Goal: Information Seeking & Learning: Learn about a topic

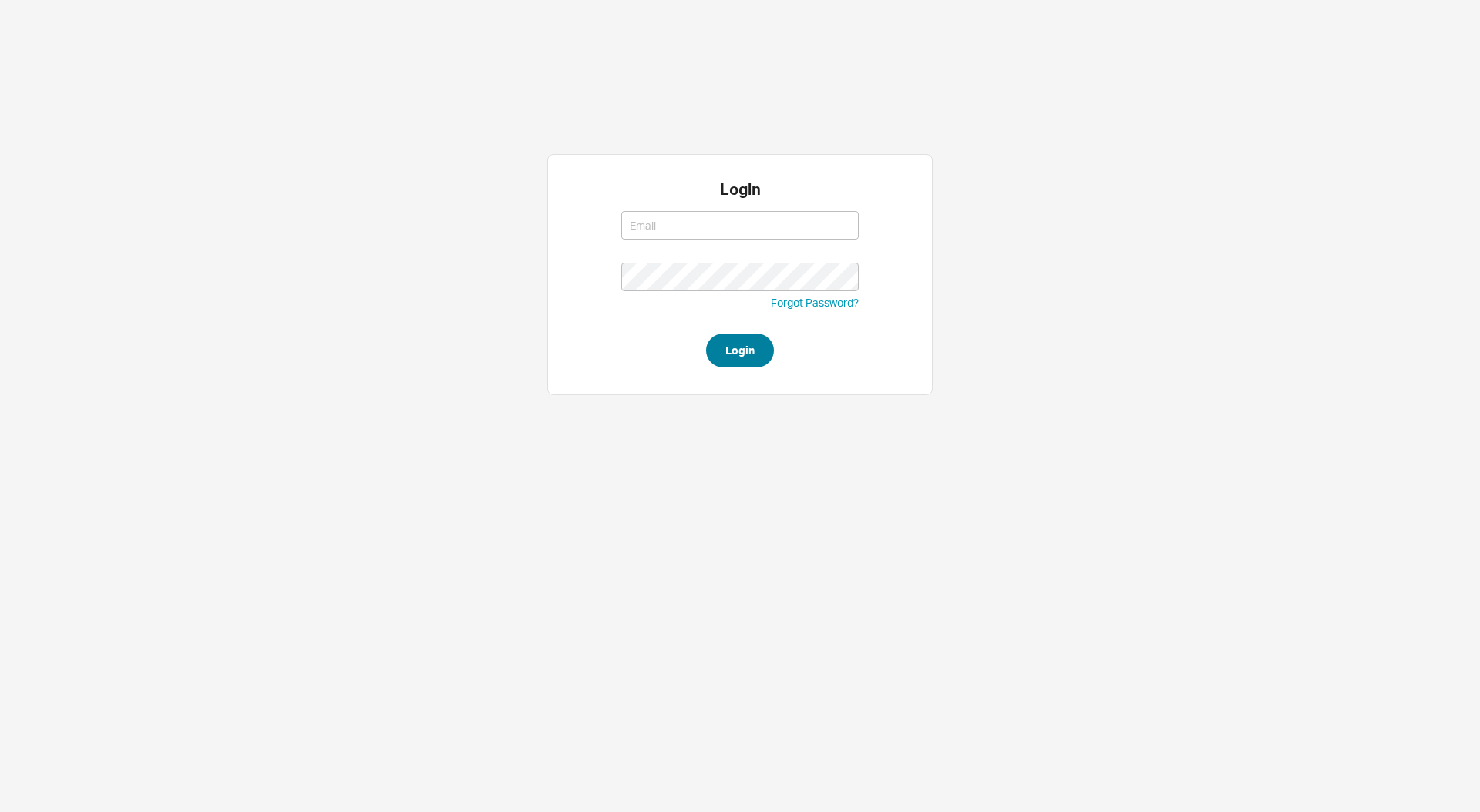
type input "[EMAIL_ADDRESS][DOMAIN_NAME]"
click at [759, 350] on button "Login" at bounding box center [740, 350] width 68 height 34
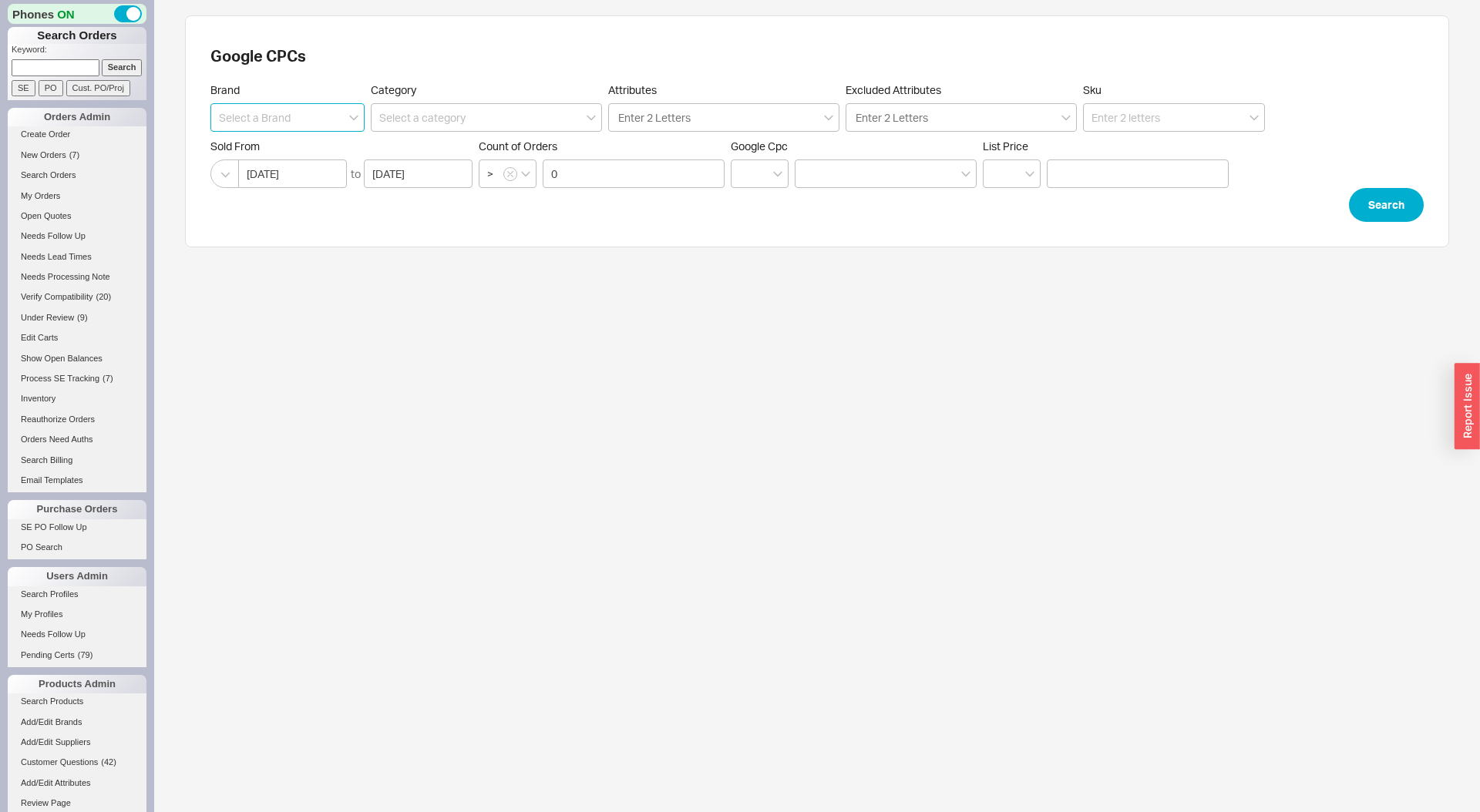
click at [259, 120] on input at bounding box center [287, 117] width 154 height 29
type input "[PERSON_NAME]"
click at [1380, 203] on button "Search" at bounding box center [1386, 205] width 75 height 34
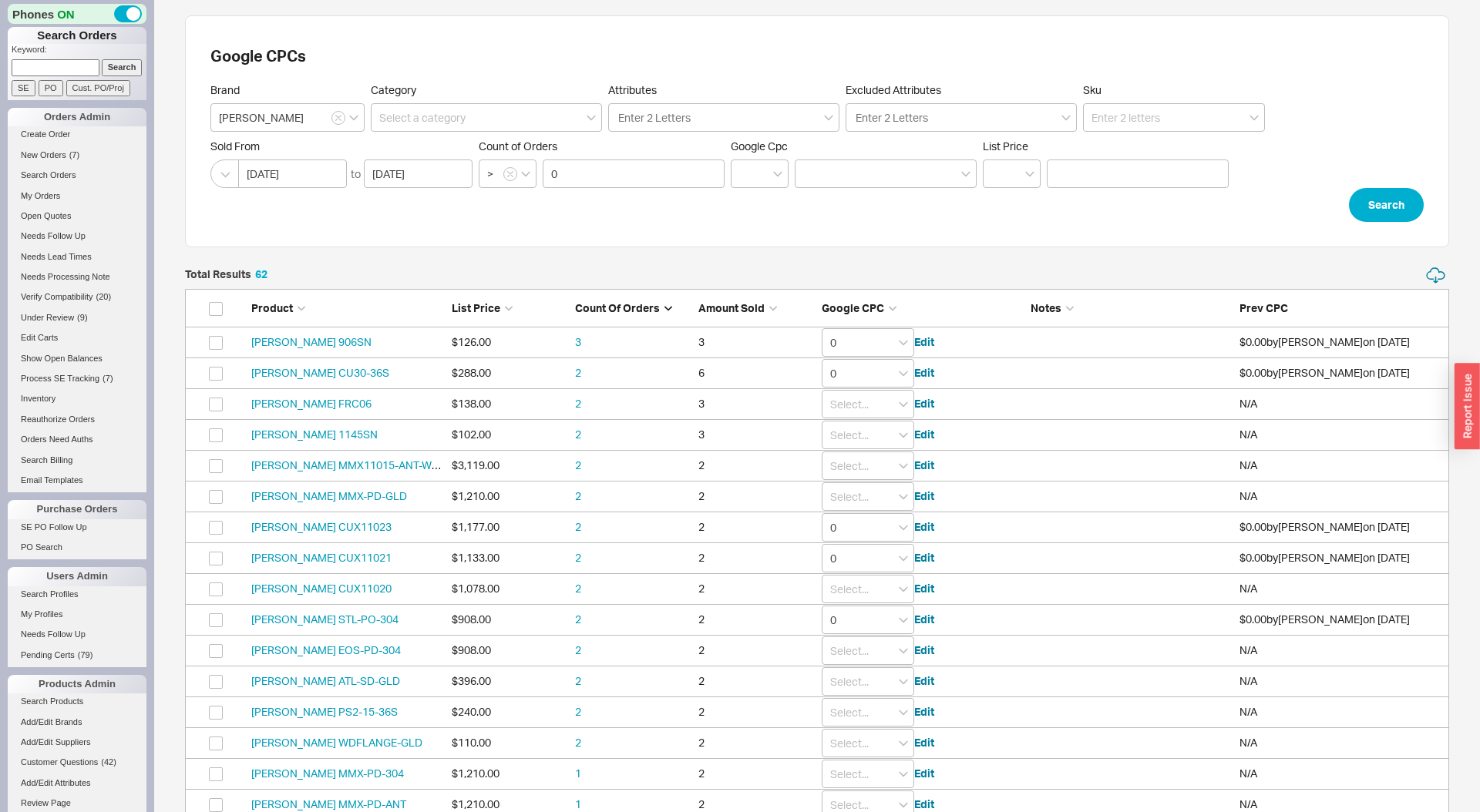
scroll to position [1973, 1265]
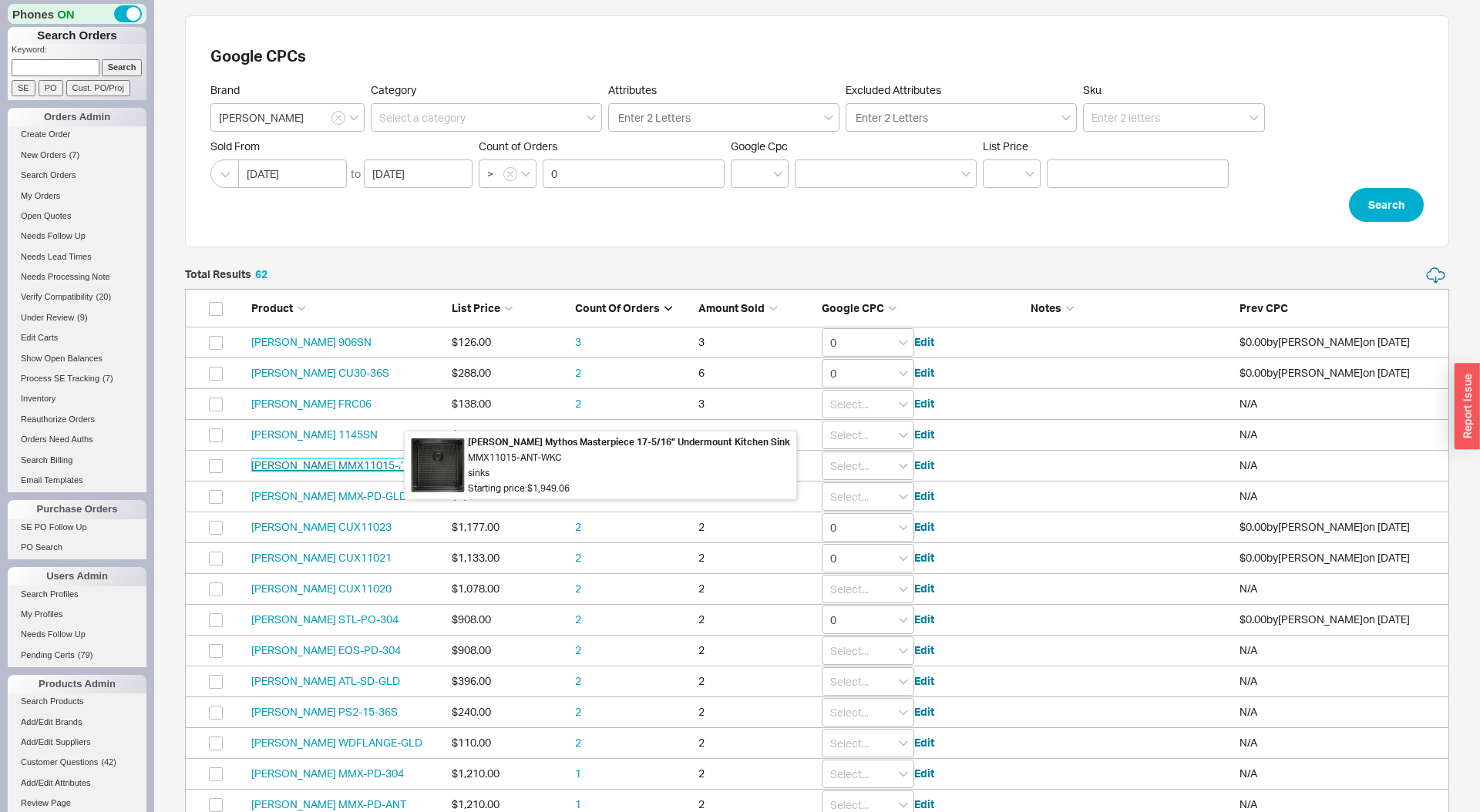
click at [326, 467] on link "Franke MMX11015-ANT-WKC" at bounding box center [349, 464] width 194 height 13
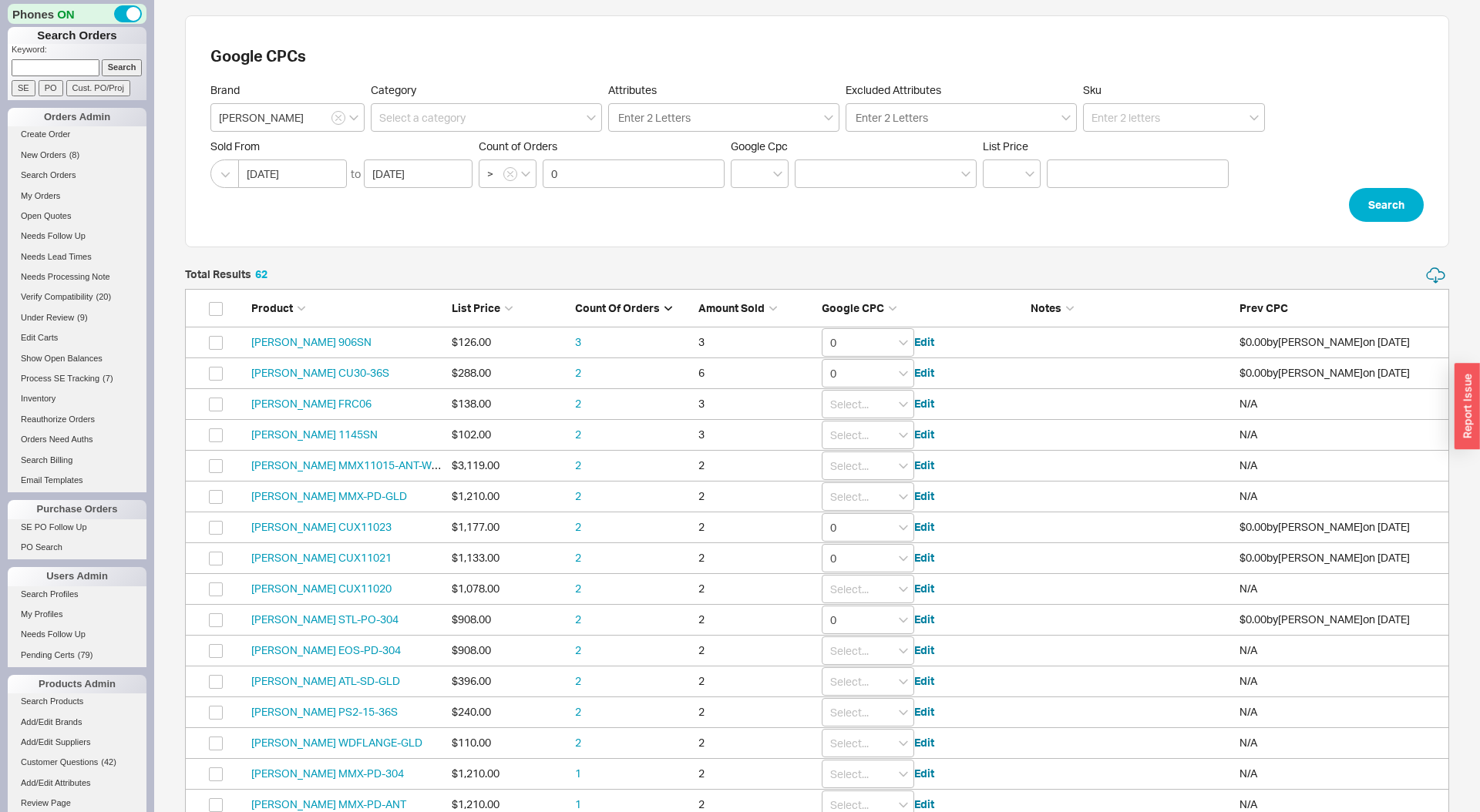
click at [871, 305] on span "Google CPC" at bounding box center [852, 307] width 62 height 13
type input "0"
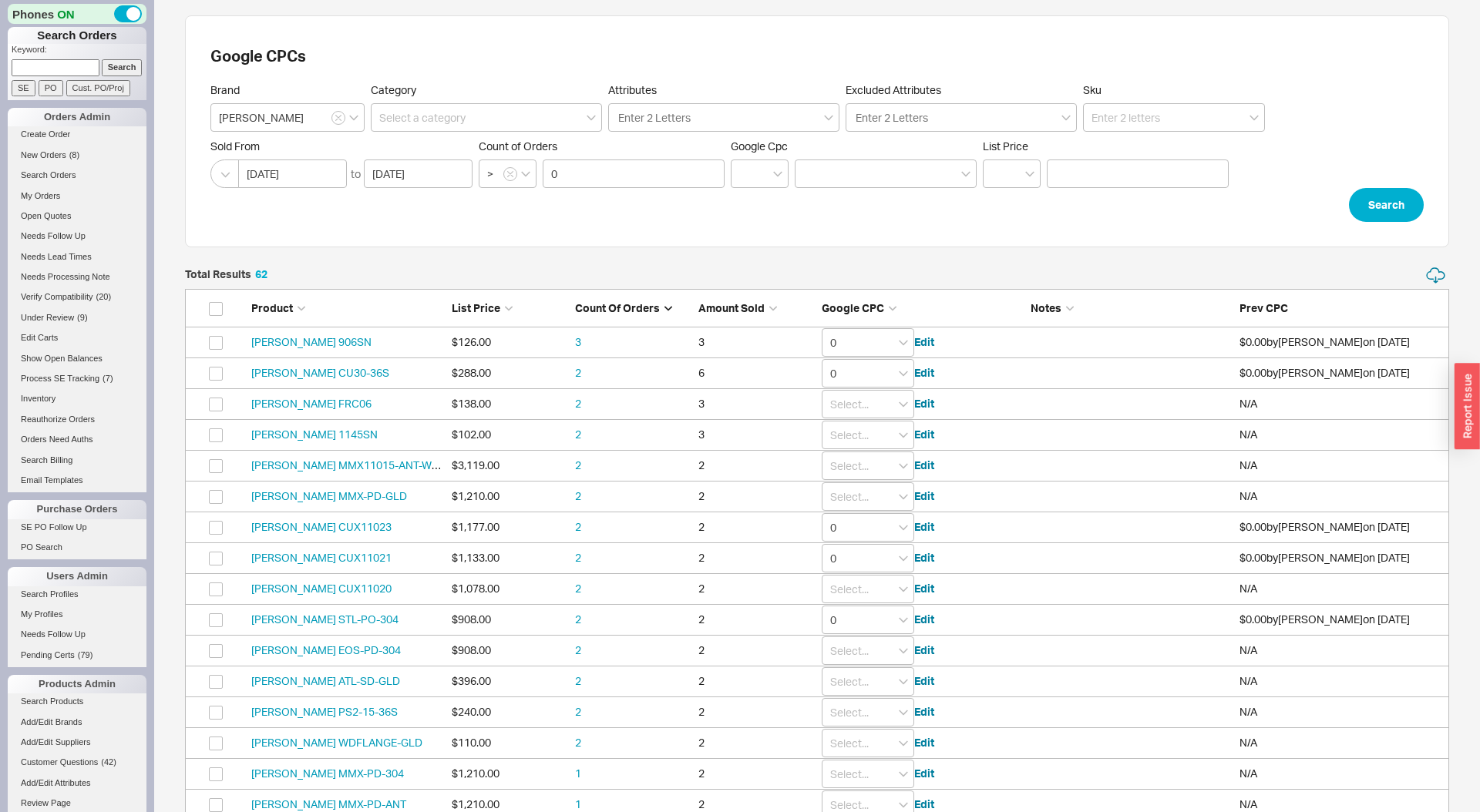
type input "0"
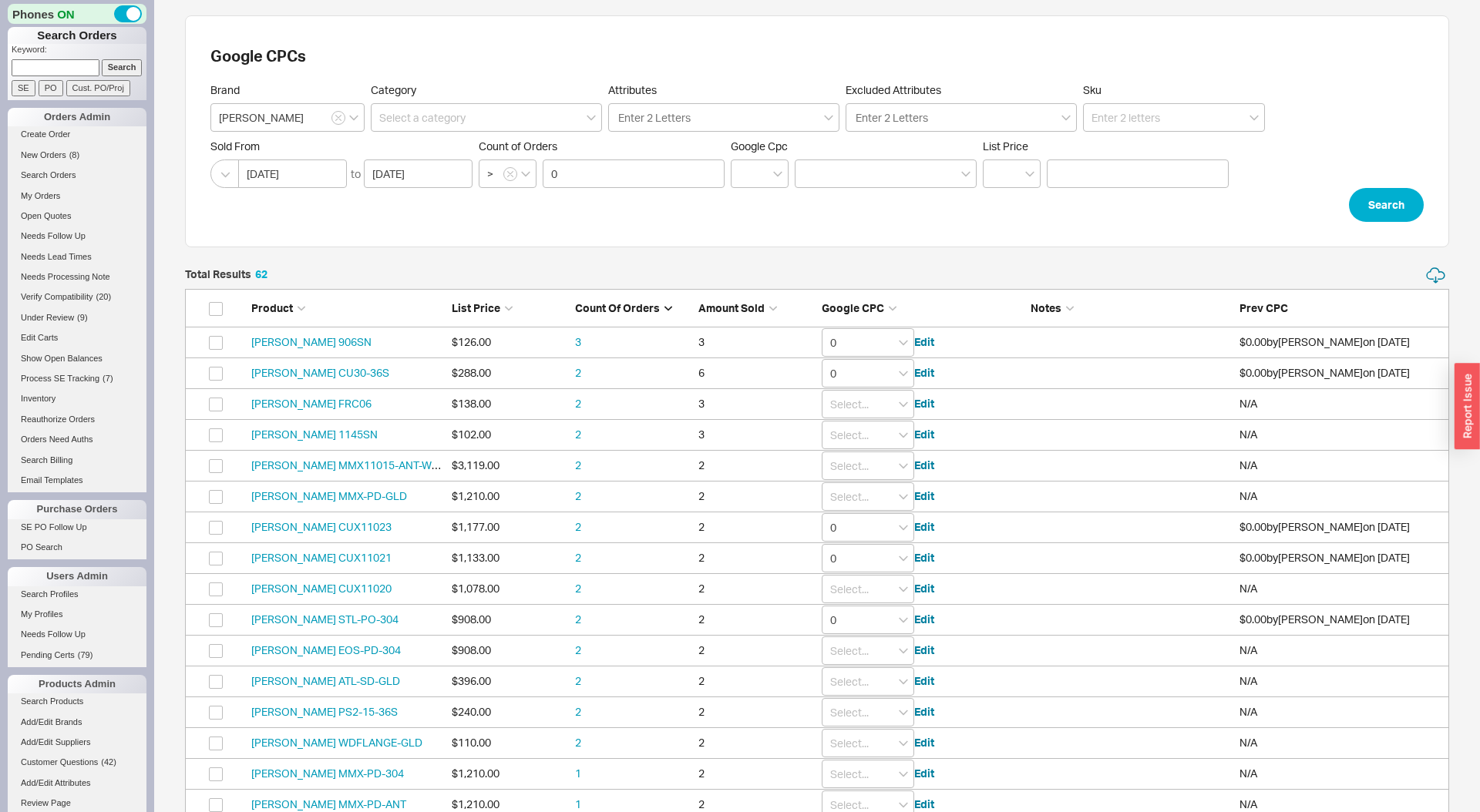
type input "0"
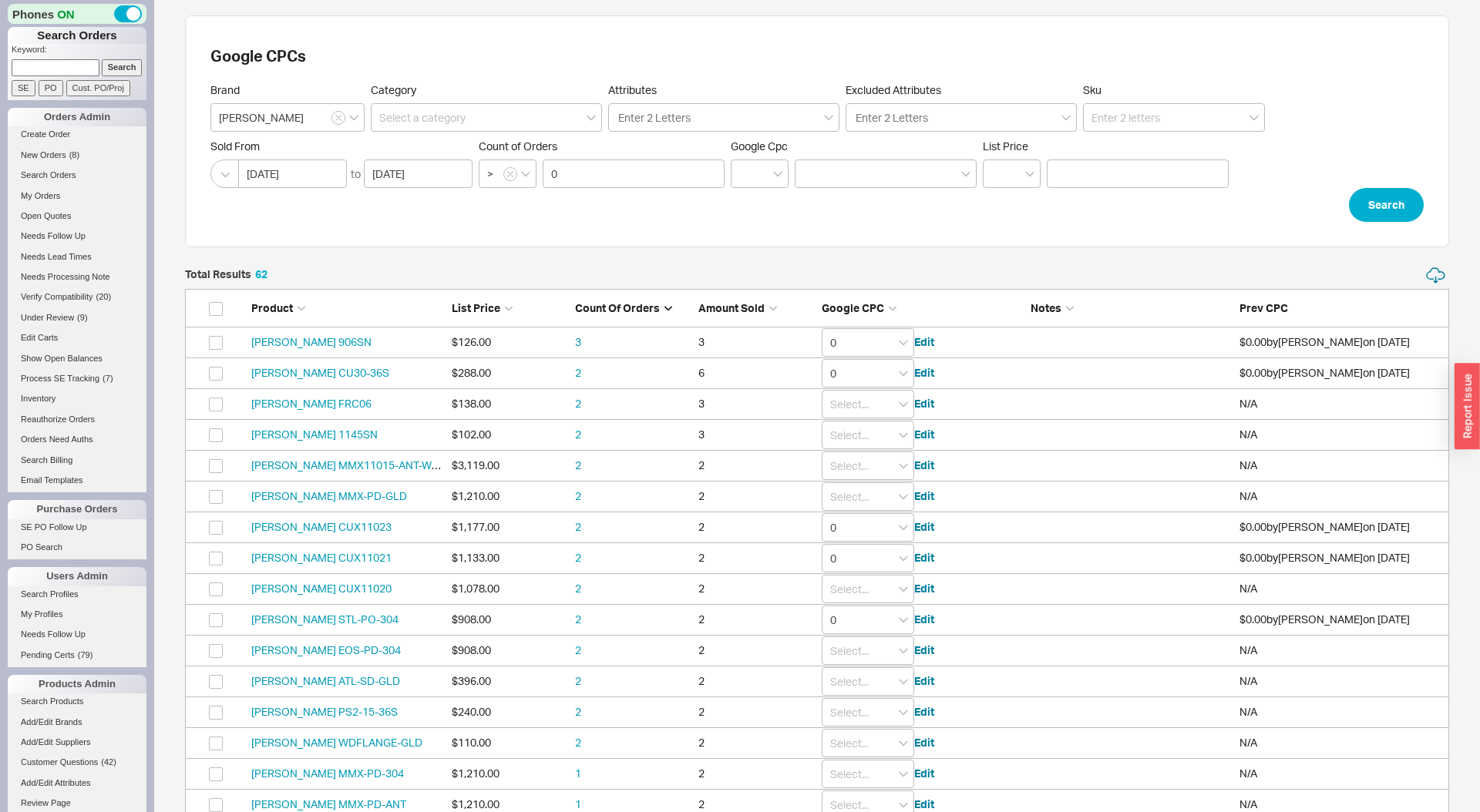
type input "0"
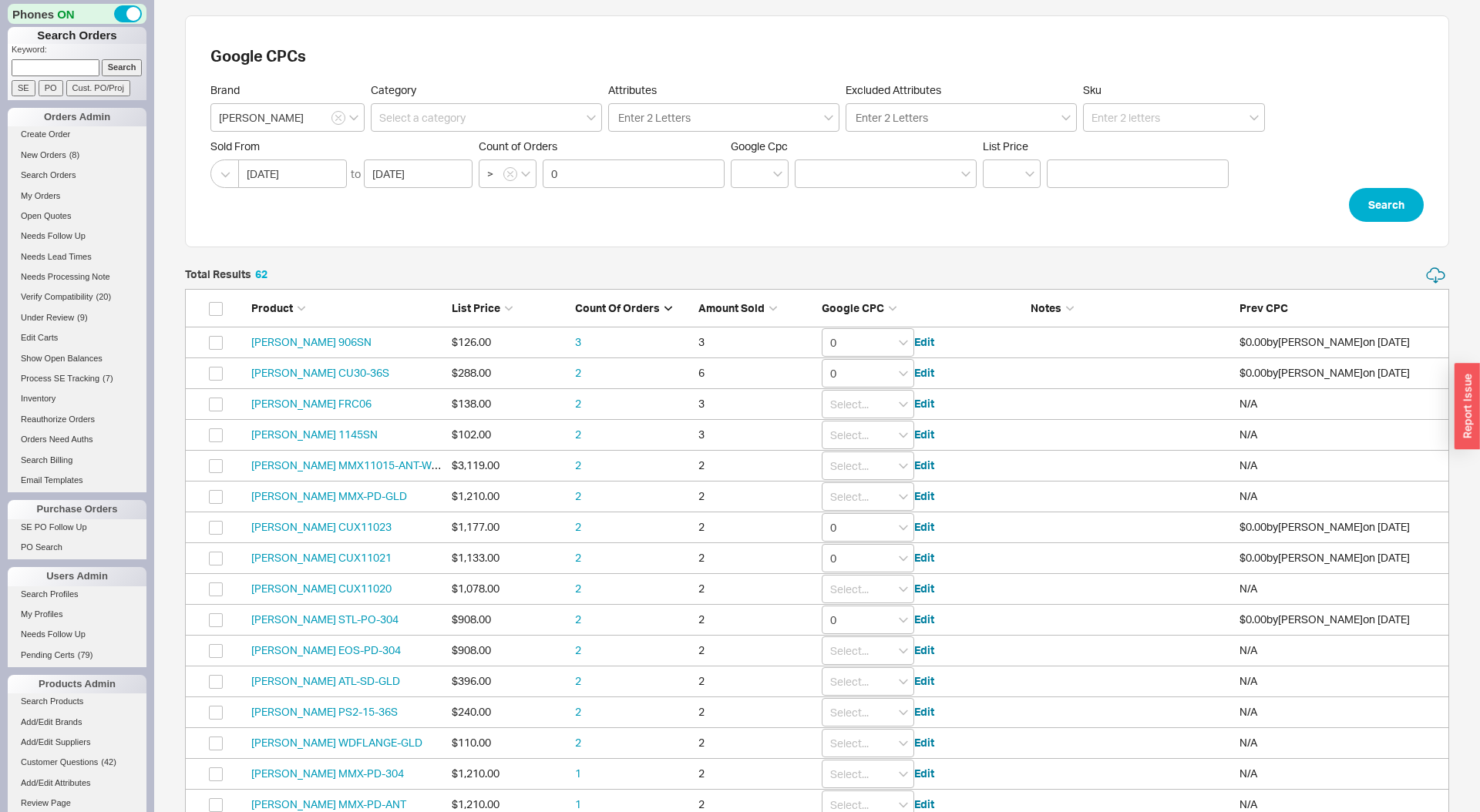
type input "0"
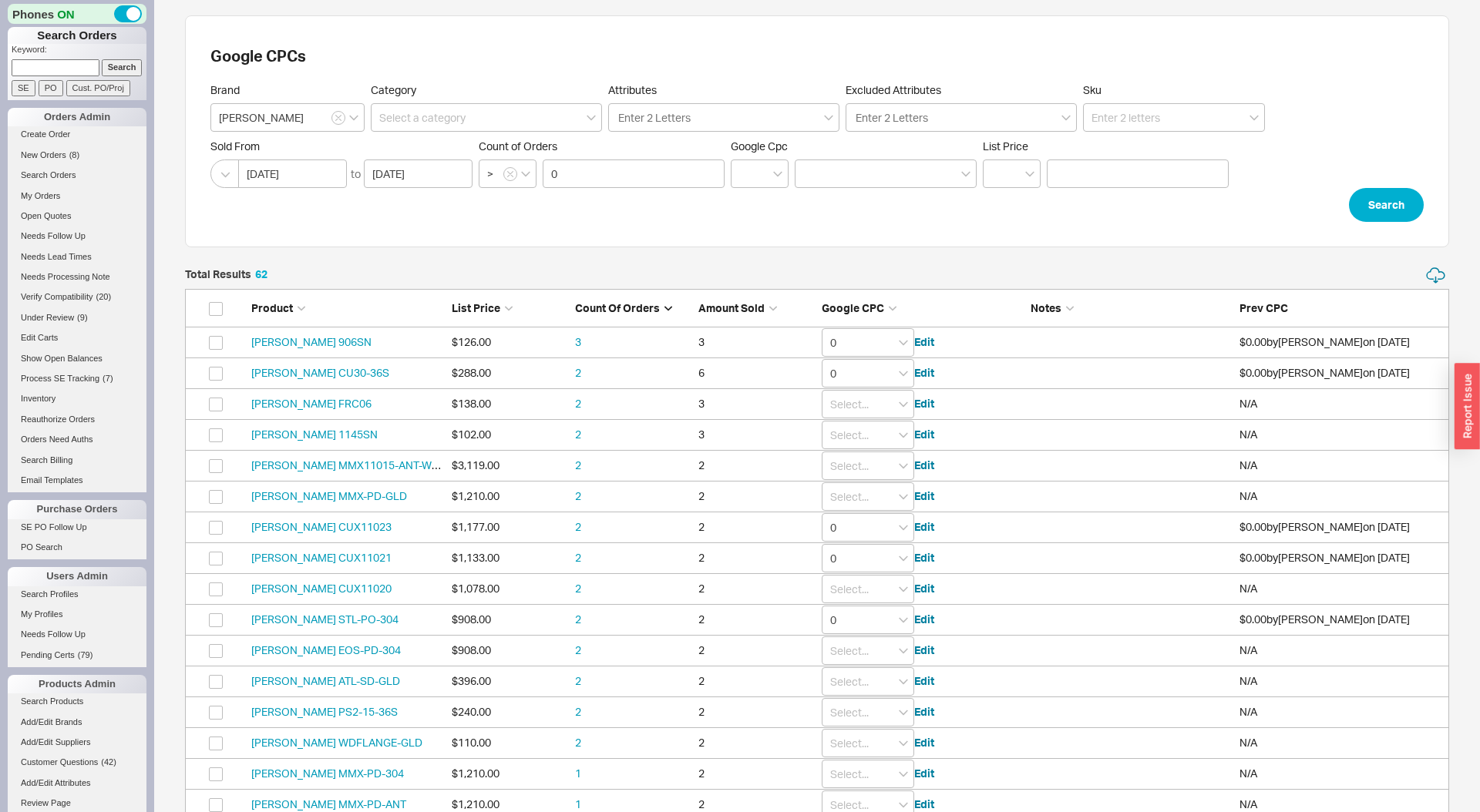
type input "0"
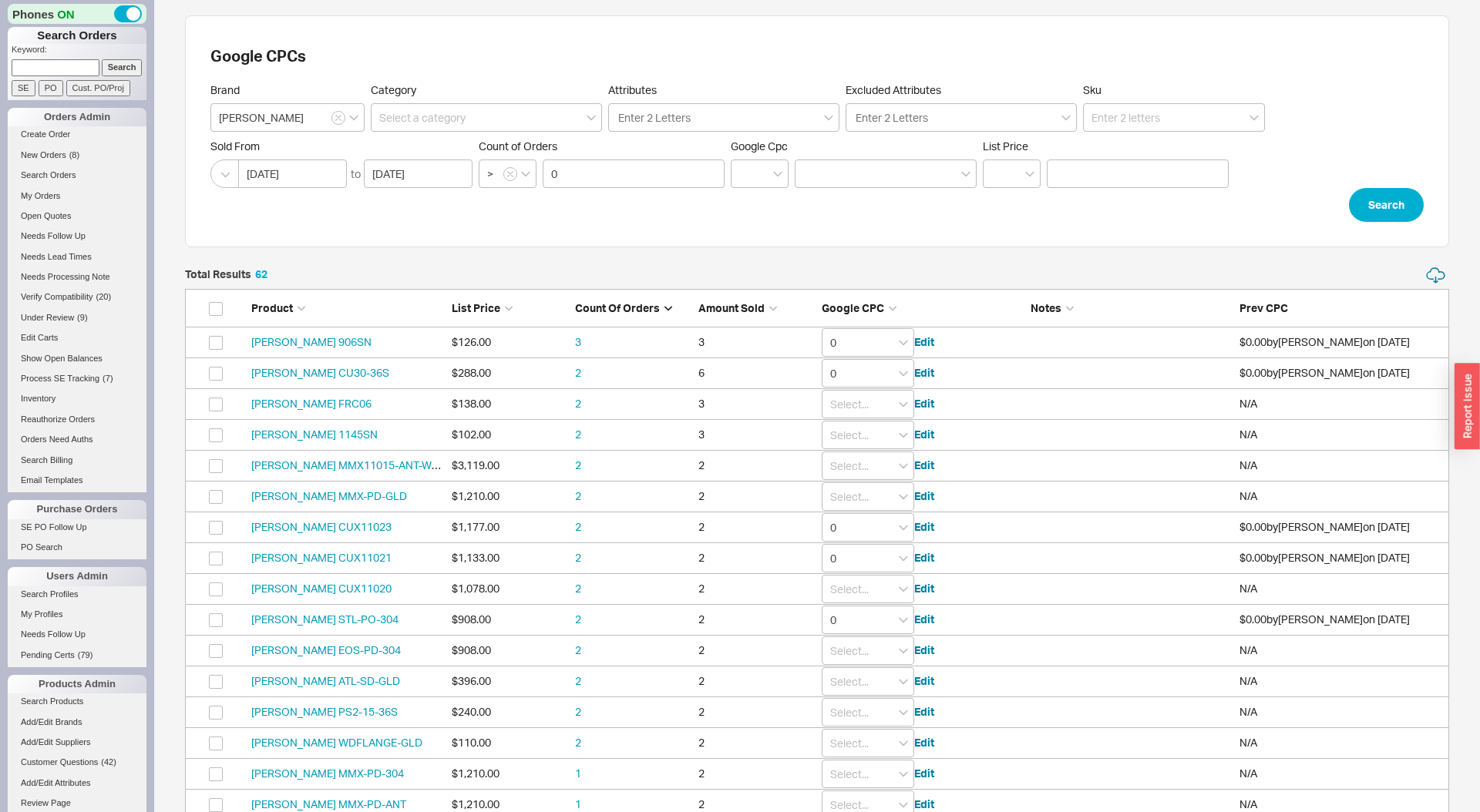
type input "0"
type input "0.01"
type input "0.1"
type input "0.65"
click at [871, 305] on span "Google CPC" at bounding box center [852, 307] width 62 height 13
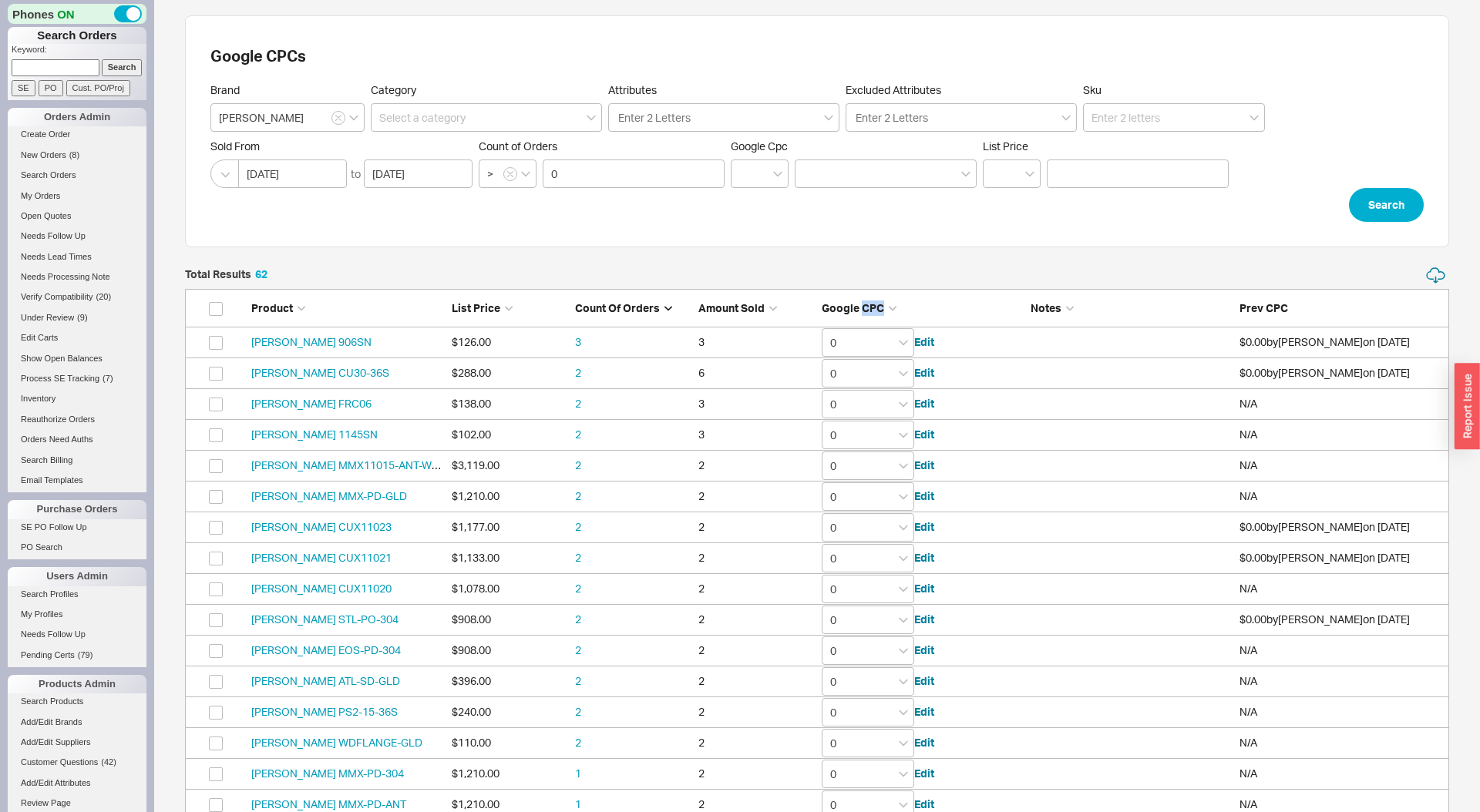
type input "0.65"
type input "0.1"
type input "0.01"
type input "0"
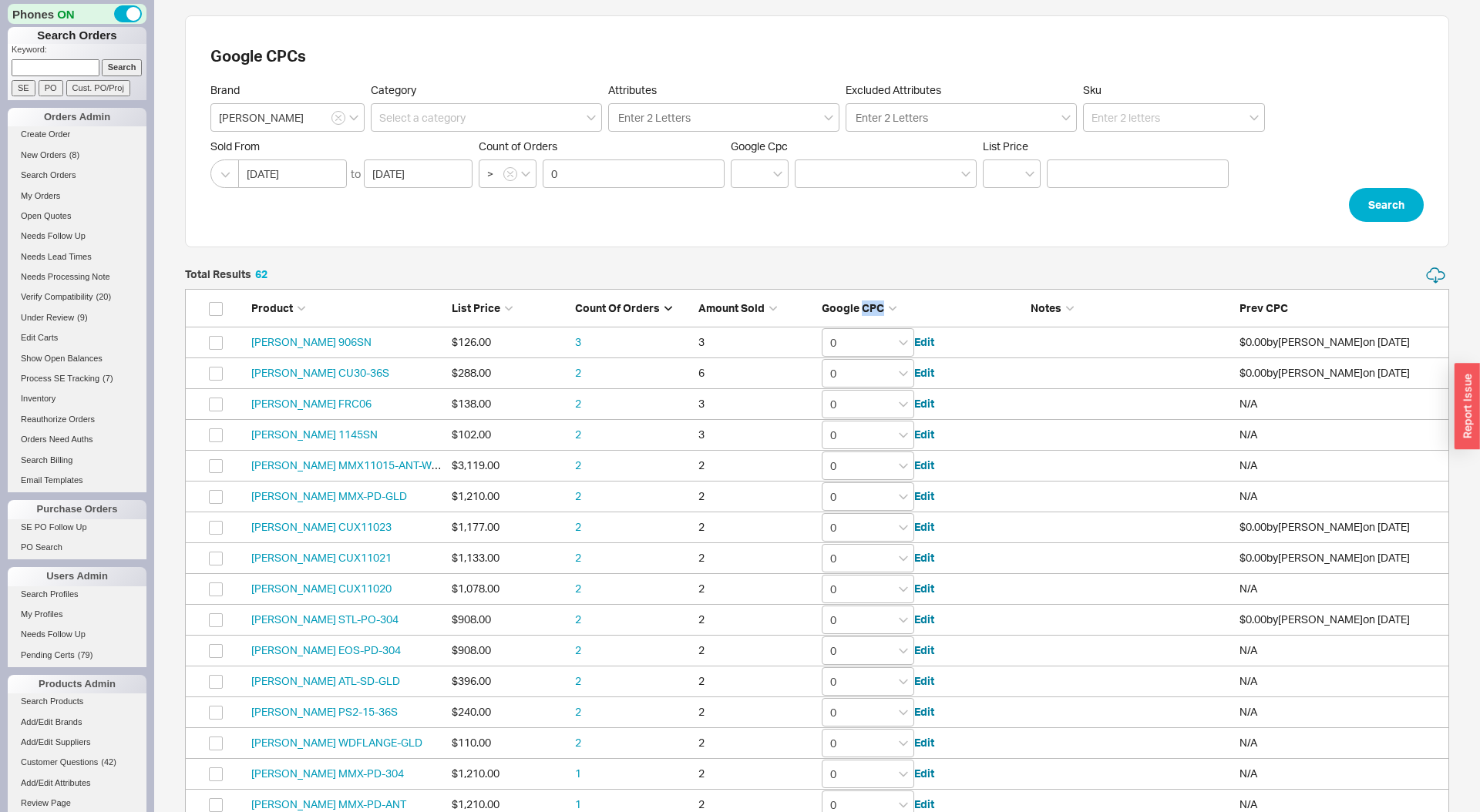
type input "0"
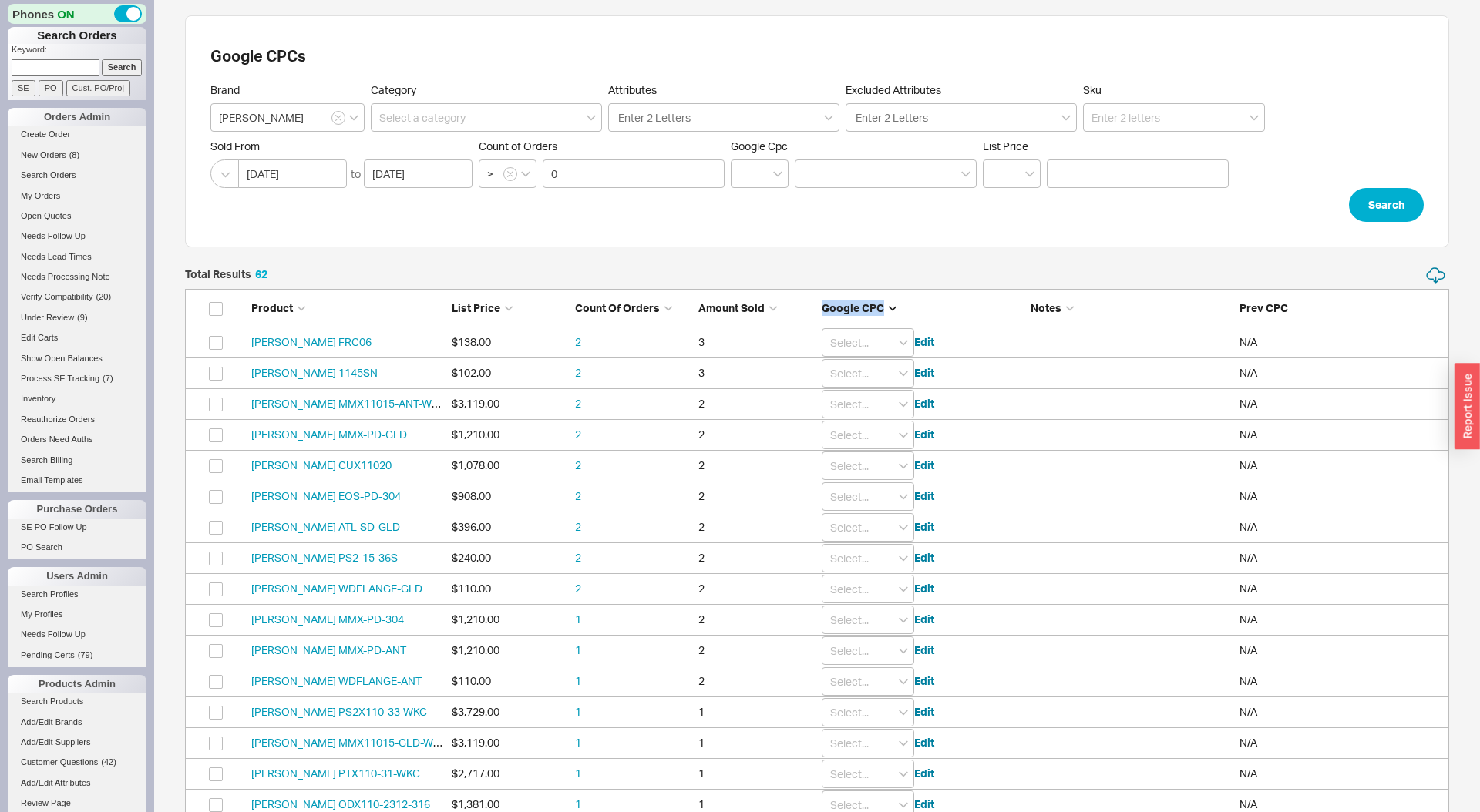
click at [871, 305] on span "Google CPC" at bounding box center [852, 307] width 62 height 13
type input "0"
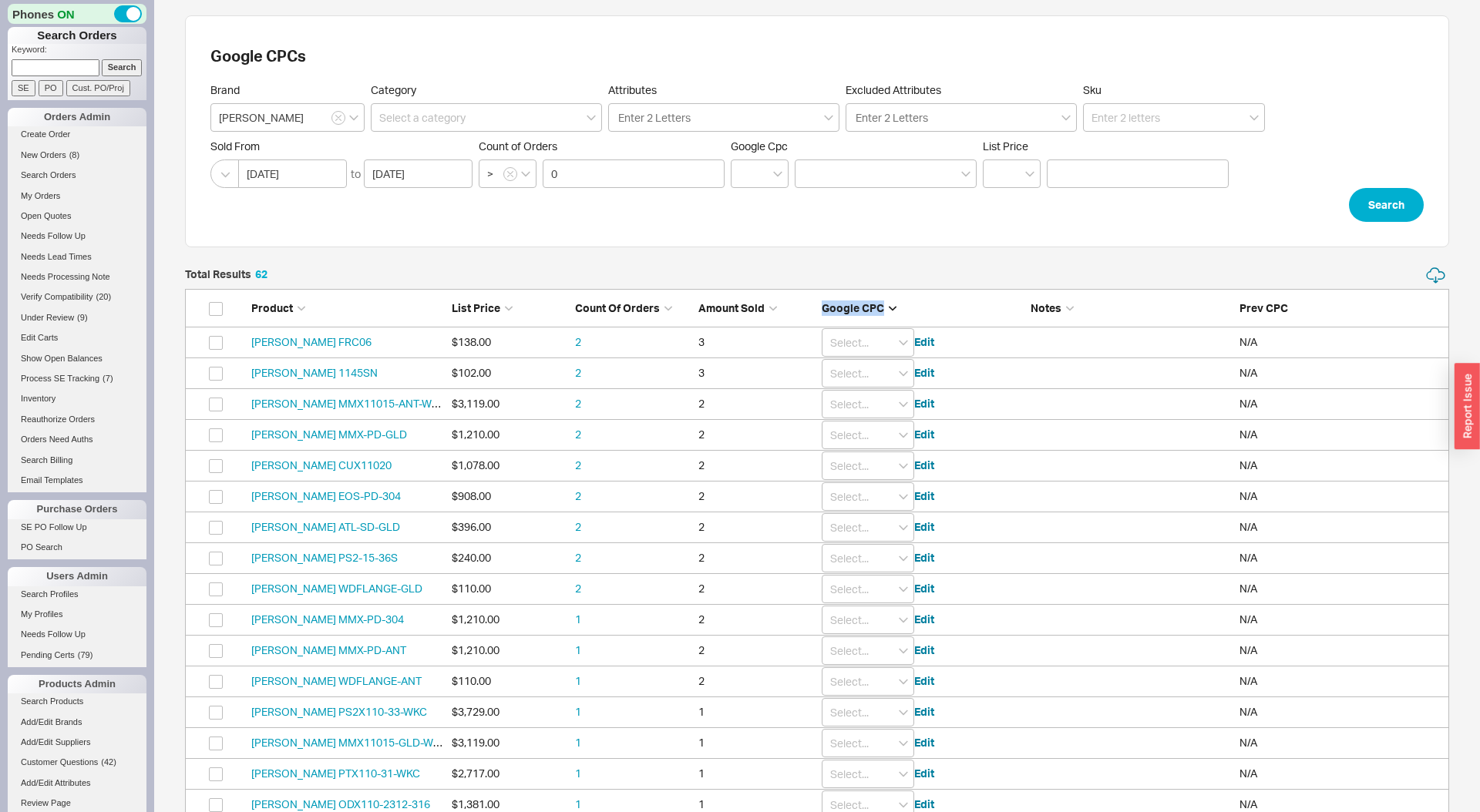
type input "0"
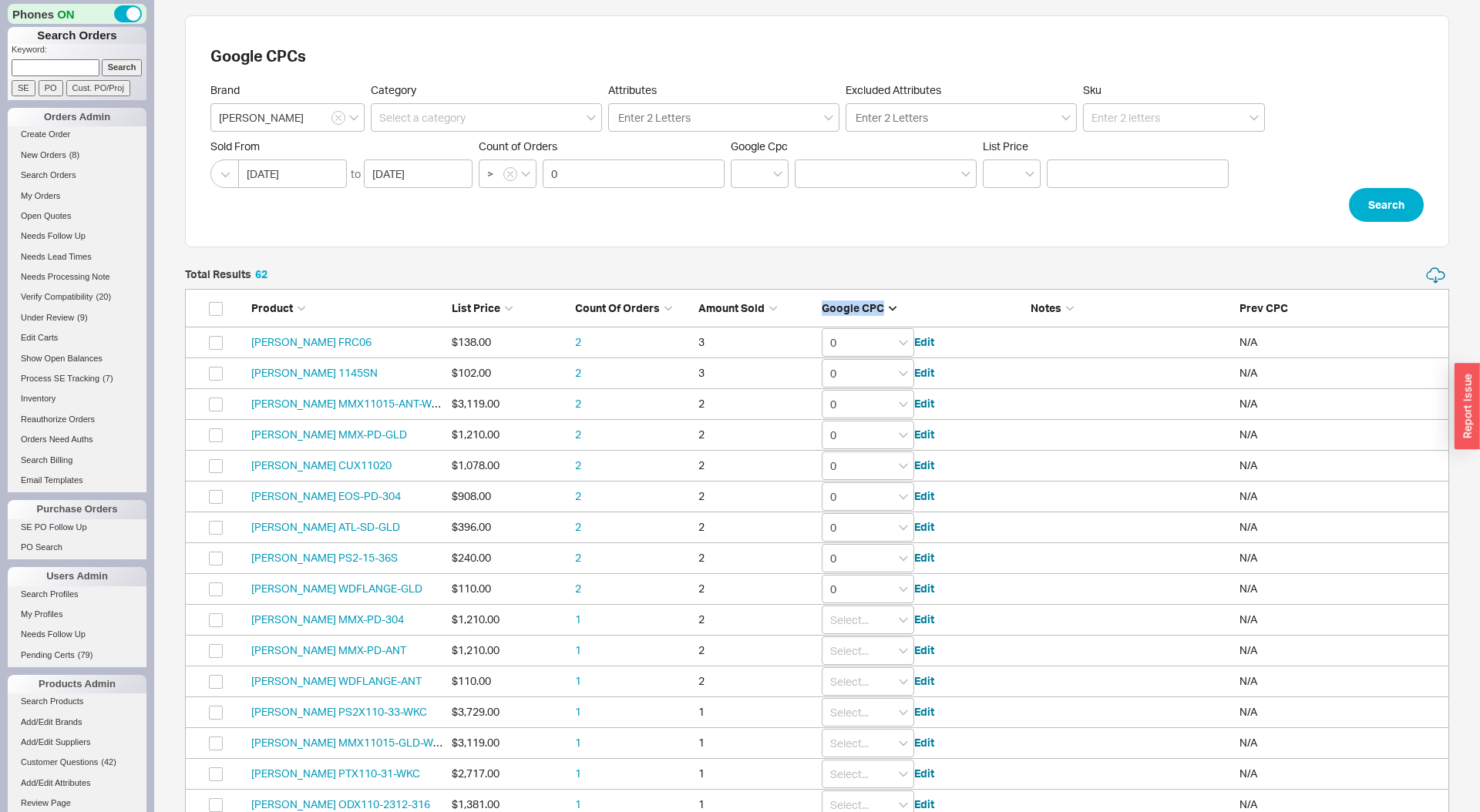
type input "0"
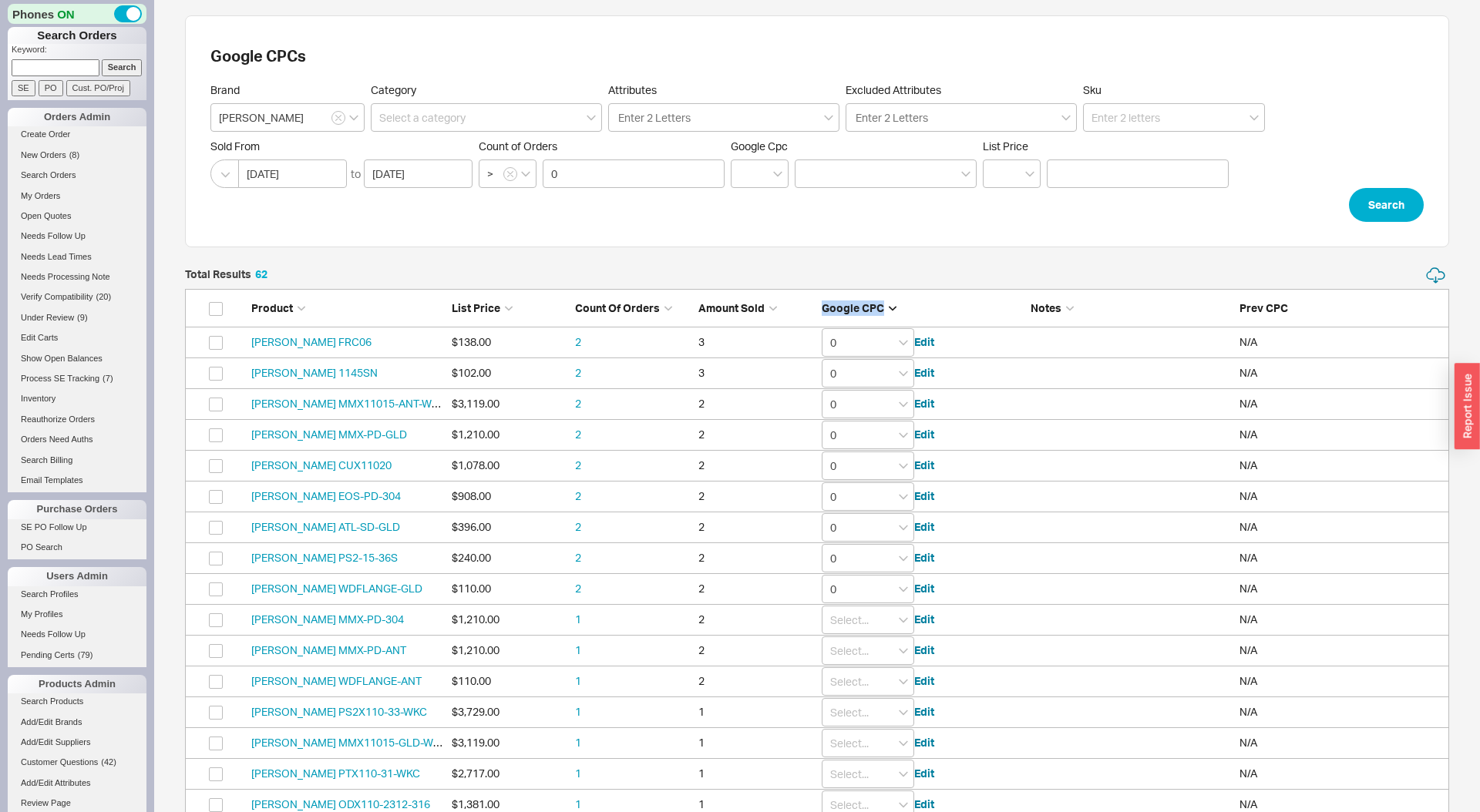
type input "0"
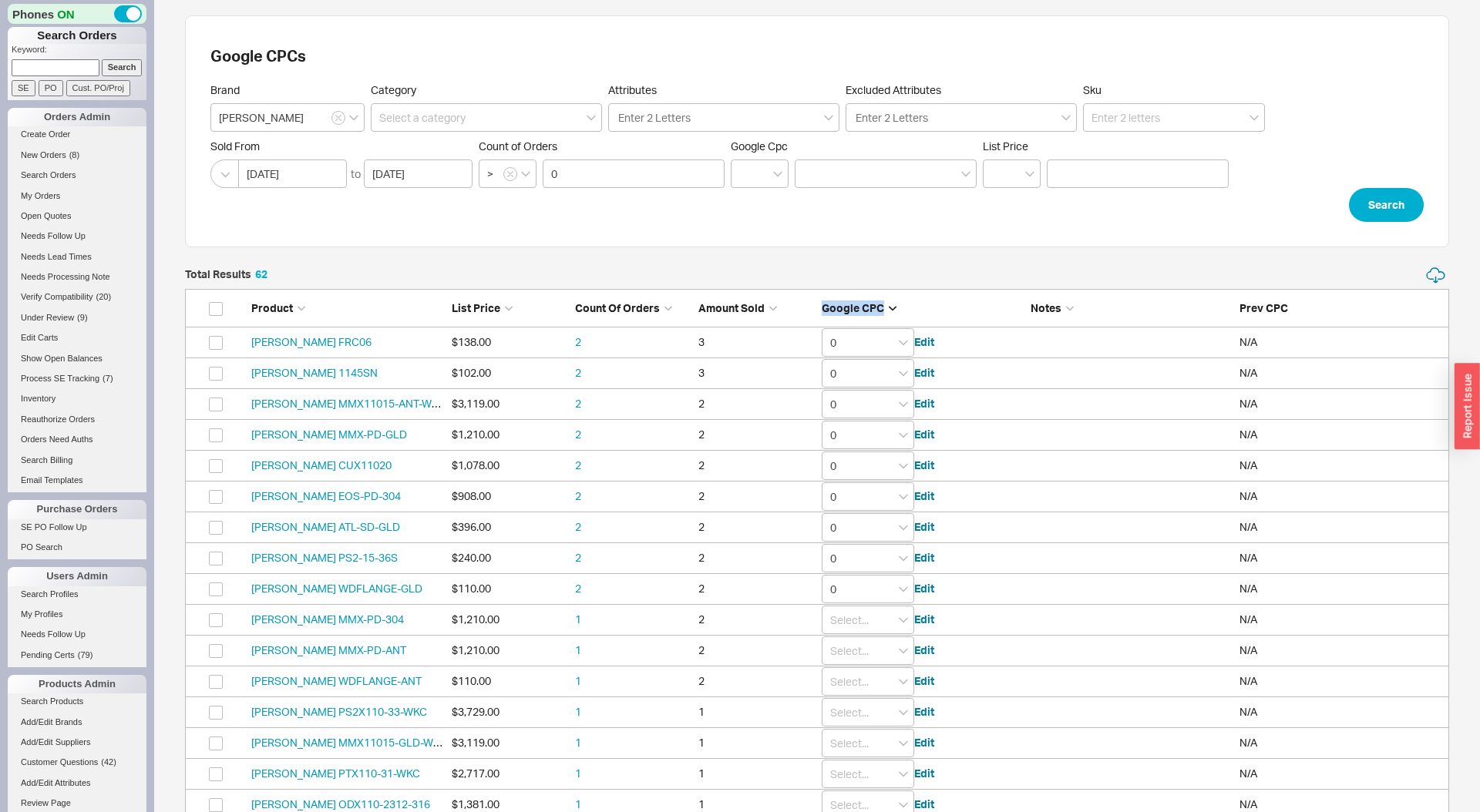
type input "0"
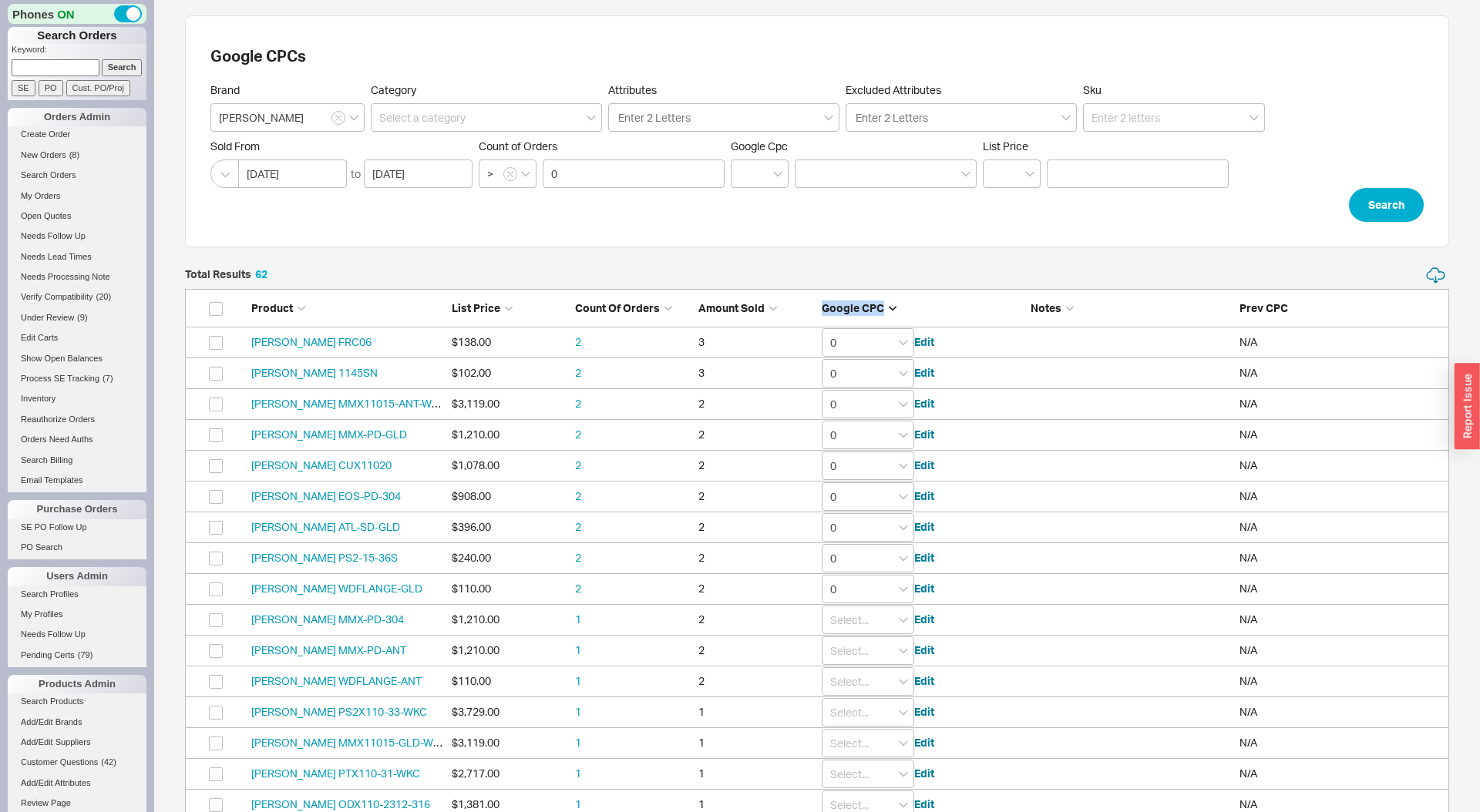
type input "0"
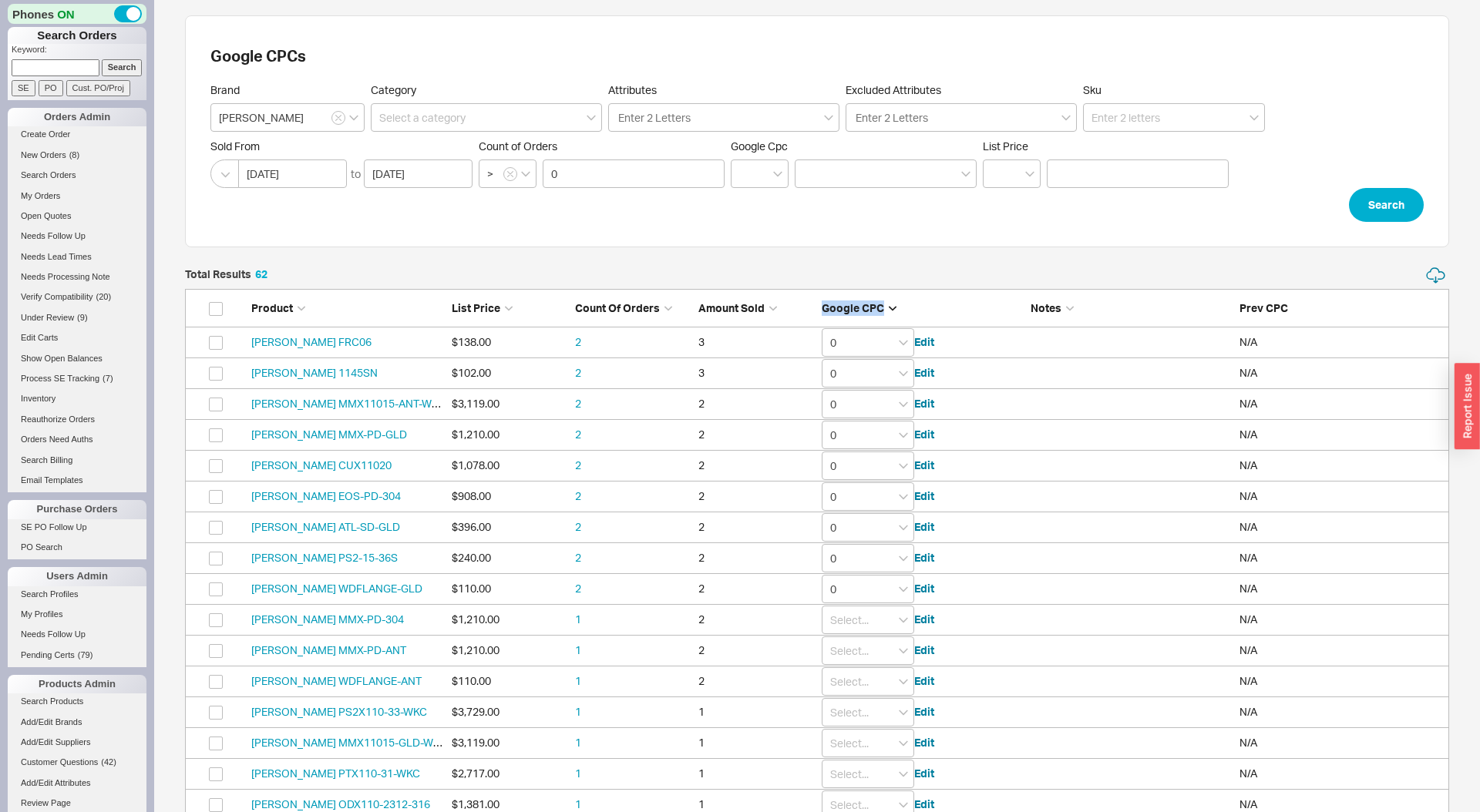
type input "0.01"
type input "0.1"
type input "0.65"
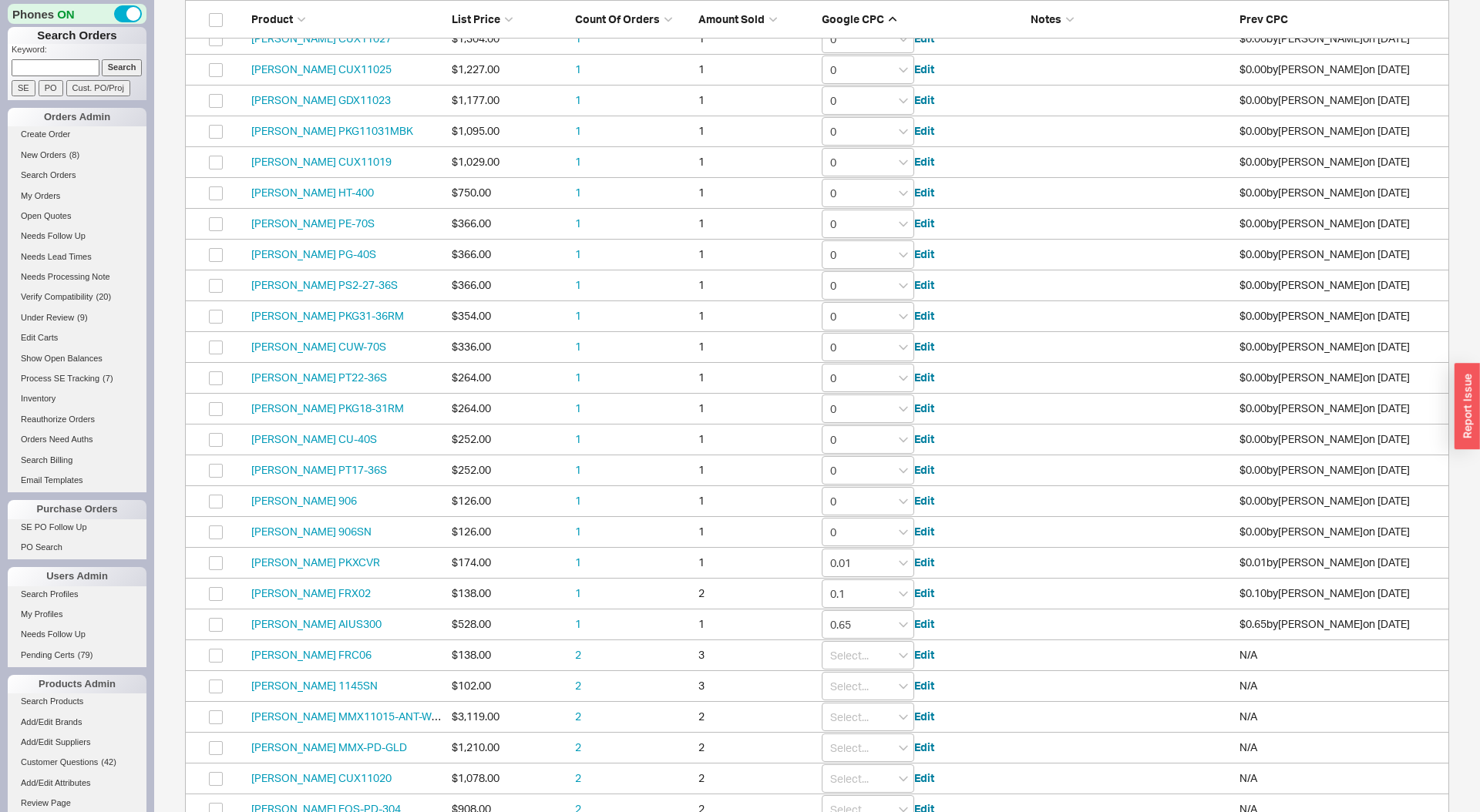
scroll to position [675, 0]
click at [871, 627] on input "0.65" at bounding box center [868, 623] width 93 height 29
type input "0"
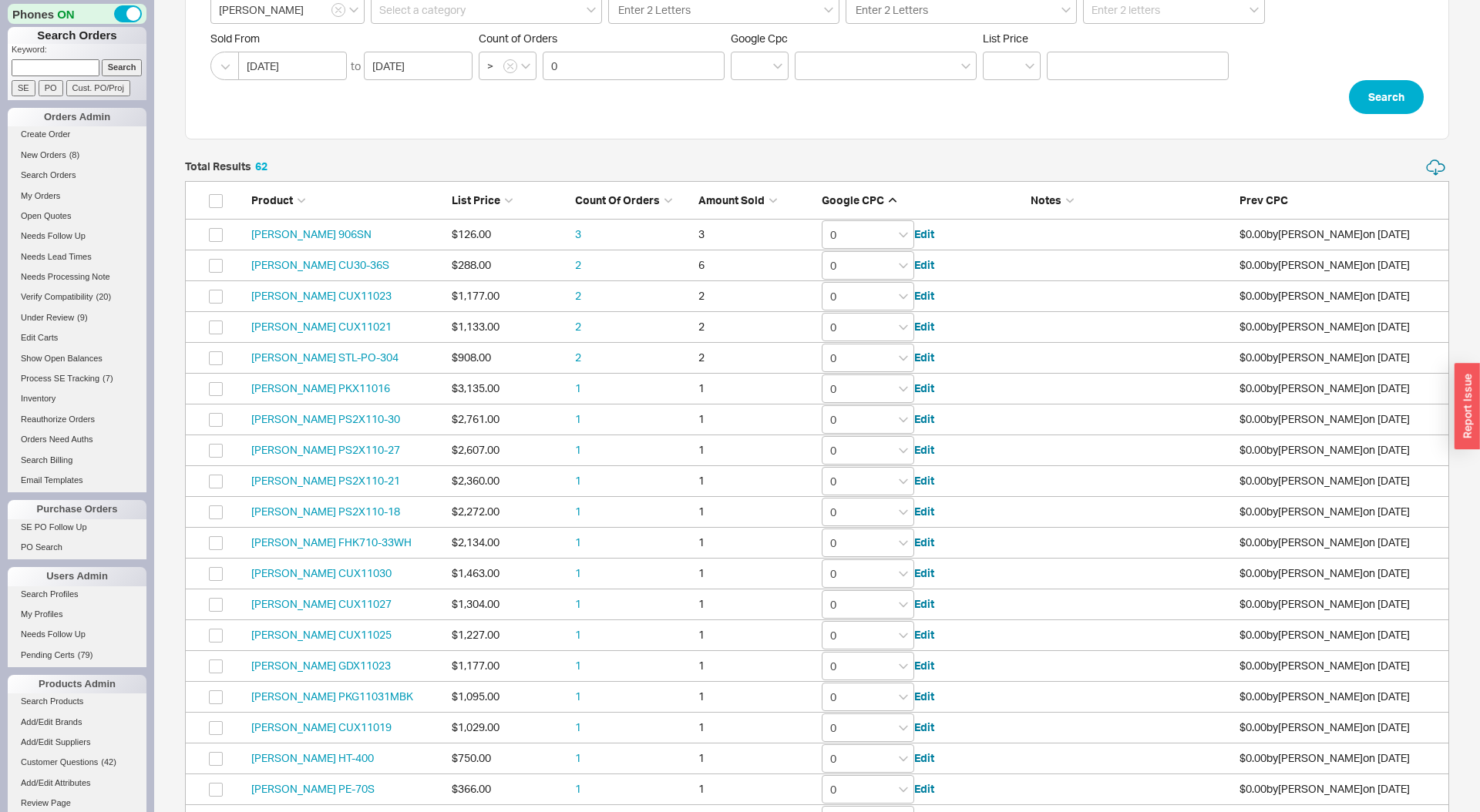
scroll to position [0, 0]
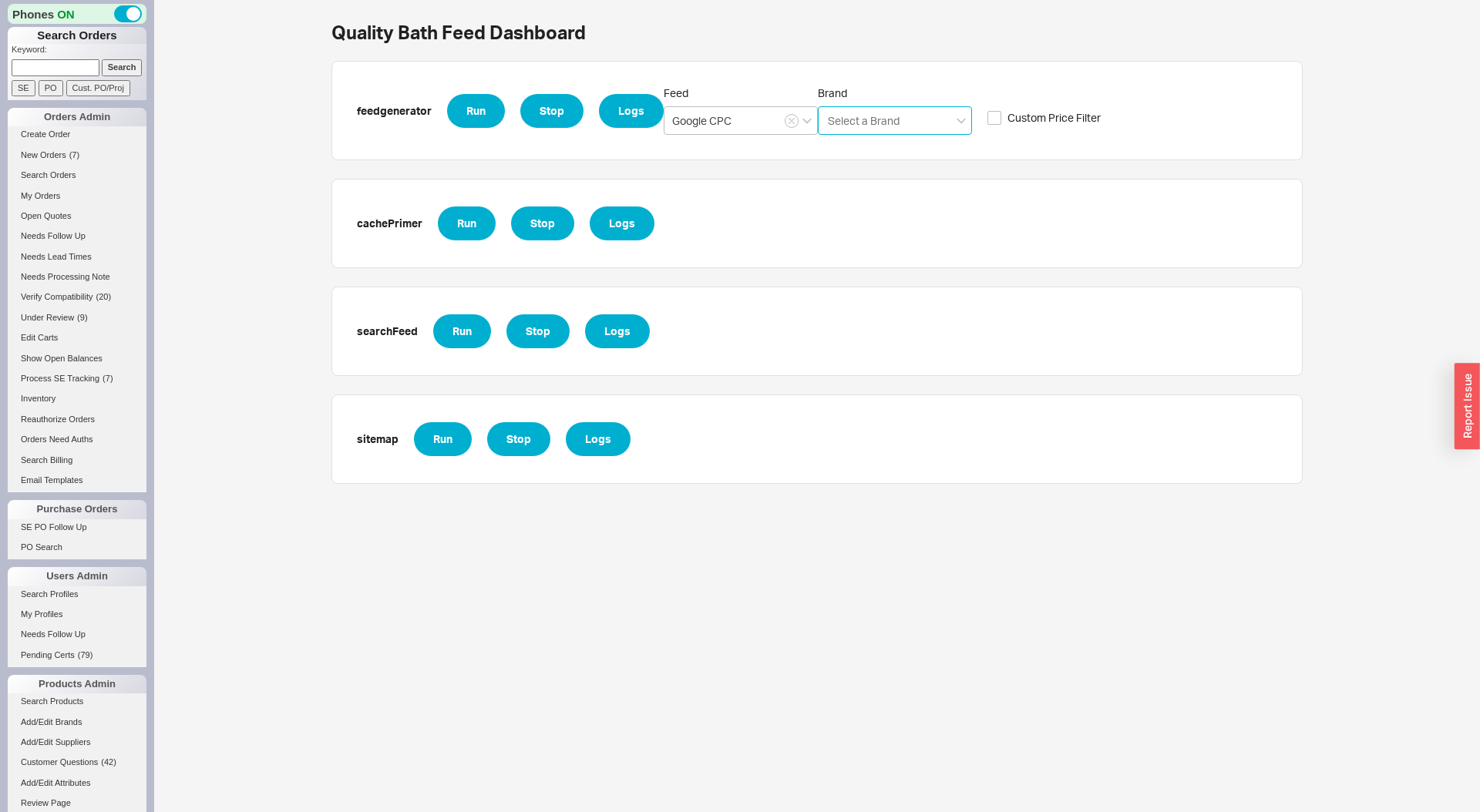
click at [853, 122] on input "Brand Select a Brand" at bounding box center [864, 120] width 76 height 18
type input "franke"
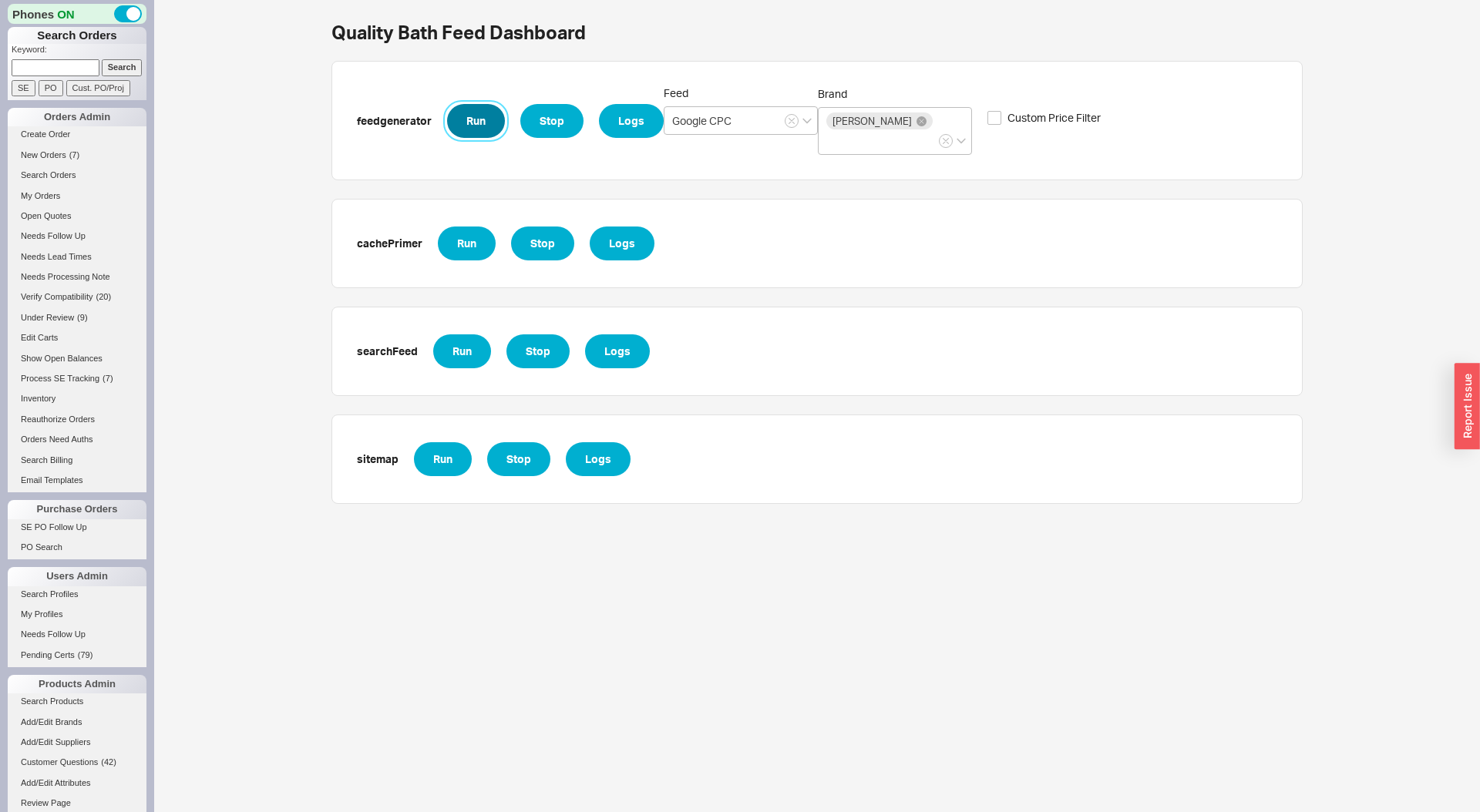
click at [468, 109] on button "Run" at bounding box center [476, 121] width 58 height 34
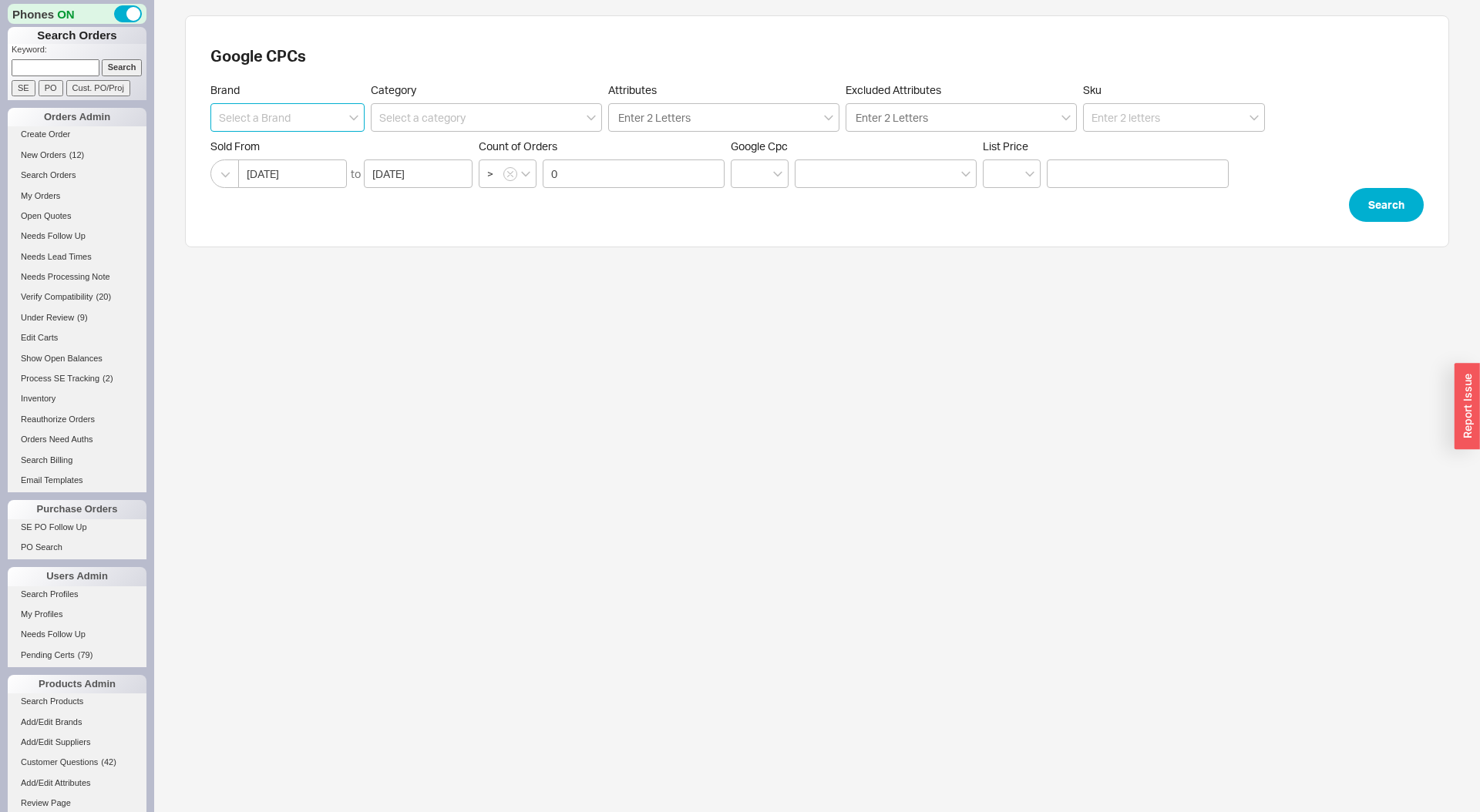
click at [329, 119] on input at bounding box center [287, 117] width 154 height 29
click at [304, 152] on div "Newport Brass" at bounding box center [287, 150] width 152 height 28
type input "Newport Brass"
click at [1380, 202] on button "Search" at bounding box center [1386, 205] width 75 height 34
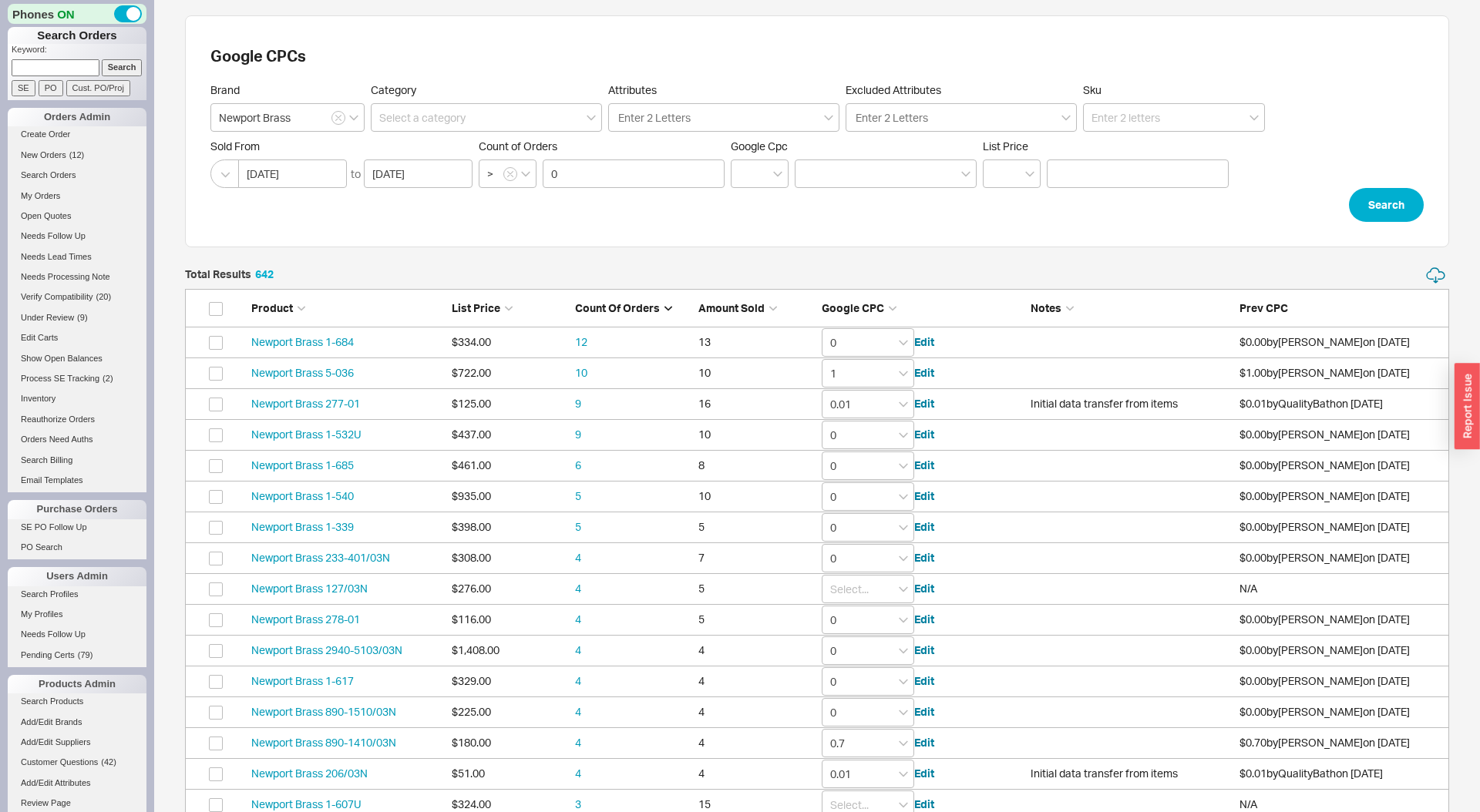
scroll to position [19853, 1265]
click at [484, 115] on input at bounding box center [487, 117] width 231 height 29
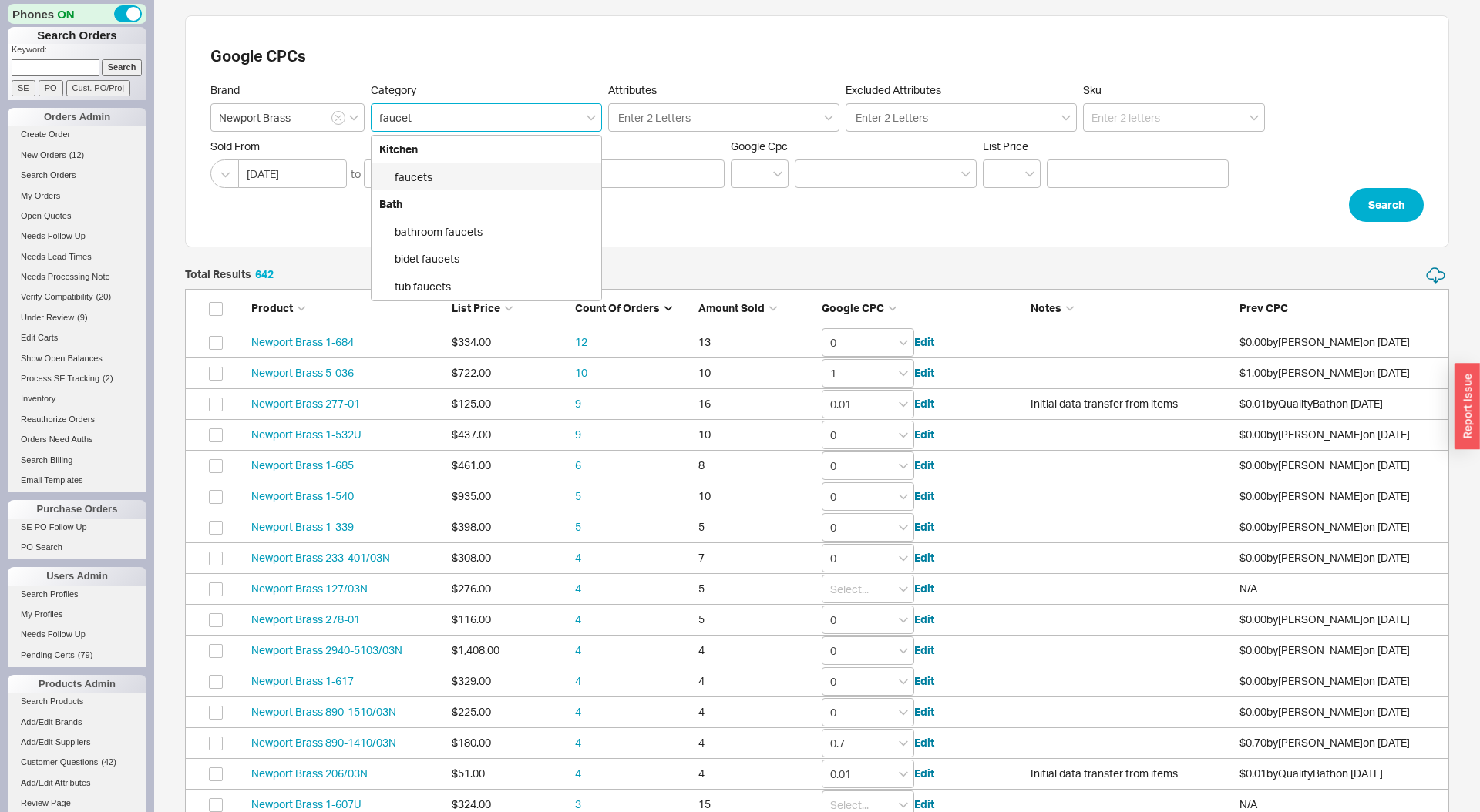
click at [498, 169] on div "faucets" at bounding box center [487, 177] width 230 height 28
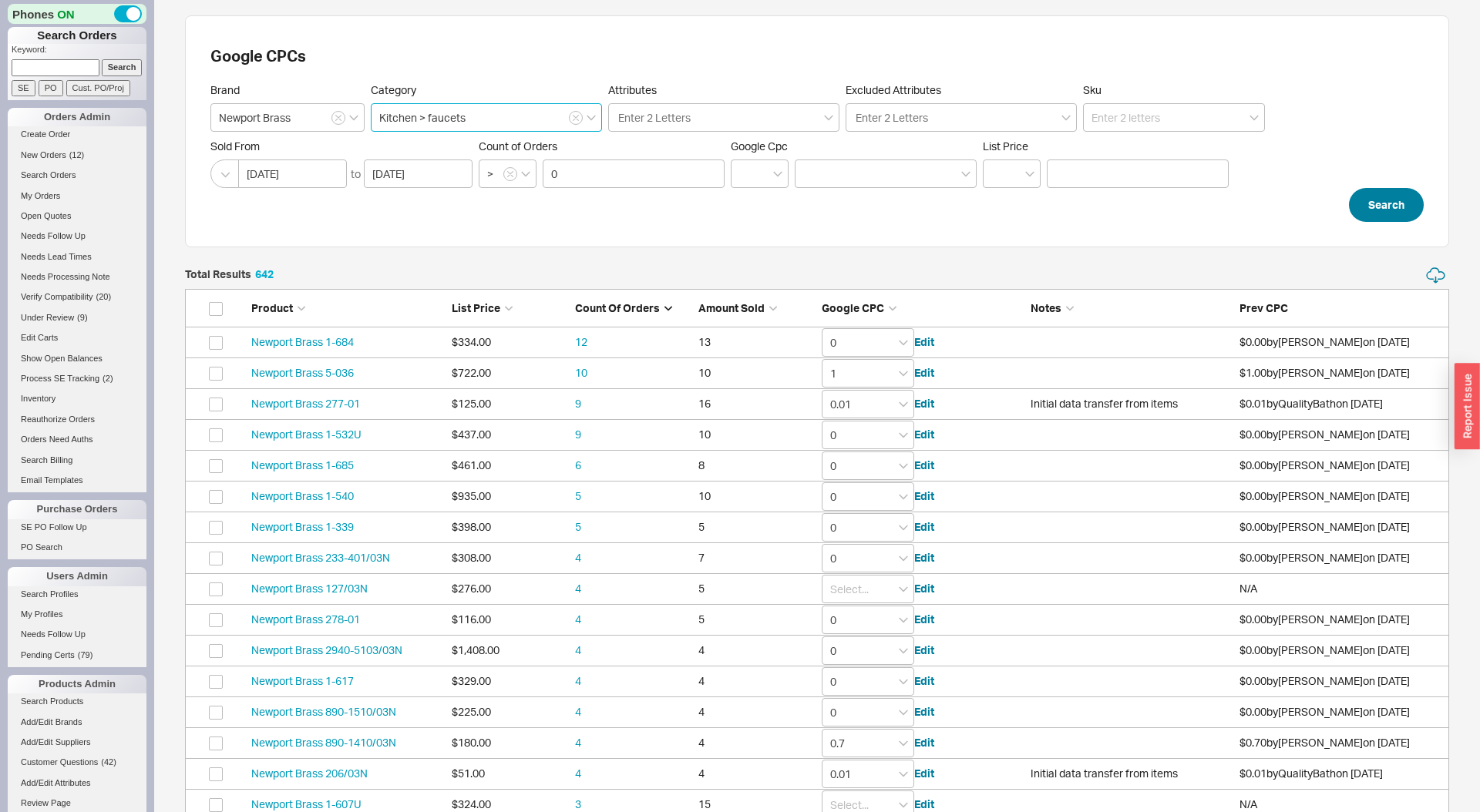
type input "Kitchen > faucets"
click at [1383, 207] on button "Search" at bounding box center [1386, 205] width 75 height 34
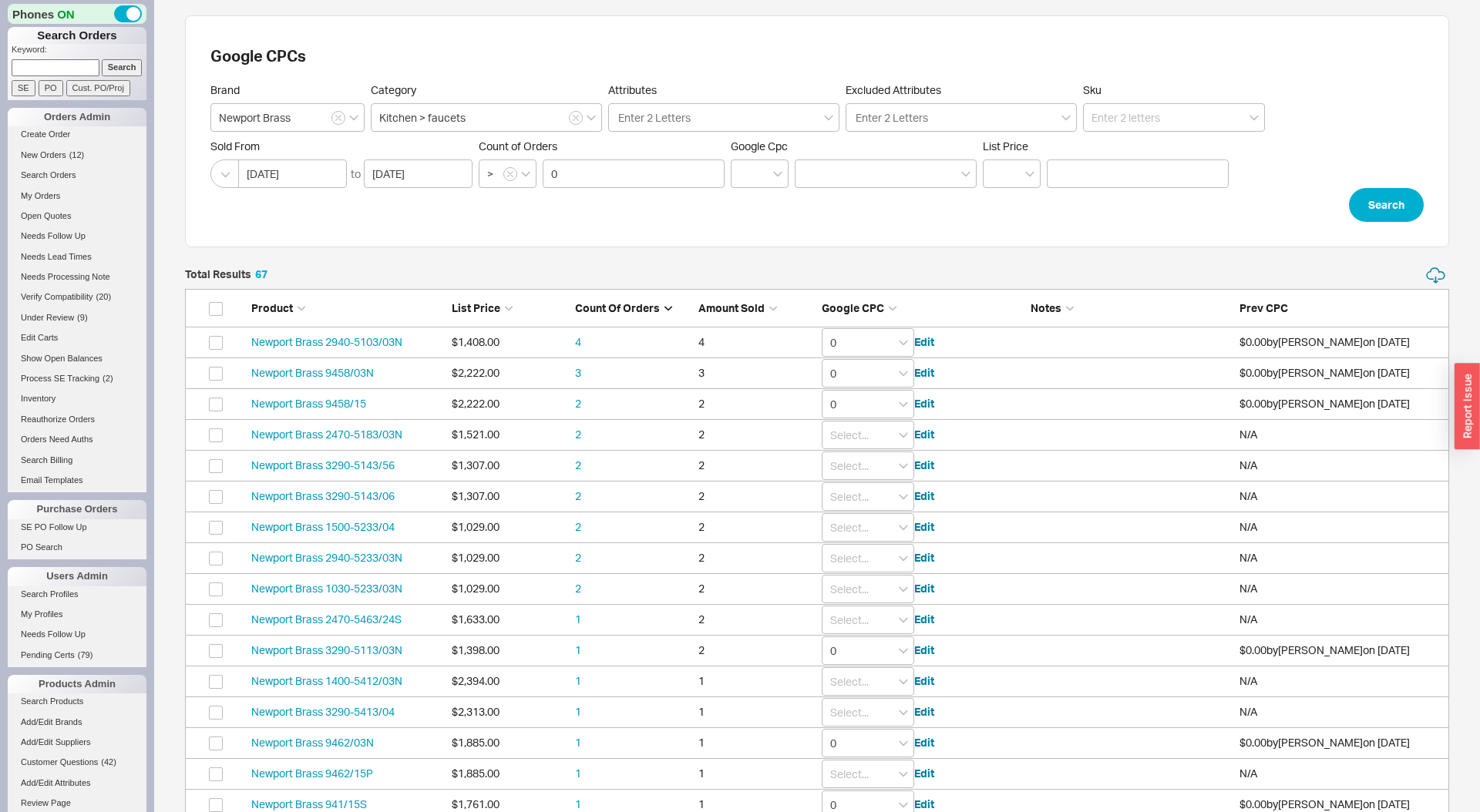
scroll to position [2127, 1265]
click at [361, 343] on link "Newport Brass 2940-5103/03N" at bounding box center [327, 341] width 151 height 13
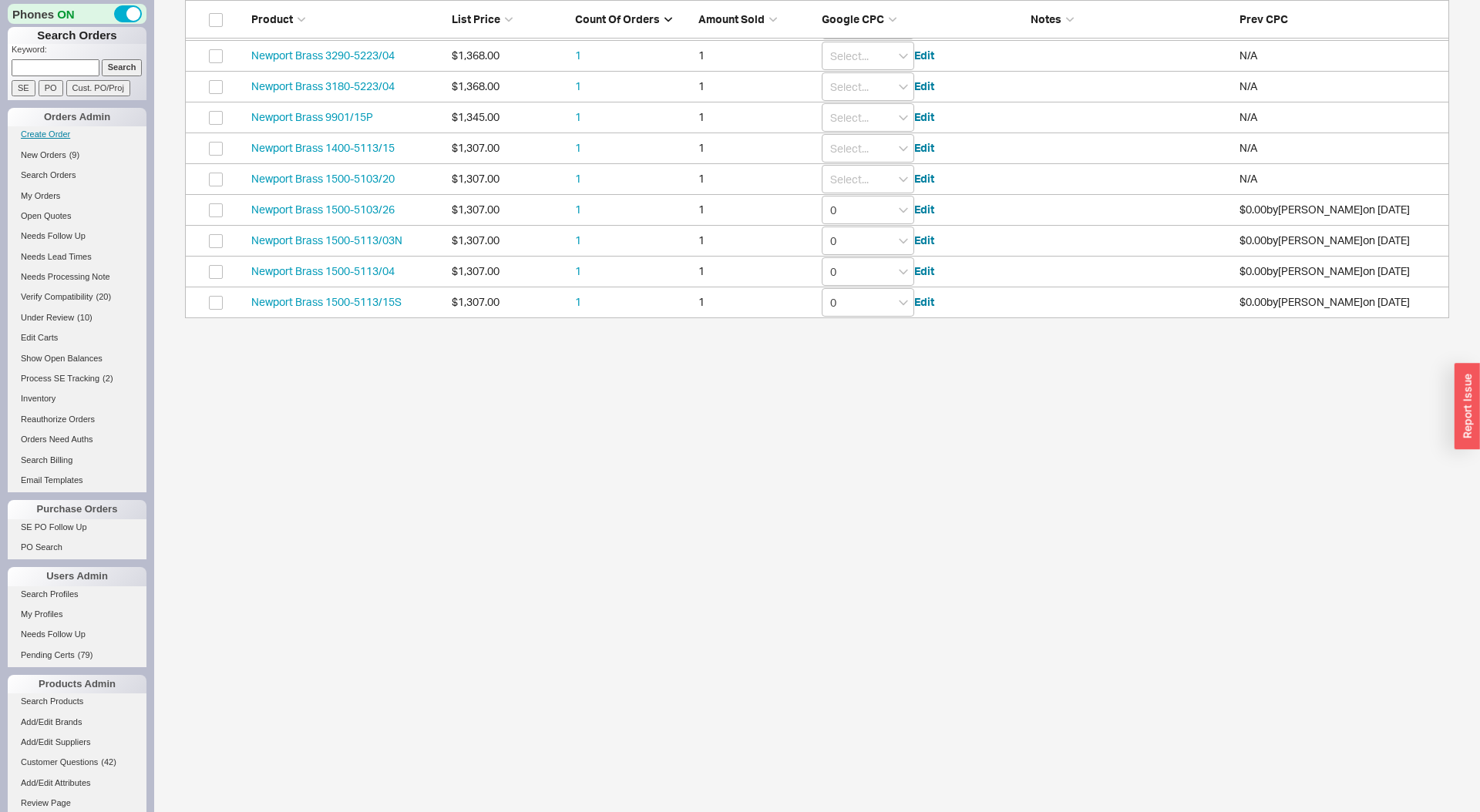
scroll to position [0, 0]
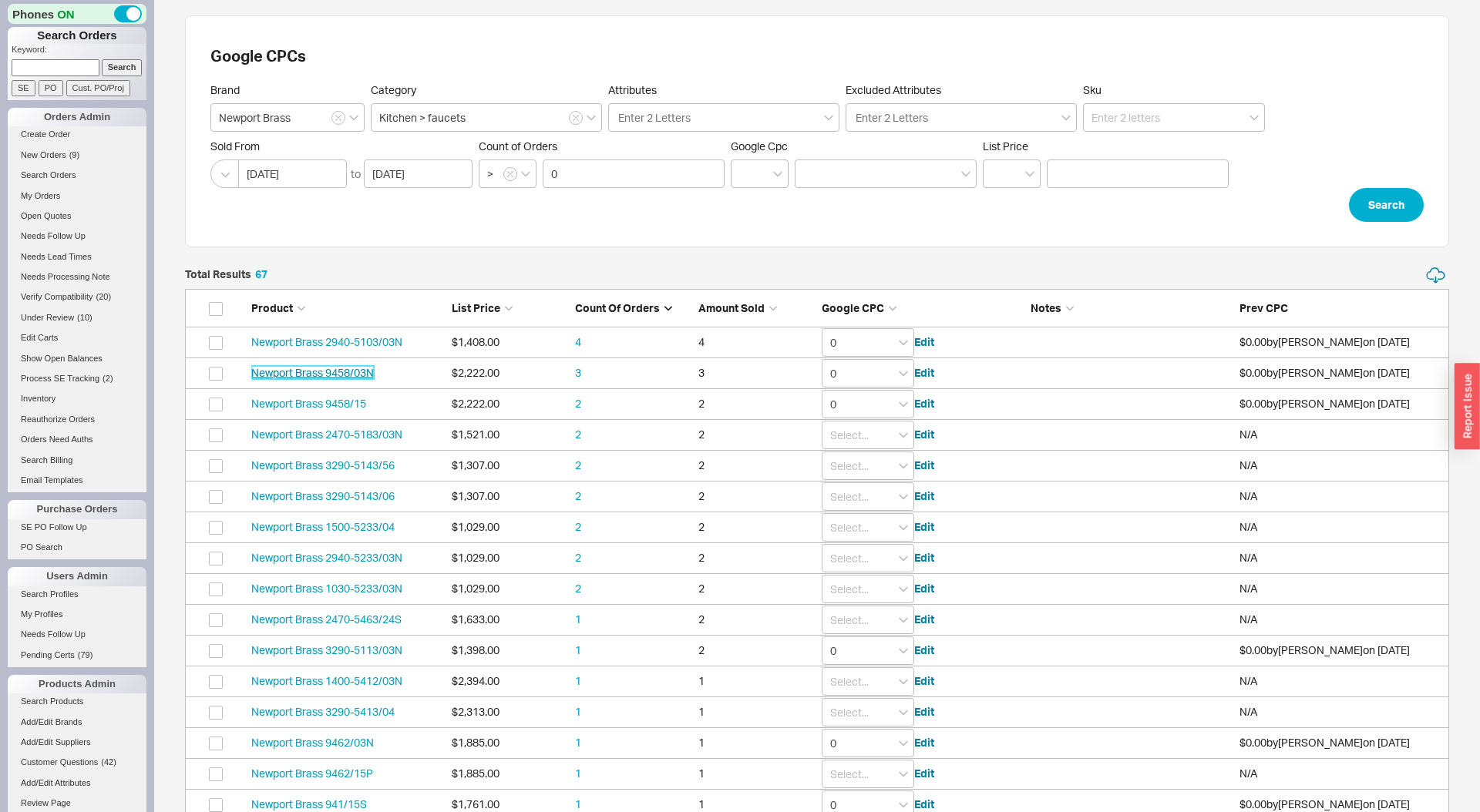
click at [364, 374] on link "Newport Brass 9458/03N" at bounding box center [313, 372] width 122 height 13
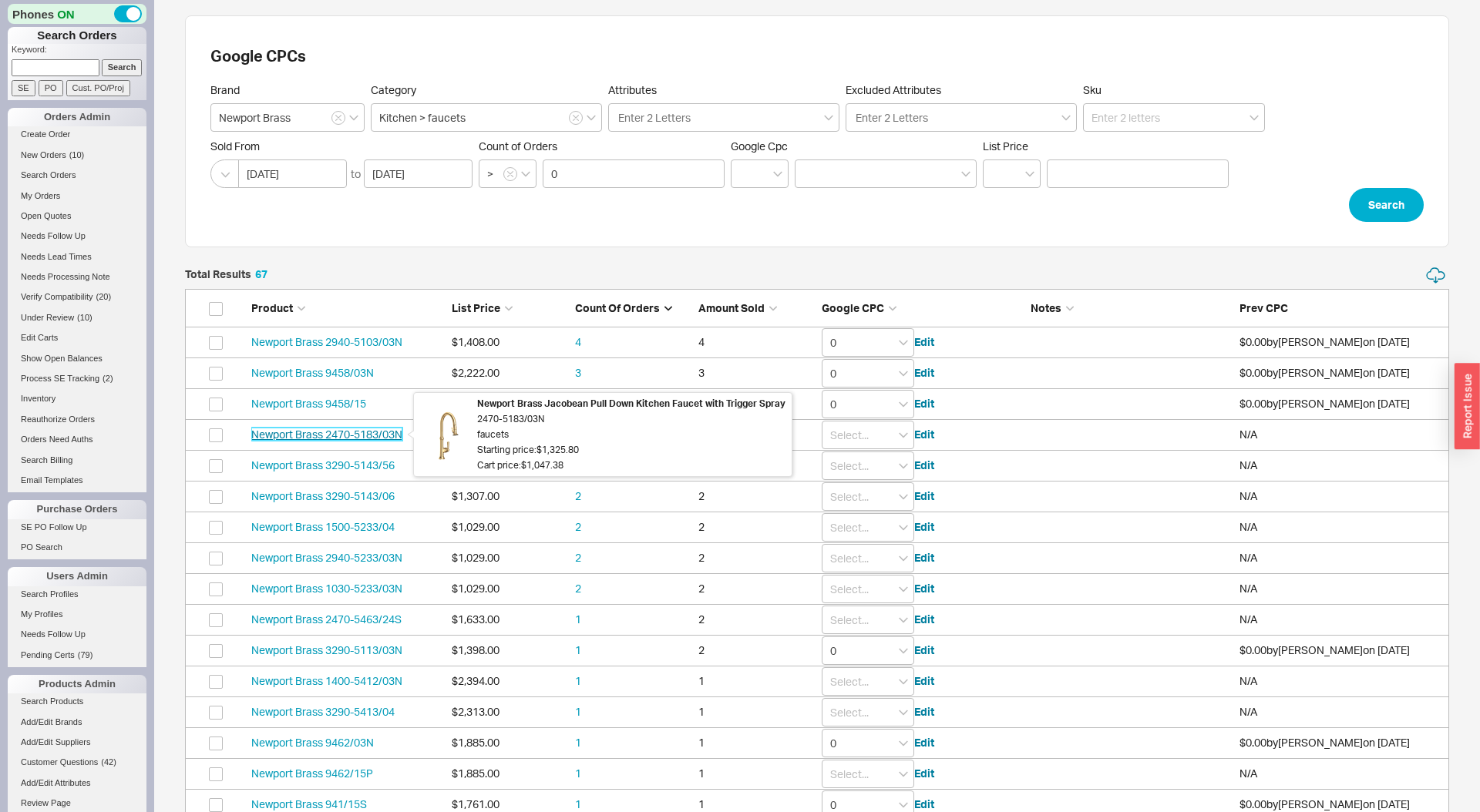
drag, startPoint x: 338, startPoint y: 435, endPoint x: 352, endPoint y: 436, distance: 14.0
click at [346, 433] on link "Newport Brass 2470-5183/03N" at bounding box center [327, 434] width 151 height 13
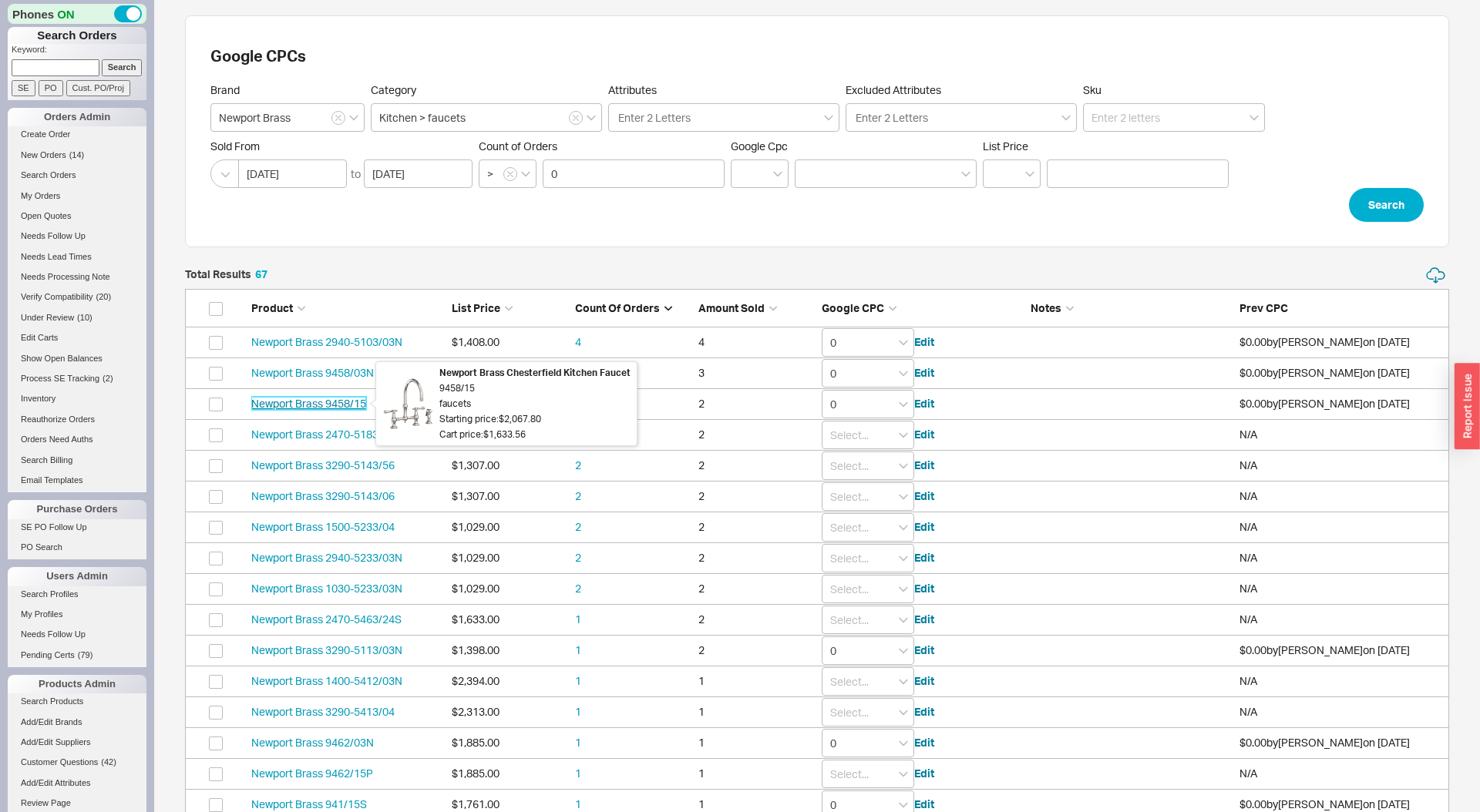
click at [345, 400] on link "Newport Brass 9458/15" at bounding box center [309, 403] width 115 height 13
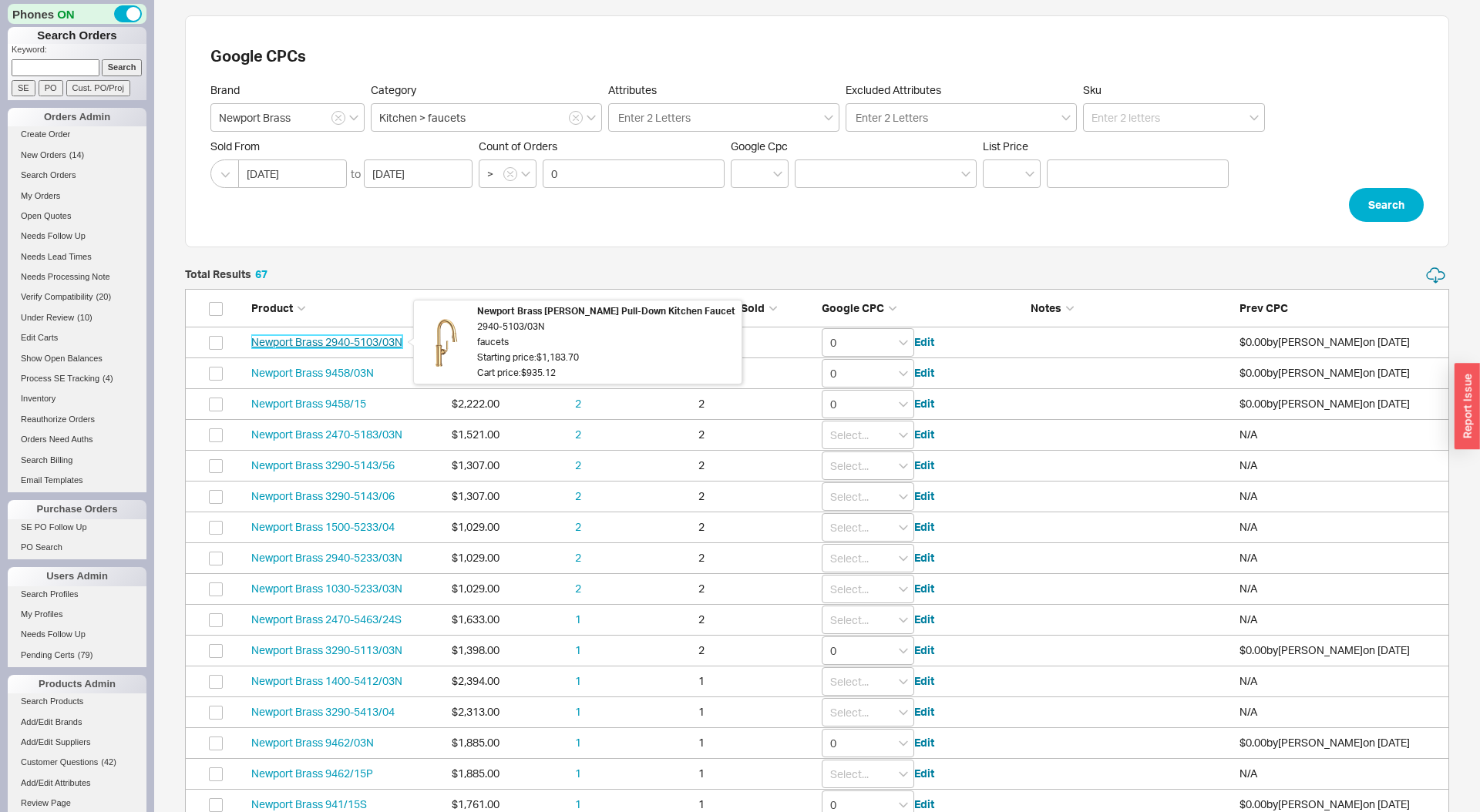
click at [333, 345] on link "Newport Brass 2940-5103/03N" at bounding box center [327, 341] width 151 height 13
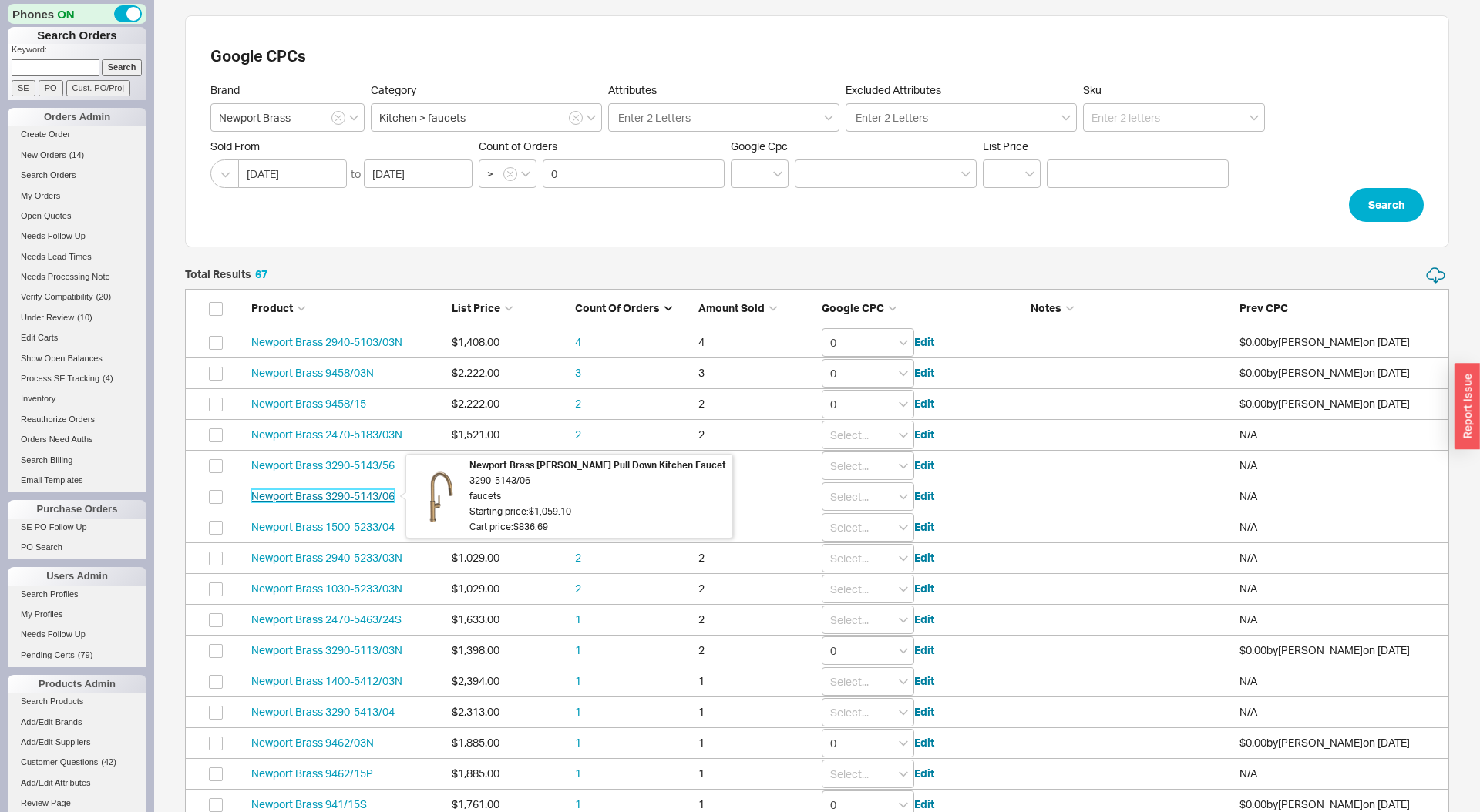
click at [372, 498] on link "Newport Brass 3290-5143/06" at bounding box center [323, 496] width 144 height 13
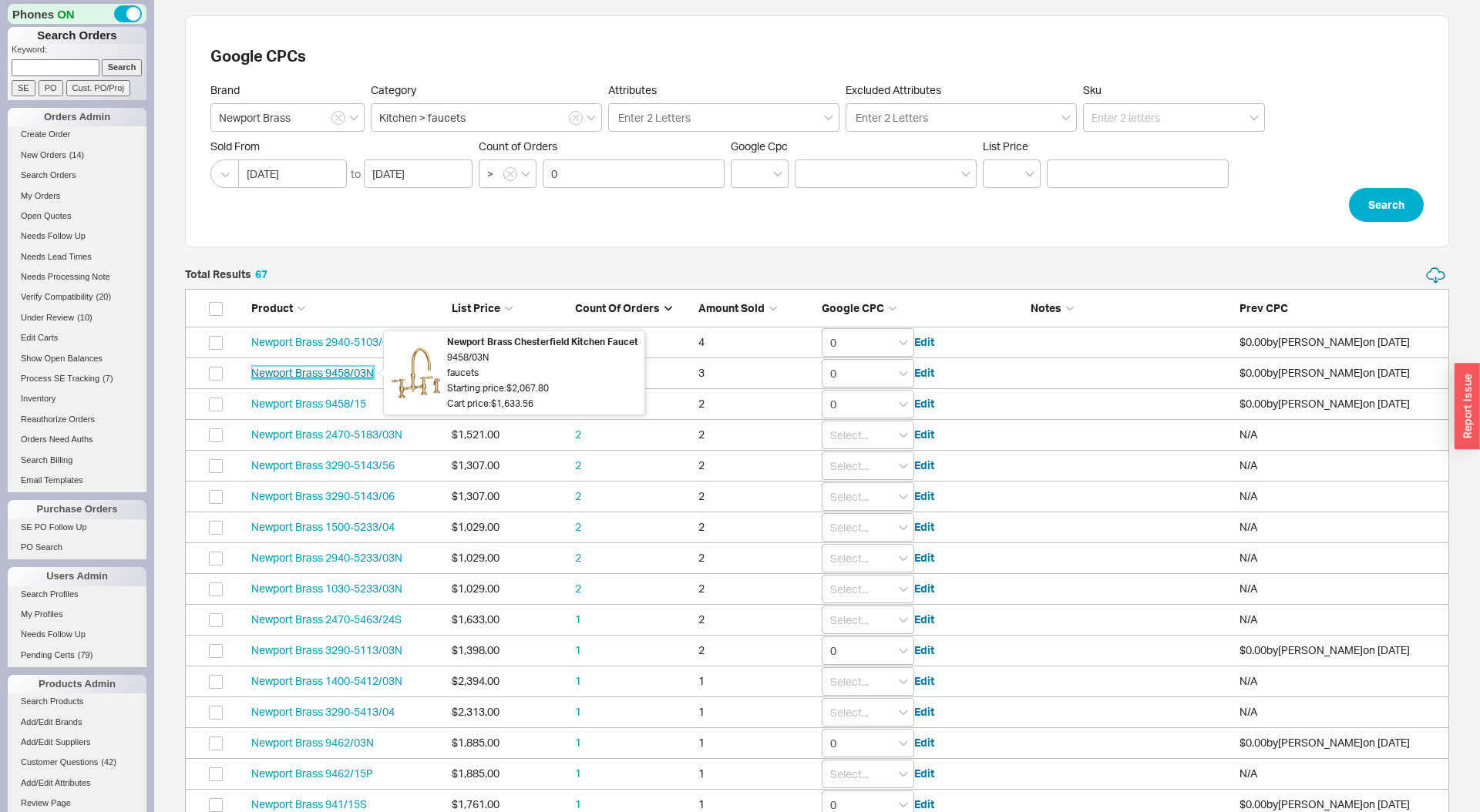
click at [367, 370] on link "Newport Brass 9458/03N" at bounding box center [313, 372] width 122 height 13
drag, startPoint x: 789, startPoint y: 169, endPoint x: 779, endPoint y: 168, distance: 10.0
click at [789, 169] on div "Sold From 06/18/2025 to 09/19/2025 Count of Orders > 0 Google Cpc List Price" at bounding box center [817, 163] width 1214 height 48
click at [779, 168] on input at bounding box center [760, 174] width 58 height 29
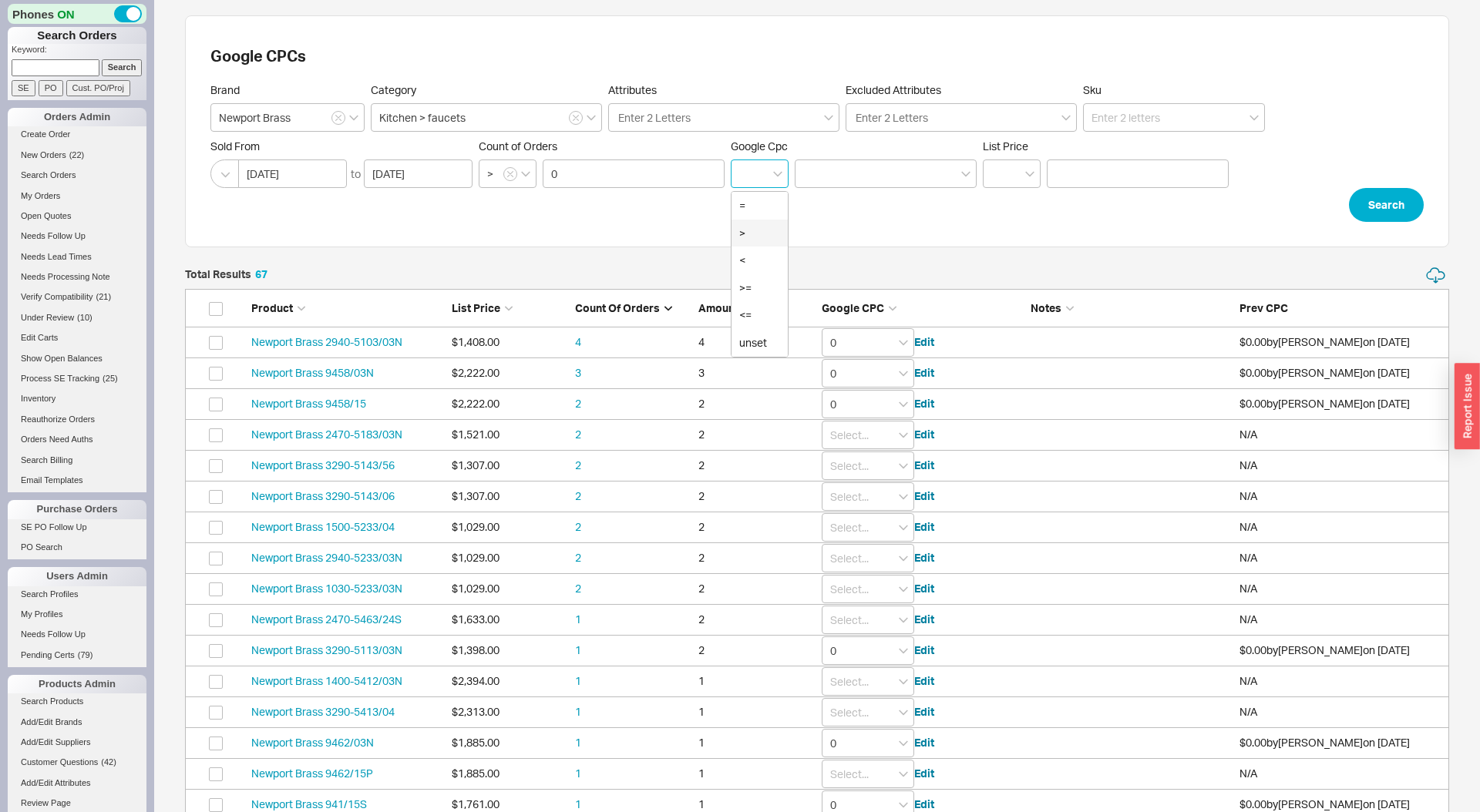
scroll to position [2, 0]
click at [771, 207] on div "=" at bounding box center [760, 206] width 56 height 28
type input "="
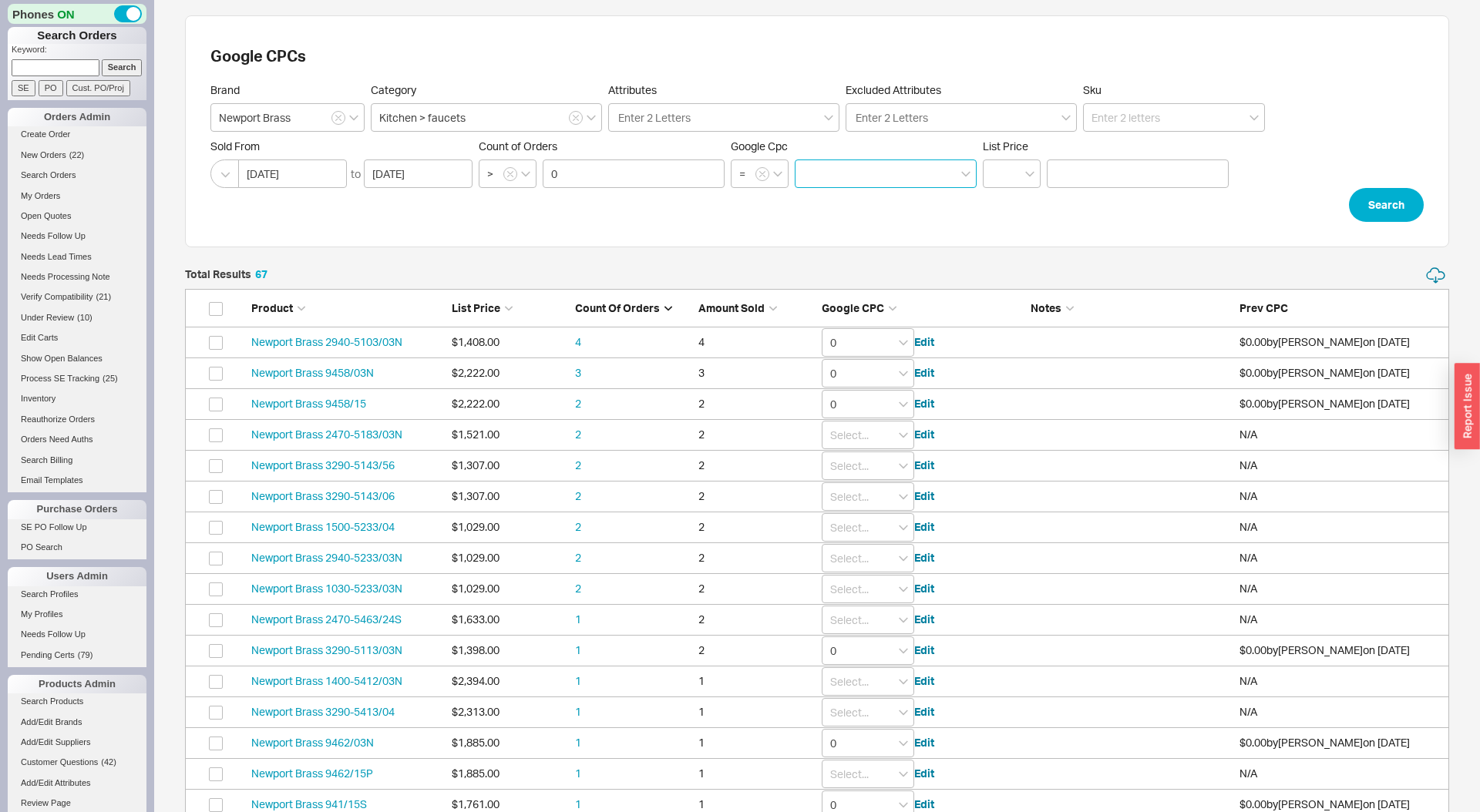
click at [907, 164] on input at bounding box center [886, 174] width 182 height 29
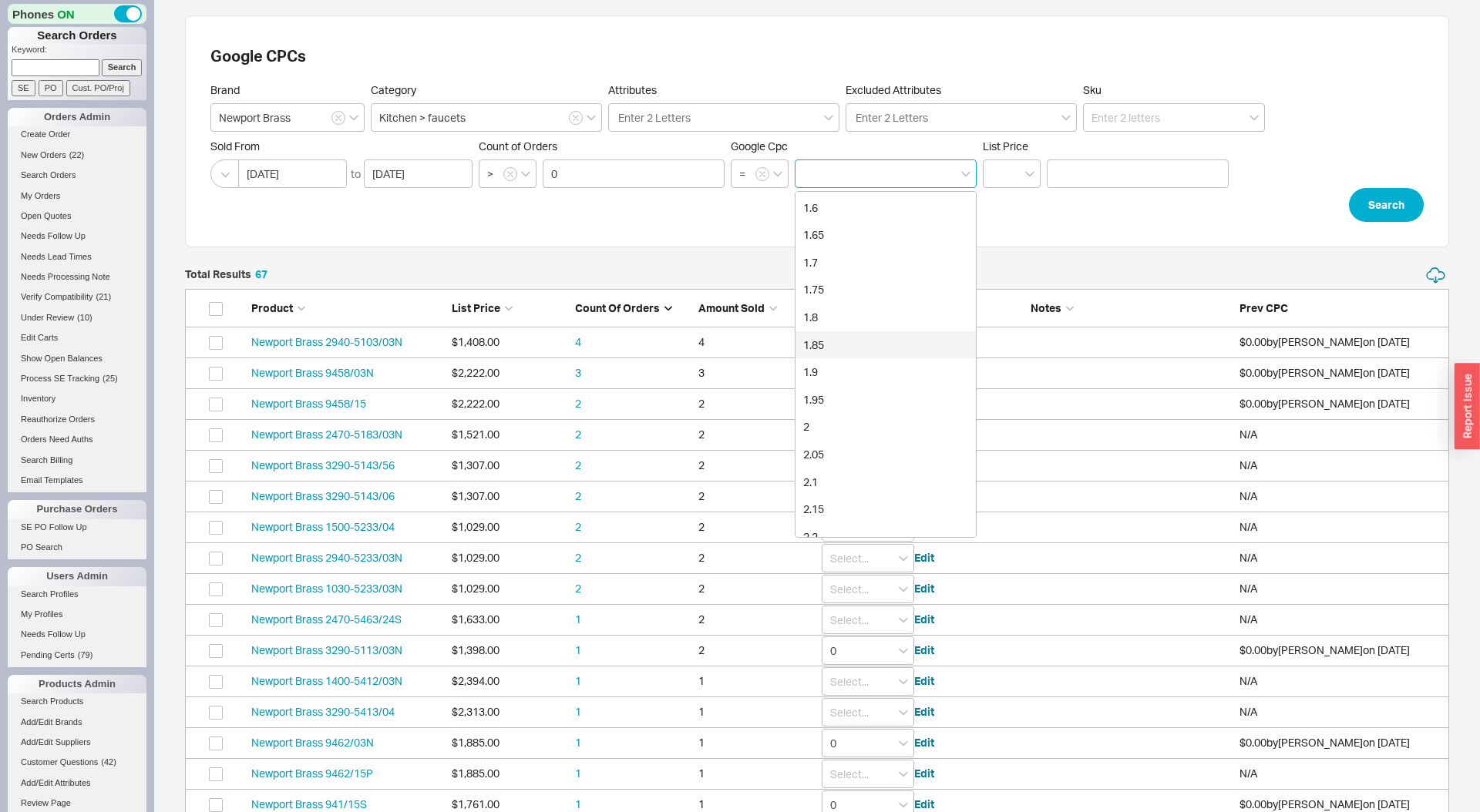
scroll to position [904, 0]
click at [836, 346] on div "1.85" at bounding box center [885, 344] width 180 height 28
type input "1.85"
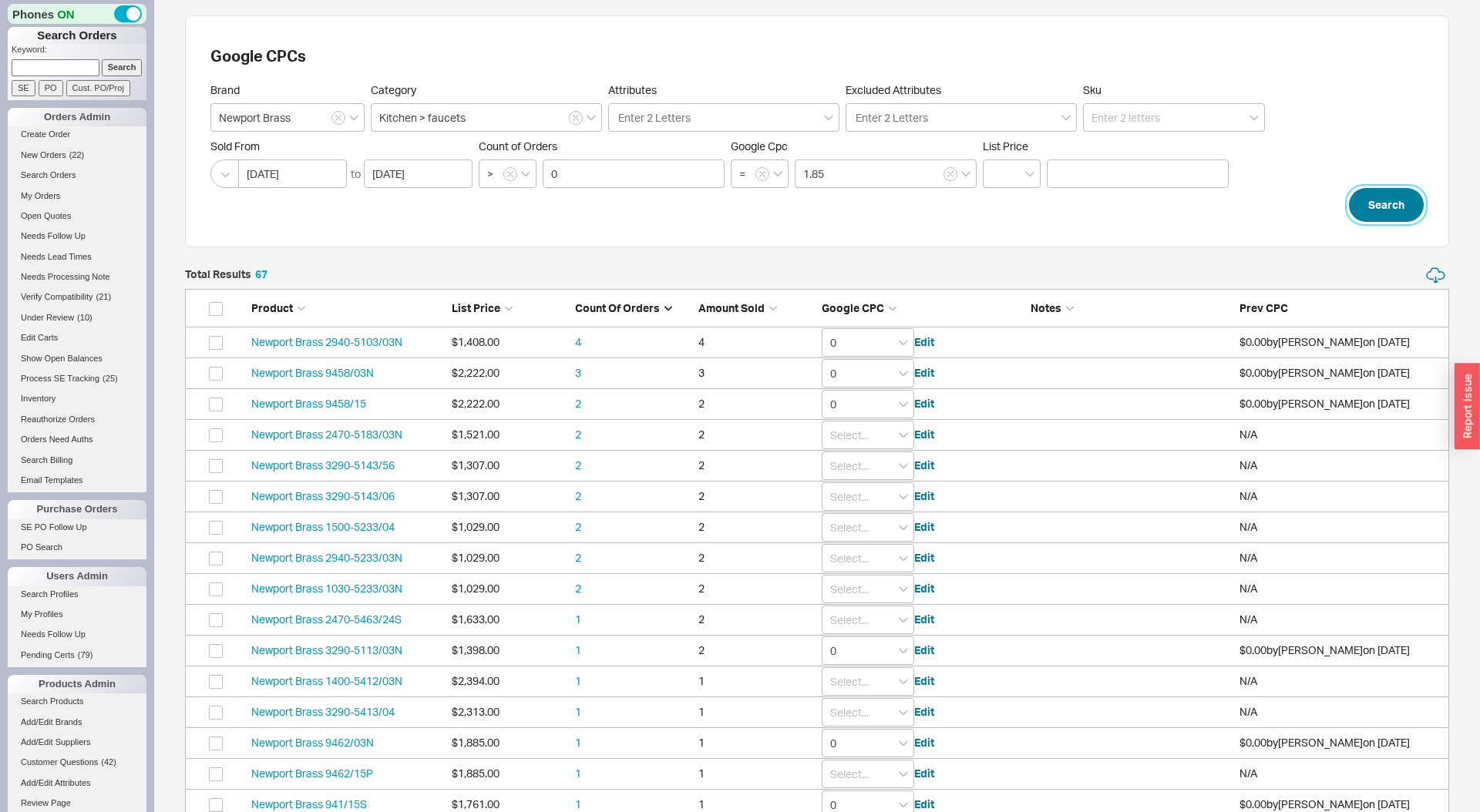
click at [1352, 202] on button "Search" at bounding box center [1386, 205] width 75 height 34
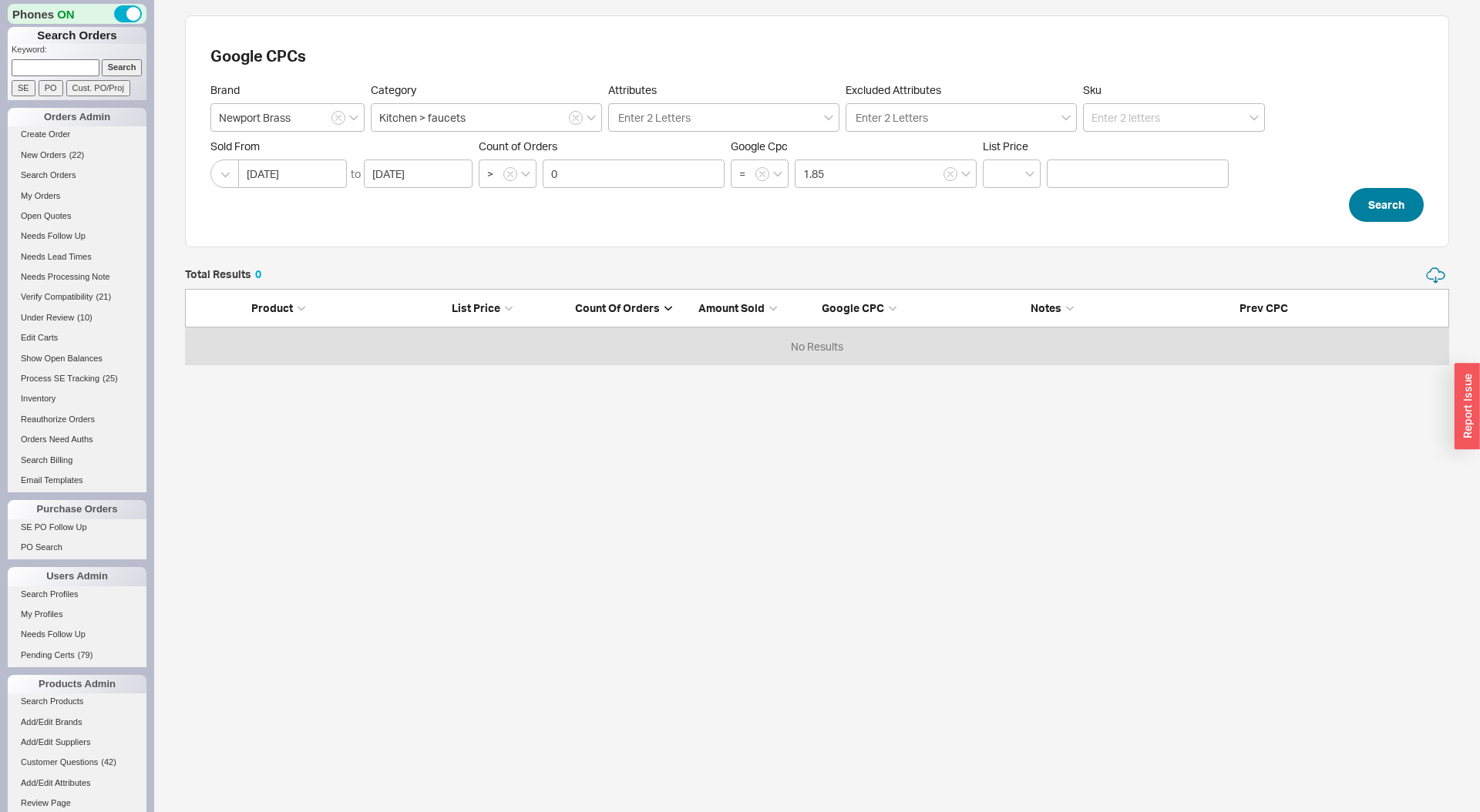
scroll to position [99, 1265]
click at [651, 179] on input "0" at bounding box center [634, 174] width 182 height 29
click button "Search" at bounding box center [1386, 205] width 75 height 34
click at [952, 173] on icon "button" at bounding box center [951, 174] width 5 height 5
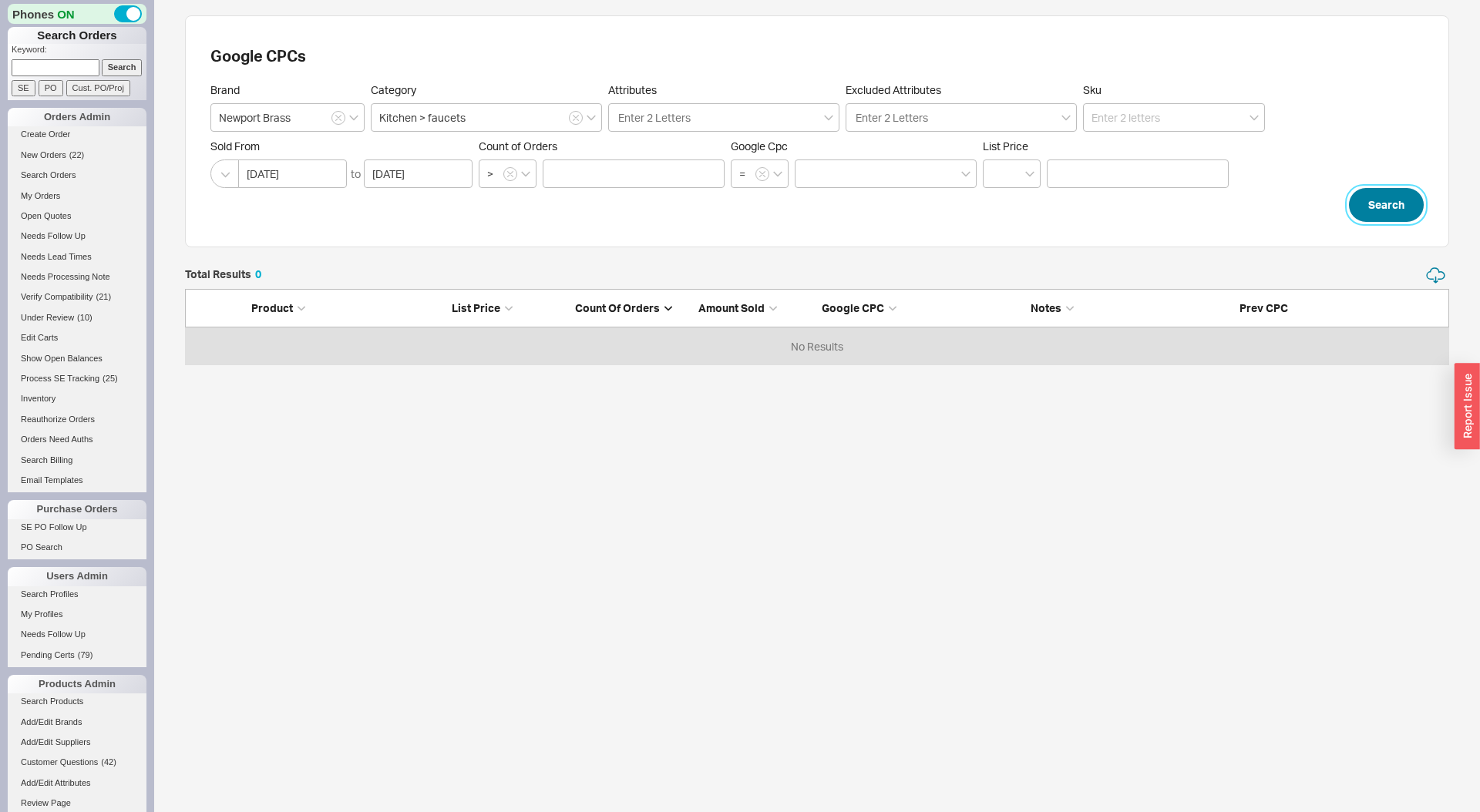
click at [1376, 210] on button "Search" at bounding box center [1386, 205] width 75 height 34
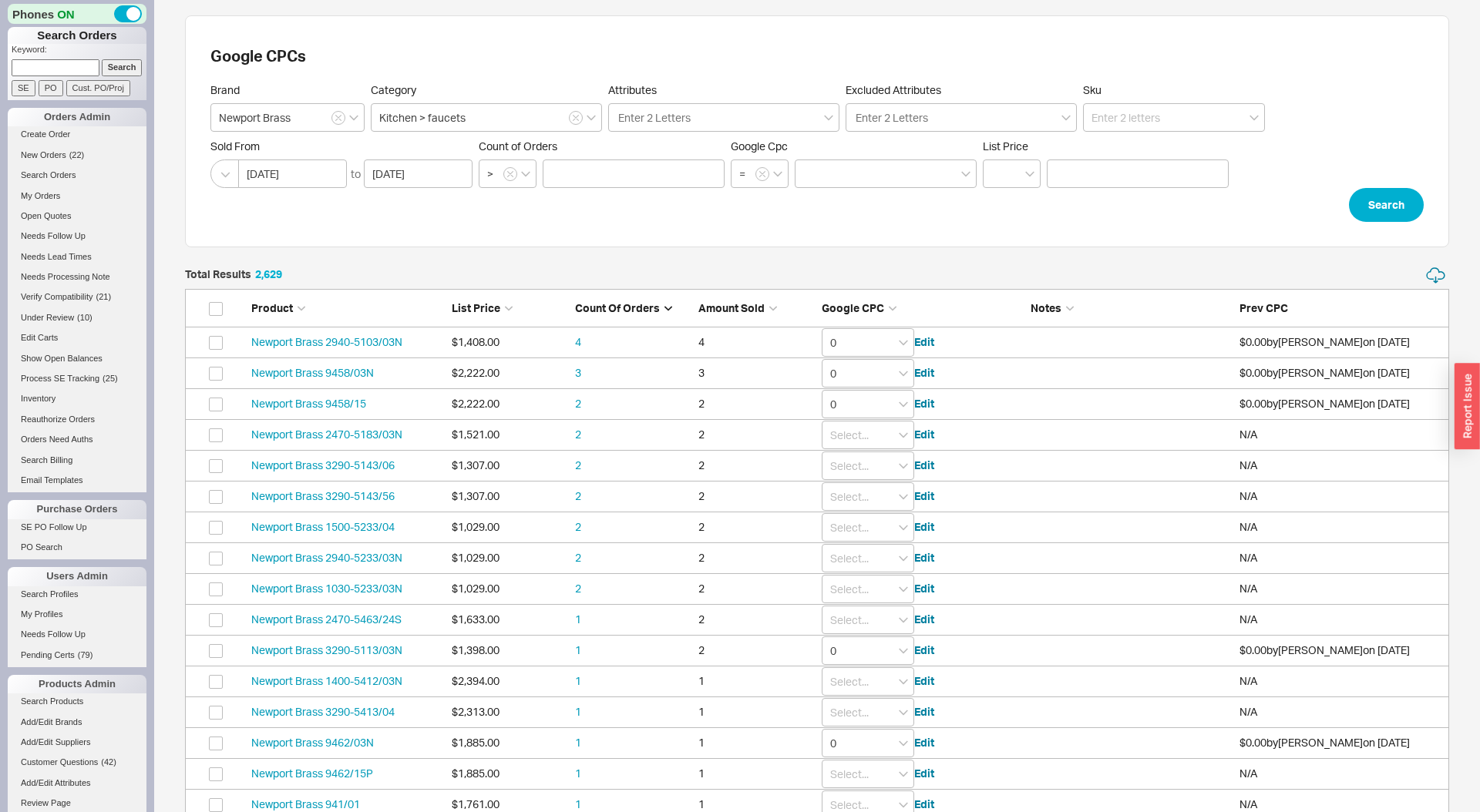
scroll to position [30890, 1265]
click at [866, 342] on input "0" at bounding box center [868, 343] width 93 height 29
click at [851, 556] on div "1.2" at bounding box center [868, 559] width 91 height 21
click at [868, 376] on input "0" at bounding box center [868, 373] width 93 height 29
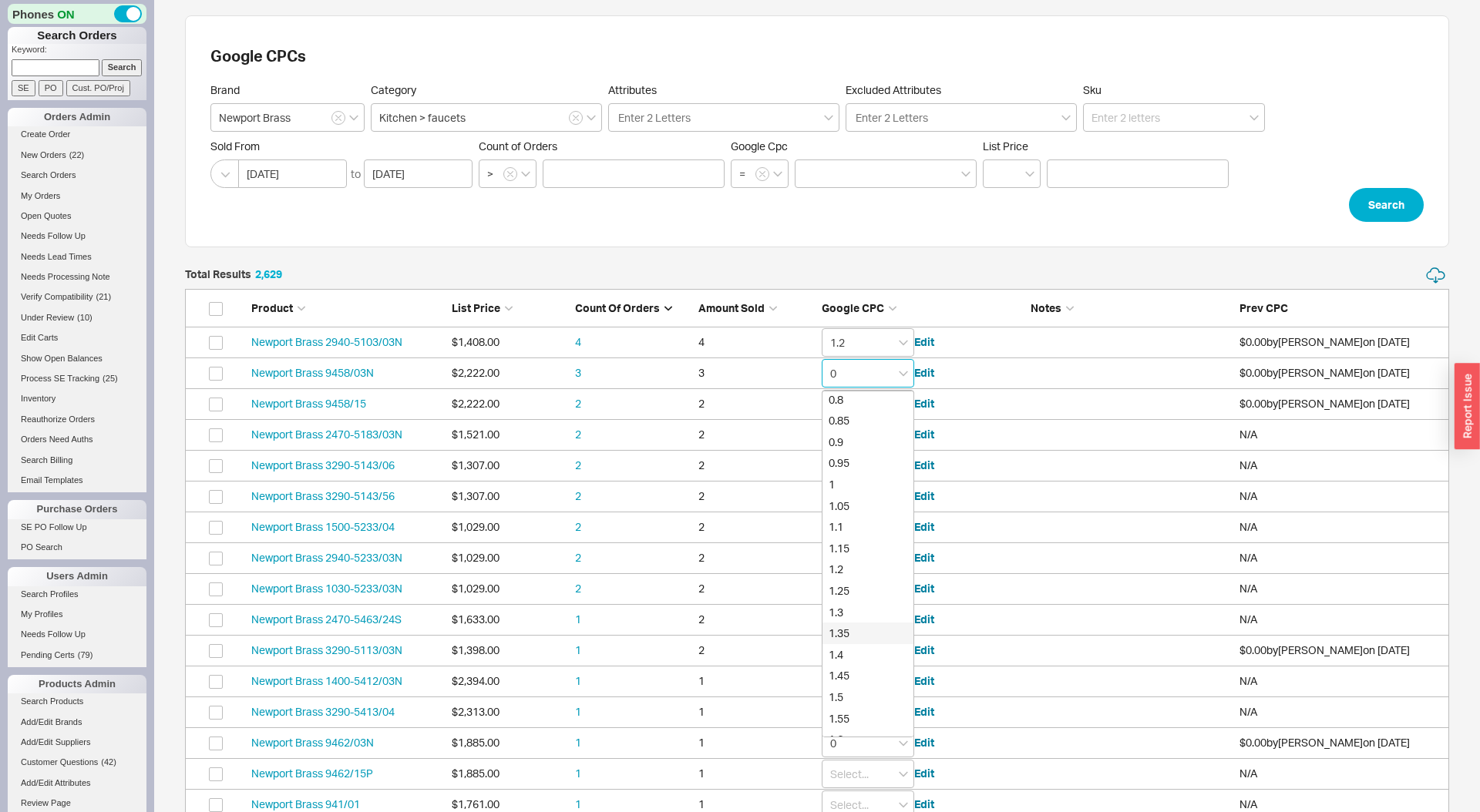
scroll to position [387, 0]
click at [856, 553] on div "1.2" at bounding box center [868, 546] width 91 height 21
click at [874, 406] on input "0" at bounding box center [868, 405] width 93 height 29
click at [855, 725] on div "1.2" at bounding box center [868, 731] width 91 height 21
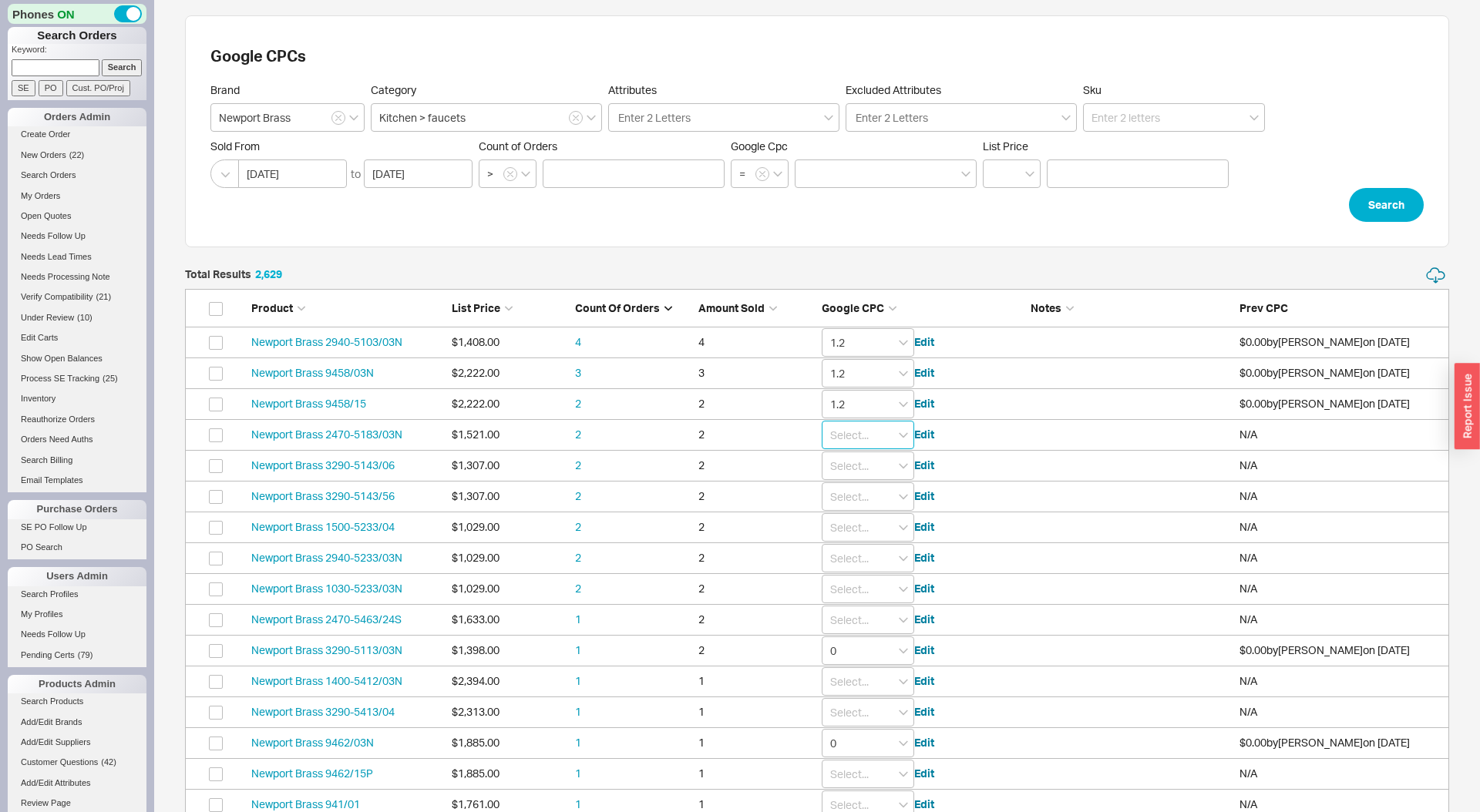
drag, startPoint x: 867, startPoint y: 434, endPoint x: 869, endPoint y: 447, distance: 13.2
click at [867, 434] on input "grid" at bounding box center [868, 435] width 93 height 29
click at [845, 761] on div "1.2" at bounding box center [868, 758] width 91 height 21
click at [856, 471] on input "grid" at bounding box center [868, 466] width 93 height 29
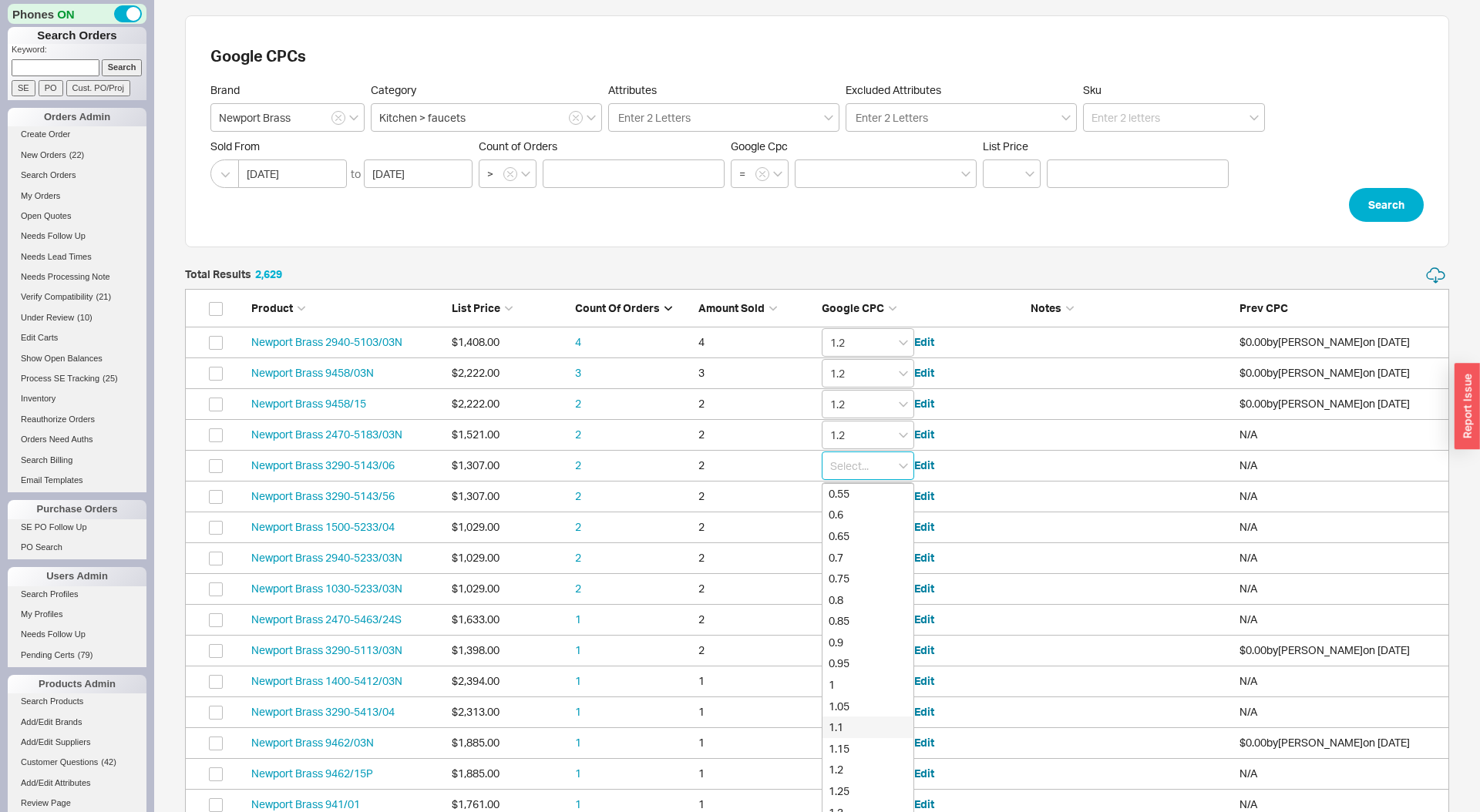
scroll to position [257, 0]
click at [858, 761] on div "1.2" at bounding box center [868, 769] width 91 height 21
click at [880, 499] on input "grid" at bounding box center [868, 497] width 93 height 29
click at [851, 760] on div "1.2" at bounding box center [868, 758] width 91 height 21
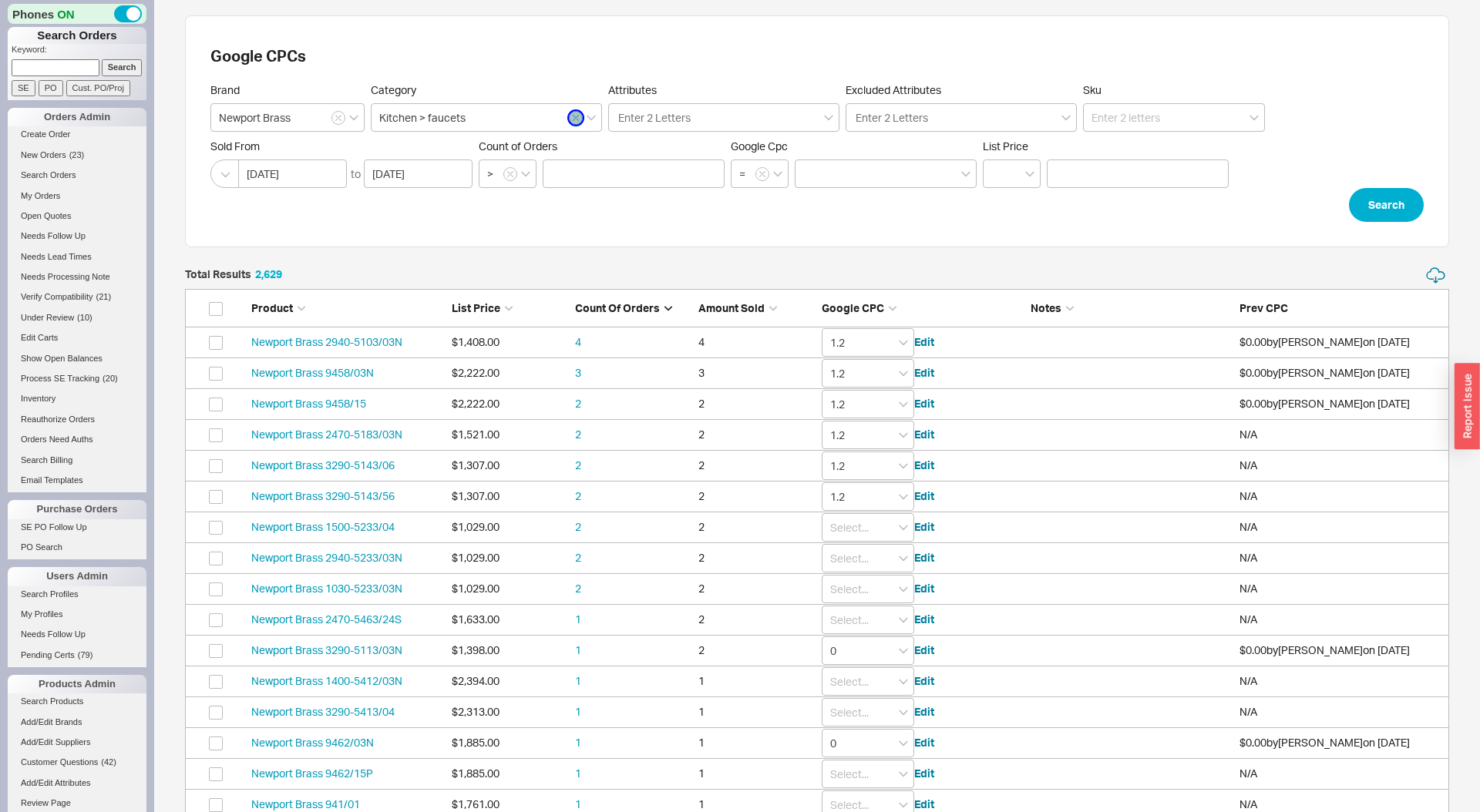
click at [574, 117] on icon "button" at bounding box center [576, 118] width 5 height 5
click at [531, 106] on input at bounding box center [487, 117] width 231 height 29
click at [490, 270] on div "Bath tub & shower sets tub accessories tub drains tub faucets tubs" at bounding box center [487, 219] width 231 height 167
click at [490, 270] on div "tub faucets" at bounding box center [487, 258] width 230 height 28
type input "Bath > tub faucets"
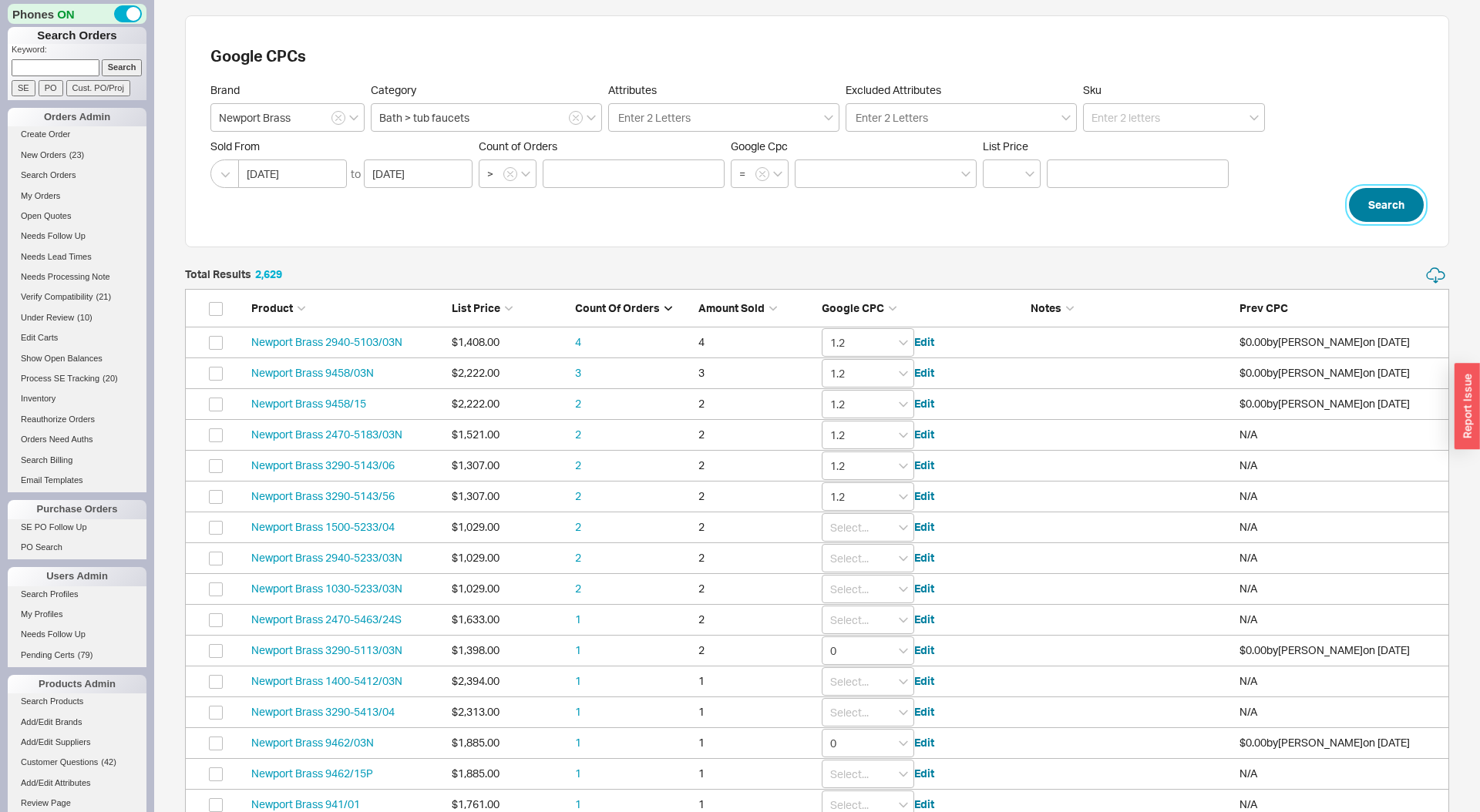
click at [1386, 203] on button "Search" at bounding box center [1386, 205] width 75 height 34
click at [846, 301] on div "Google CPC" at bounding box center [922, 309] width 202 height 15
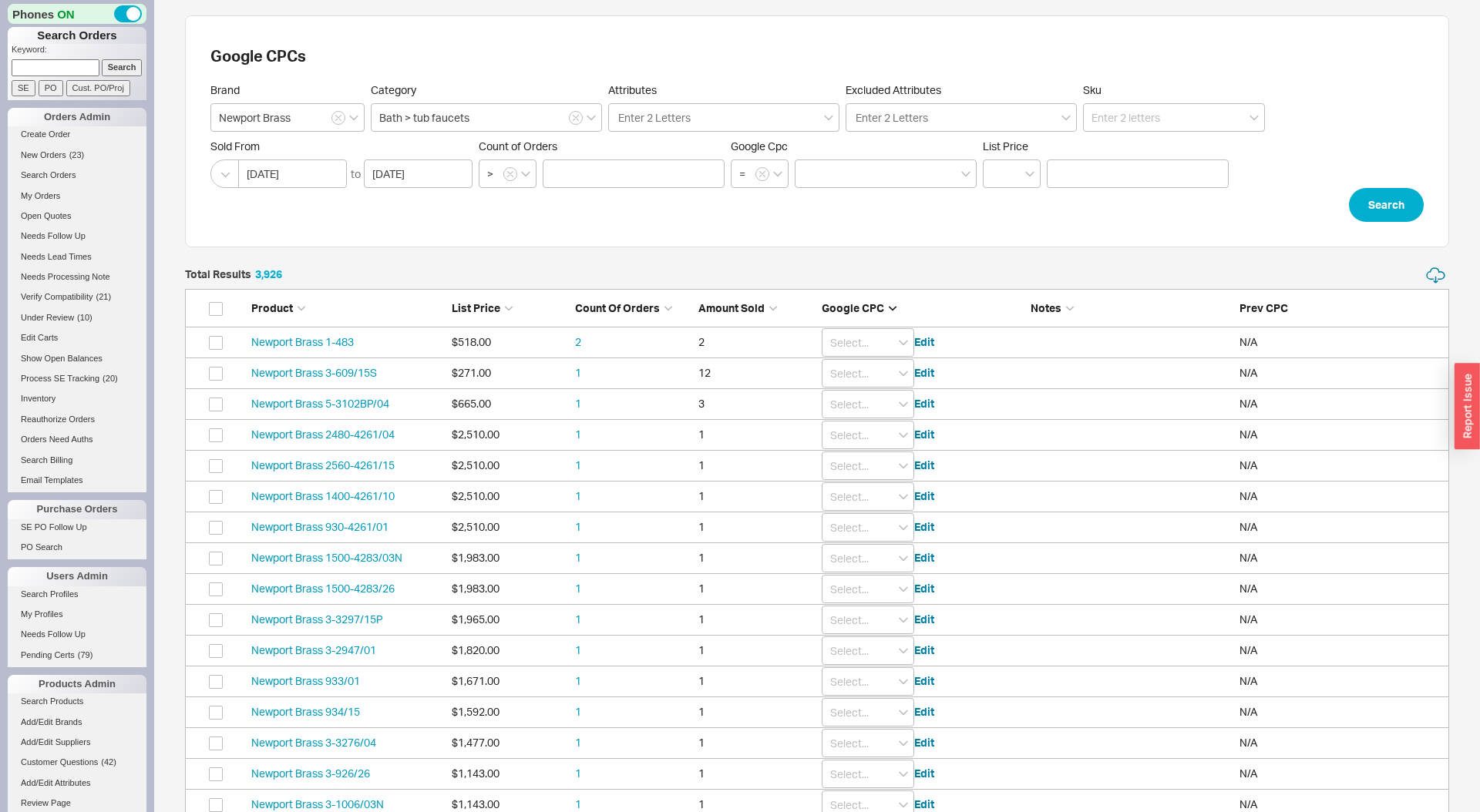
click at [848, 301] on span "Google CPC" at bounding box center [852, 307] width 62 height 13
type input "0"
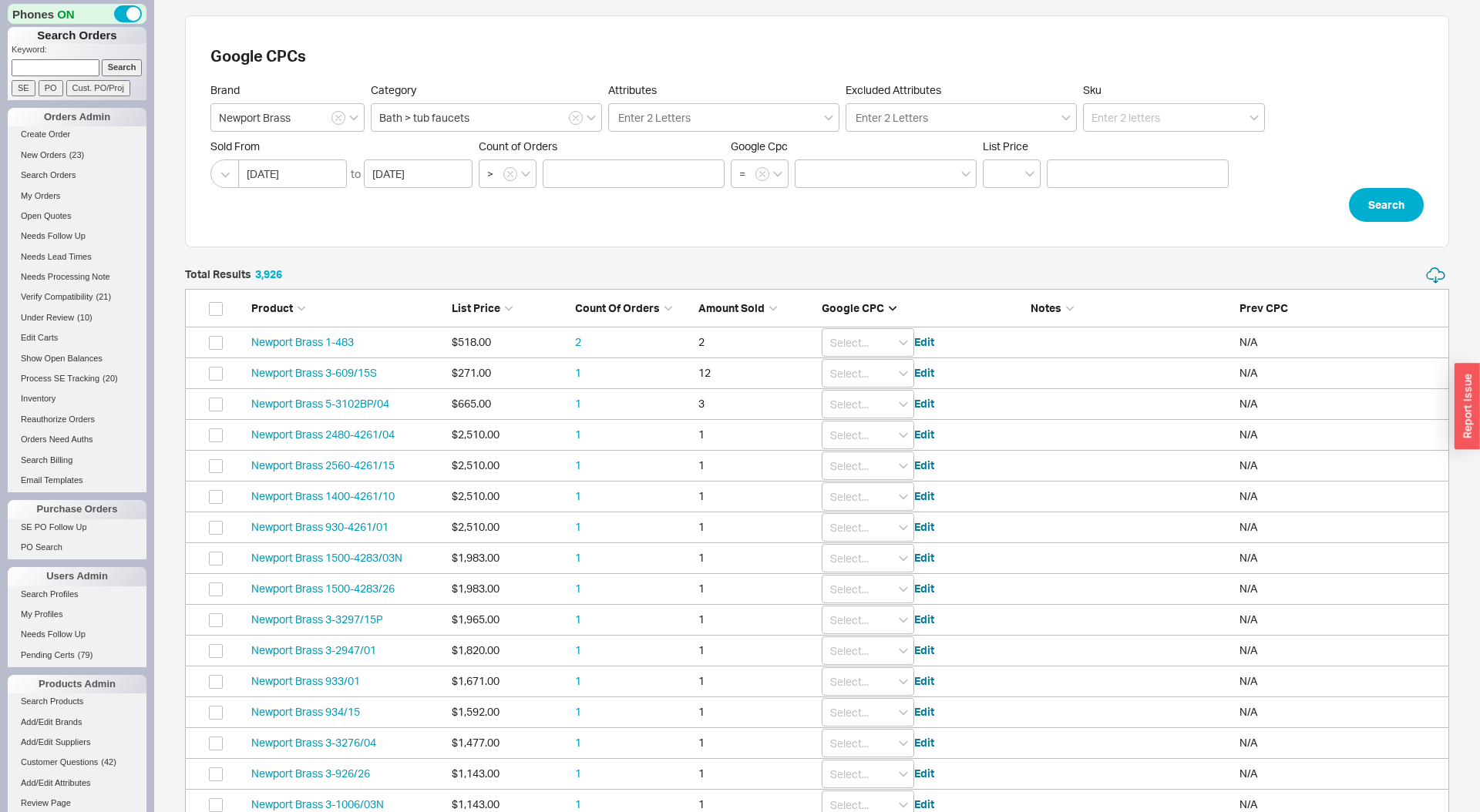
type input "0"
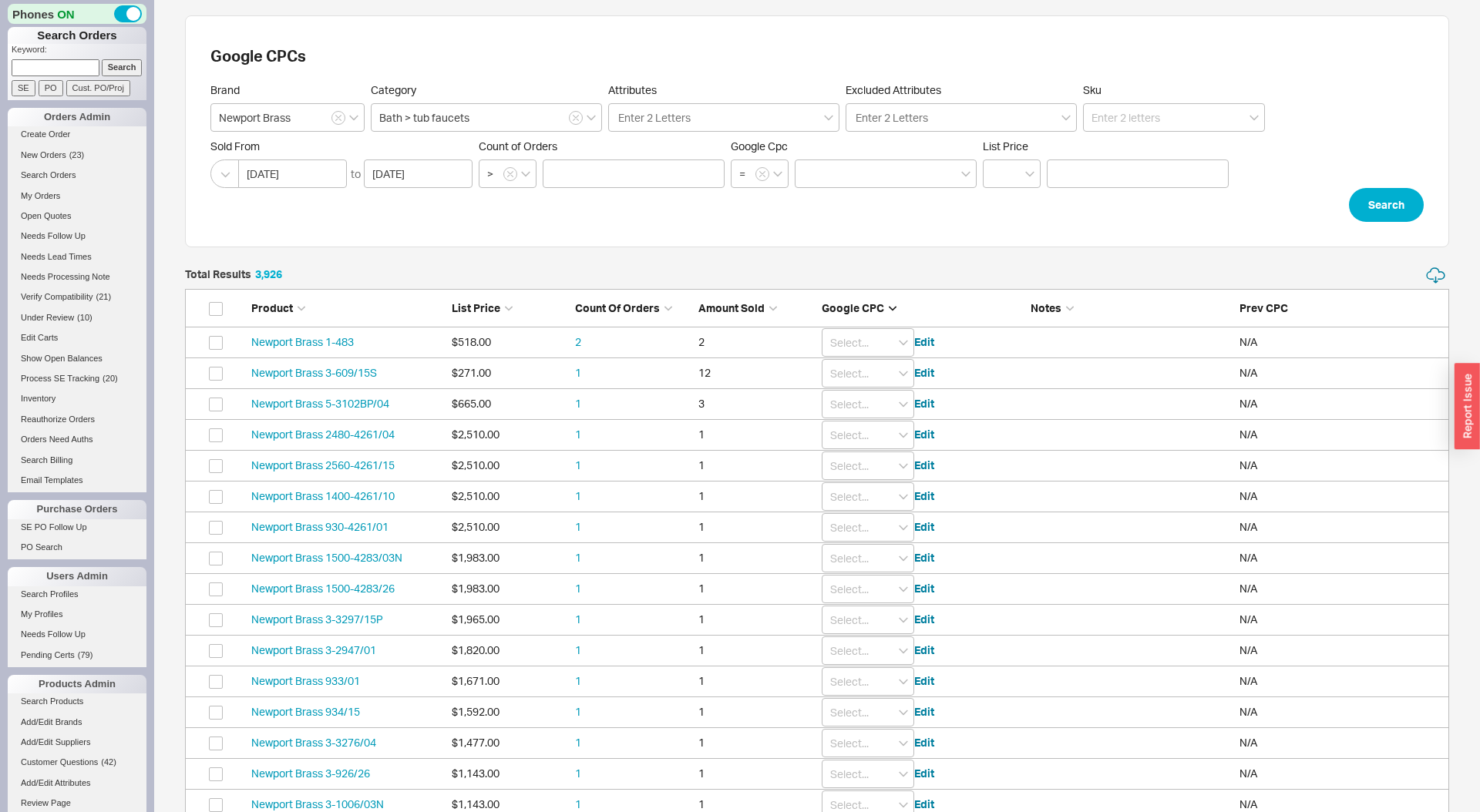
type input "0"
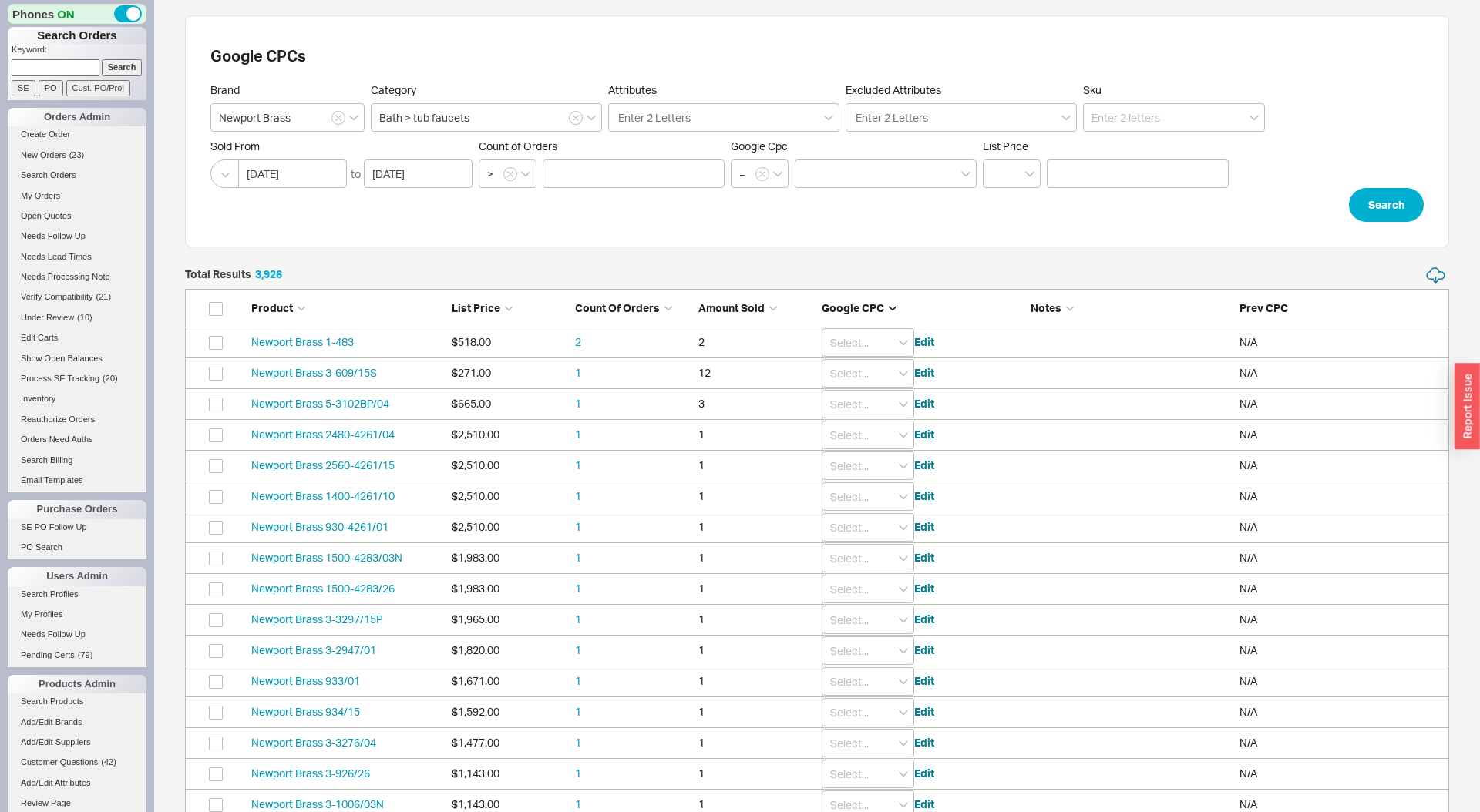
type input "0"
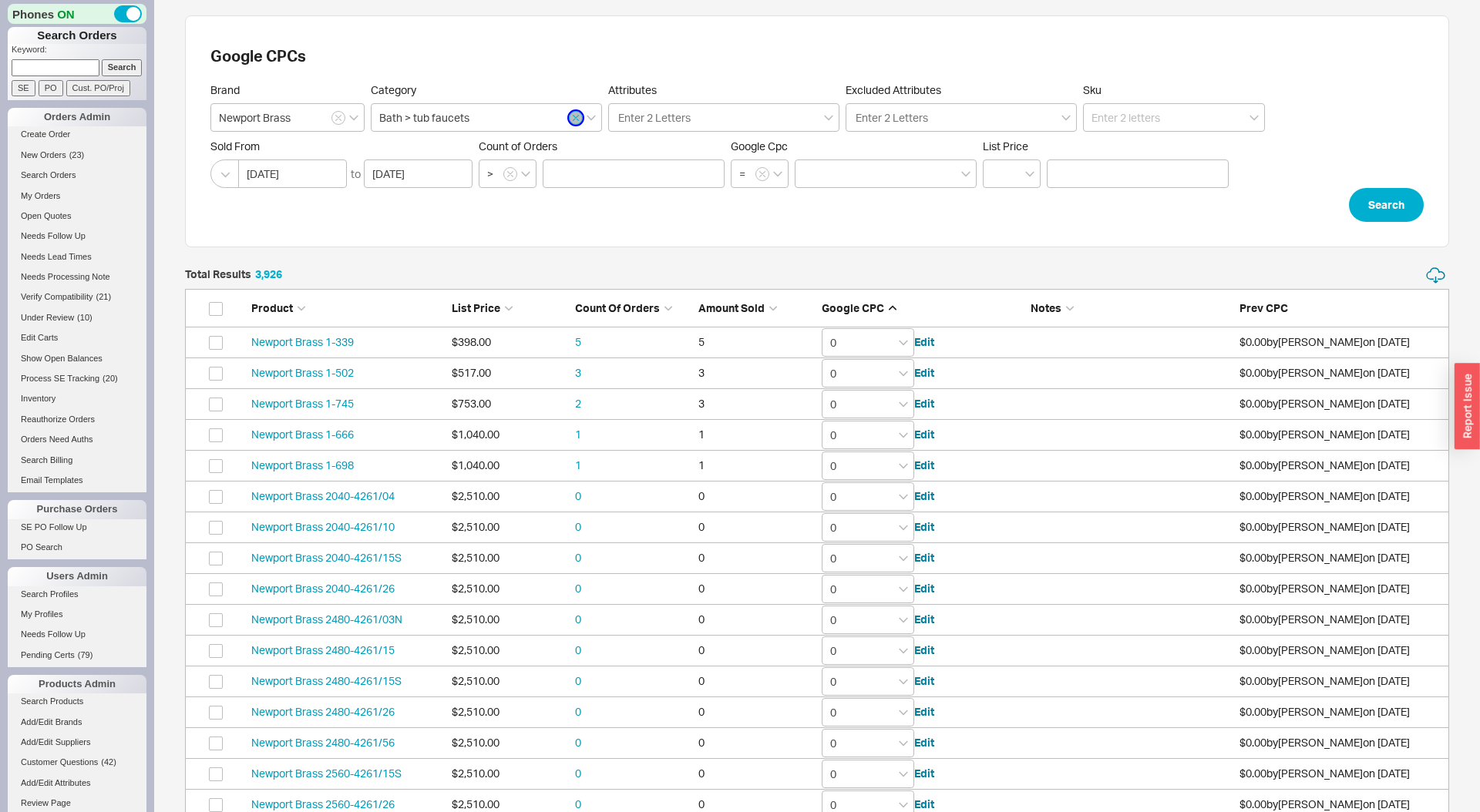
click at [577, 119] on icon "button" at bounding box center [576, 118] width 5 height 5
click at [577, 119] on input at bounding box center [487, 117] width 231 height 29
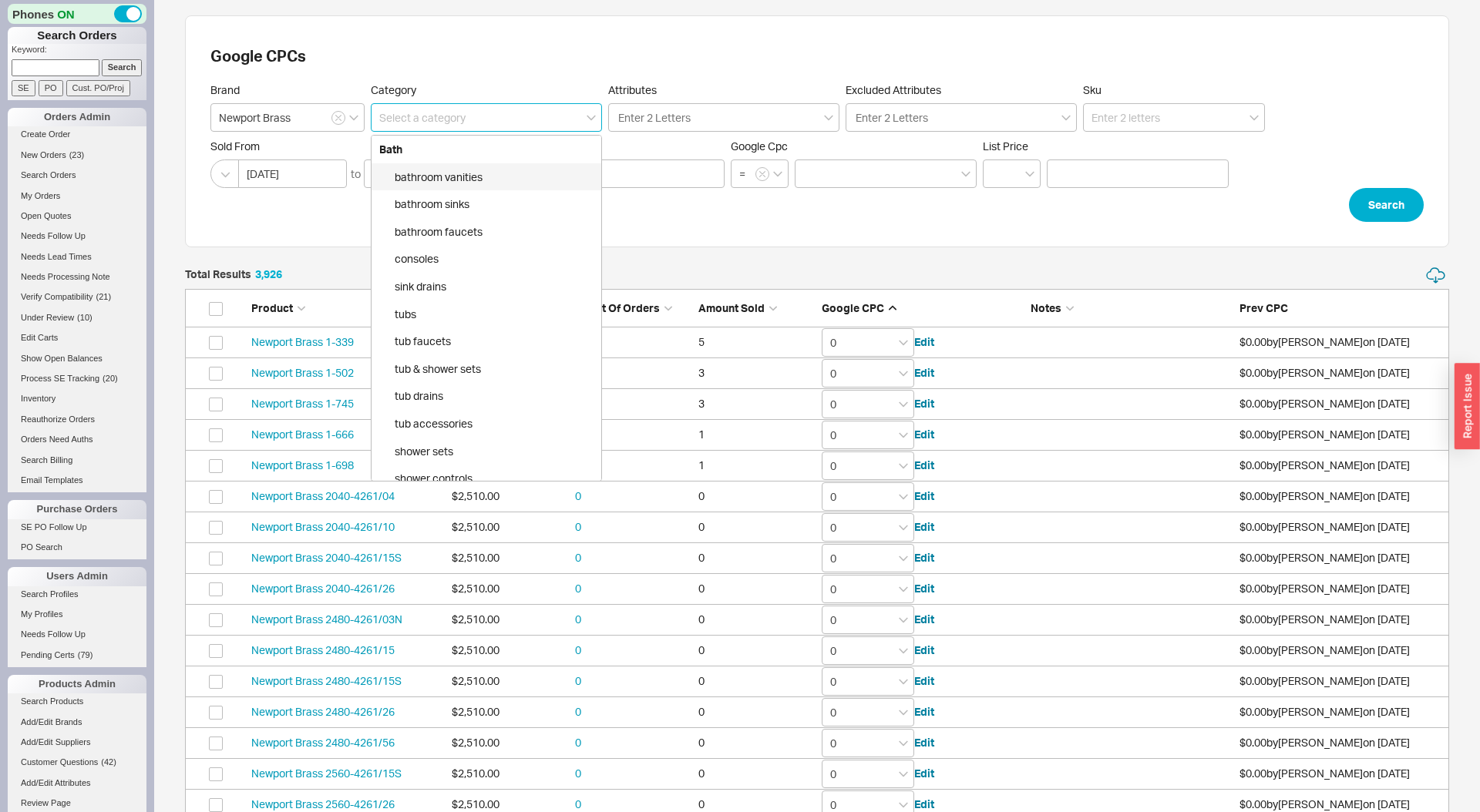
click at [552, 117] on input at bounding box center [487, 117] width 231 height 29
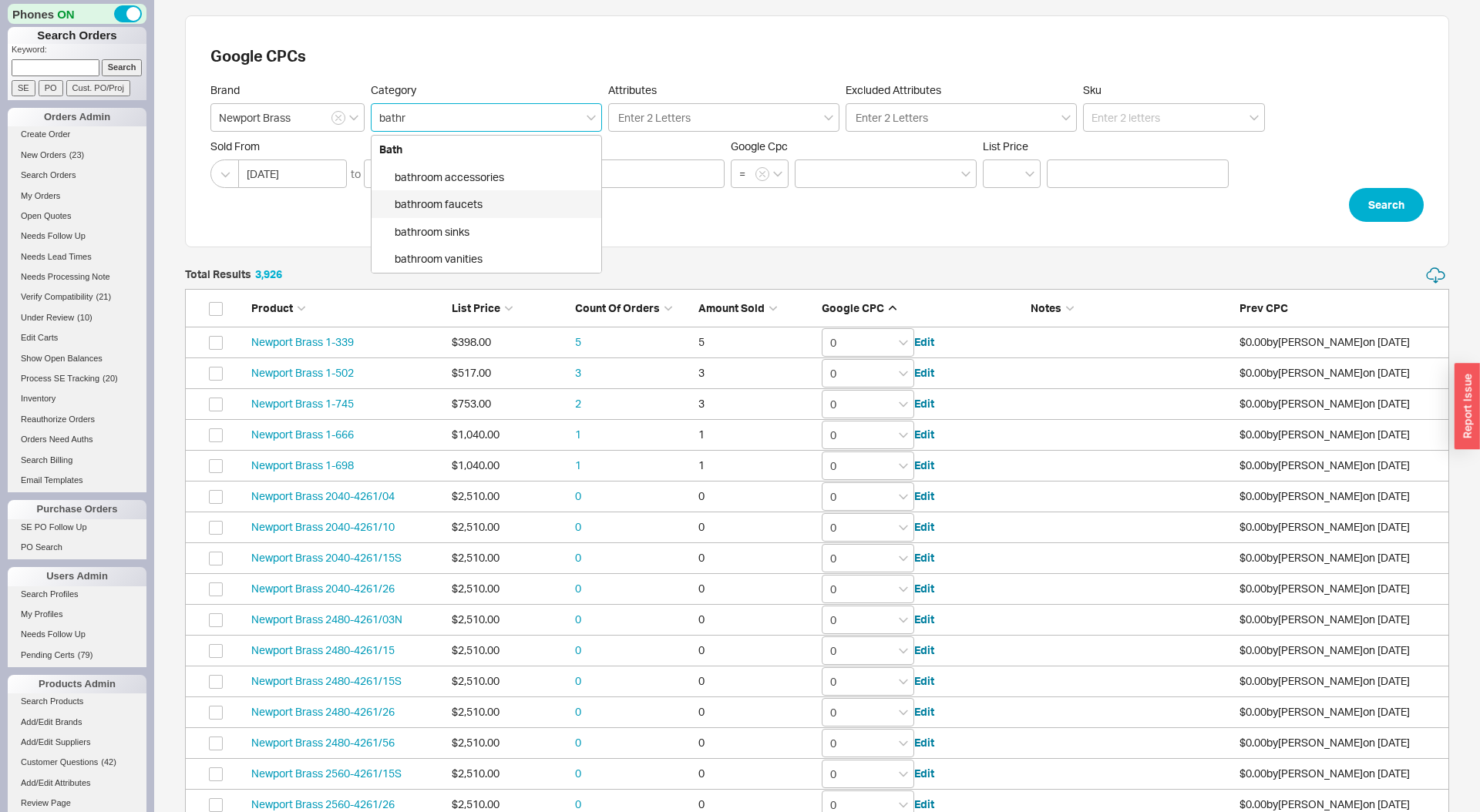
click at [481, 202] on div "bathroom faucets" at bounding box center [487, 204] width 230 height 28
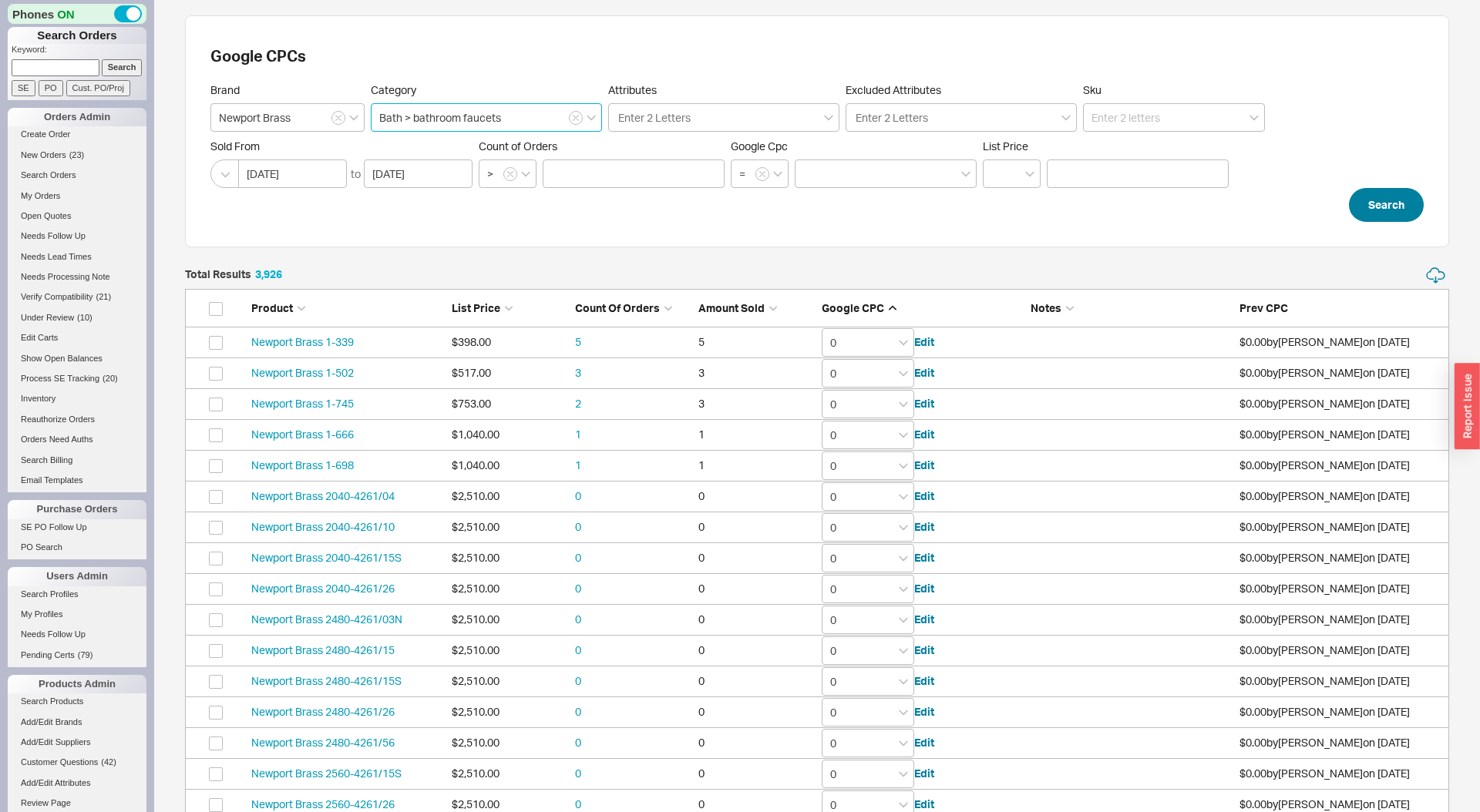
type input "Bath > bathroom faucets"
click at [1405, 207] on button "Search" at bounding box center [1386, 205] width 75 height 34
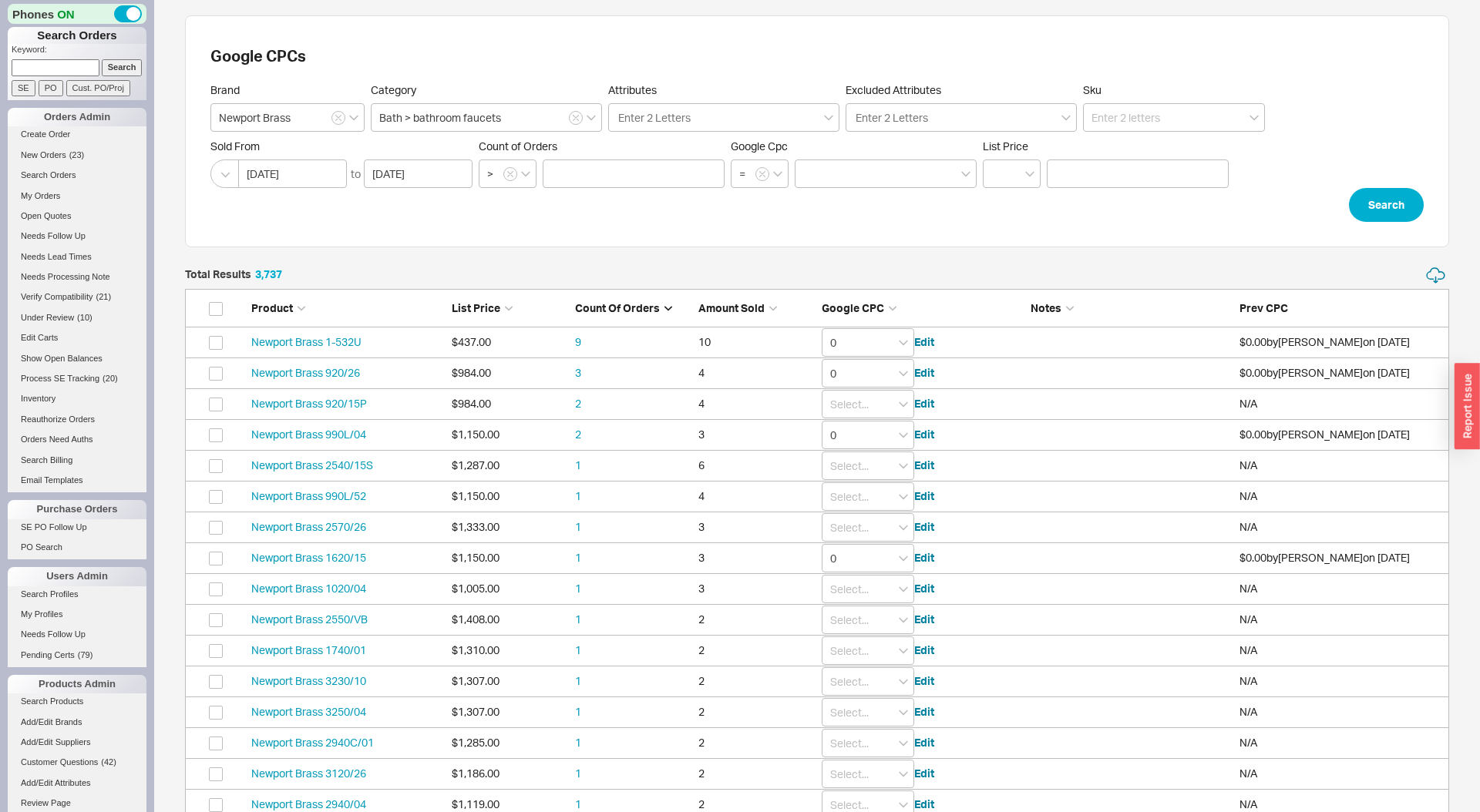
scroll to position [30890, 1265]
click at [335, 376] on link "Newport Brass 920/26" at bounding box center [306, 372] width 109 height 13
click at [842, 376] on input "0" at bounding box center [868, 373] width 93 height 29
click at [854, 612] on div "1.2" at bounding box center [868, 608] width 91 height 21
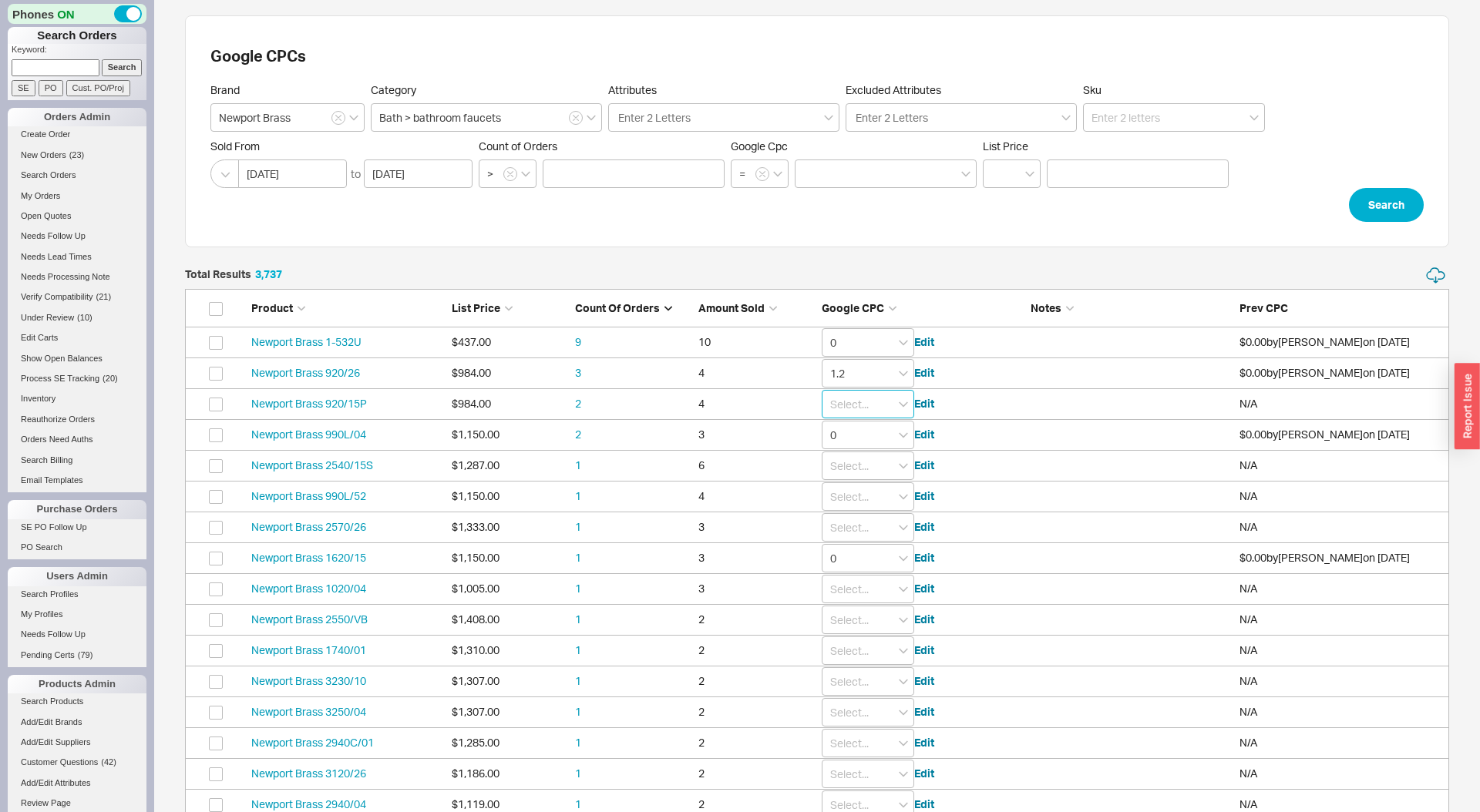
click at [862, 406] on input "grid" at bounding box center [868, 405] width 93 height 29
click at [845, 565] on div "1.2" at bounding box center [868, 562] width 91 height 21
click at [855, 451] on input "grid" at bounding box center [868, 466] width 93 height 29
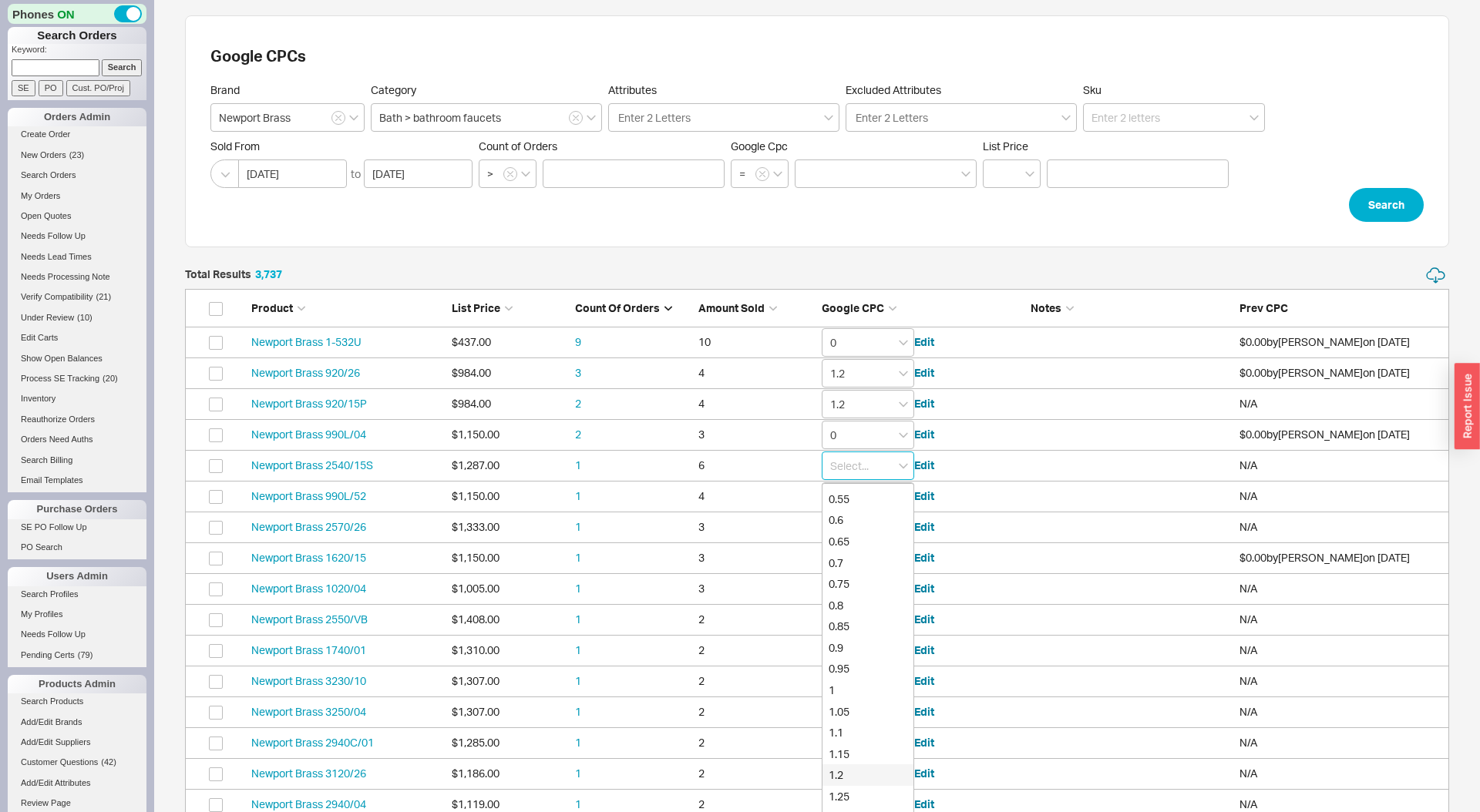
click at [848, 778] on div "1.2" at bounding box center [868, 775] width 91 height 21
click at [852, 465] on input "1.2" at bounding box center [868, 466] width 93 height 29
type input "1"
click at [859, 438] on input "0" at bounding box center [868, 435] width 93 height 29
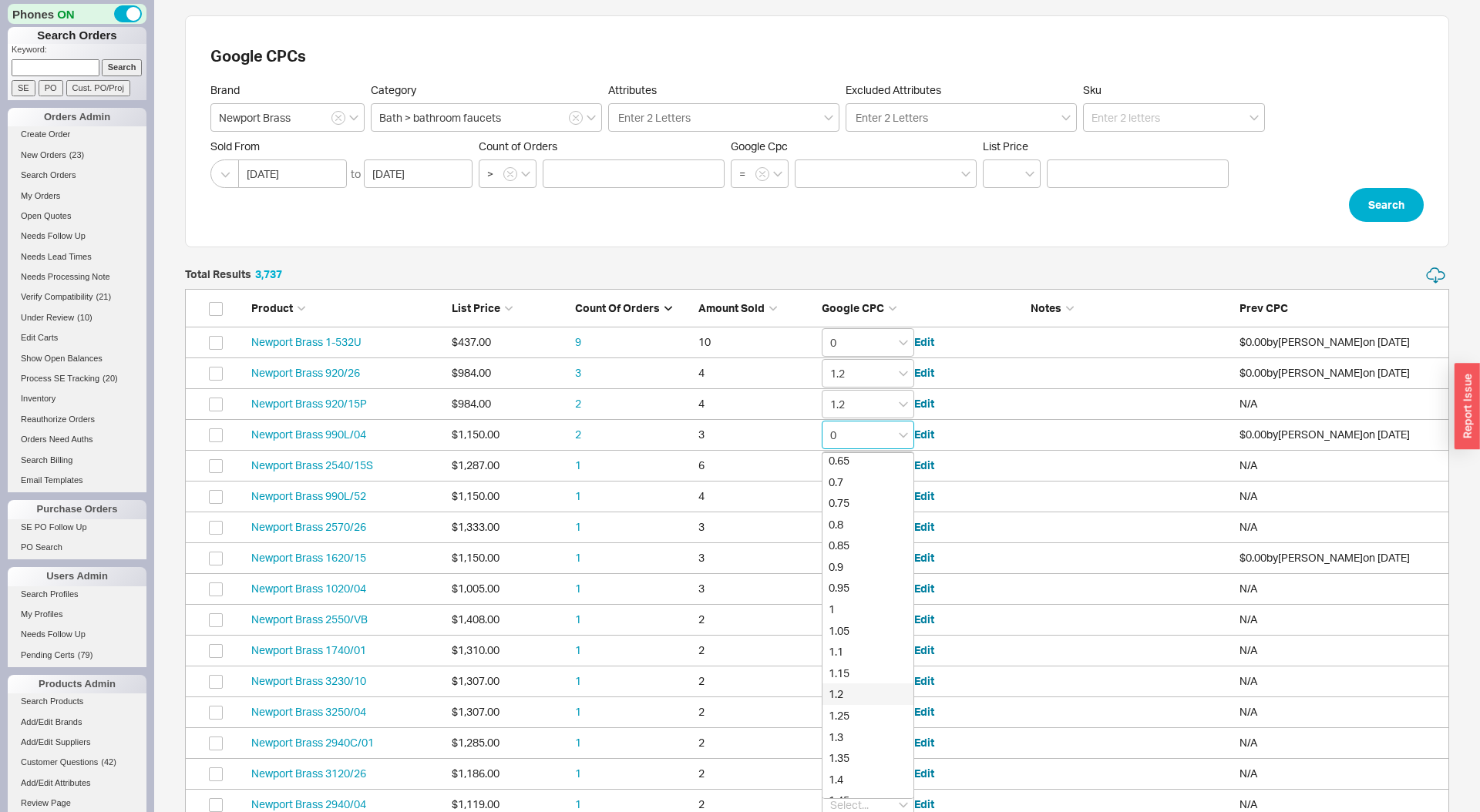
click at [862, 693] on div "1.2" at bounding box center [868, 694] width 91 height 21
click at [575, 125] on input "Bath > bathroom faucets" at bounding box center [487, 117] width 231 height 29
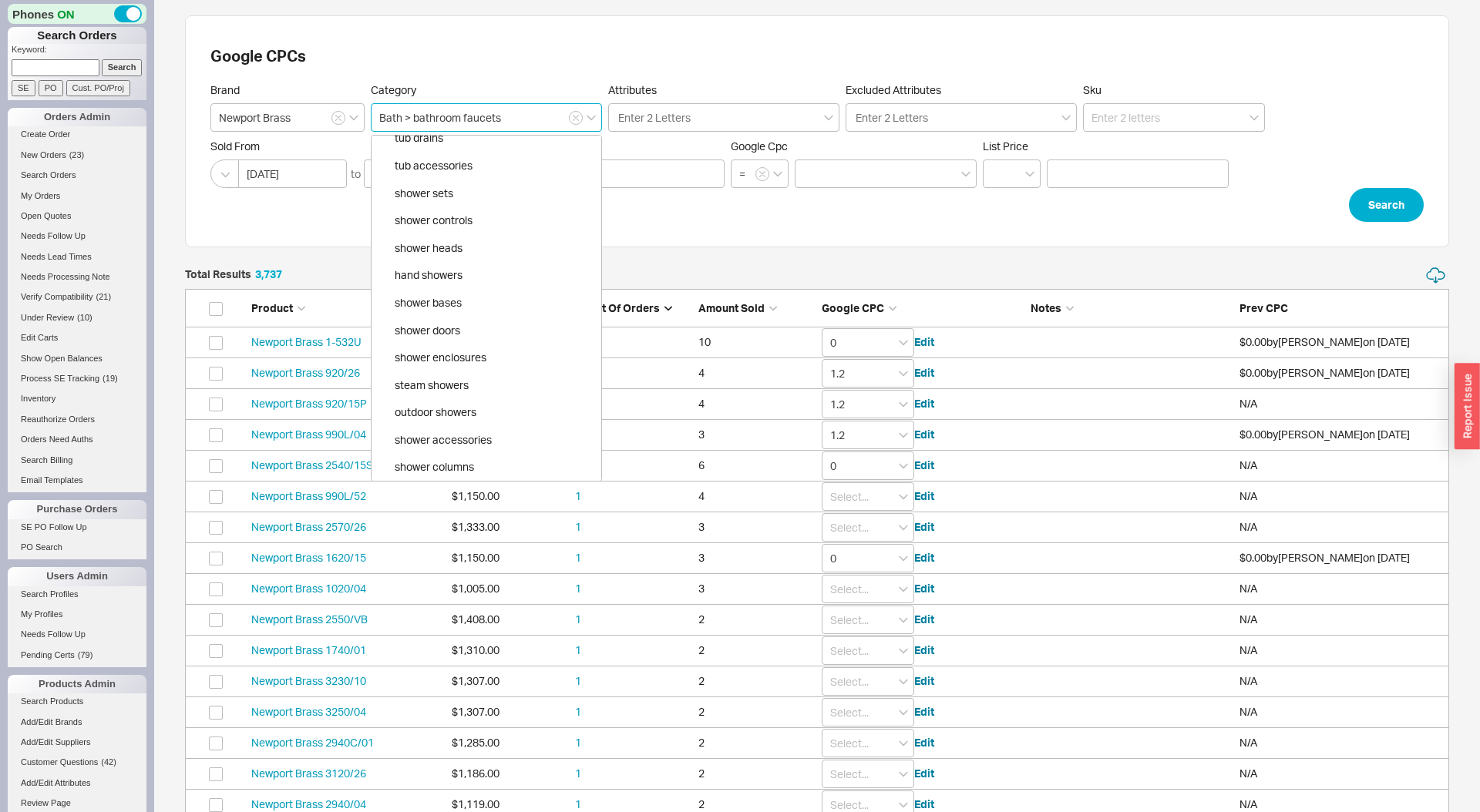
scroll to position [0, 0]
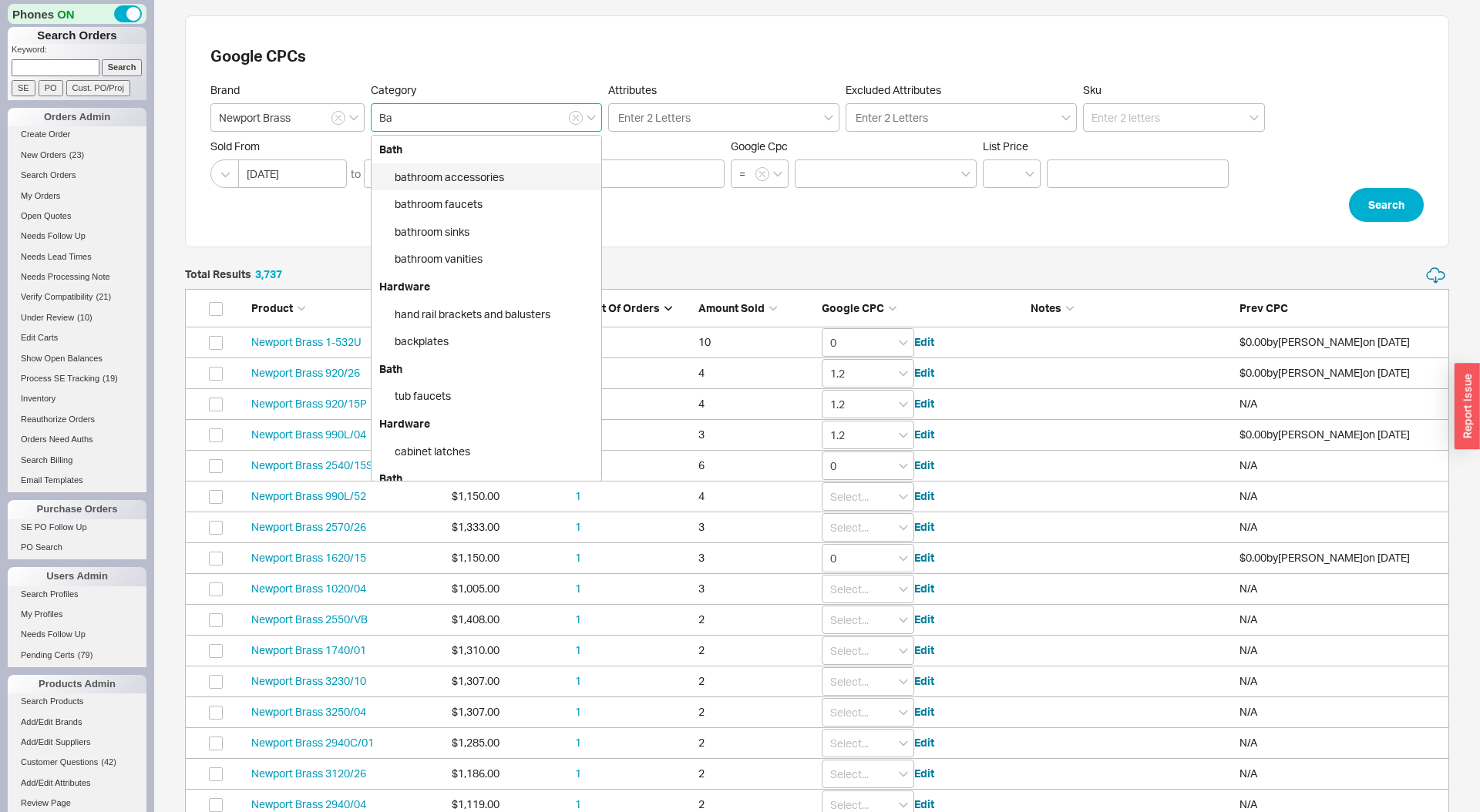
type input "B"
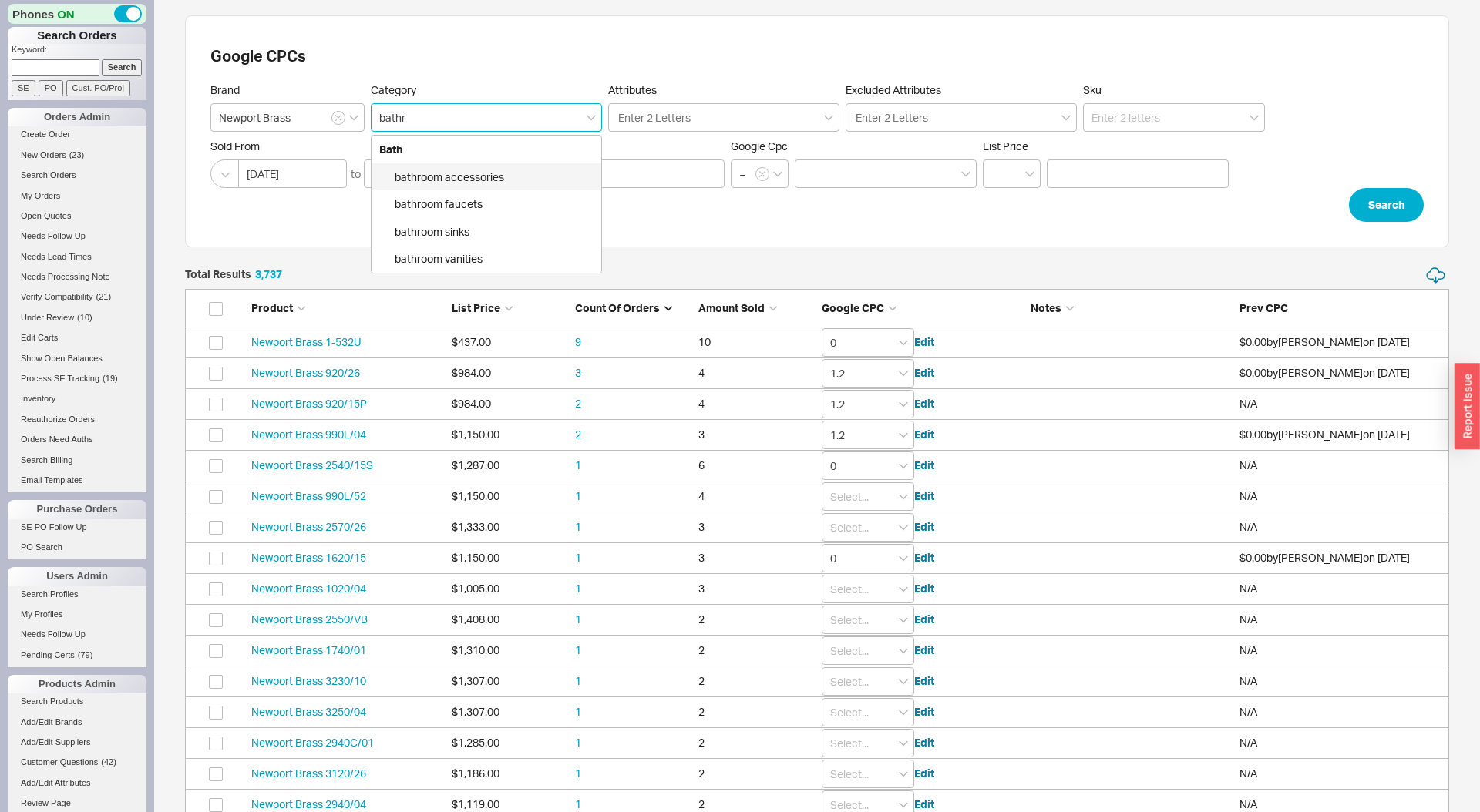
click at [499, 183] on div "bathroom accessories" at bounding box center [487, 177] width 230 height 28
type input "Bath > bathroom accessories"
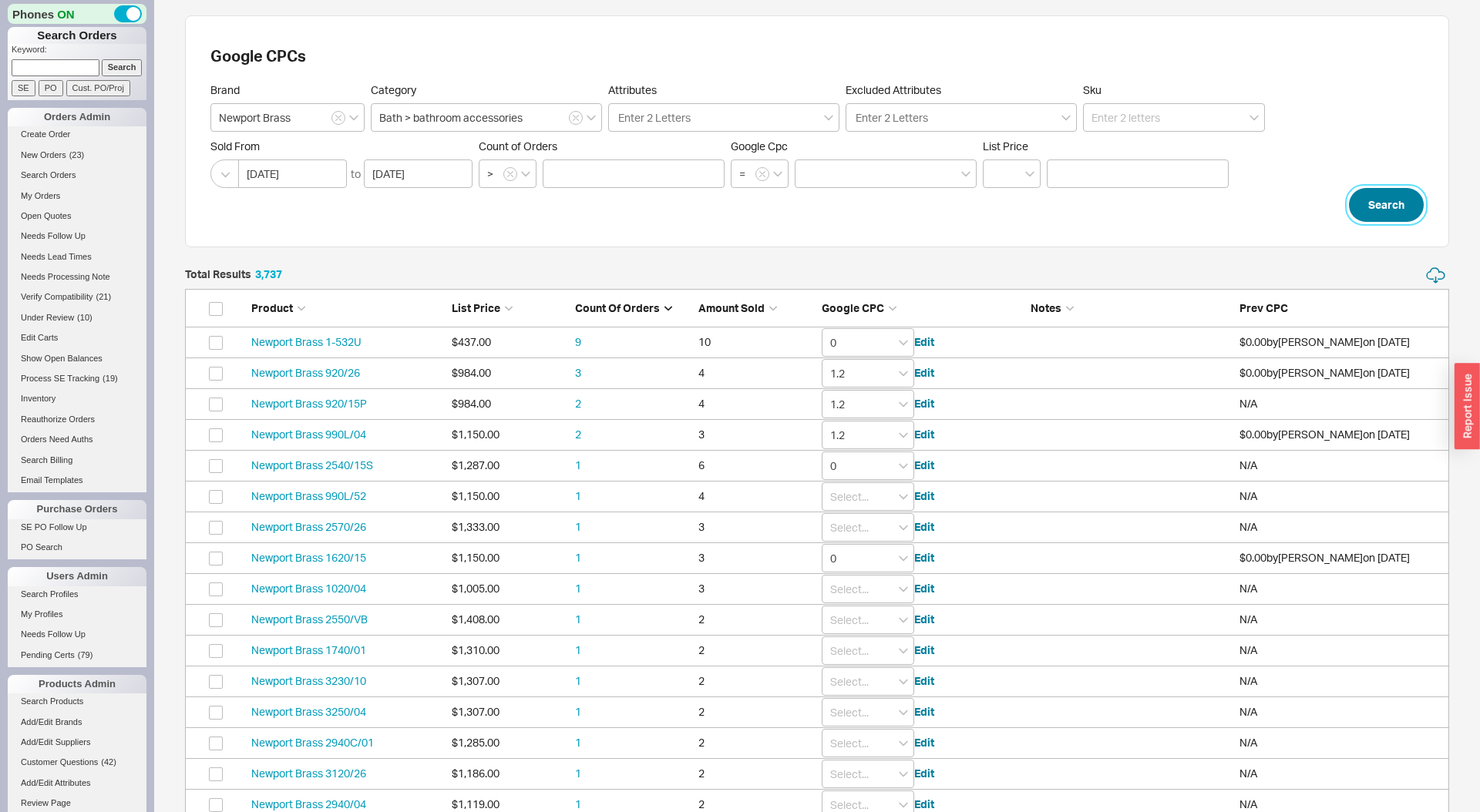
click at [1371, 209] on button "Search" at bounding box center [1386, 205] width 75 height 34
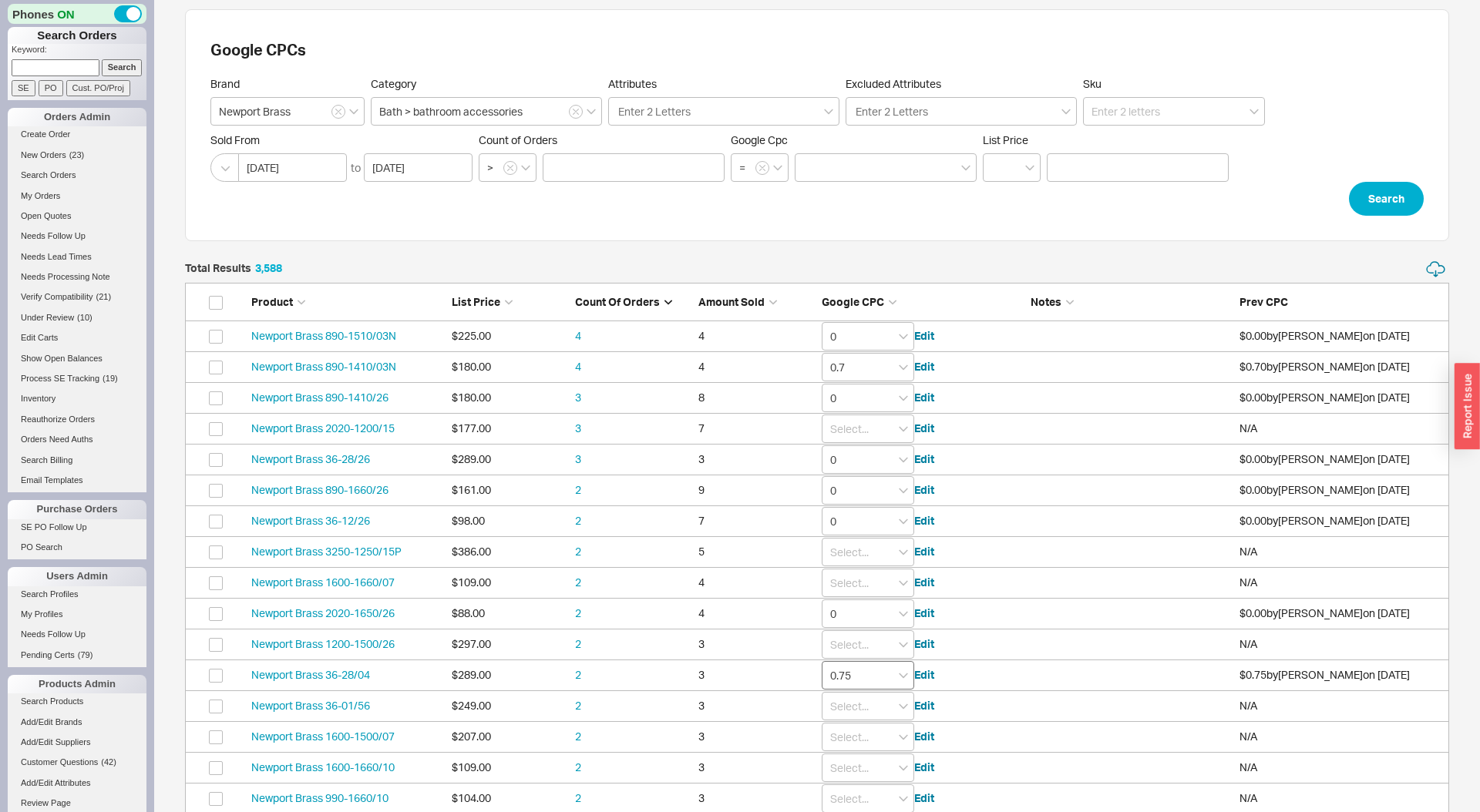
scroll to position [14, 0]
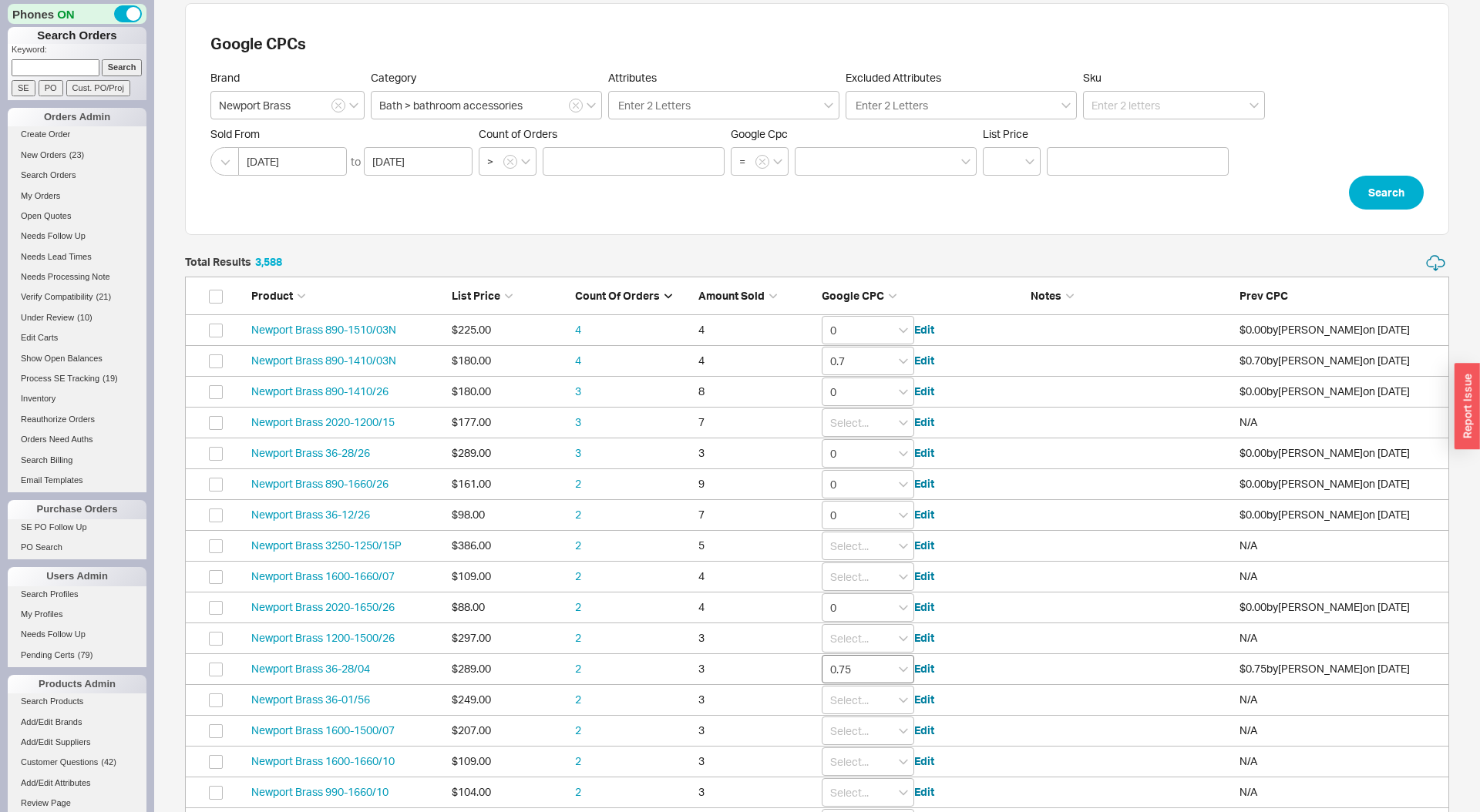
click at [868, 671] on input "0.75" at bounding box center [868, 668] width 93 height 29
type input "0"
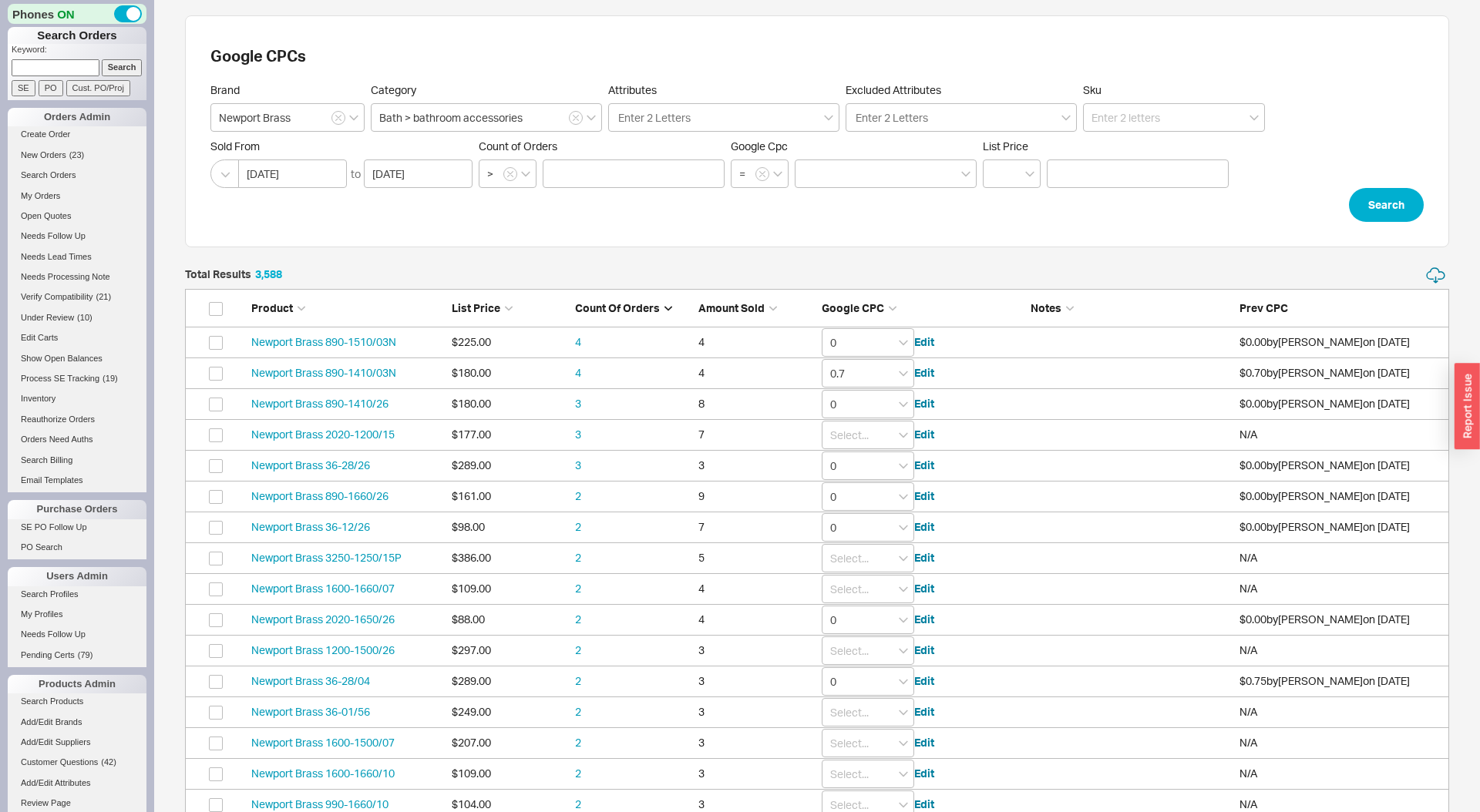
click at [854, 307] on span "Google CPC" at bounding box center [852, 307] width 62 height 13
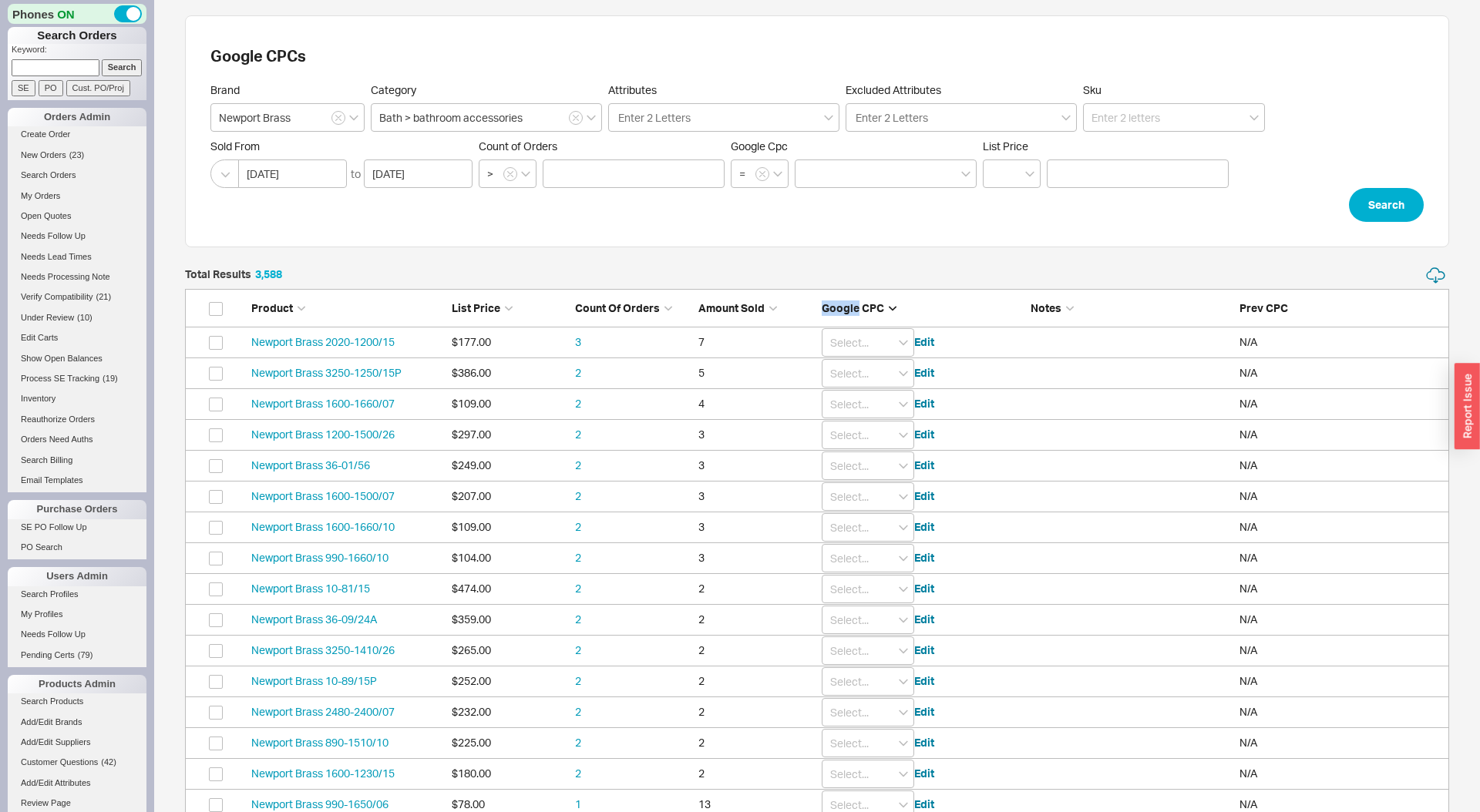
click at [854, 307] on span "Google CPC" at bounding box center [852, 307] width 62 height 13
type input "0"
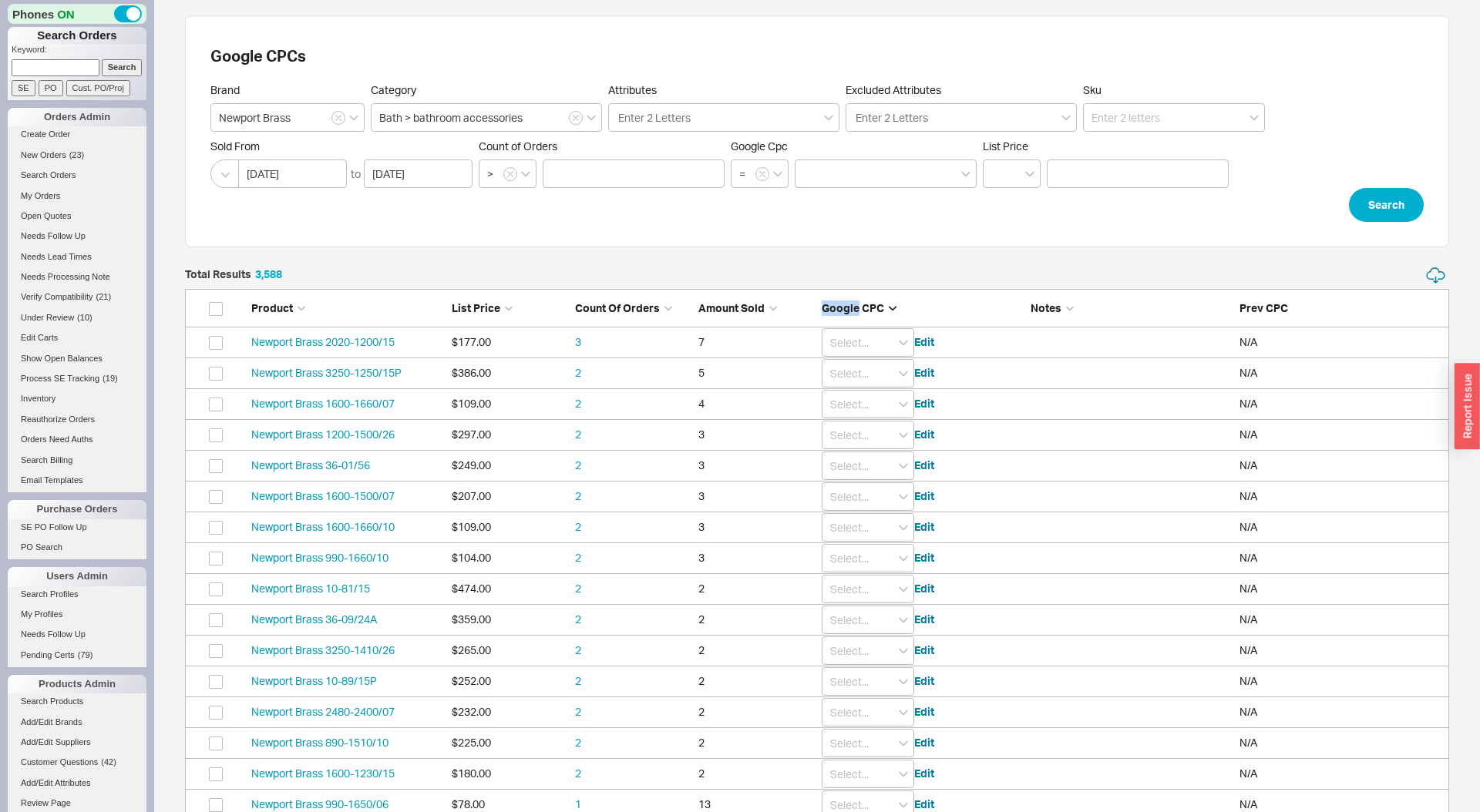
type input "0"
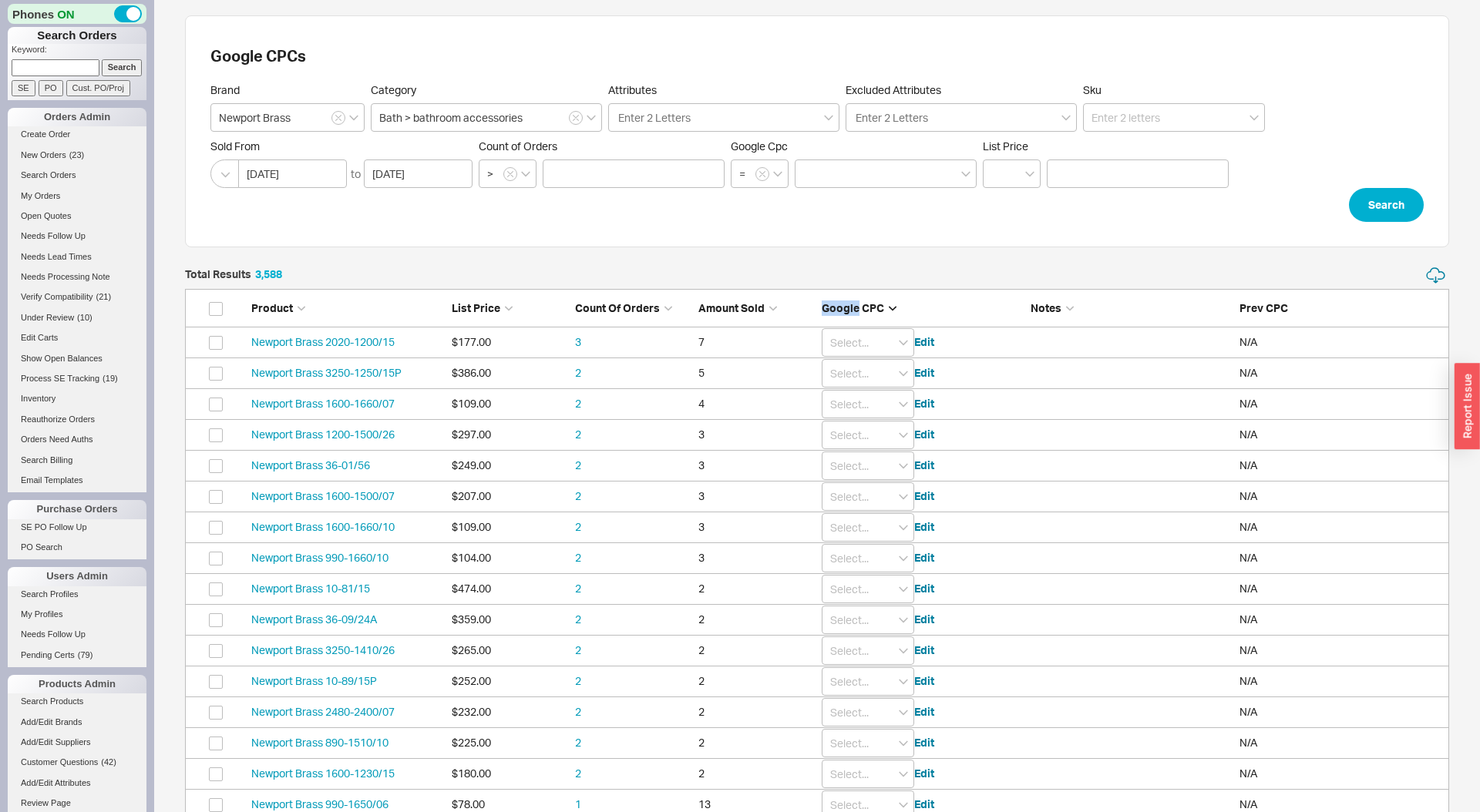
type input "0"
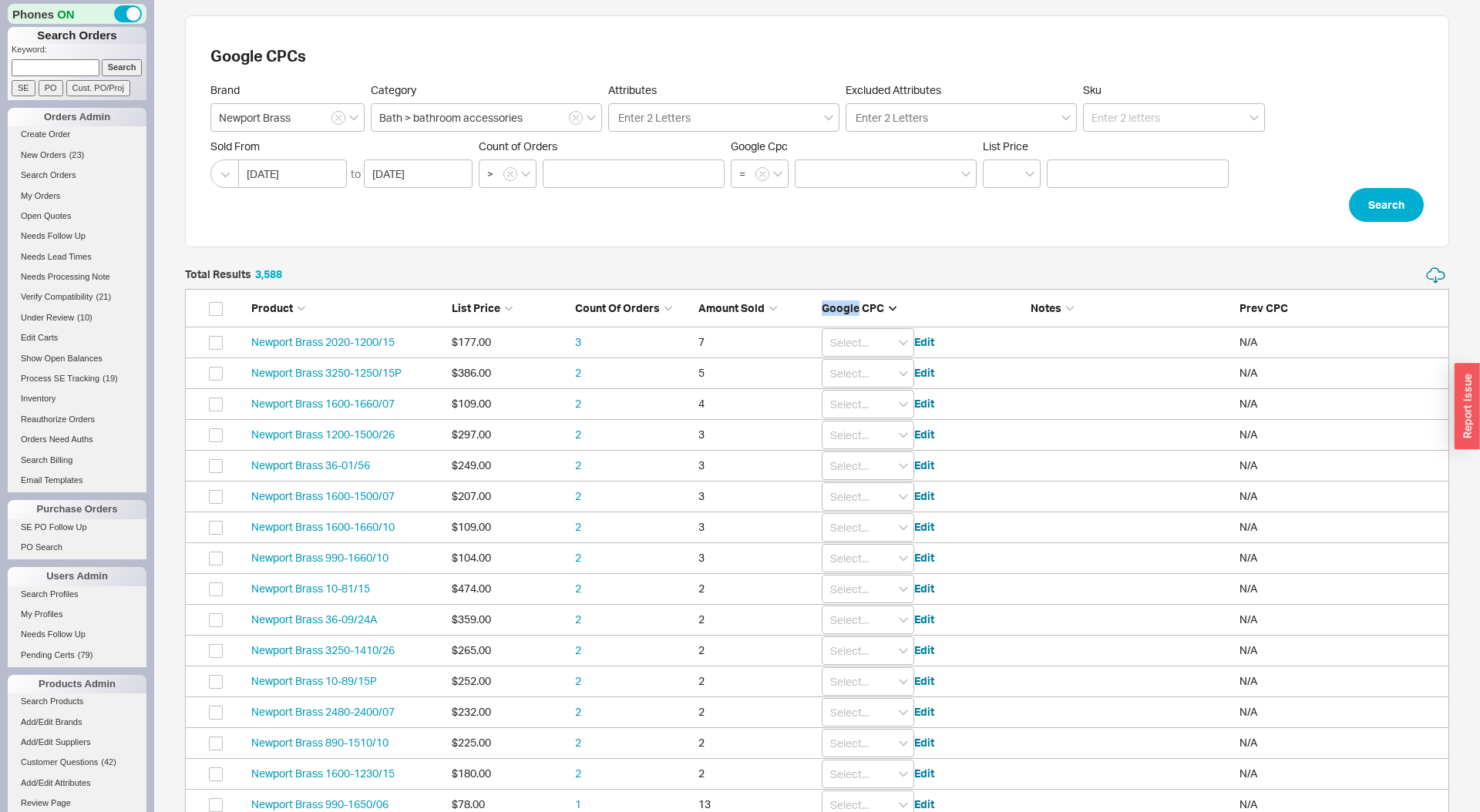
type input "0"
type input "0.01"
type input "0.7"
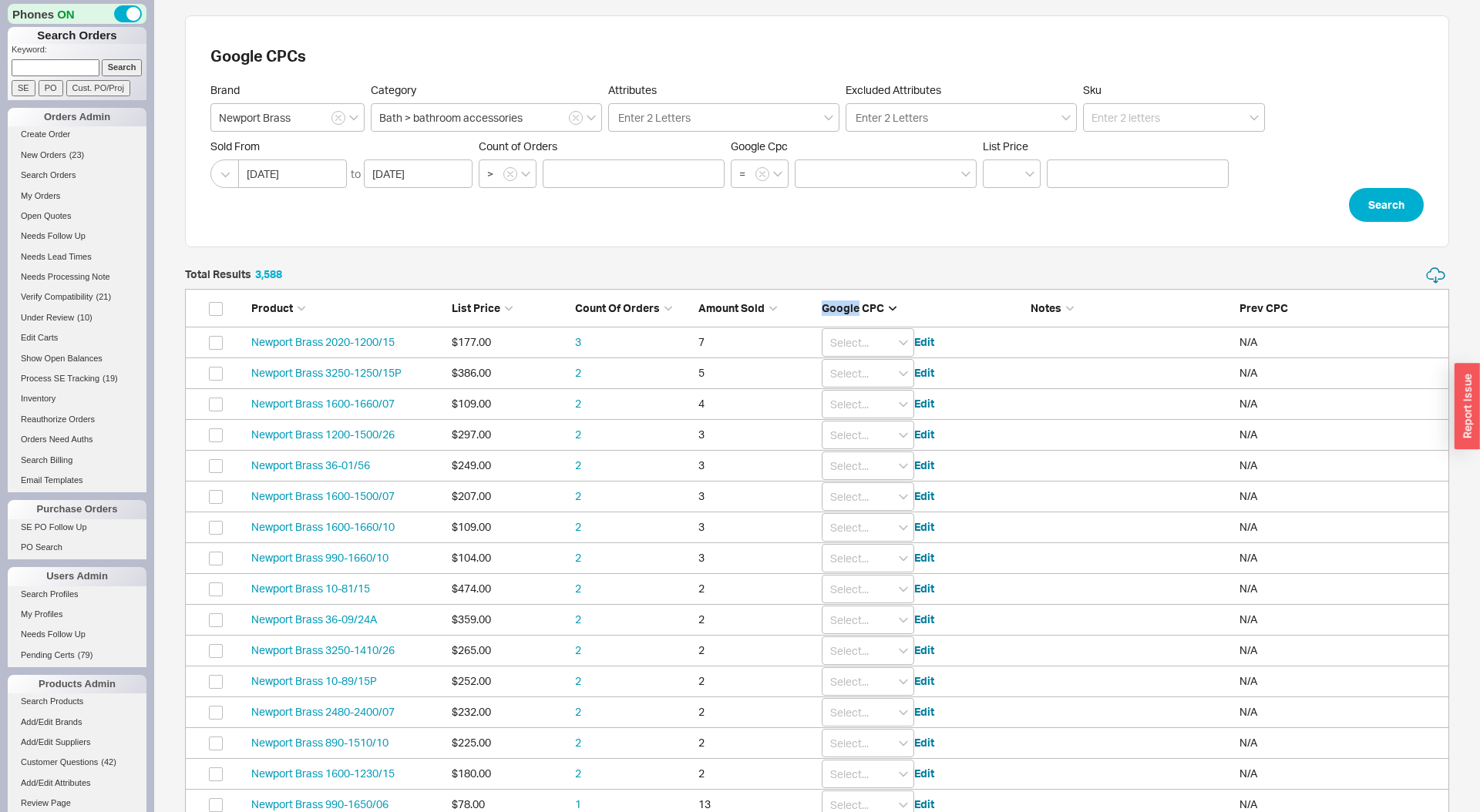
type input "0"
type input "0.75"
type input "0.8"
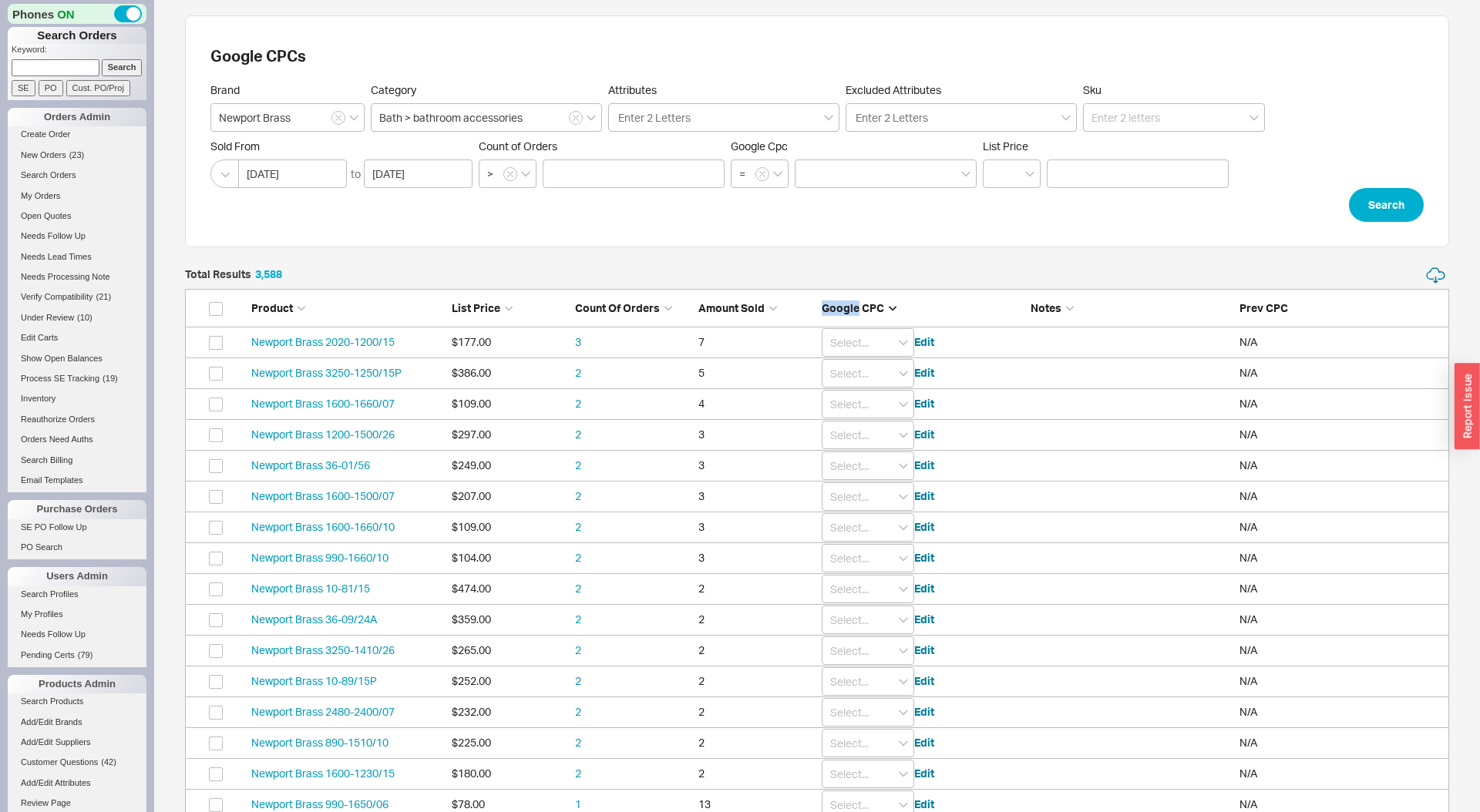
type input "0.9"
type input "0.95"
type input "0"
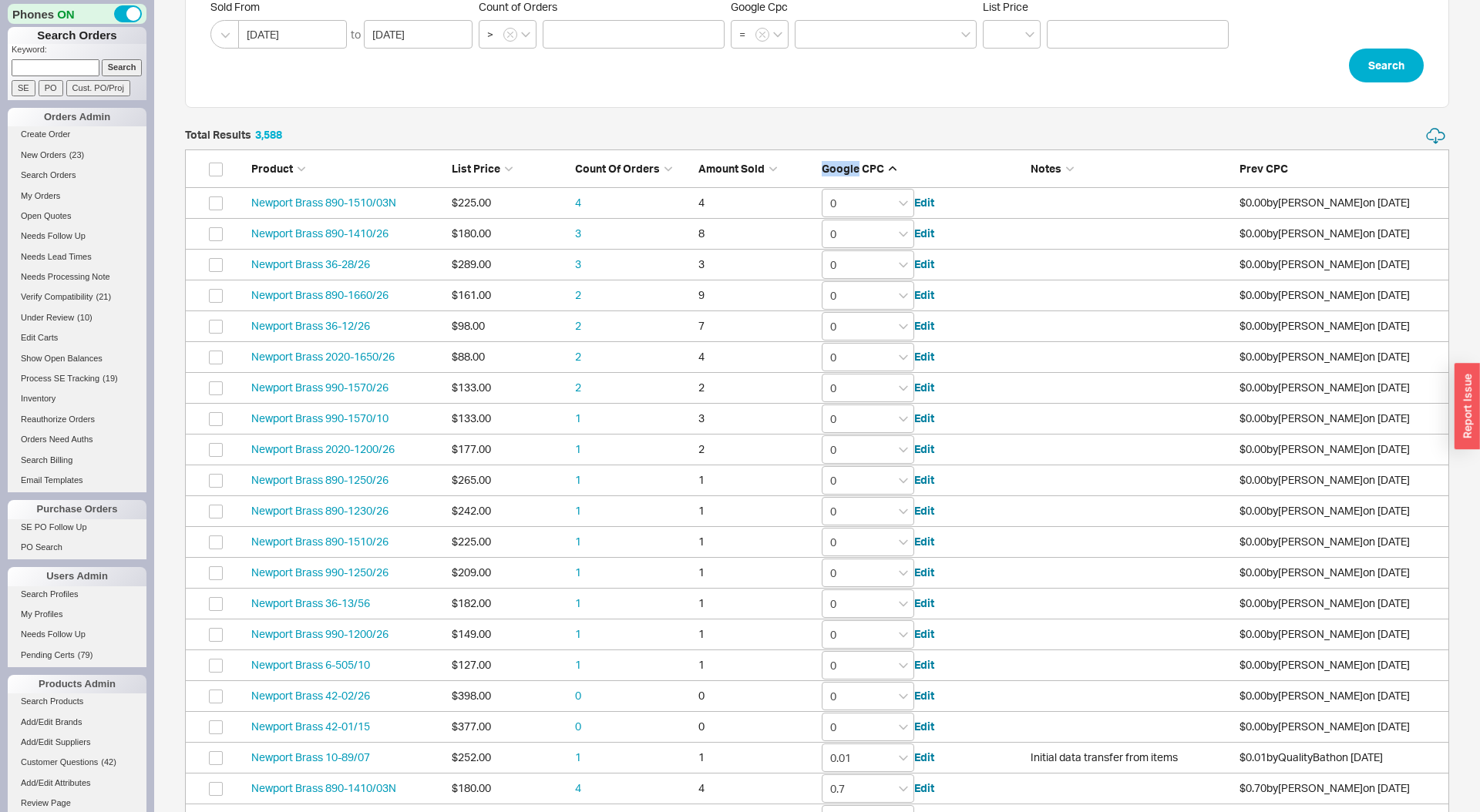
scroll to position [475, 0]
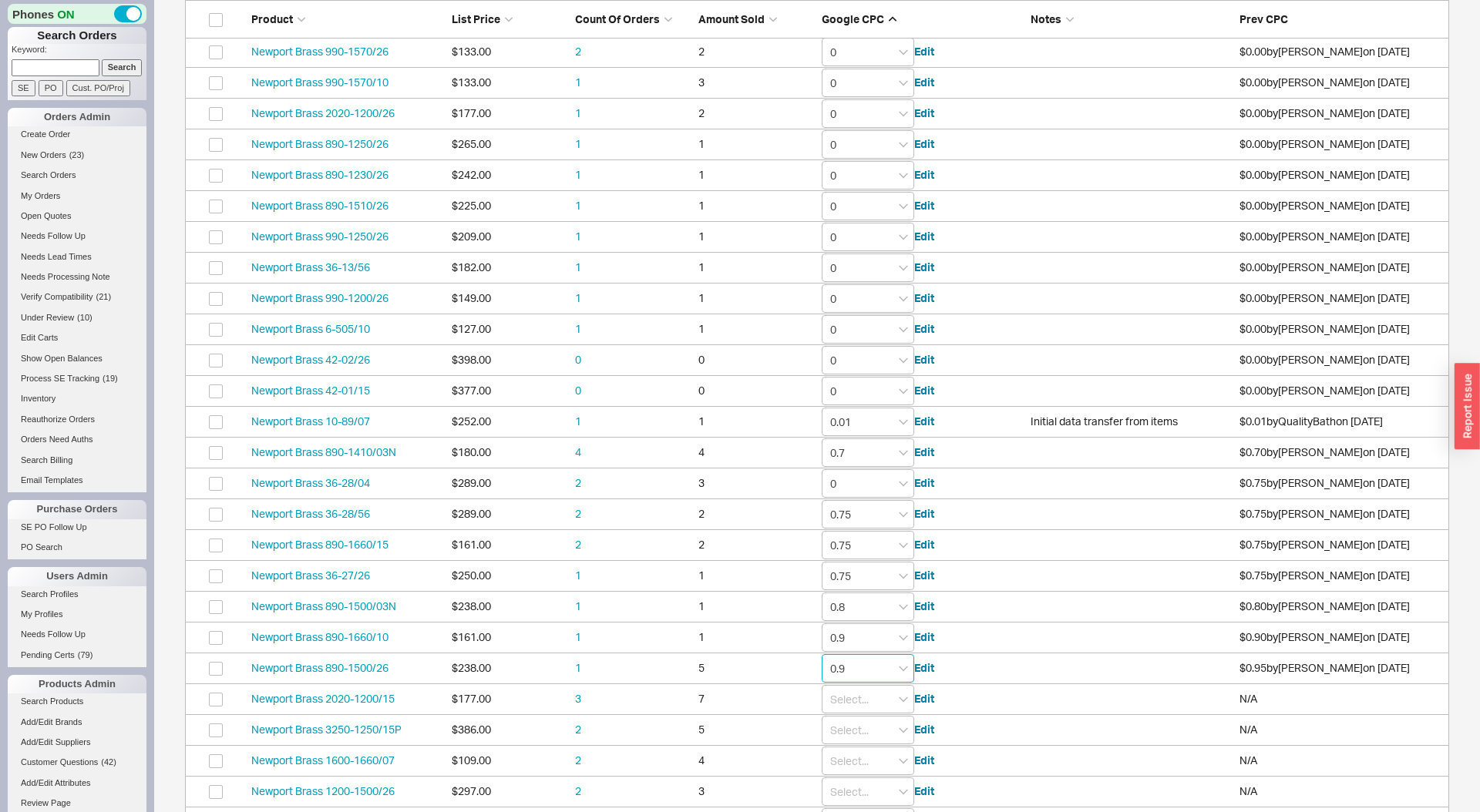
click at [878, 670] on input "0.9" at bounding box center [868, 669] width 93 height 29
type input "0"
click at [865, 637] on input "0.9" at bounding box center [868, 638] width 93 height 29
type input "0"
click at [859, 610] on input "0.8" at bounding box center [868, 607] width 93 height 29
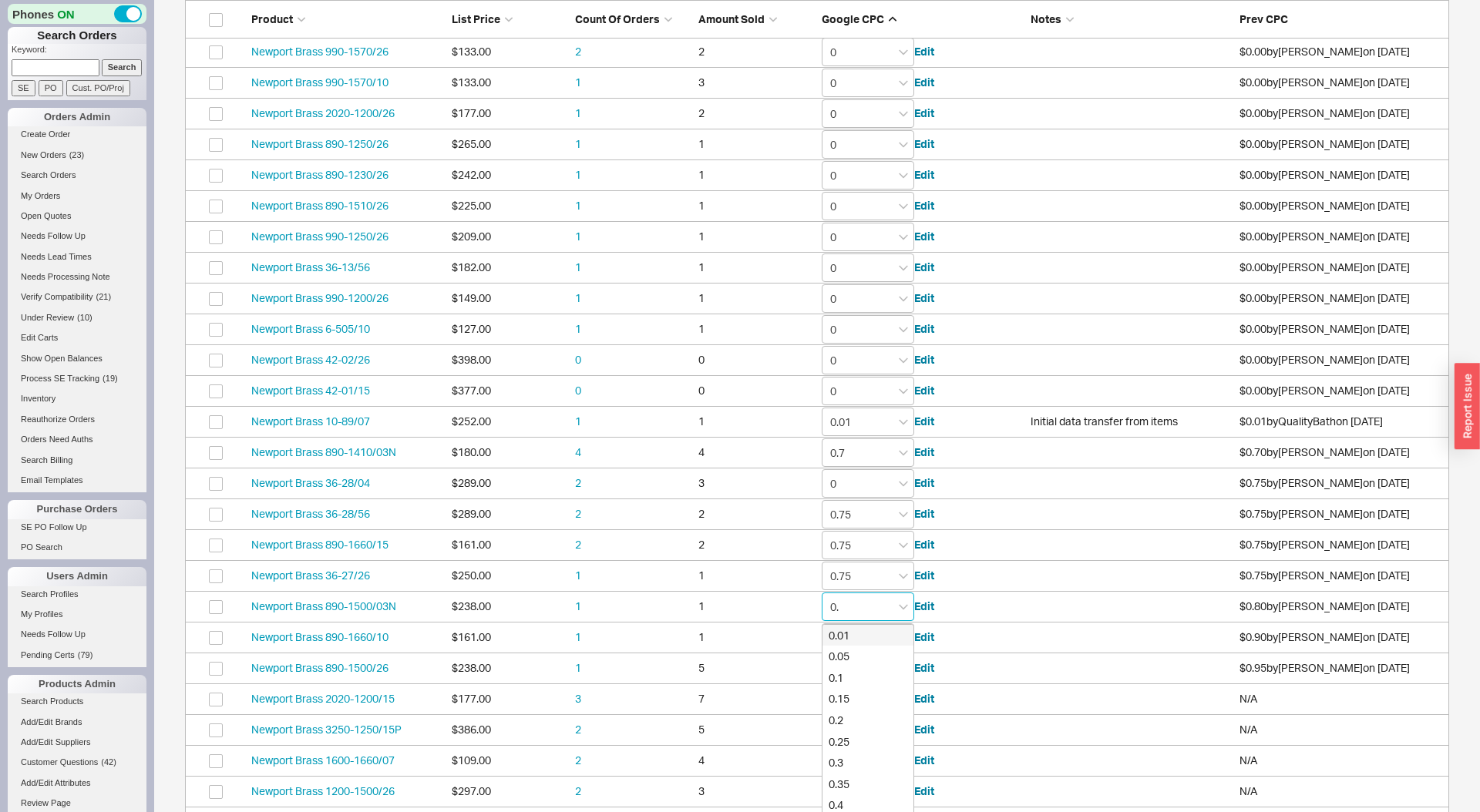
type input "0"
click at [869, 571] on input "0.7" at bounding box center [868, 576] width 93 height 29
type input "0"
click at [868, 549] on input "0.75" at bounding box center [868, 546] width 93 height 29
type input "0."
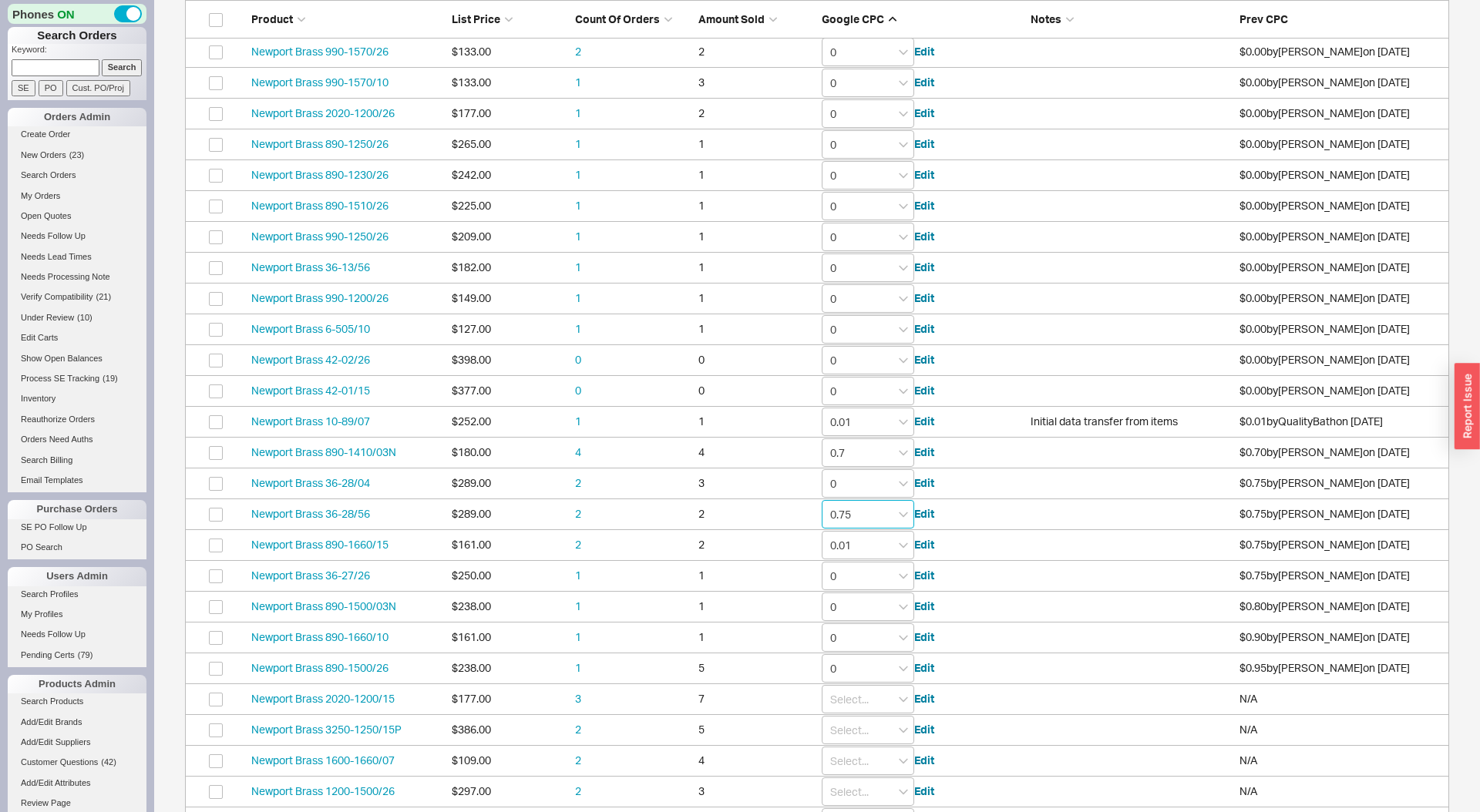
click at [862, 507] on input "0.75" at bounding box center [868, 514] width 93 height 29
click at [879, 540] on input "0.01" at bounding box center [868, 546] width 93 height 29
click at [856, 446] on input "0.7" at bounding box center [868, 453] width 93 height 29
click at [861, 428] on input "0.01" at bounding box center [868, 423] width 93 height 29
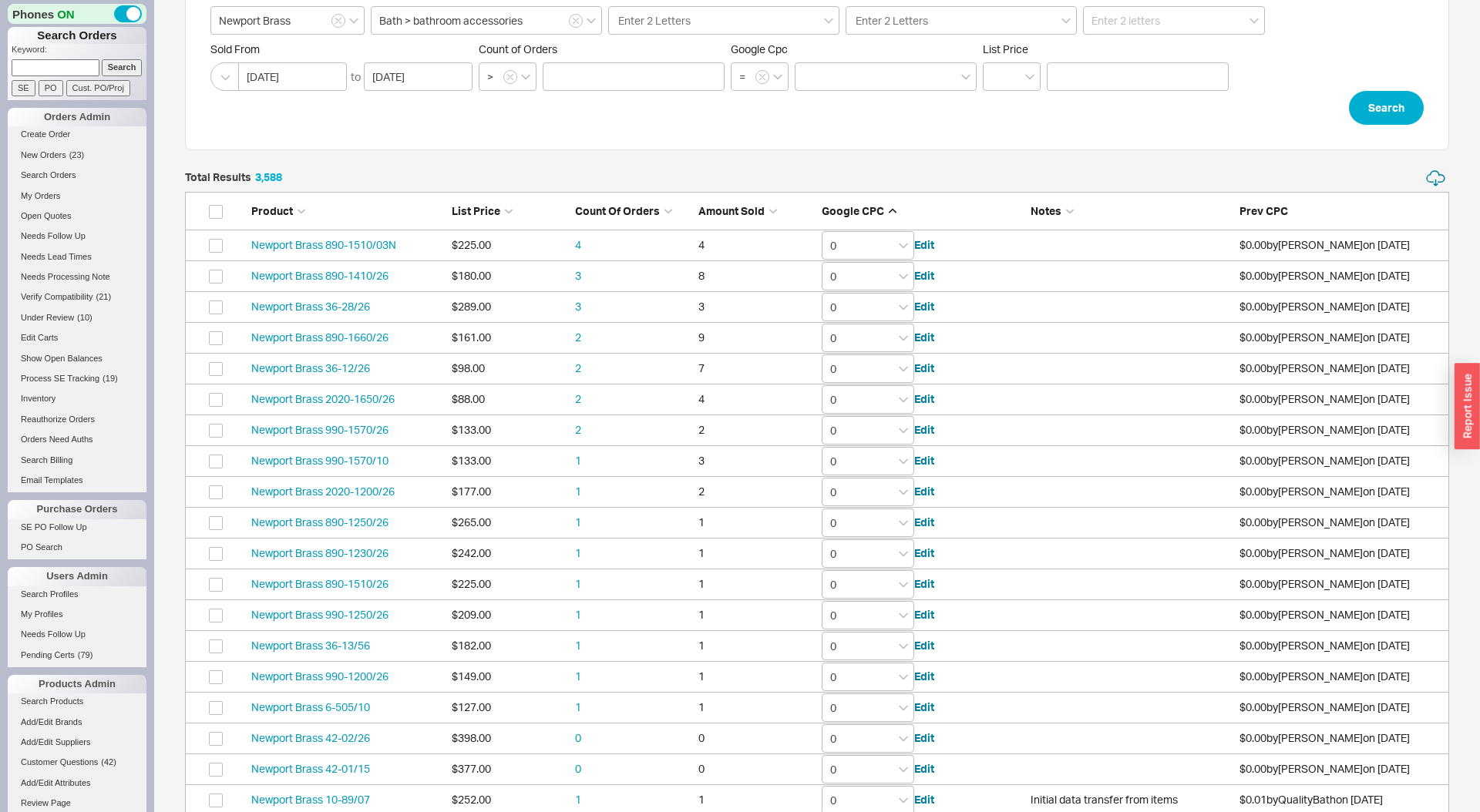
scroll to position [0, 0]
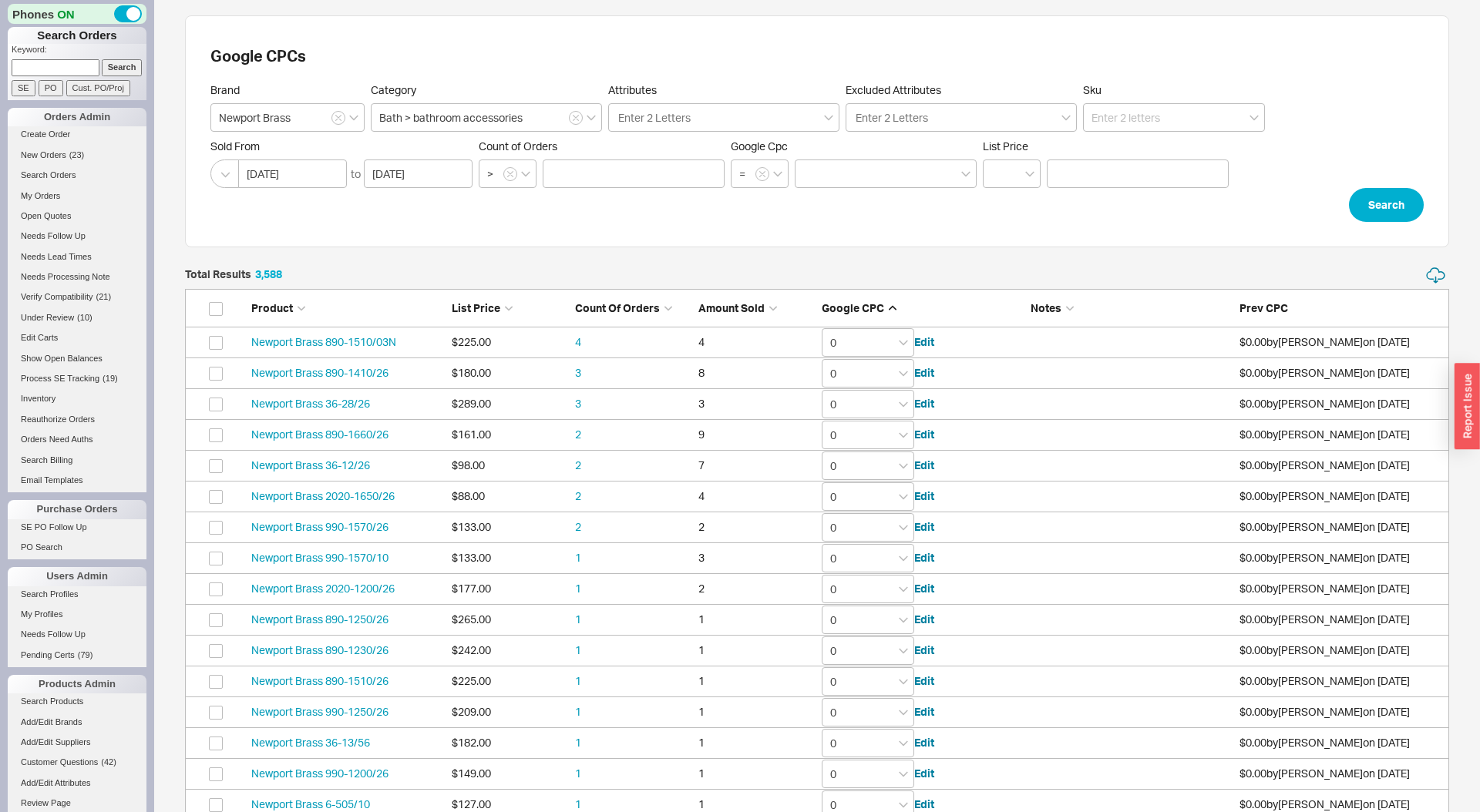
click at [617, 311] on span "Count of Orders" at bounding box center [618, 307] width 85 height 13
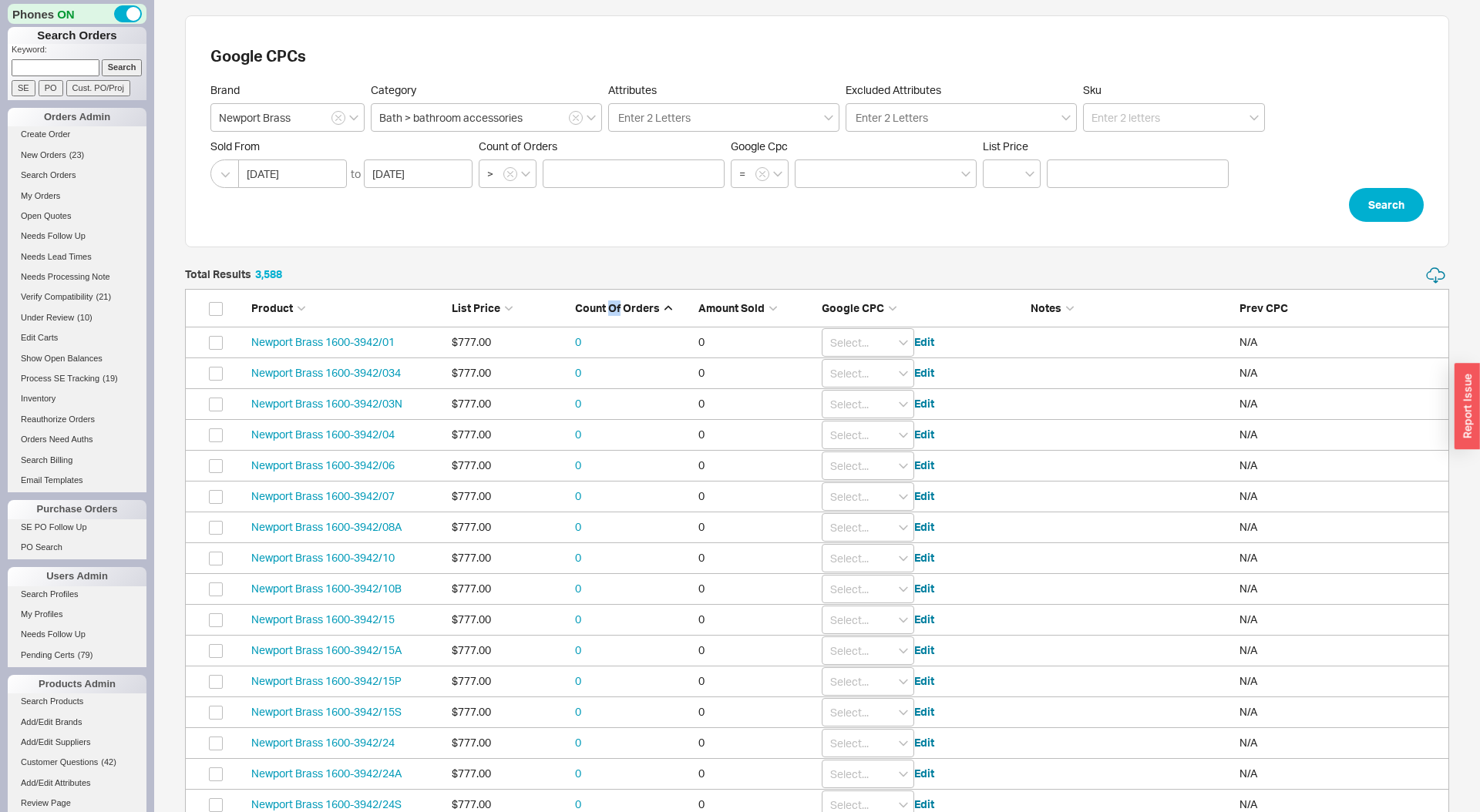
click at [617, 311] on span "Count of Orders" at bounding box center [618, 307] width 85 height 13
type input "0"
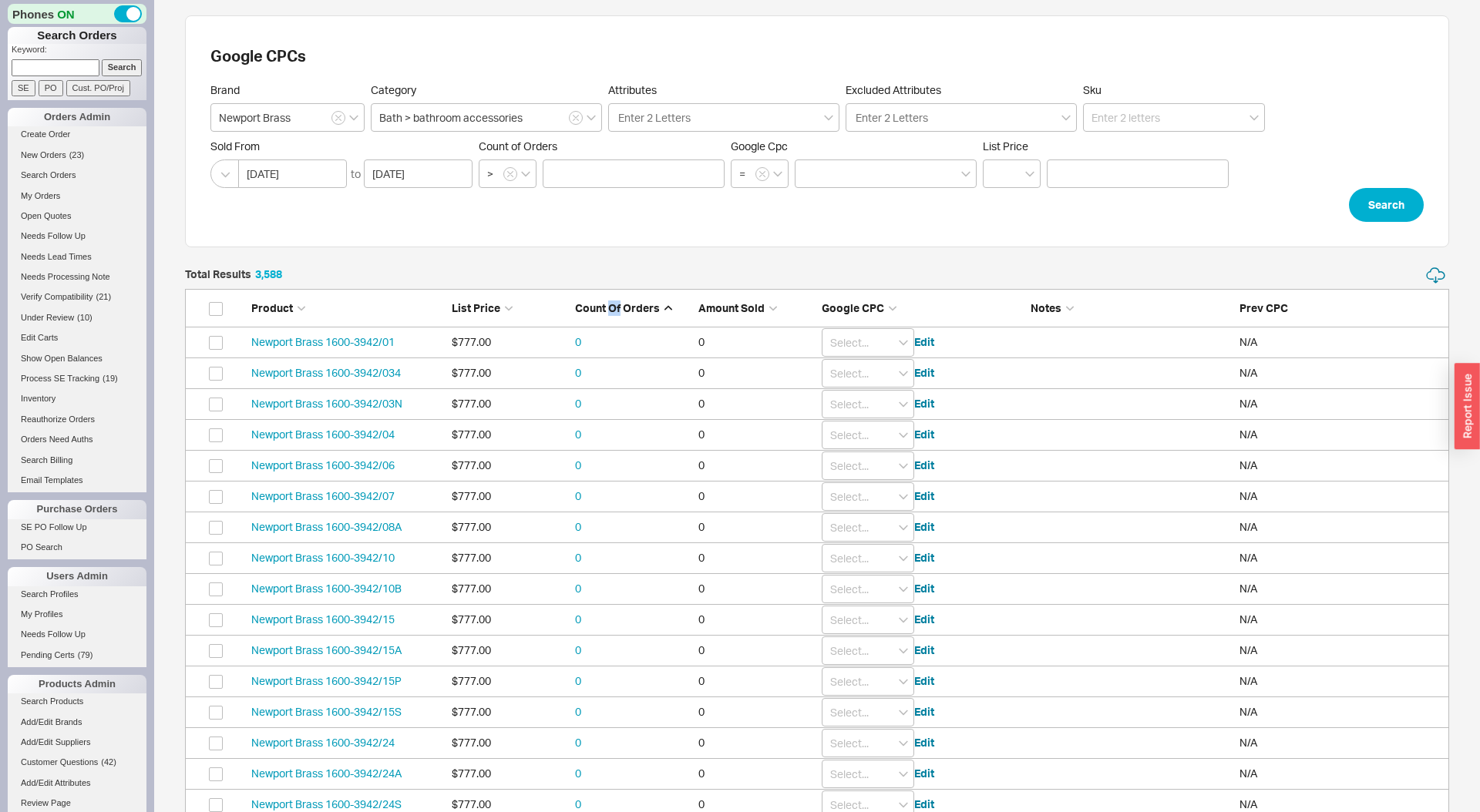
type input "0"
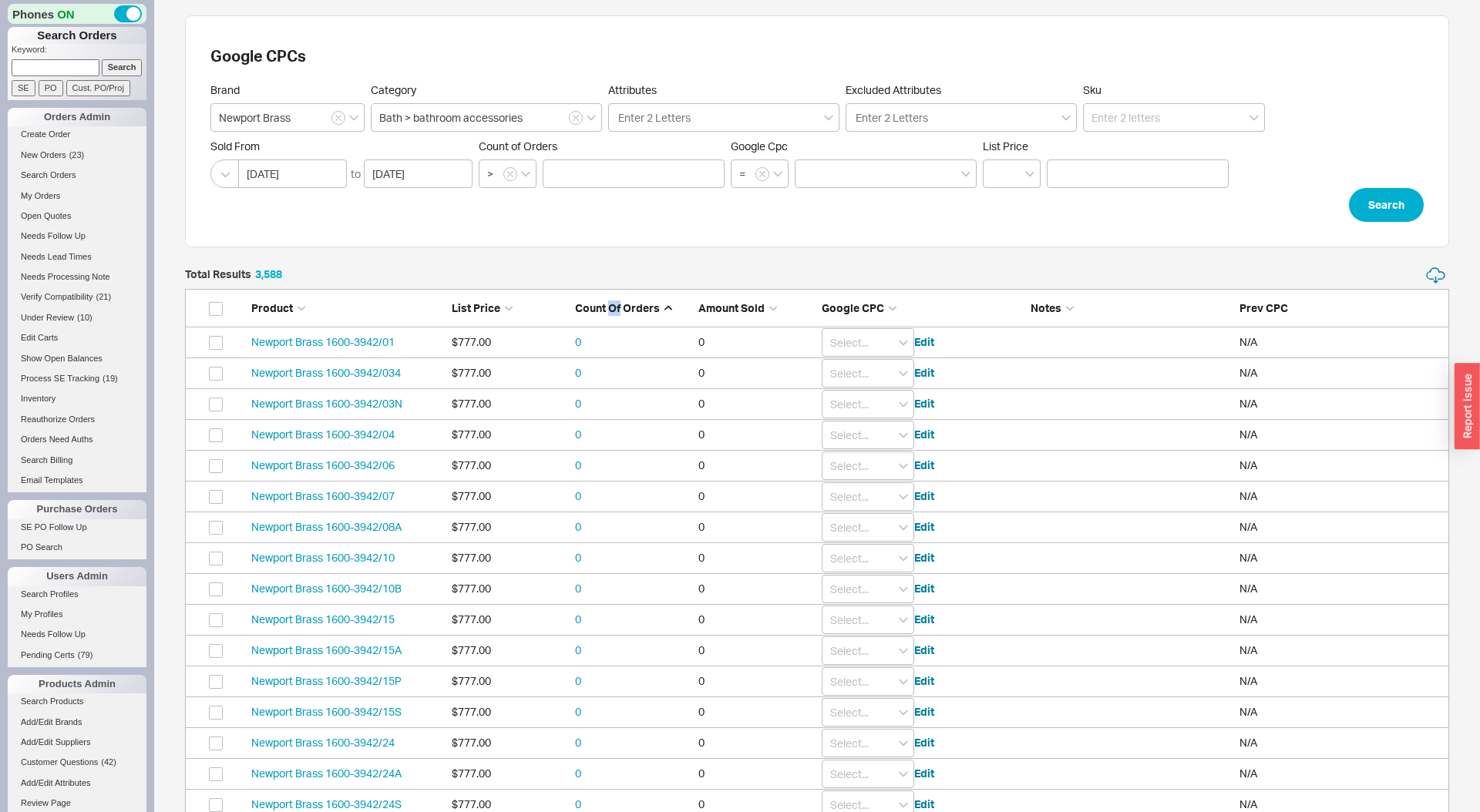
type input "0"
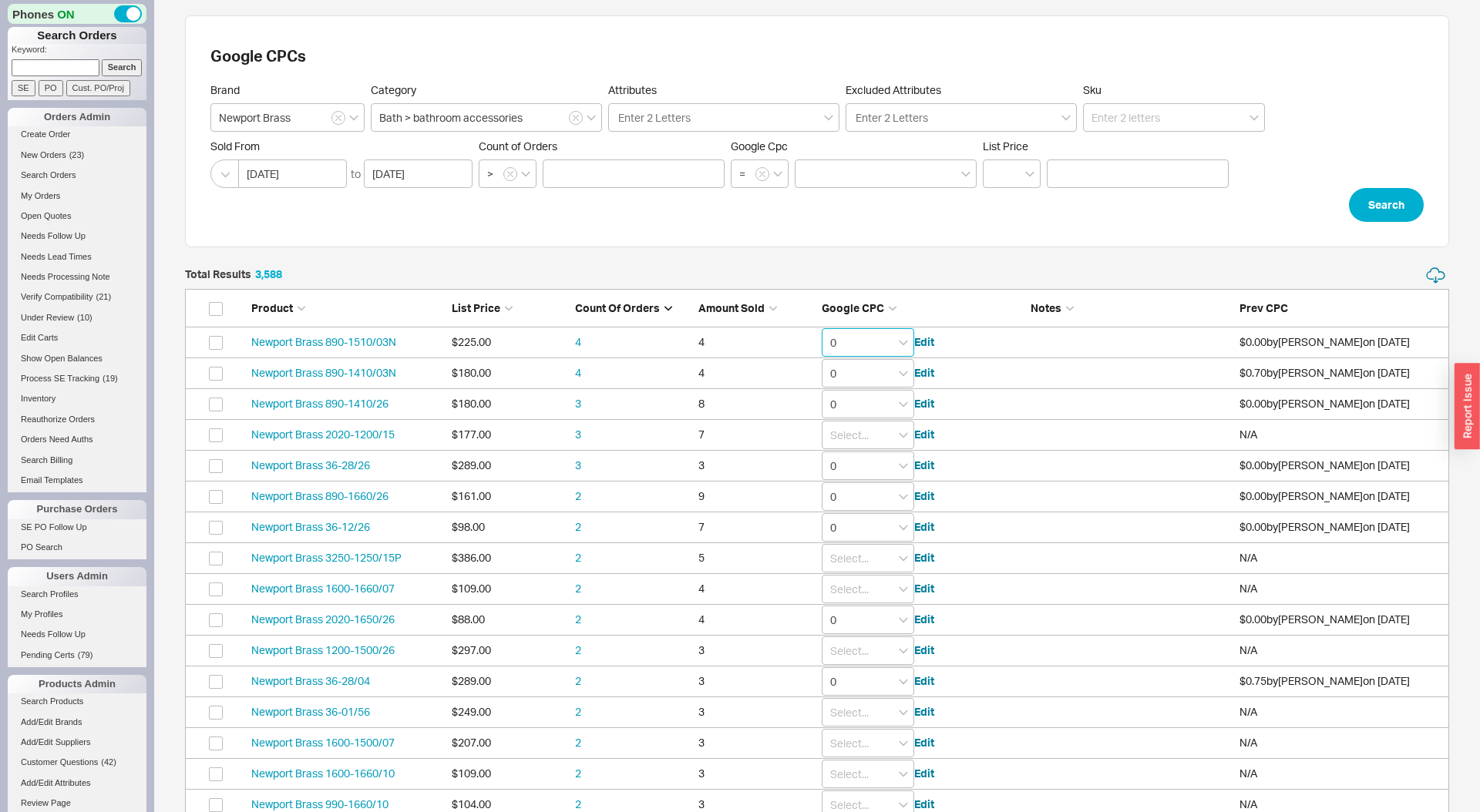
click at [851, 341] on input "0" at bounding box center [868, 343] width 93 height 29
drag, startPoint x: 858, startPoint y: 614, endPoint x: 861, endPoint y: 596, distance: 18.2
click at [859, 613] on div "0.8" at bounding box center [868, 619] width 91 height 21
click at [862, 475] on input "0" at bounding box center [868, 466] width 93 height 29
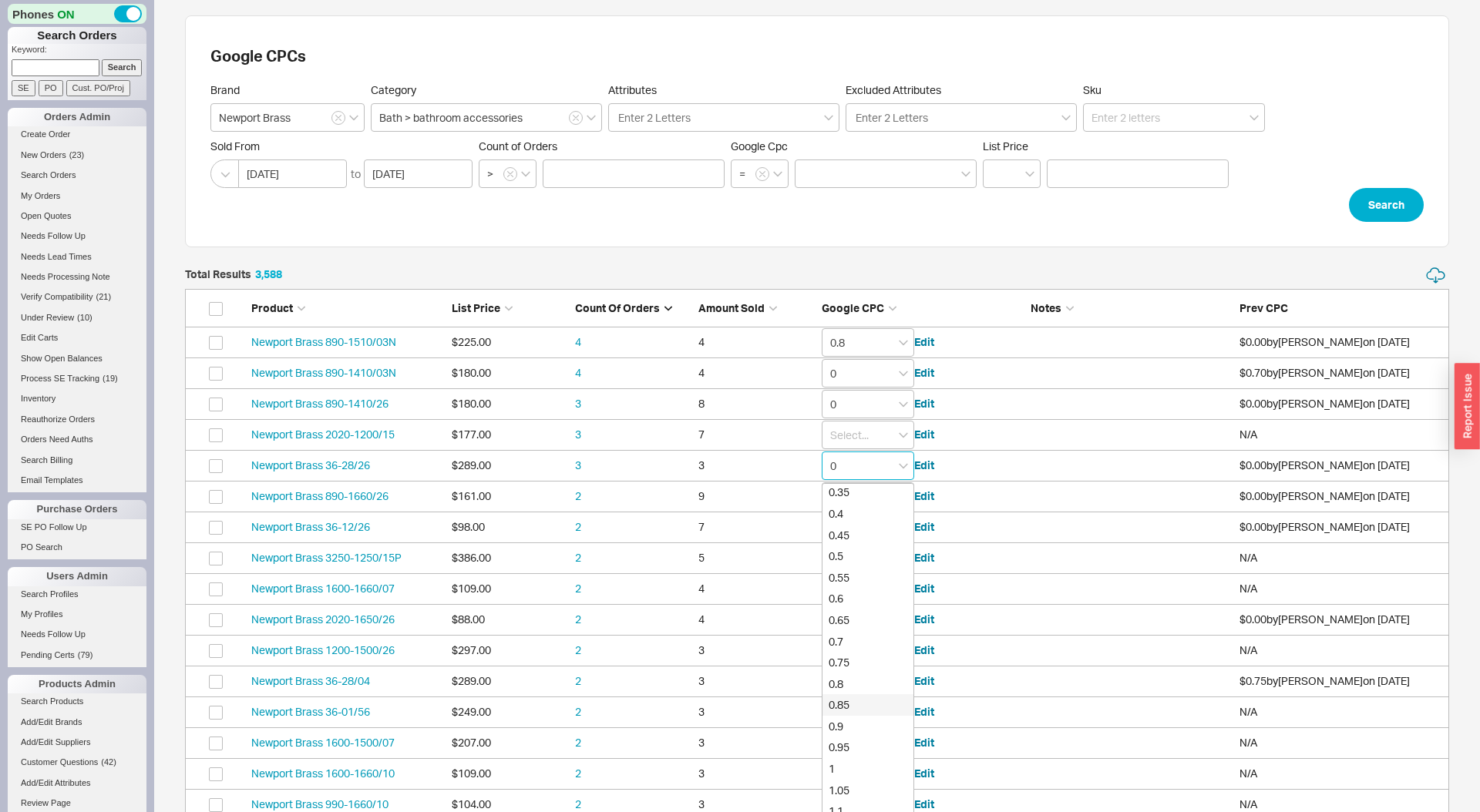
scroll to position [173, 0]
click at [851, 687] on div "0.8" at bounding box center [868, 683] width 91 height 21
click at [576, 120] on icon "button" at bounding box center [575, 117] width 6 height 9
click at [576, 120] on input at bounding box center [487, 117] width 231 height 29
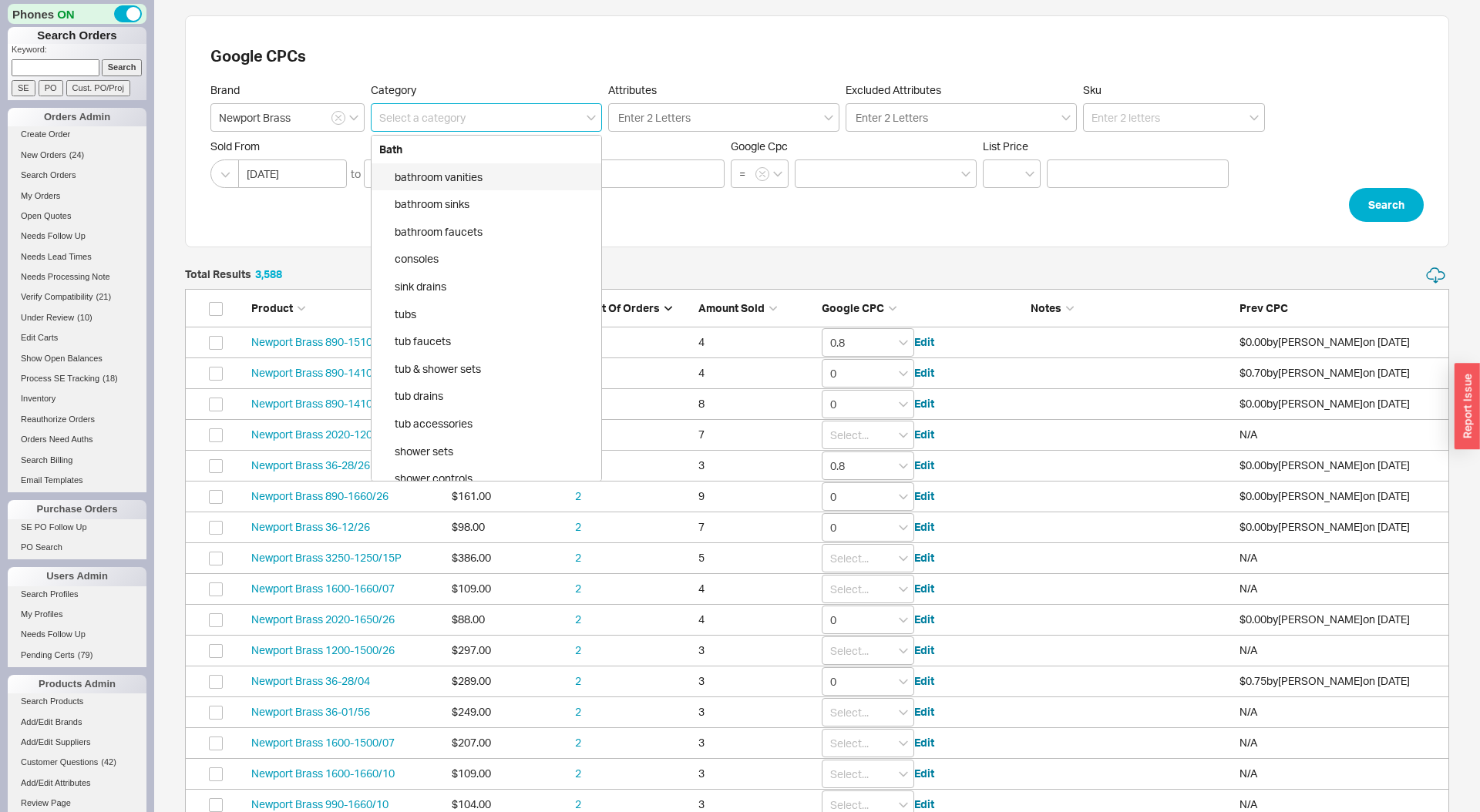
click at [539, 113] on input at bounding box center [487, 117] width 231 height 29
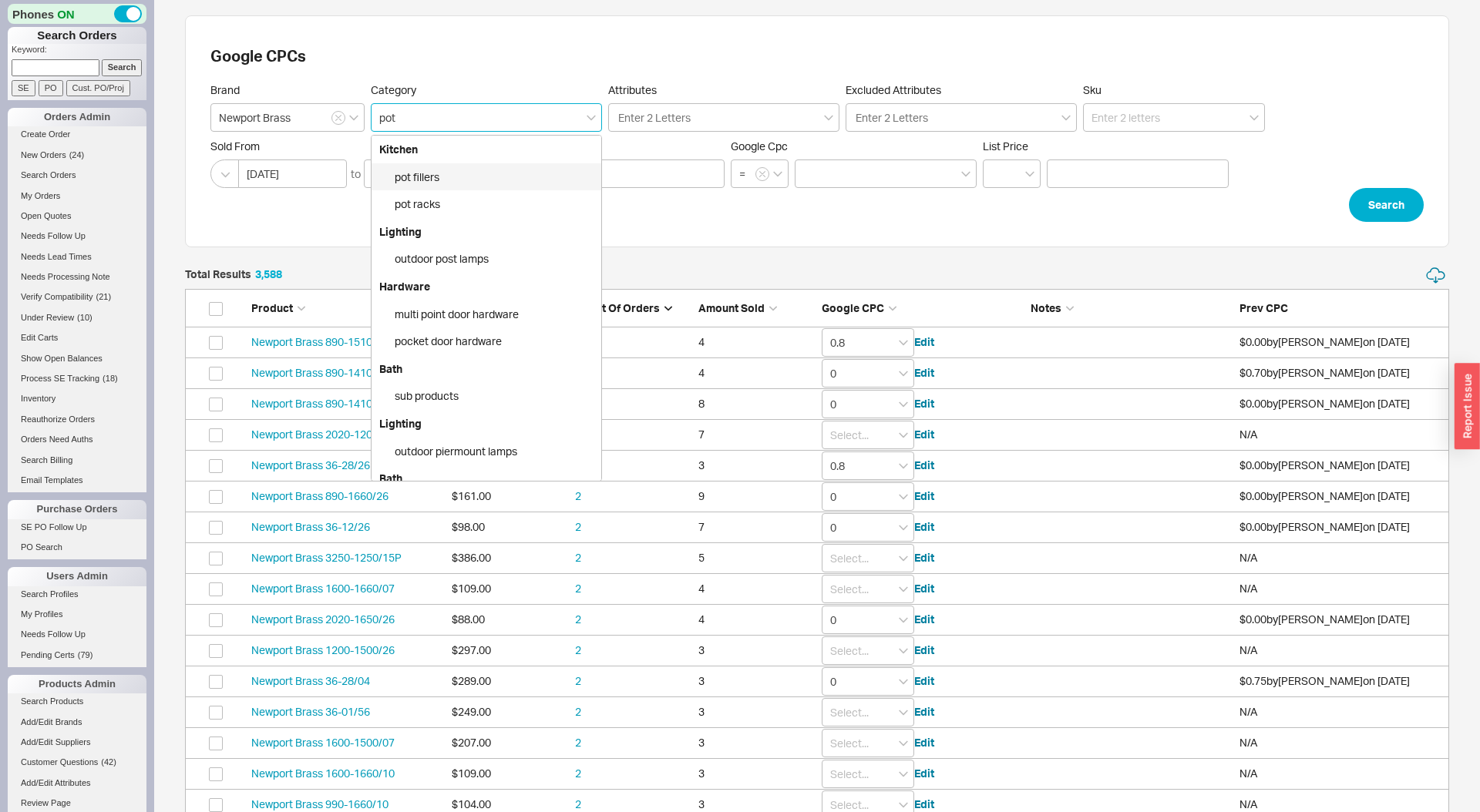
click at [503, 178] on div "pot fillers" at bounding box center [487, 177] width 230 height 28
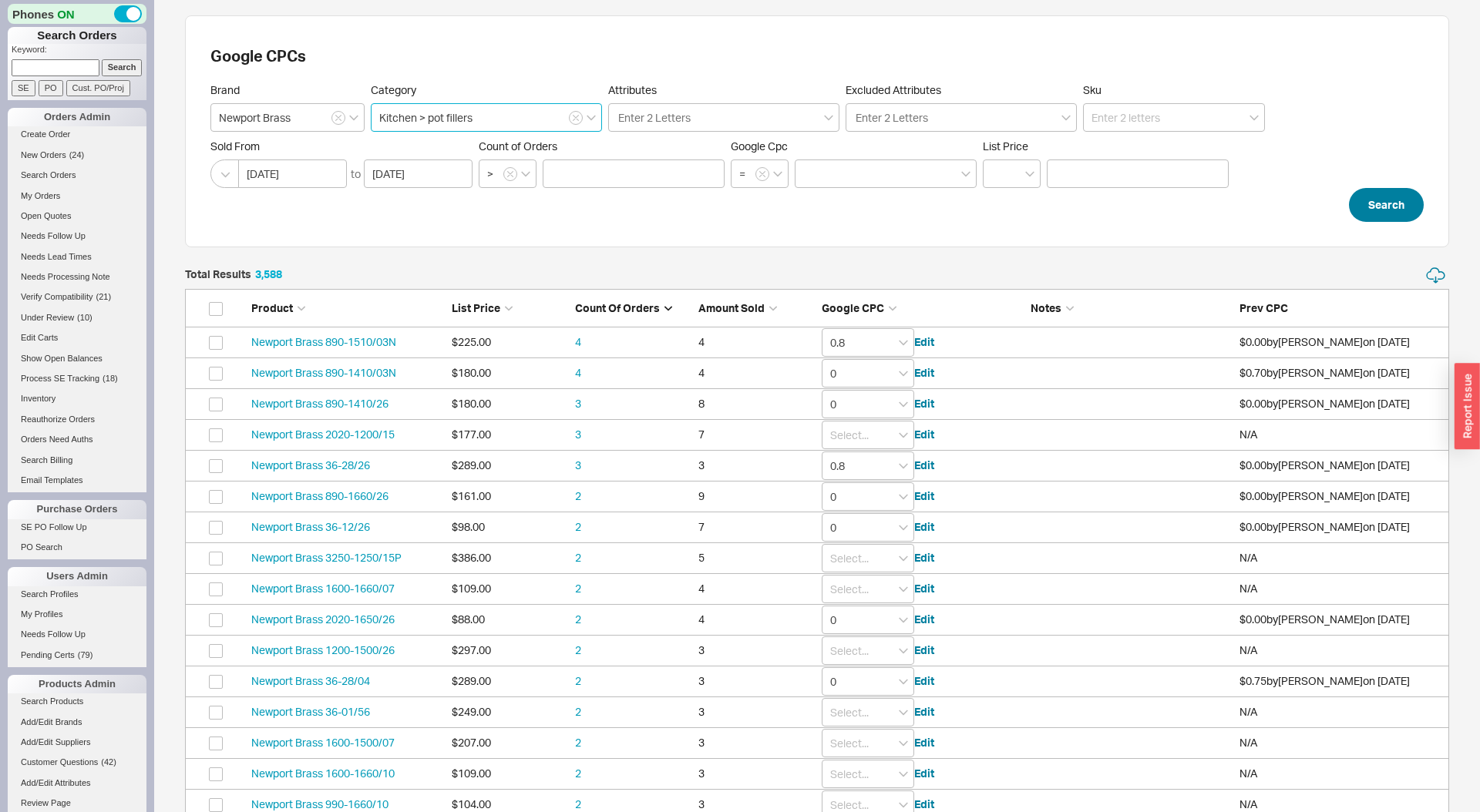
type input "Kitchen > pot fillers"
click at [1392, 212] on button "Search" at bounding box center [1386, 205] width 75 height 34
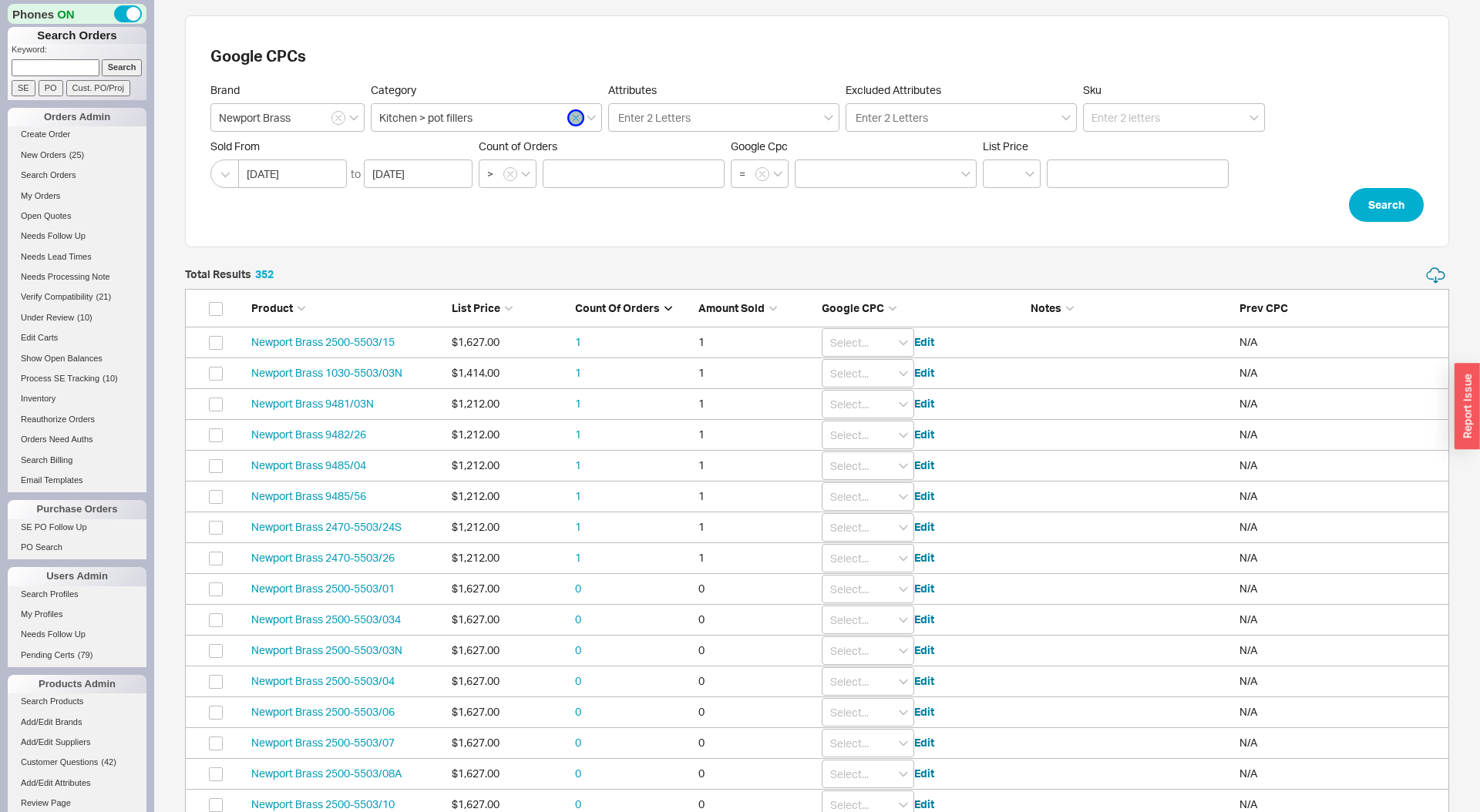
click at [577, 119] on icon "button" at bounding box center [576, 118] width 5 height 5
click at [577, 119] on input at bounding box center [487, 117] width 231 height 29
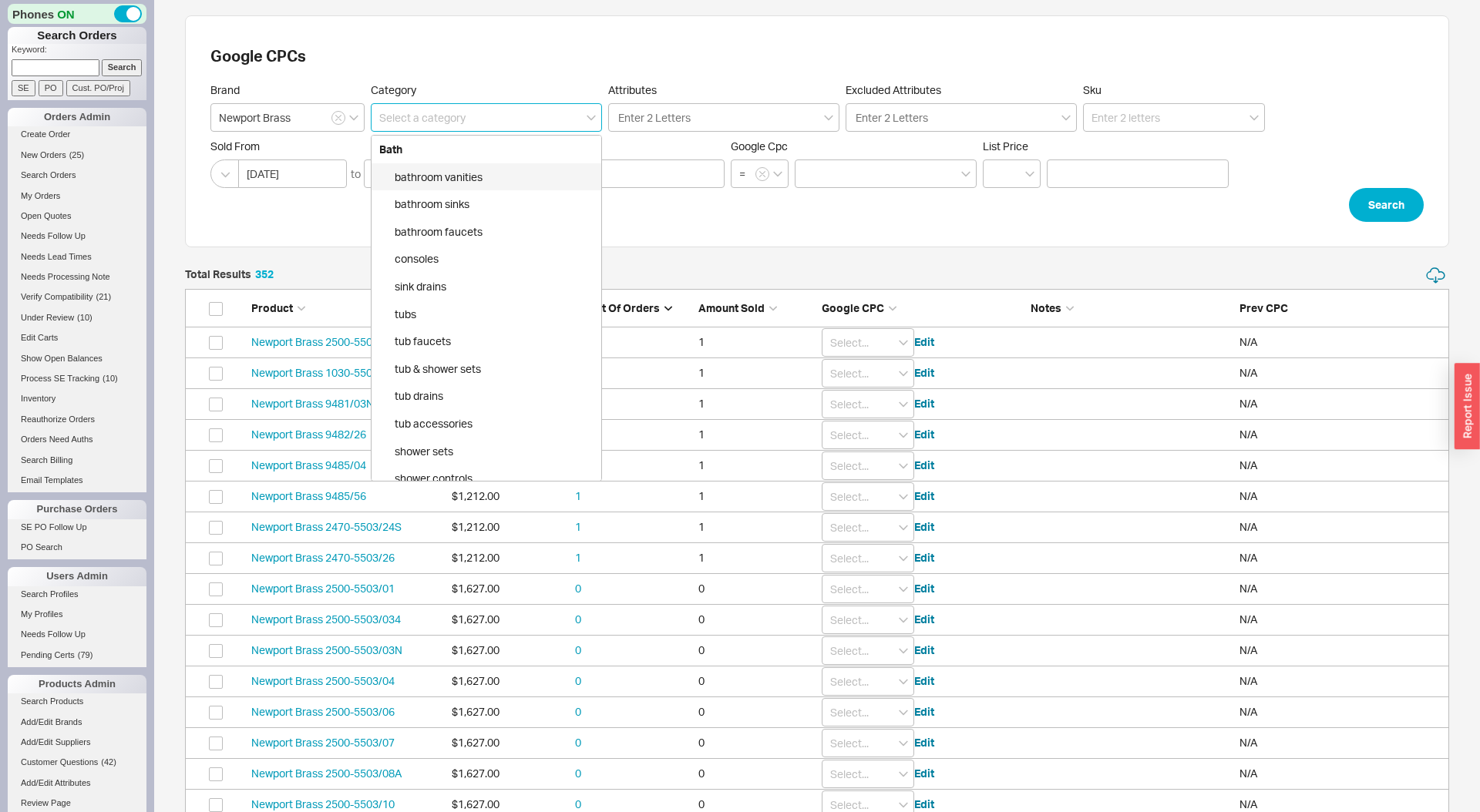
click at [532, 119] on input at bounding box center [487, 117] width 231 height 29
click at [465, 395] on div "shower drains" at bounding box center [487, 396] width 230 height 28
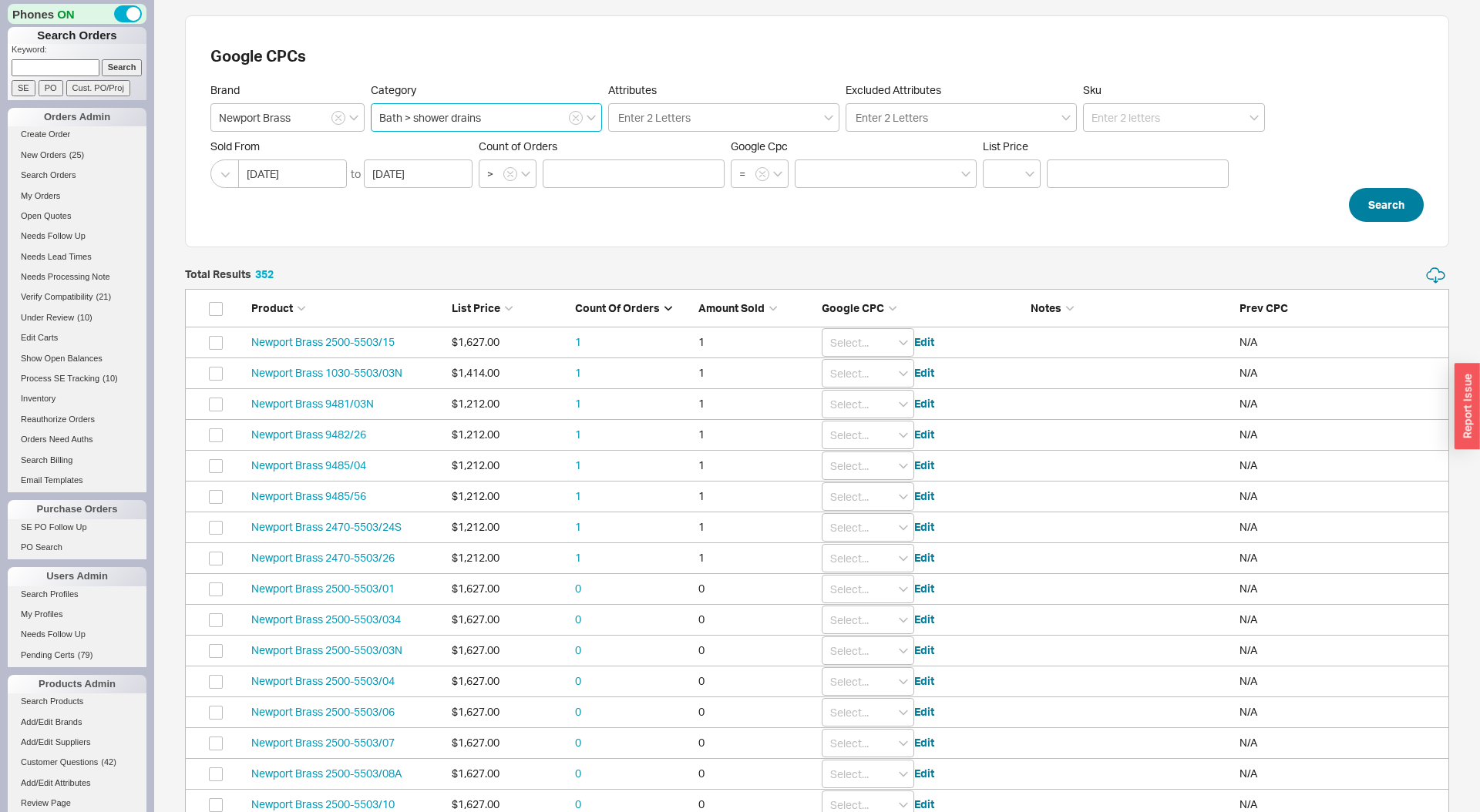
type input "Bath > shower drains"
click at [1382, 210] on button "Search" at bounding box center [1386, 205] width 75 height 34
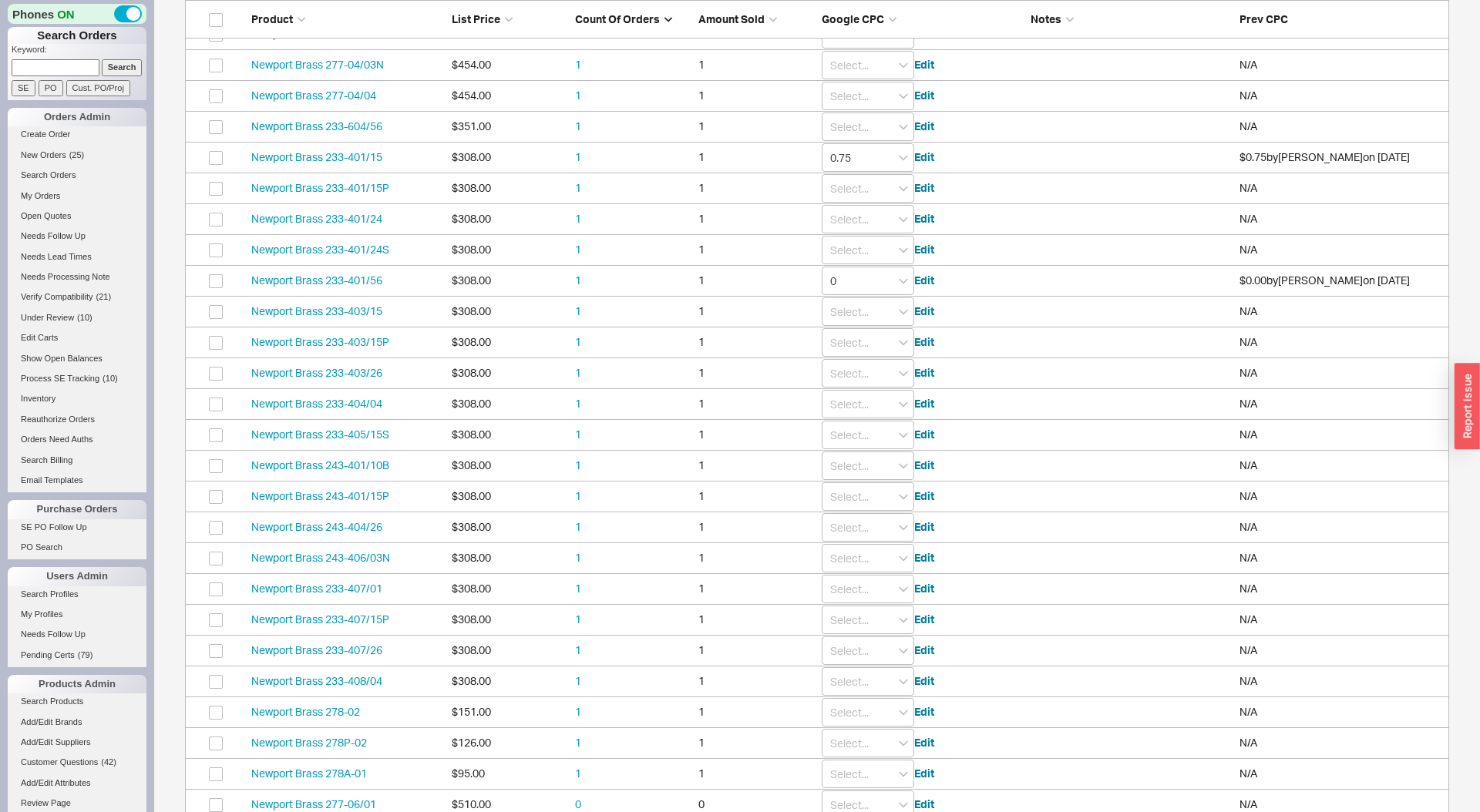
scroll to position [635, 0]
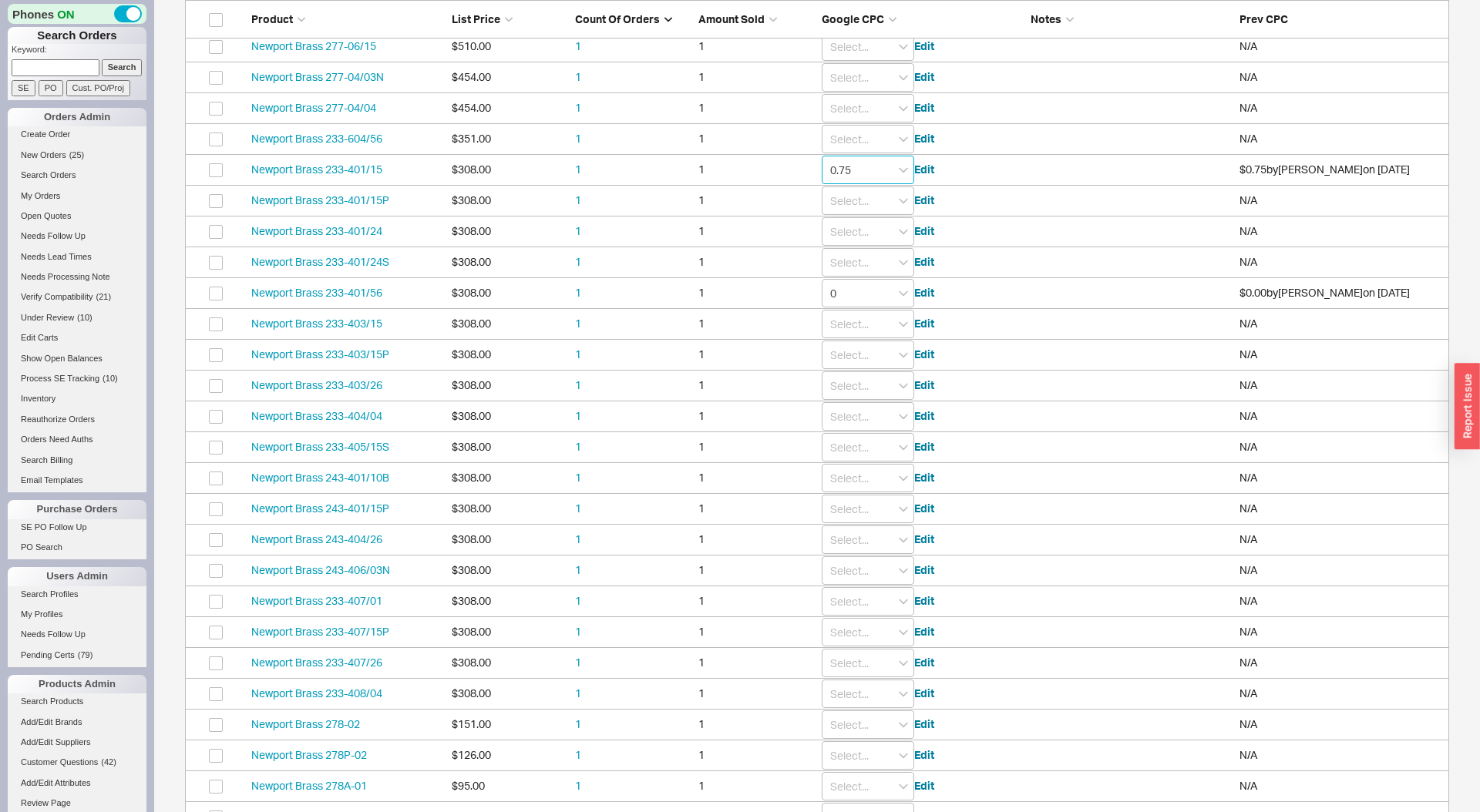
click at [889, 167] on input "0.75" at bounding box center [868, 170] width 93 height 29
type input "0"
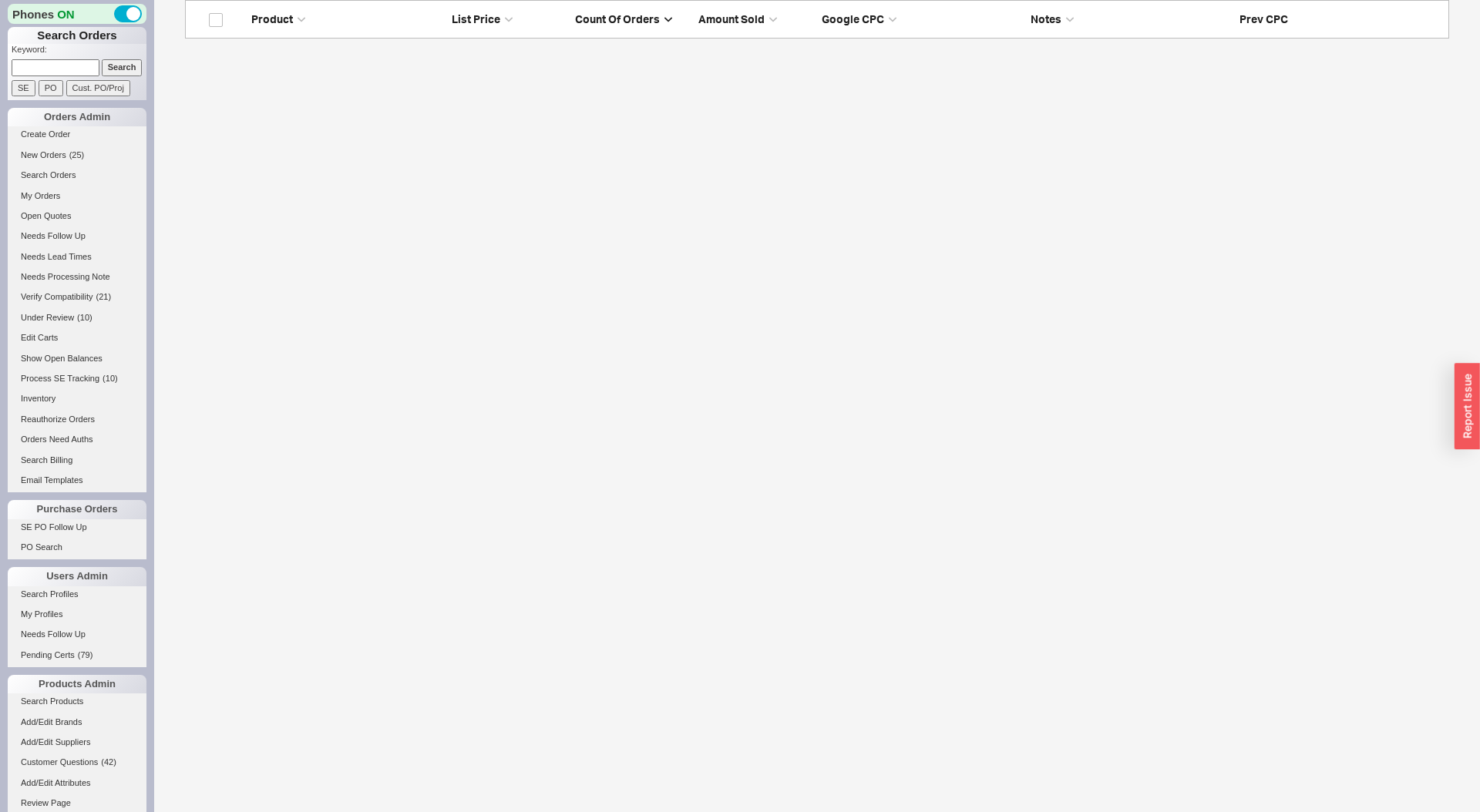
scroll to position [0, 0]
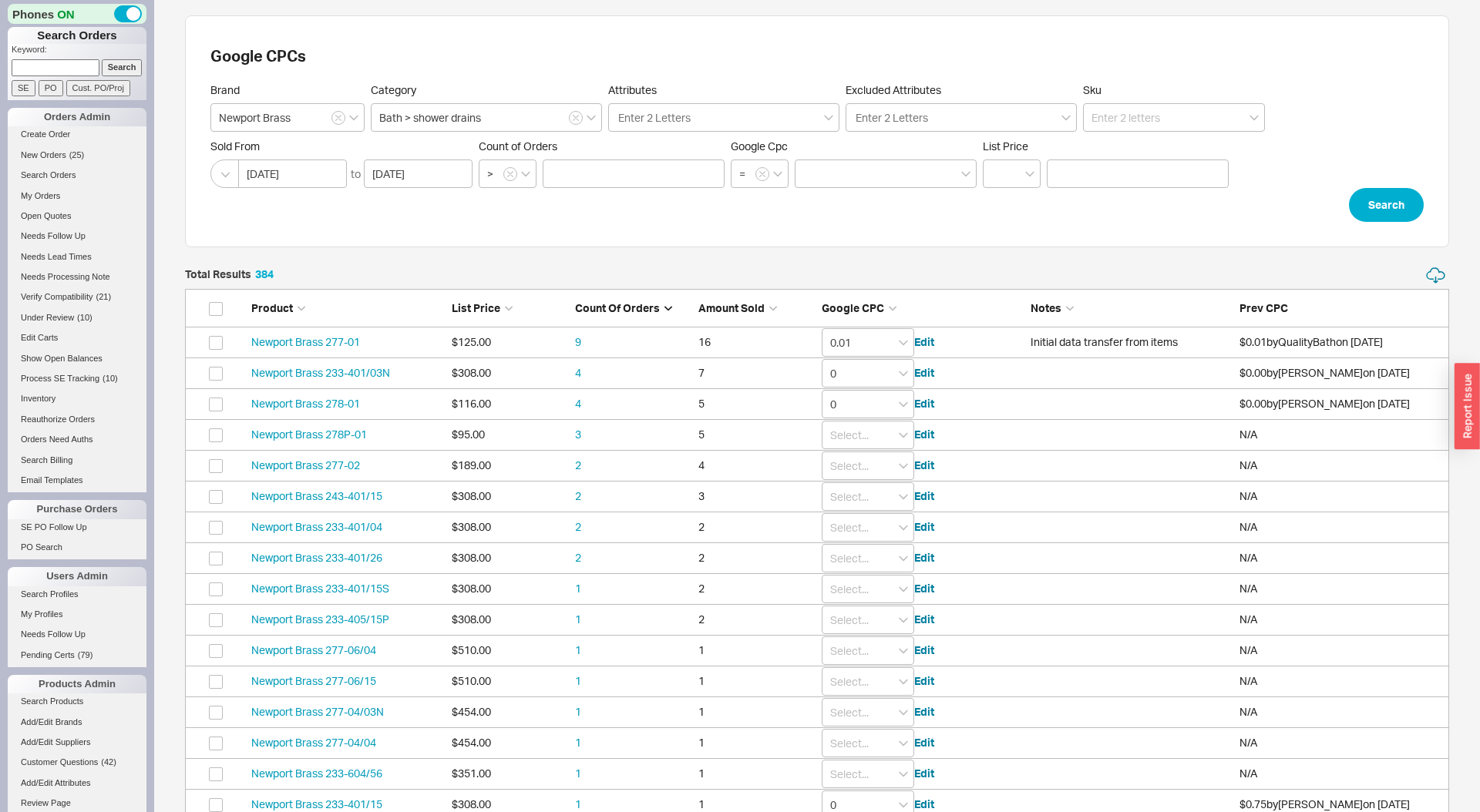
click at [858, 306] on span "Google CPC" at bounding box center [852, 307] width 62 height 13
type input "0"
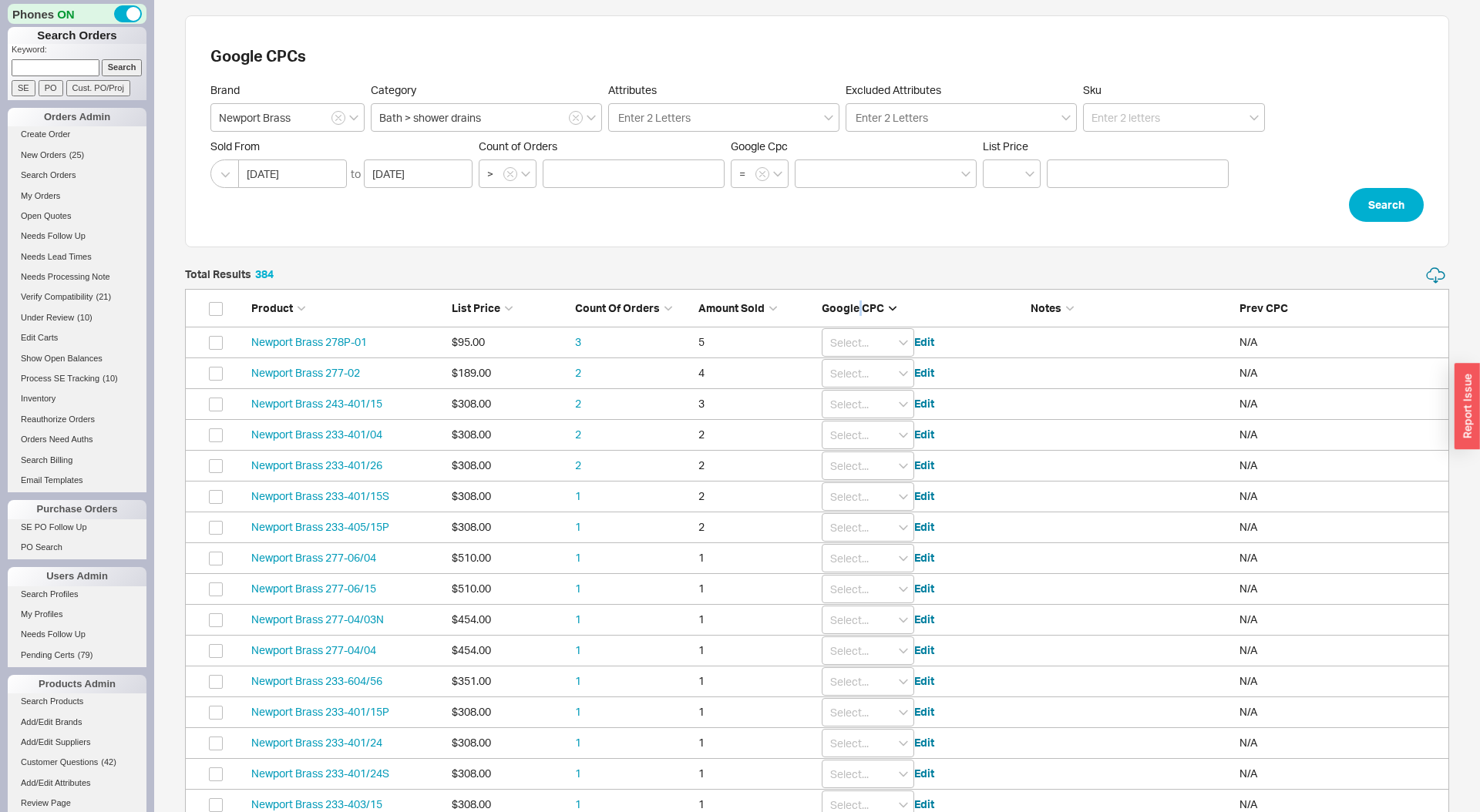
type input "0.01"
type input "0"
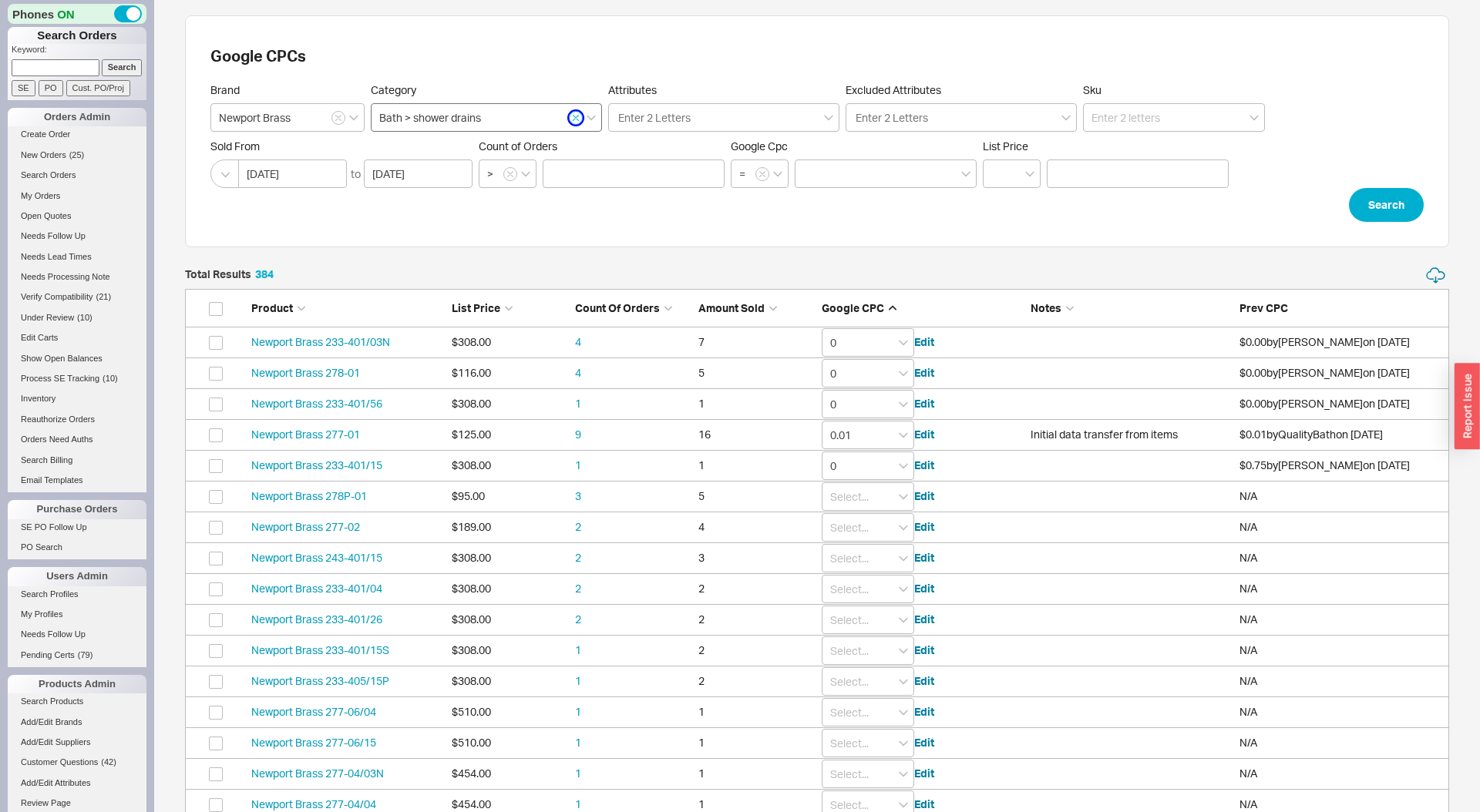
drag, startPoint x: 572, startPoint y: 118, endPoint x: 554, endPoint y: 119, distance: 18.0
click at [569, 118] on button "button" at bounding box center [576, 118] width 14 height 14
click at [554, 119] on input at bounding box center [487, 117] width 231 height 29
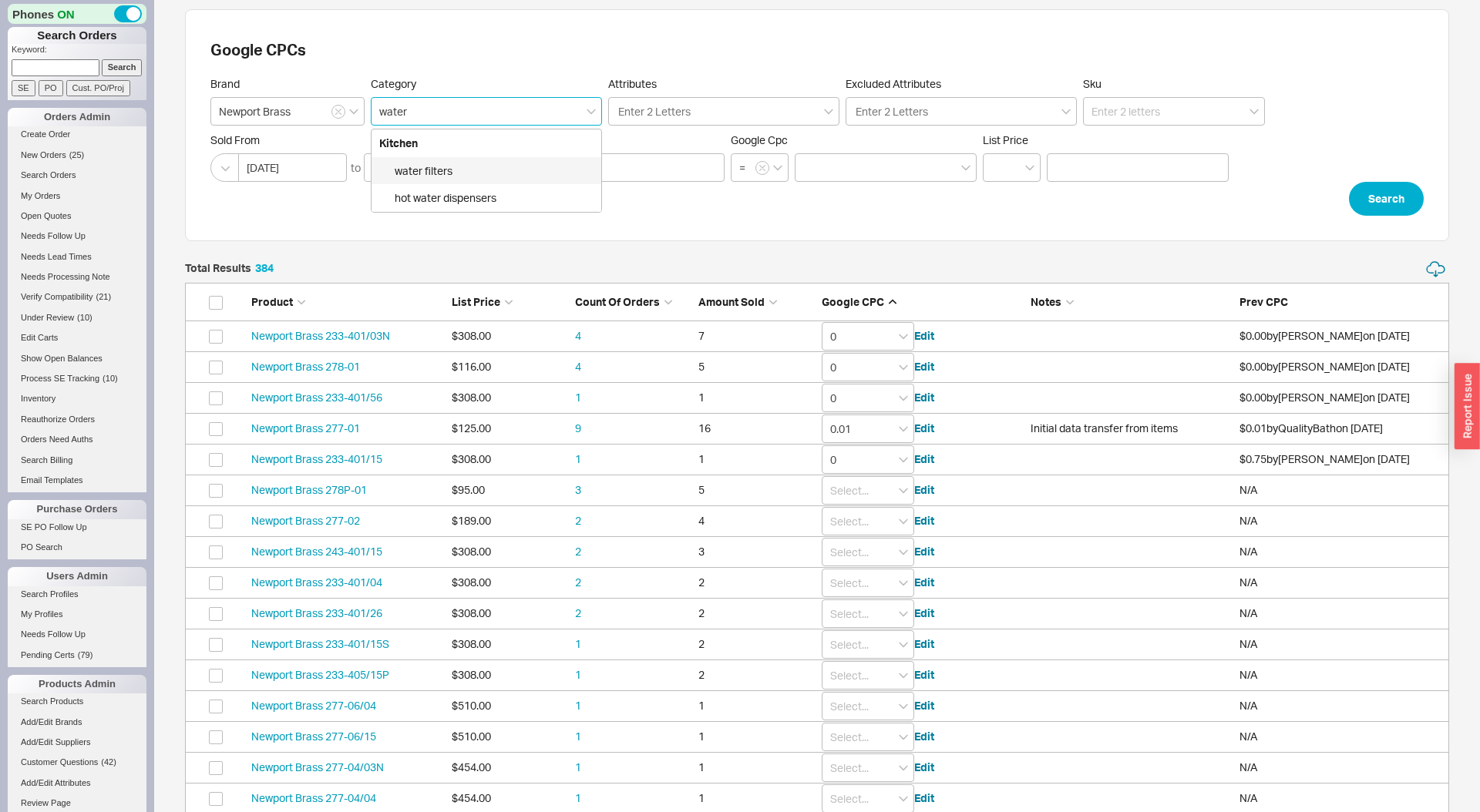
click at [559, 177] on div "water filters" at bounding box center [487, 172] width 230 height 28
type input "Kitchen > water filters"
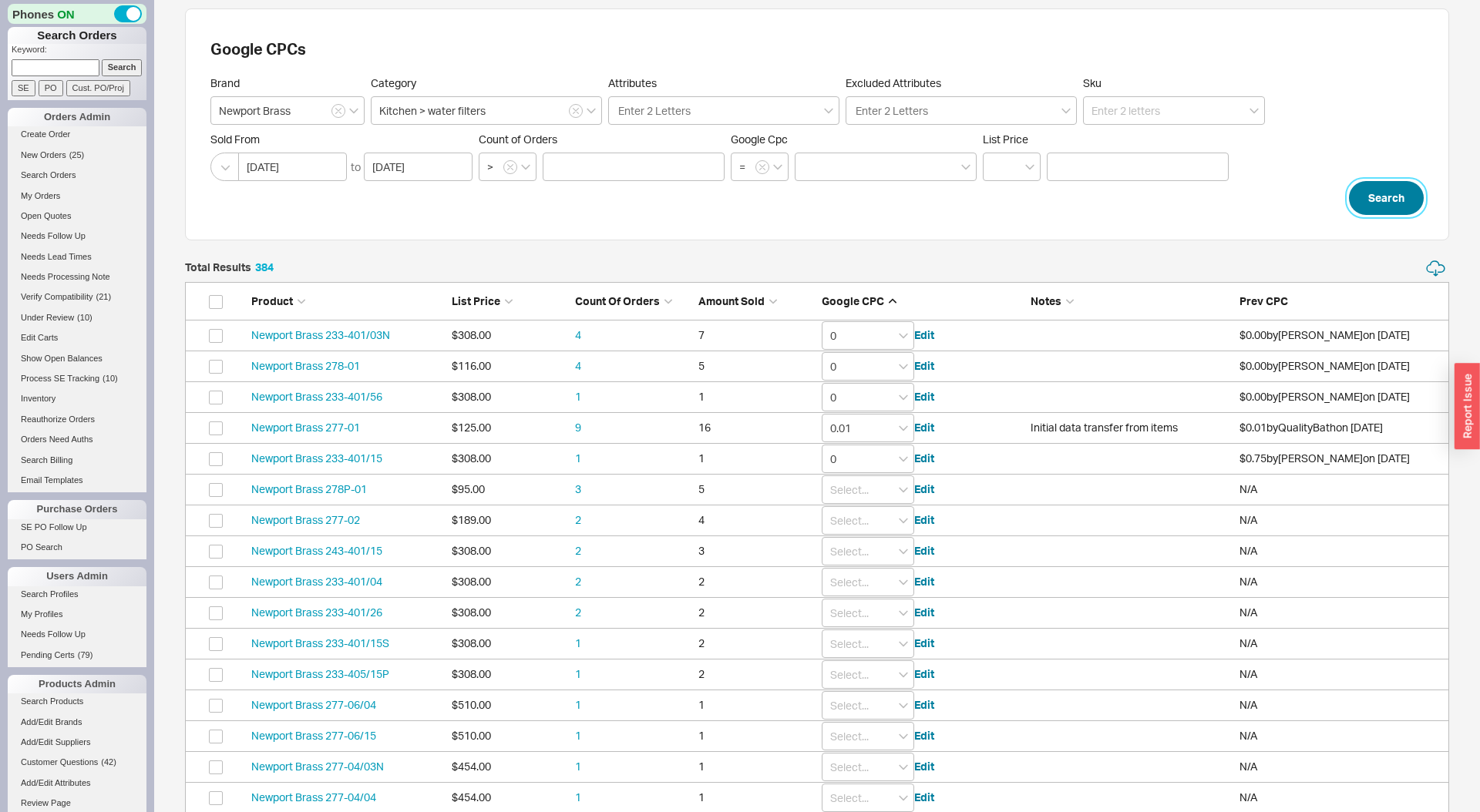
click at [1396, 195] on button "Search" at bounding box center [1386, 198] width 75 height 34
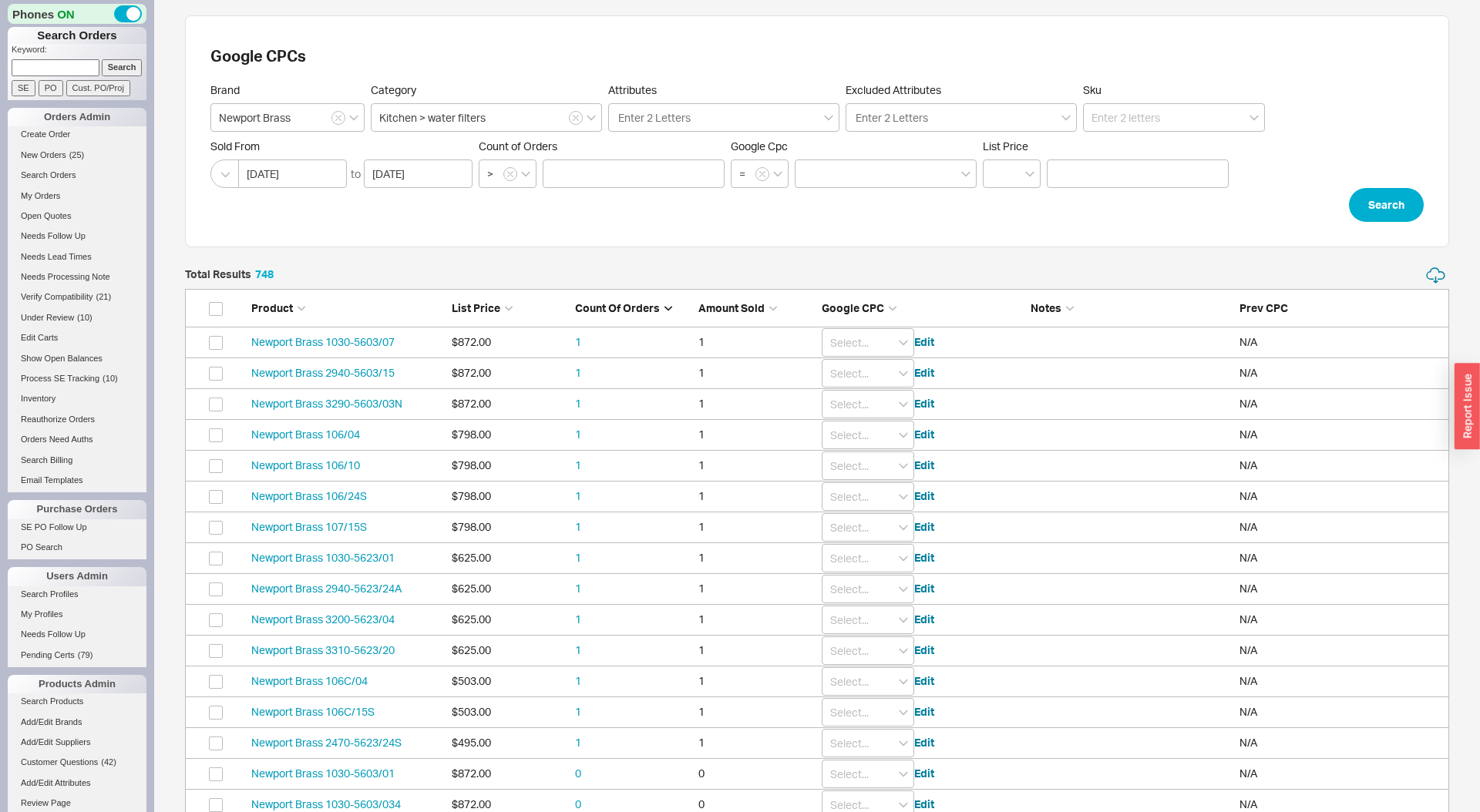
scroll to position [23121, 1265]
click at [851, 309] on span "Google CPC" at bounding box center [852, 307] width 62 height 13
type input "0"
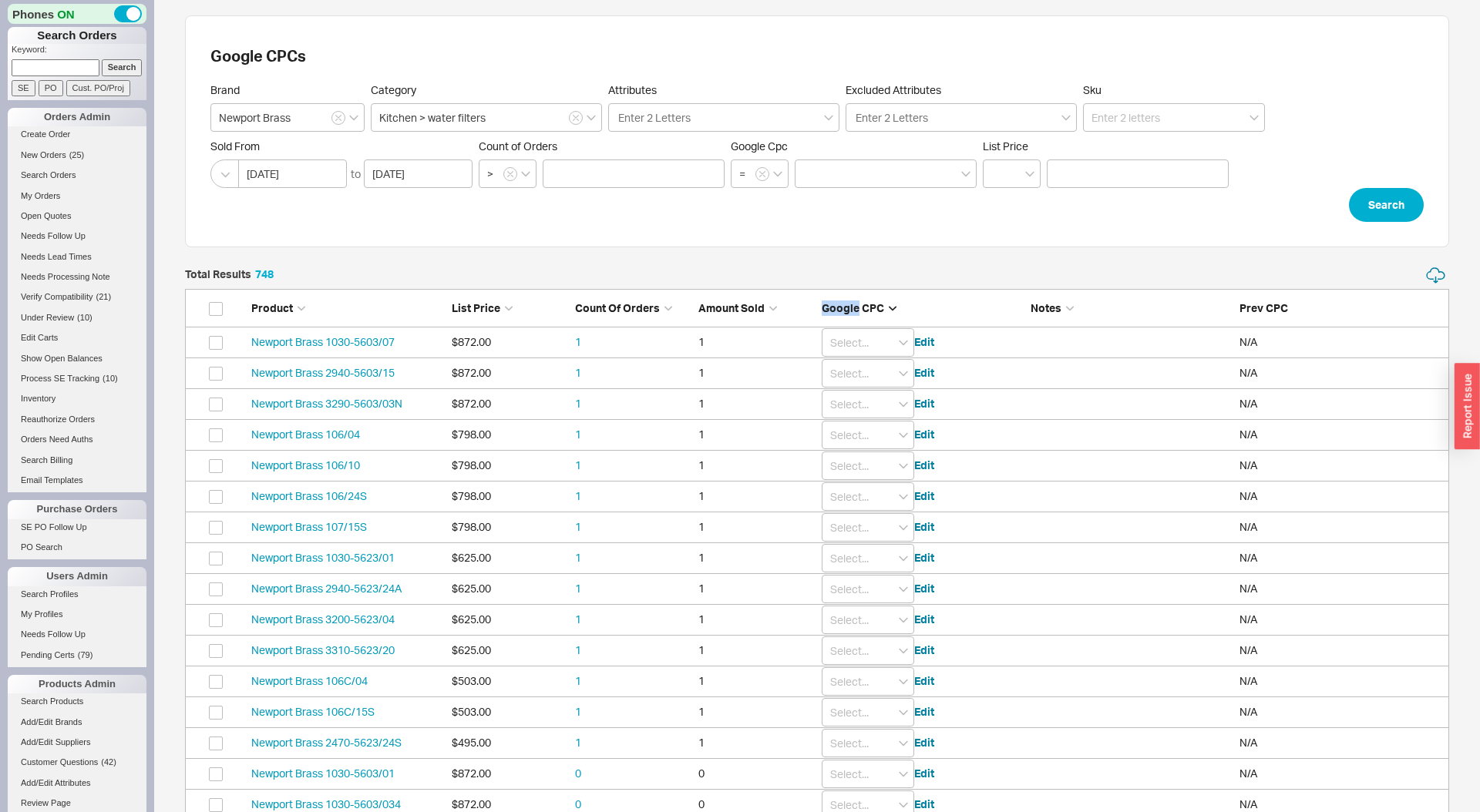
type input "0"
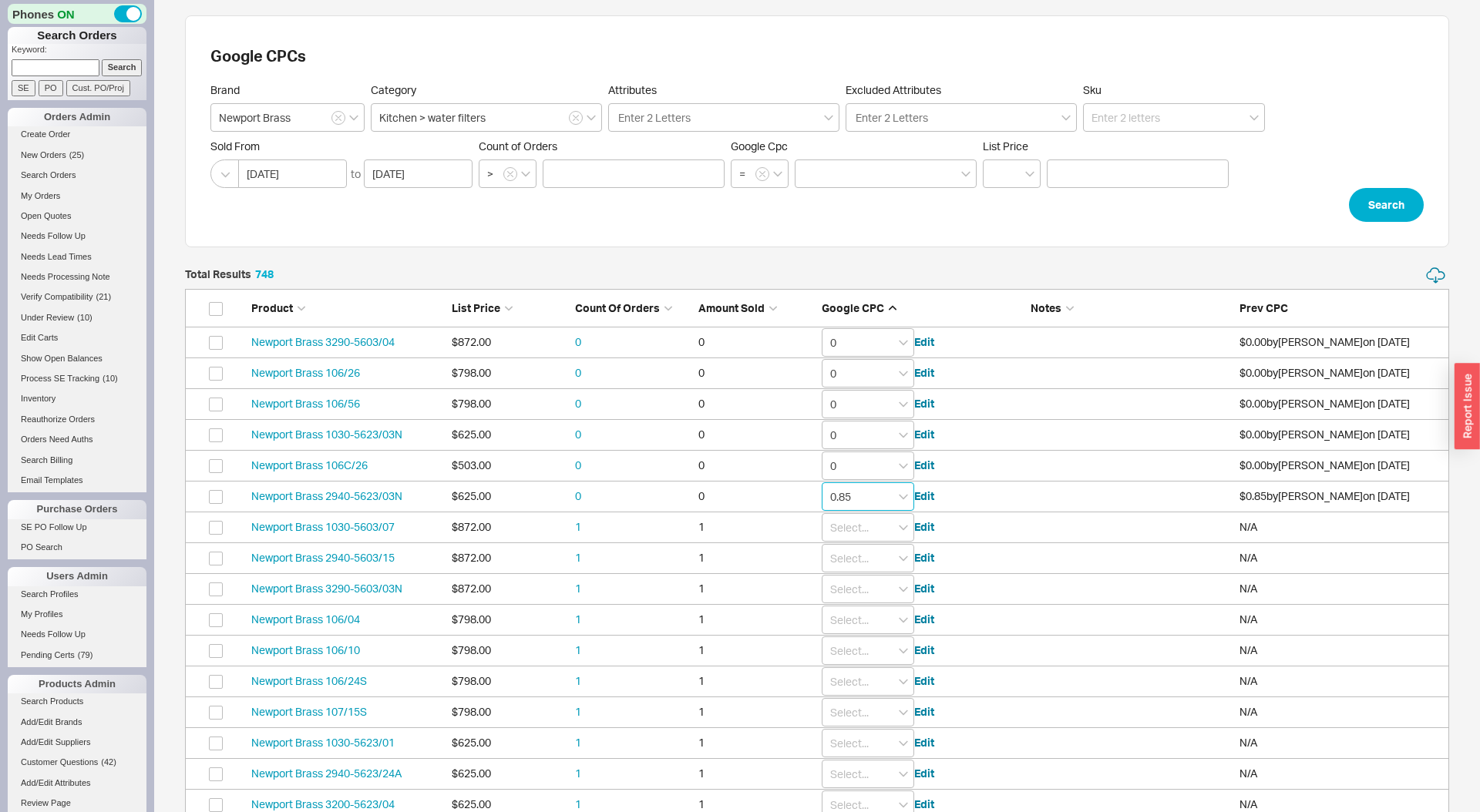
click at [879, 495] on input "0.85" at bounding box center [868, 497] width 93 height 29
type input "0"
click at [650, 173] on input at bounding box center [634, 174] width 182 height 29
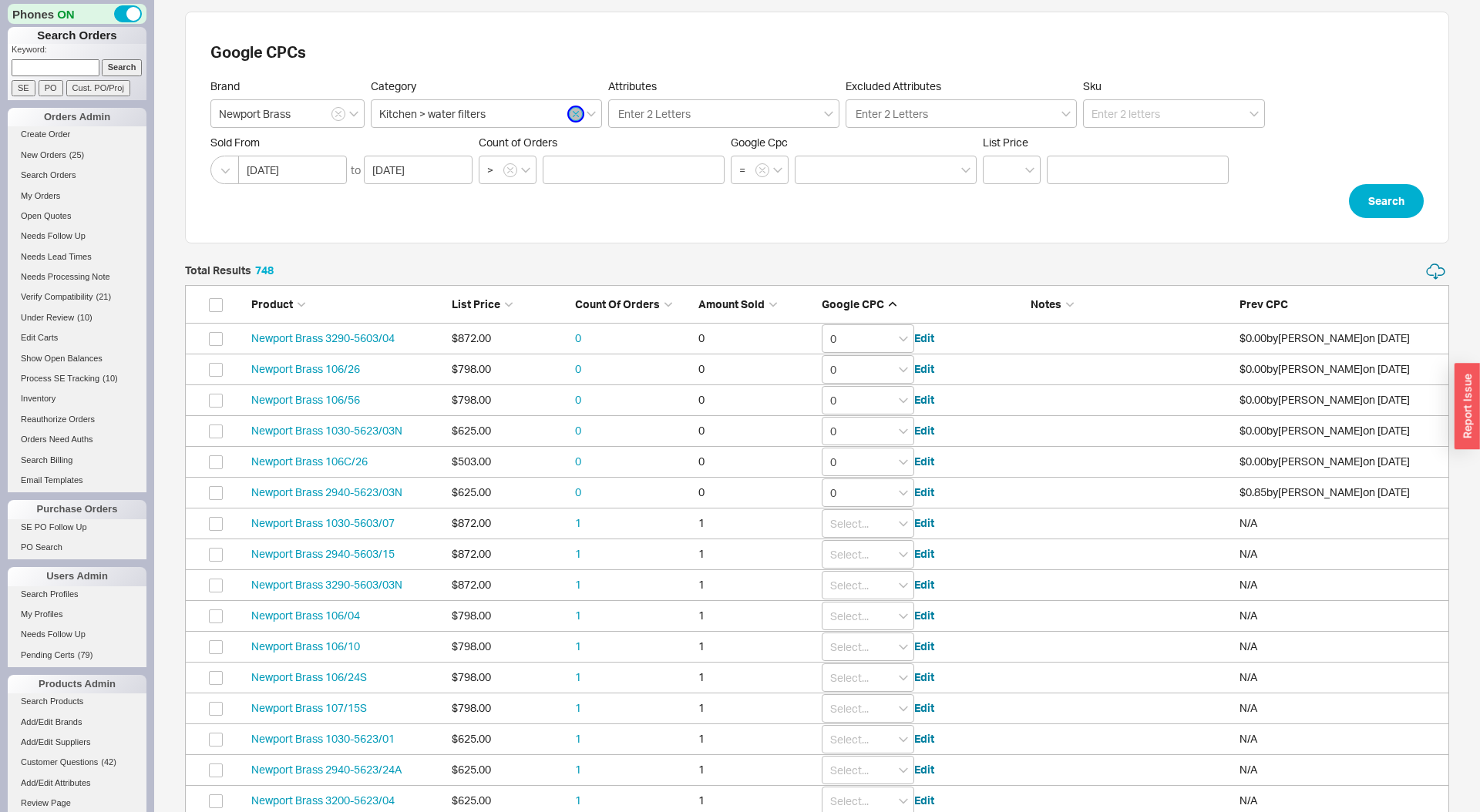
click at [572, 117] on icon "button" at bounding box center [575, 114] width 6 height 9
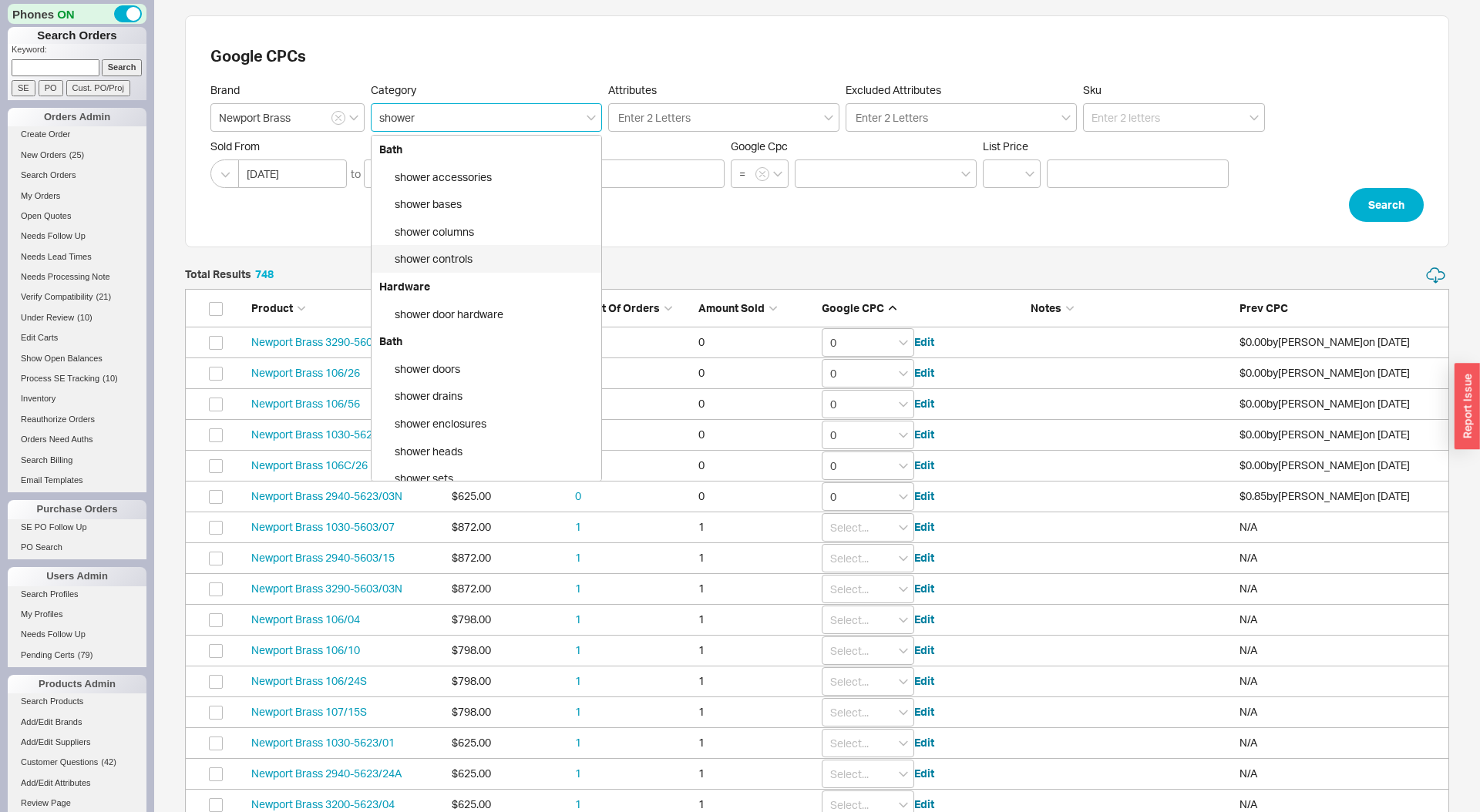
drag, startPoint x: 532, startPoint y: 251, endPoint x: 544, endPoint y: 250, distance: 12.0
click at [532, 251] on div "shower controls" at bounding box center [487, 258] width 230 height 28
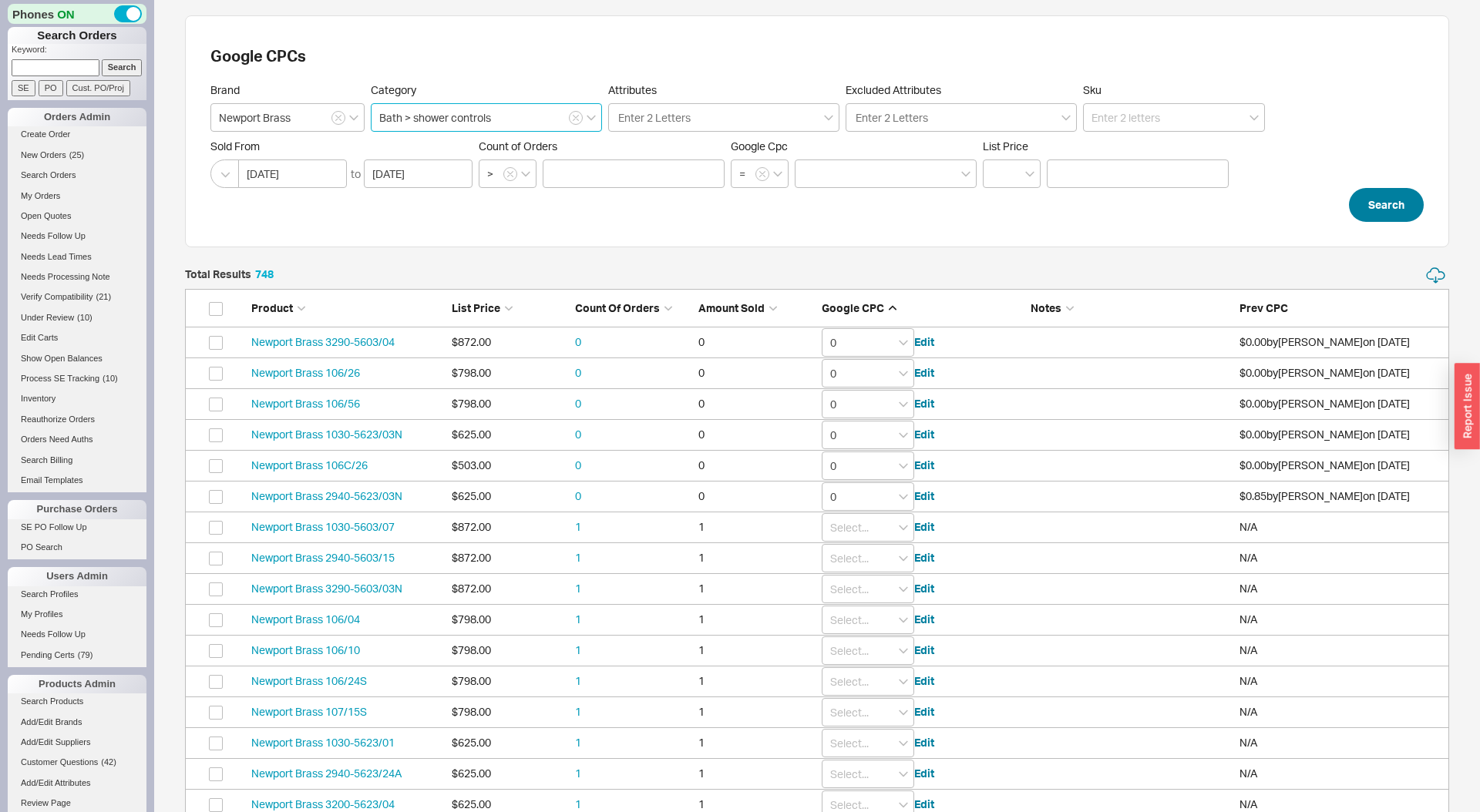
type input "Bath > shower controls"
click at [1378, 208] on button "Search" at bounding box center [1386, 205] width 75 height 34
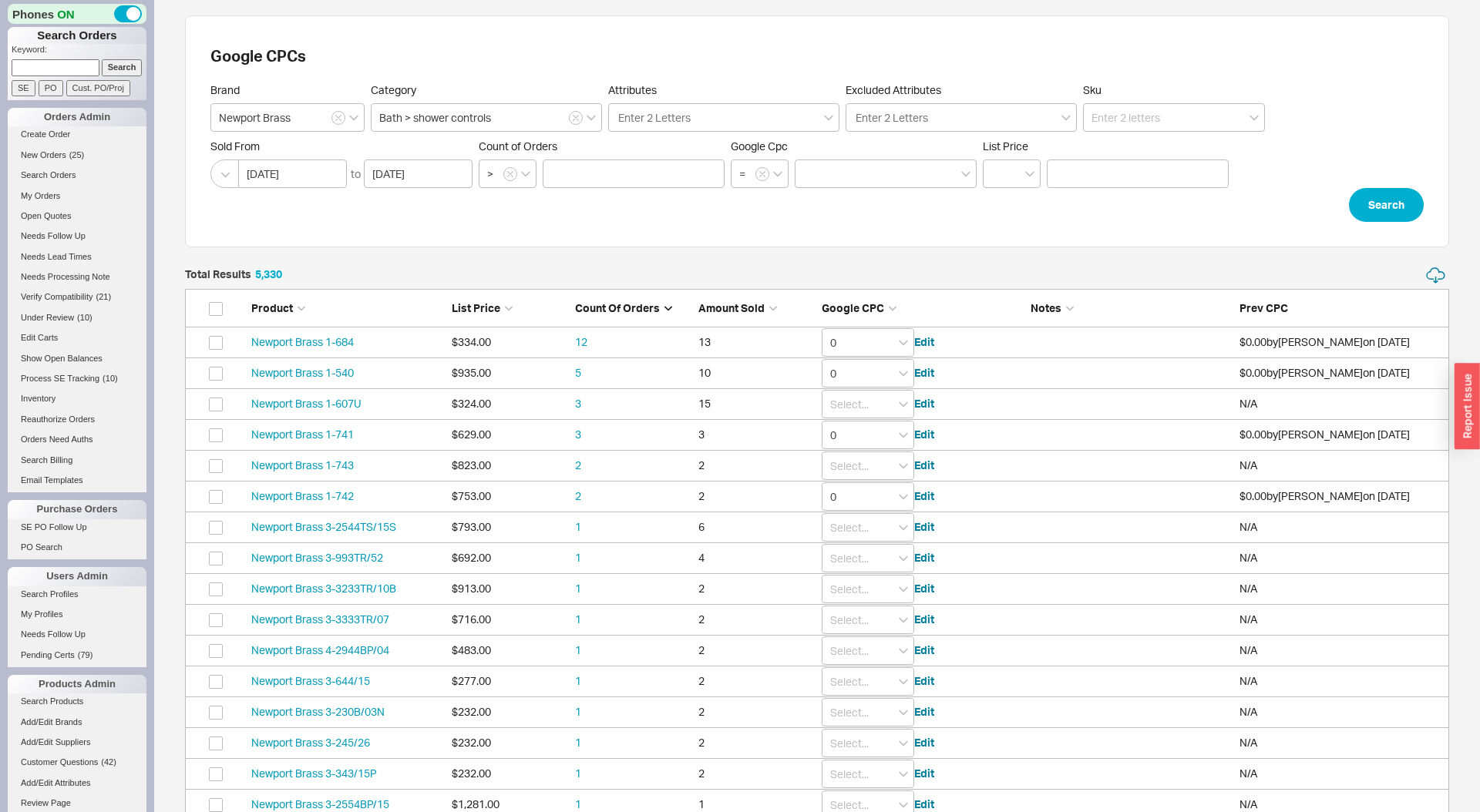
scroll to position [30890, 1265]
click at [869, 309] on span "Google CPC" at bounding box center [852, 307] width 62 height 13
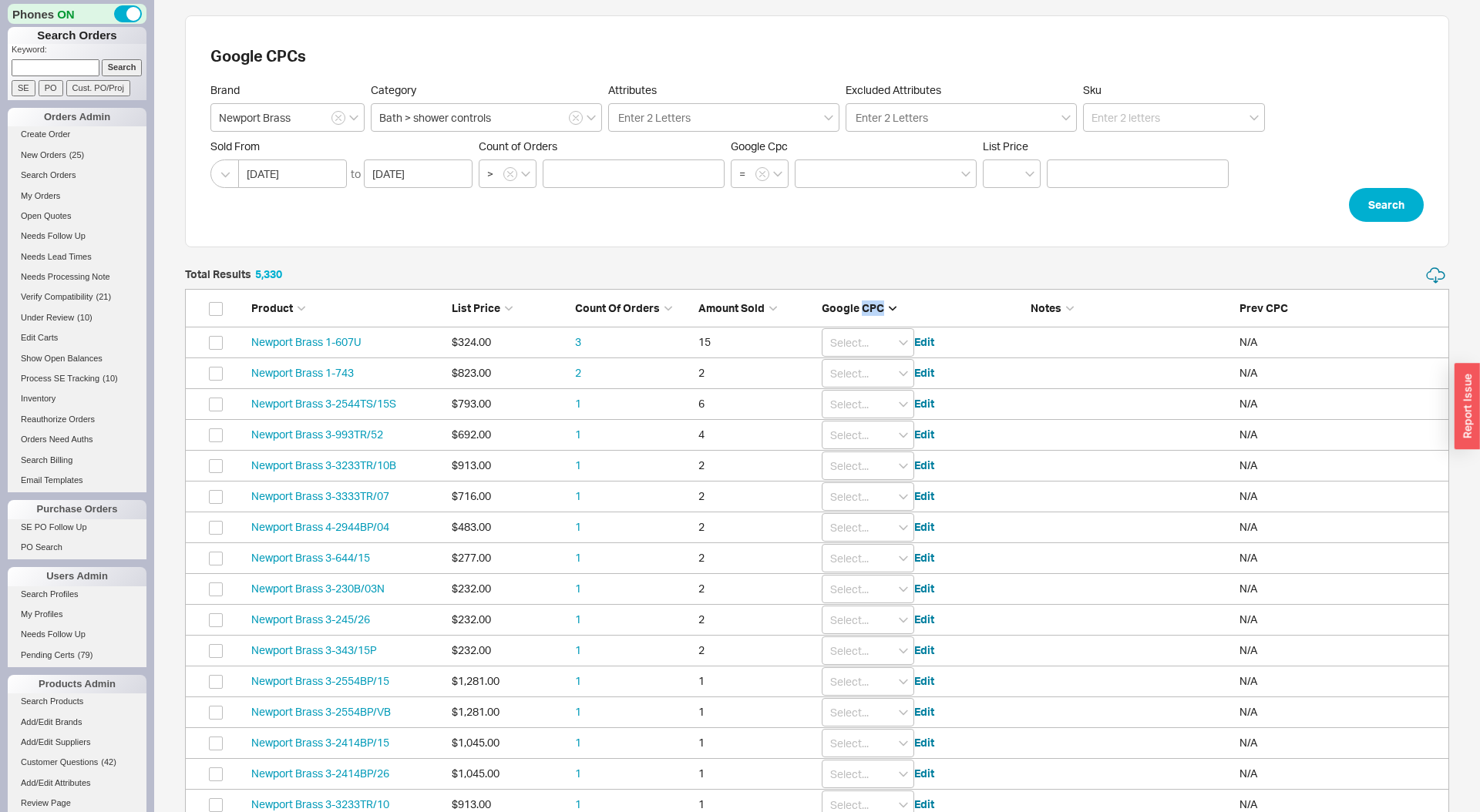
click at [869, 309] on span "Google CPC" at bounding box center [852, 307] width 62 height 13
type input "0"
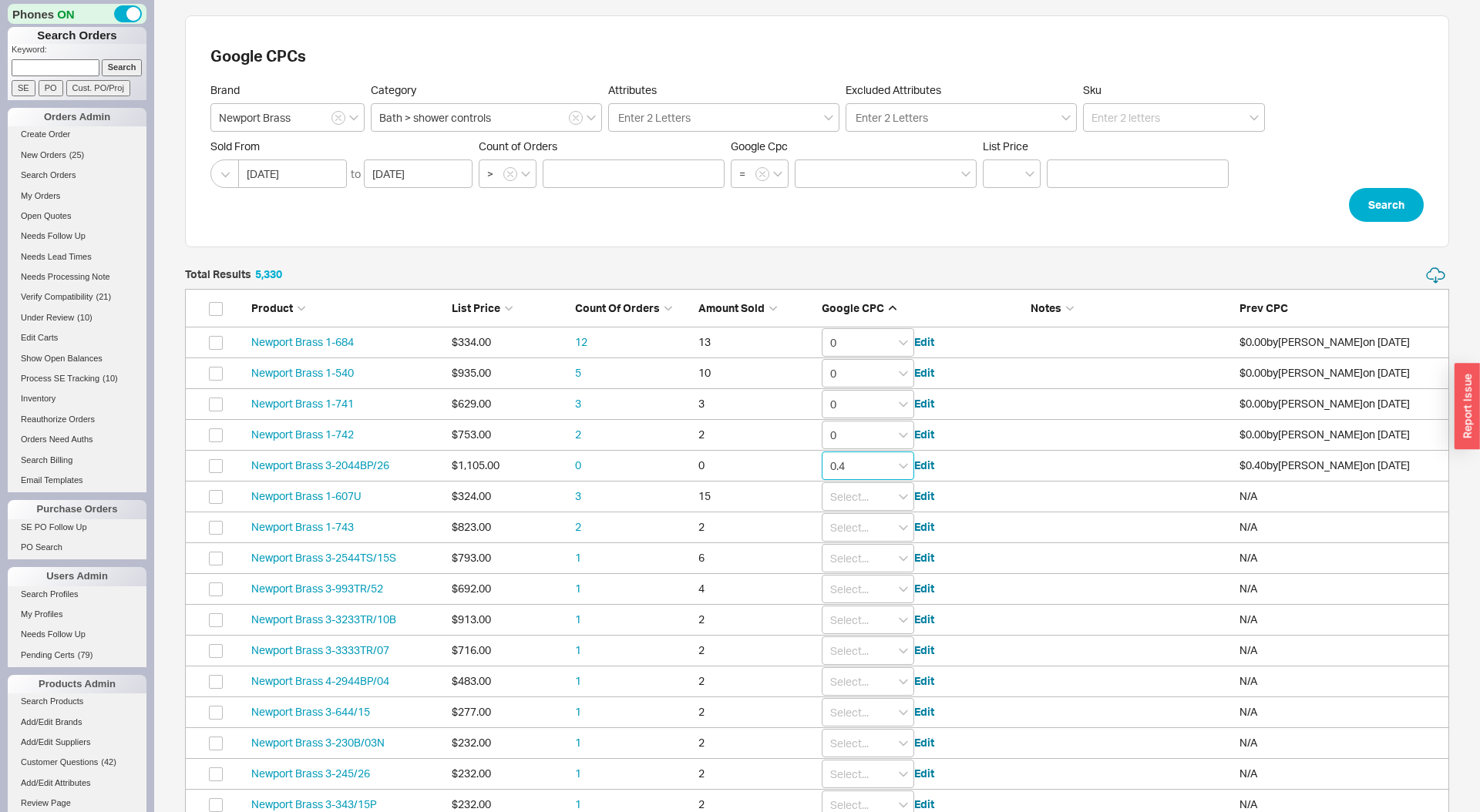
click at [889, 468] on input "0.4" at bounding box center [868, 466] width 93 height 29
type input "0"
click at [569, 121] on button "button" at bounding box center [576, 118] width 14 height 14
click at [571, 119] on input at bounding box center [487, 117] width 231 height 29
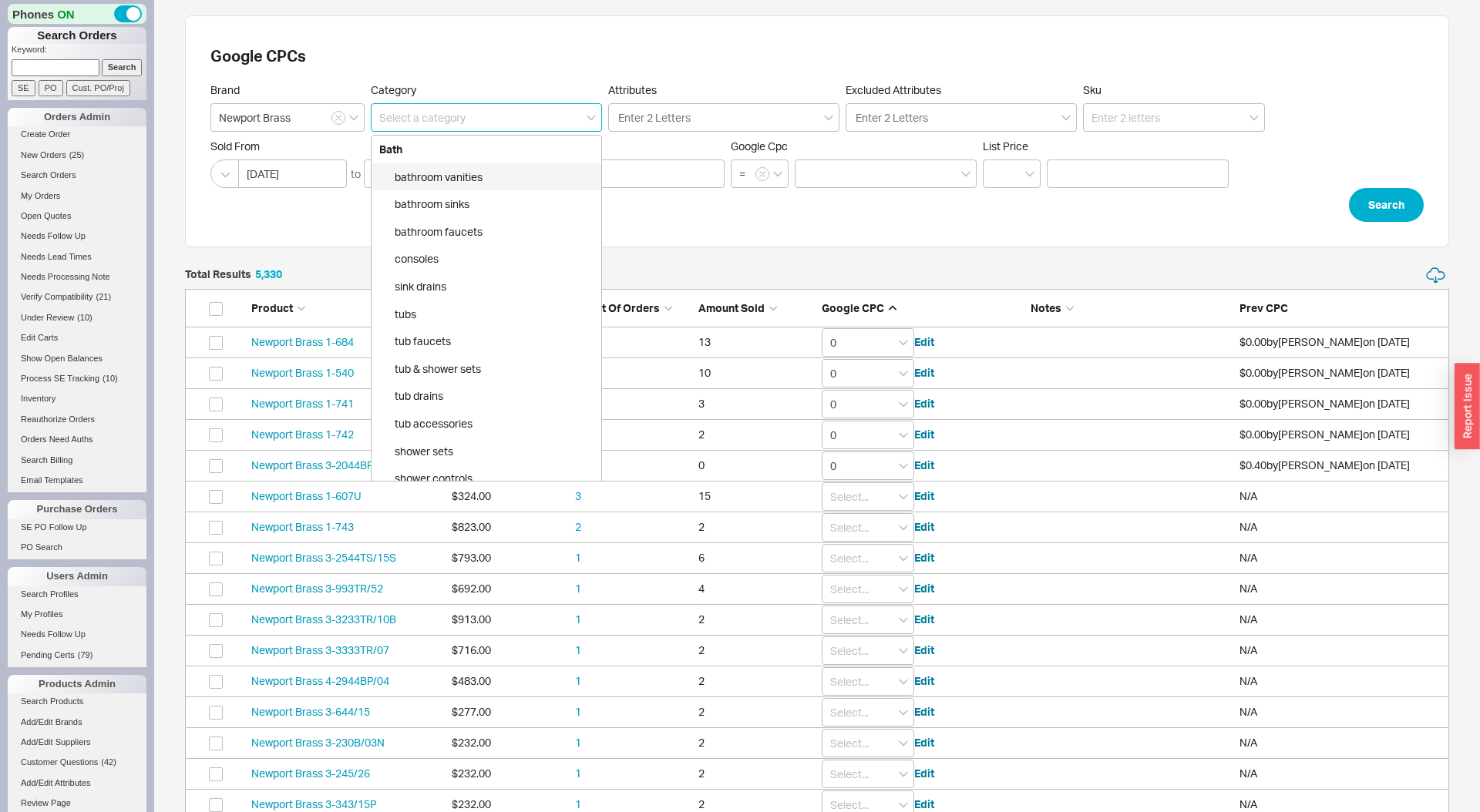
click at [555, 121] on input at bounding box center [487, 117] width 231 height 29
click at [474, 417] on div "shower heads" at bounding box center [487, 423] width 230 height 28
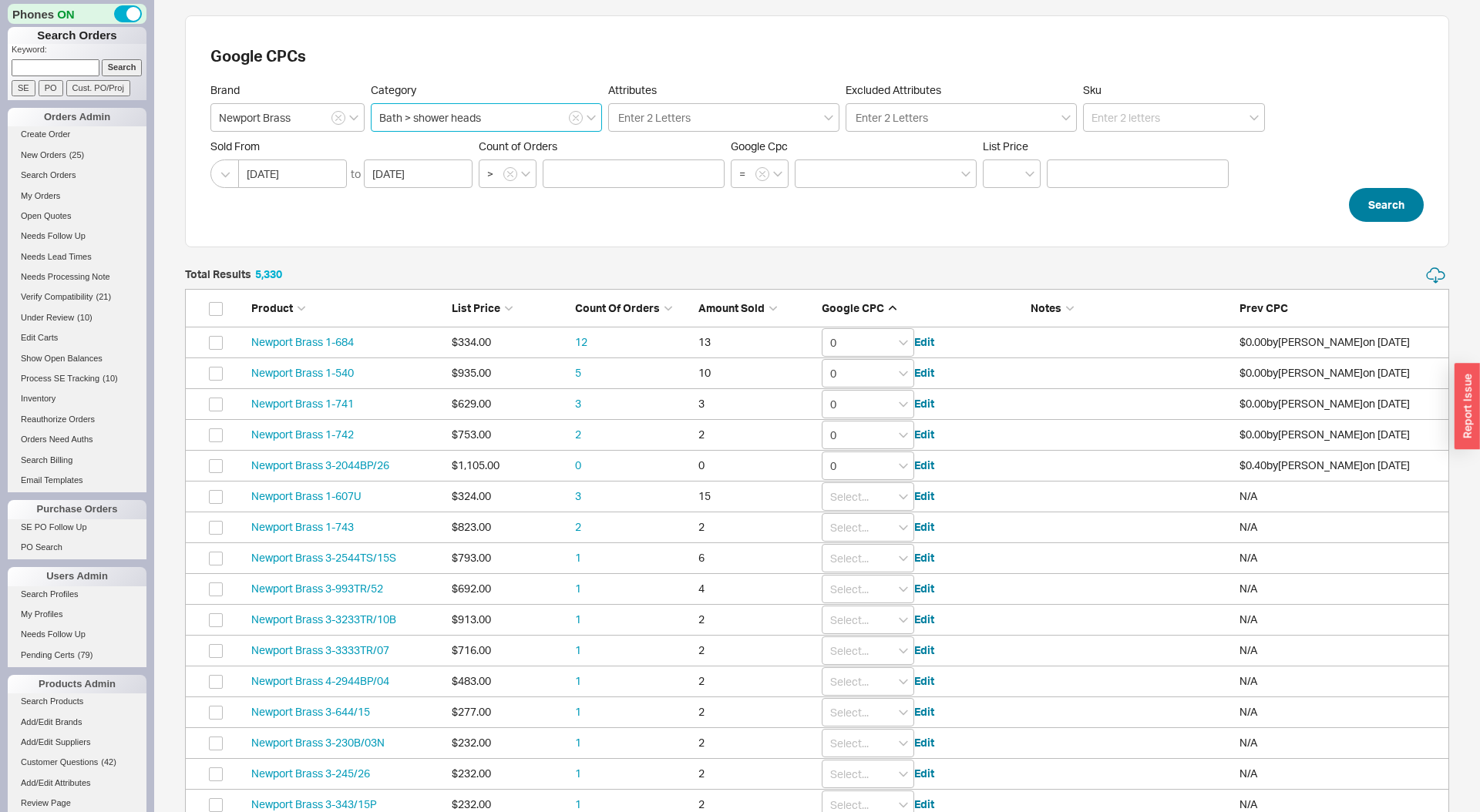
type input "Bath > shower heads"
click at [1388, 206] on button "Search" at bounding box center [1386, 205] width 75 height 34
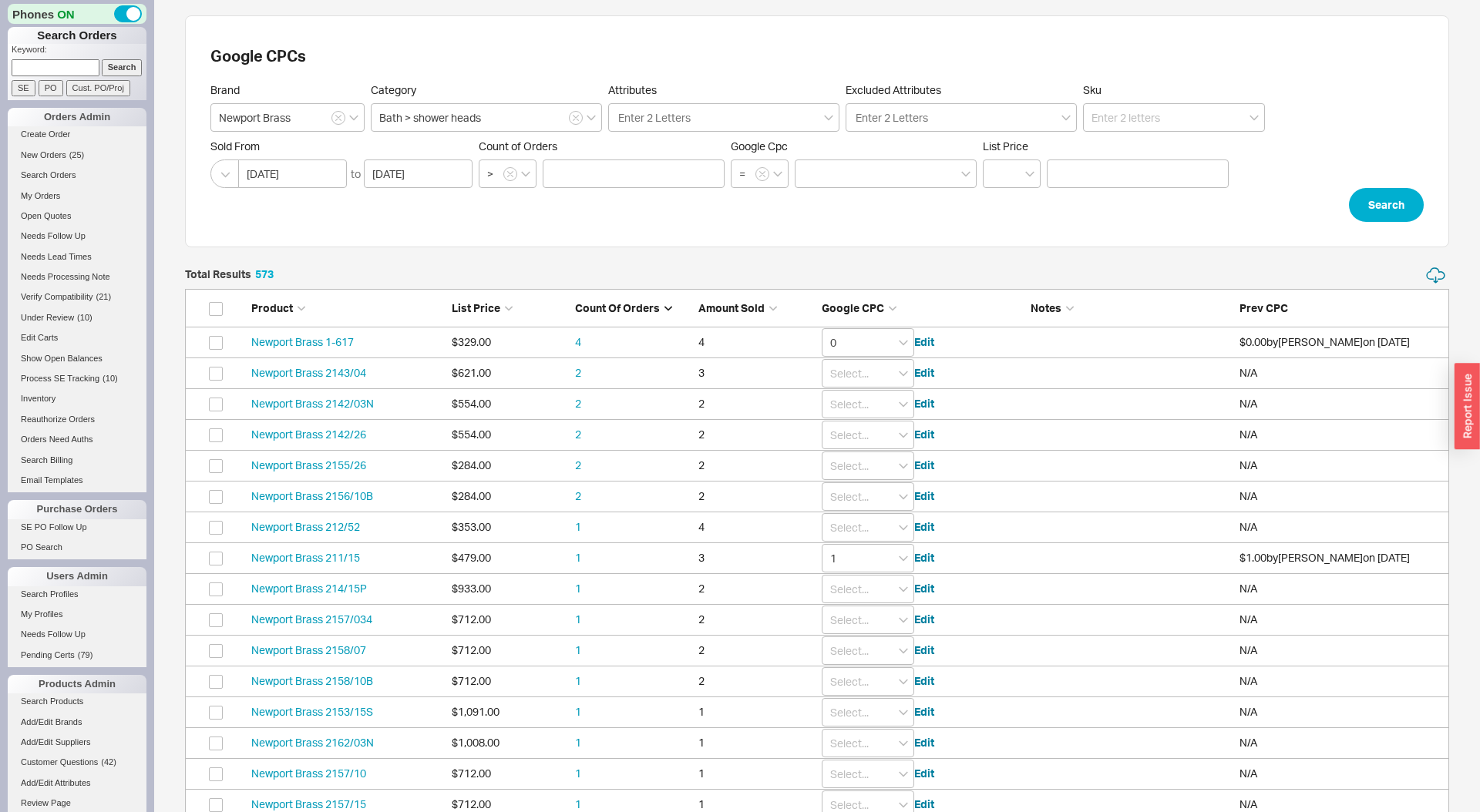
scroll to position [17725, 1265]
click at [874, 552] on input "1" at bounding box center [868, 559] width 93 height 29
click at [854, 301] on span "Google CPC" at bounding box center [852, 307] width 62 height 13
type input "0"
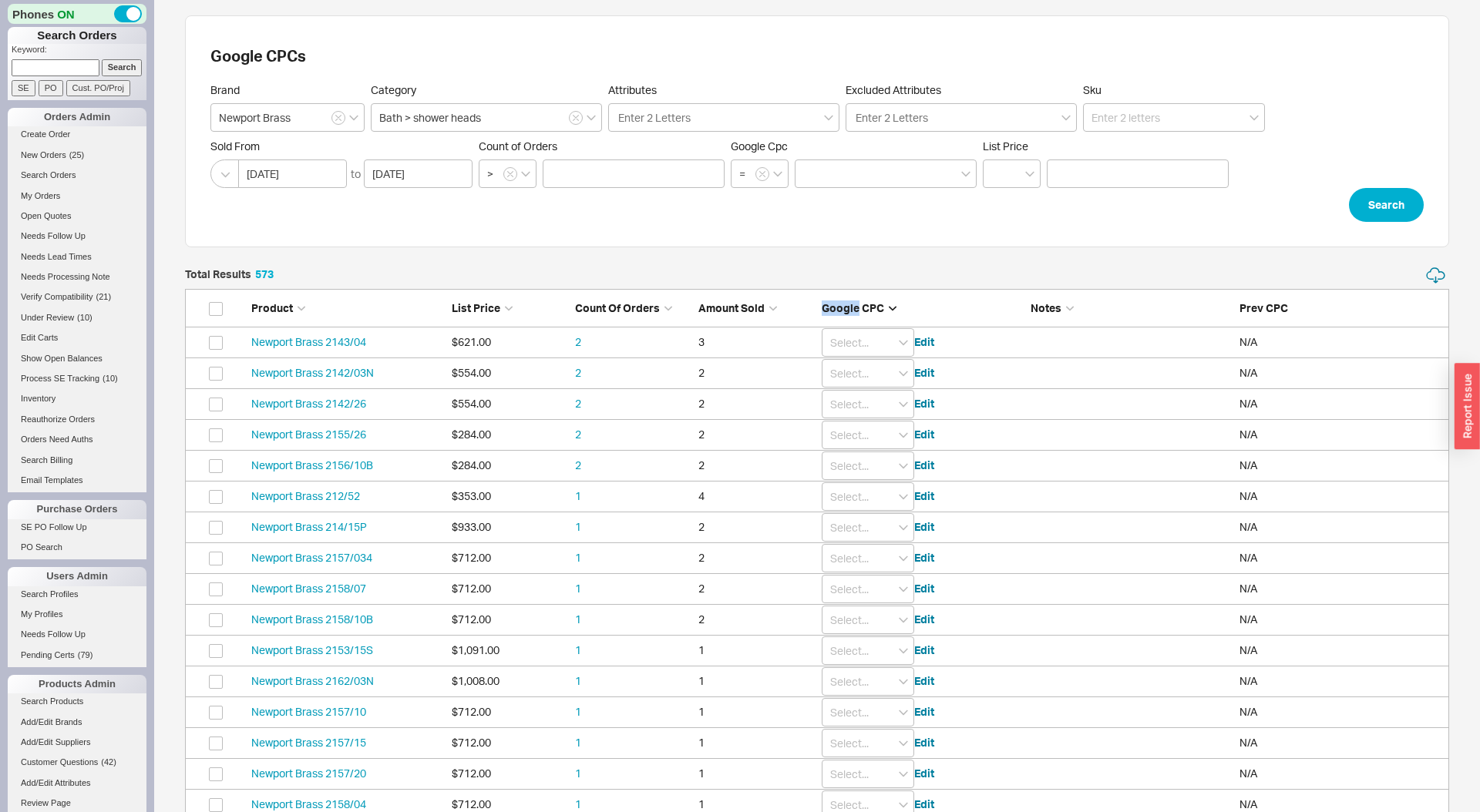
type input "0"
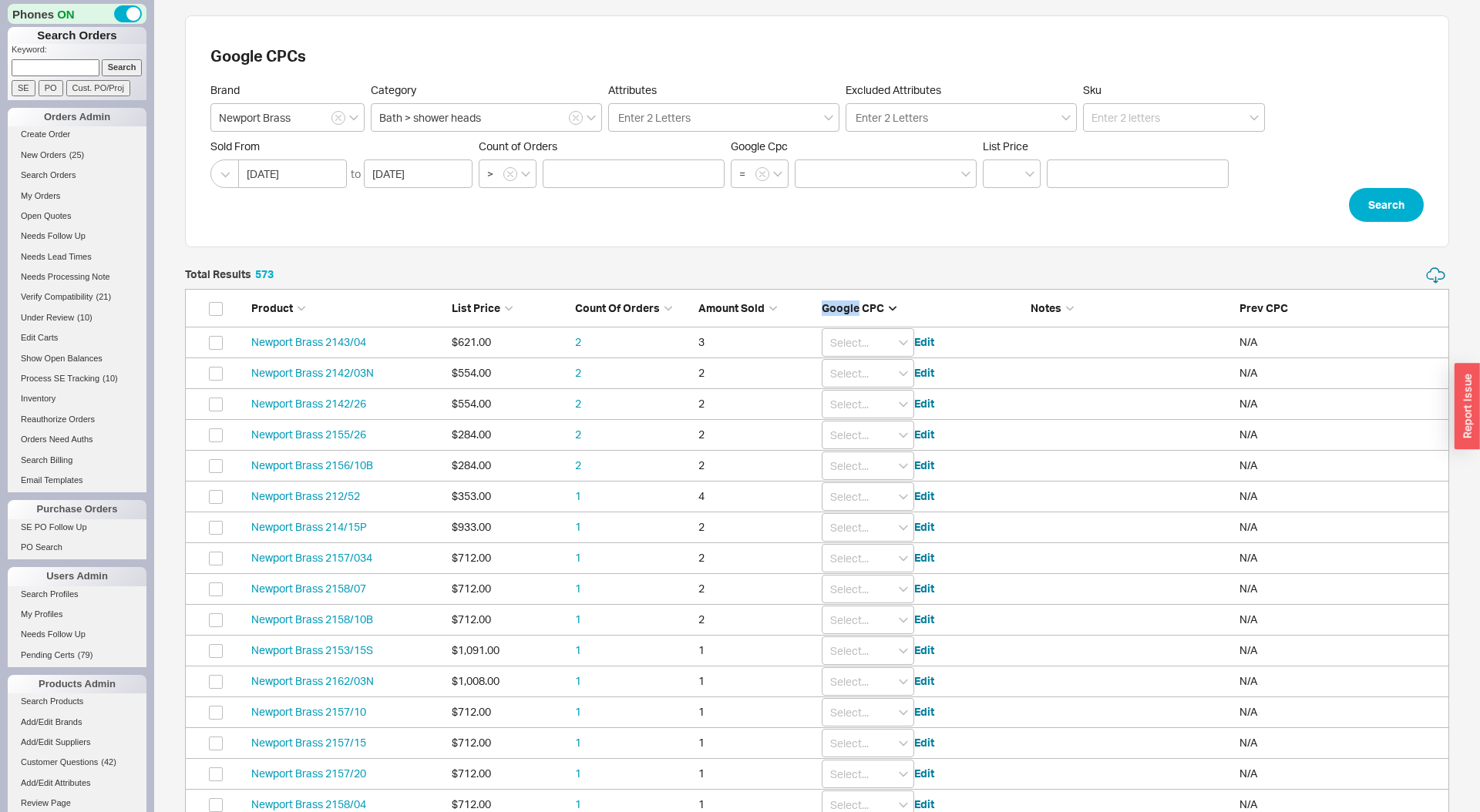
type input "0"
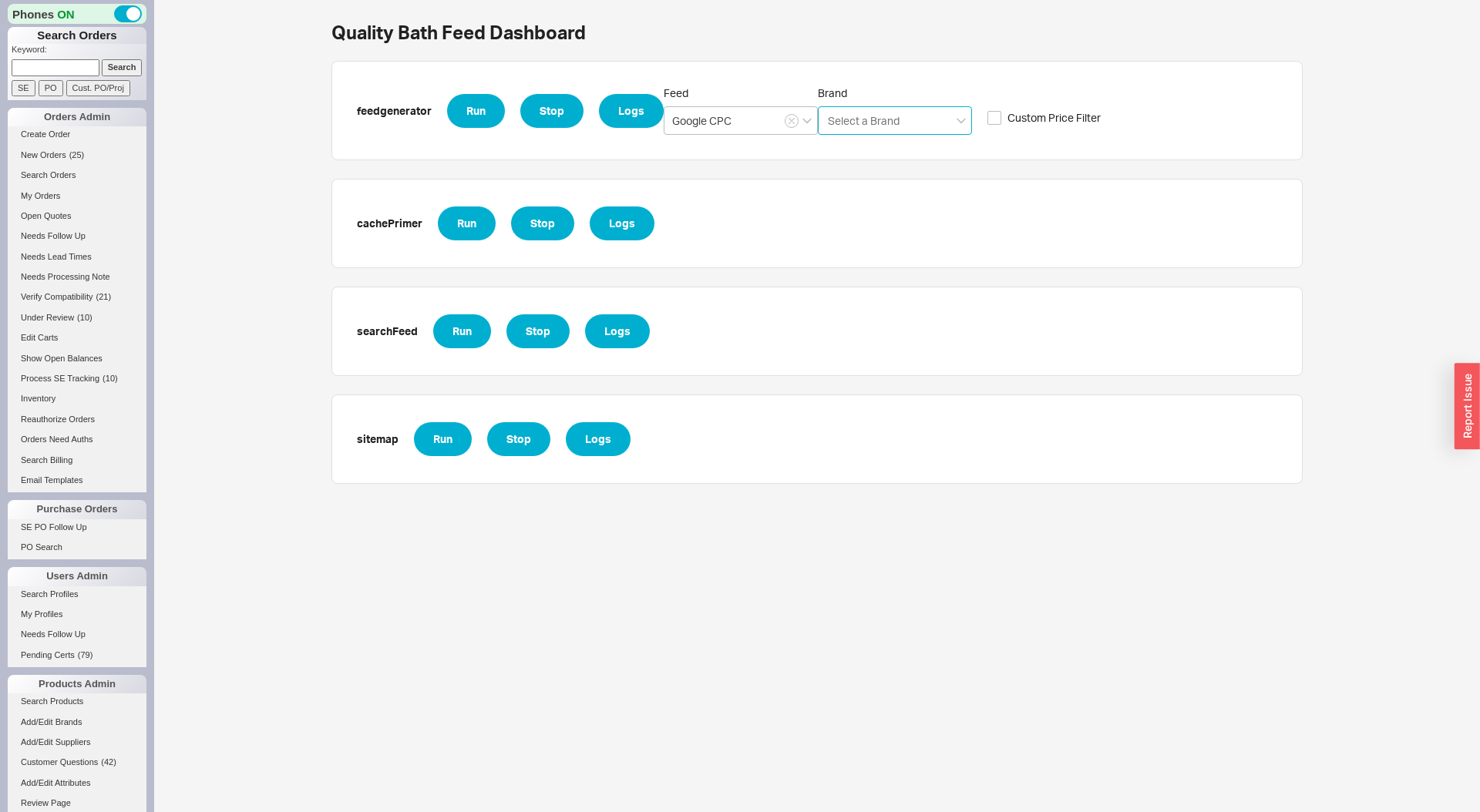
click at [882, 124] on input "Brand Select a Brand" at bounding box center [864, 120] width 76 height 18
type input "new"
click at [862, 155] on div "Newport Brass" at bounding box center [895, 152] width 152 height 28
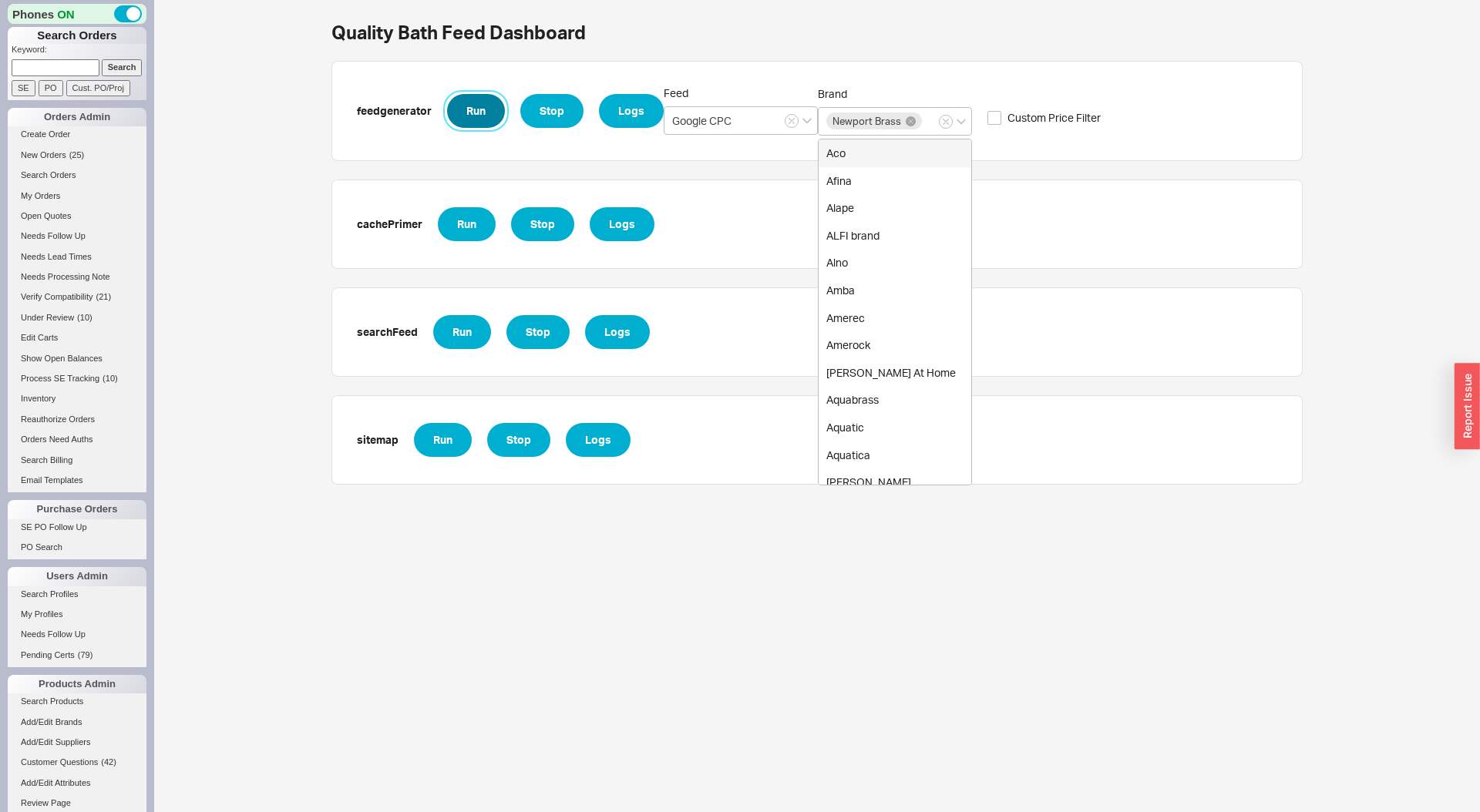
click at [468, 111] on button "Run" at bounding box center [476, 111] width 58 height 34
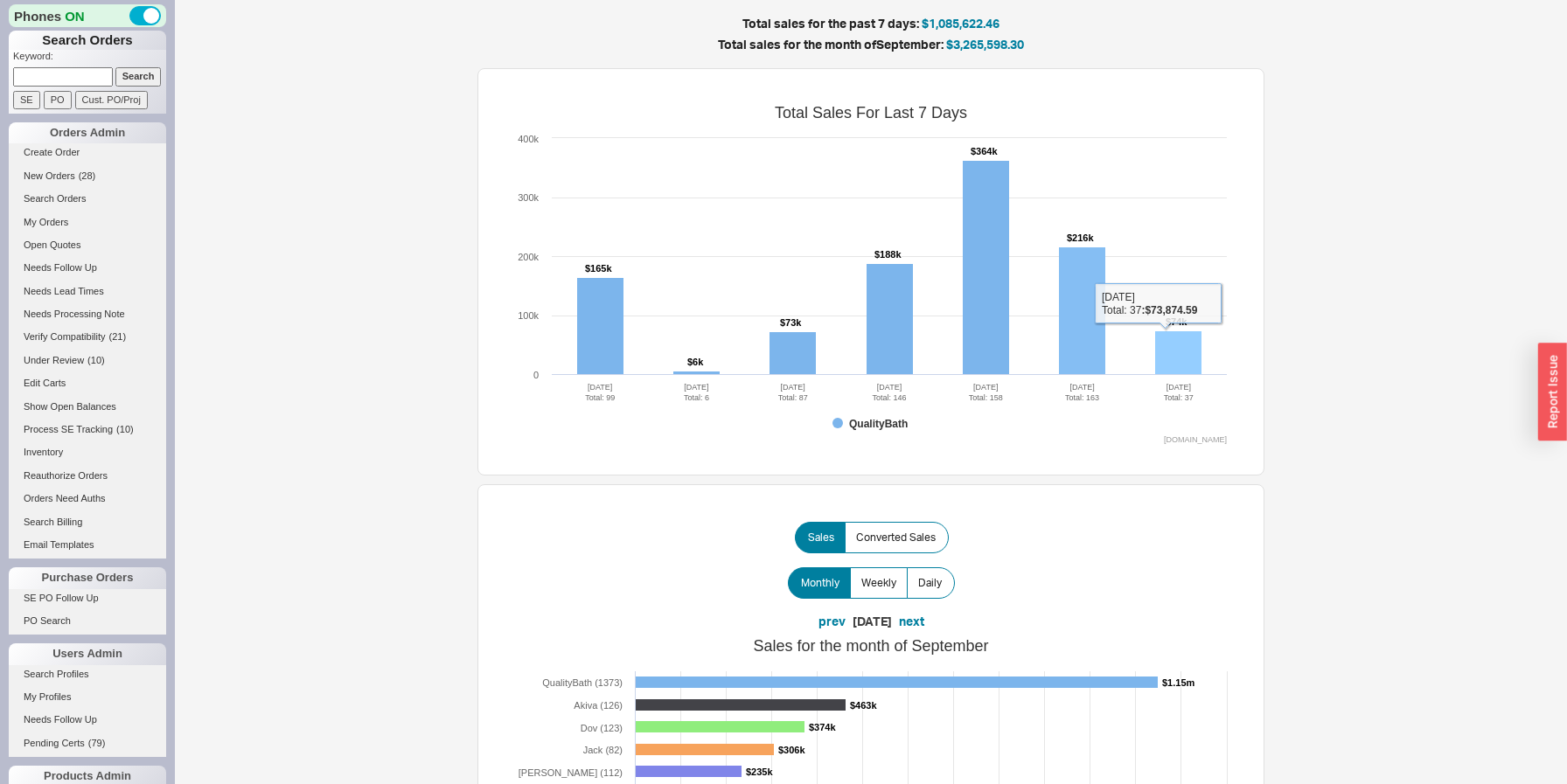
click at [1177, 362] on rect at bounding box center [1178, 353] width 46 height 43
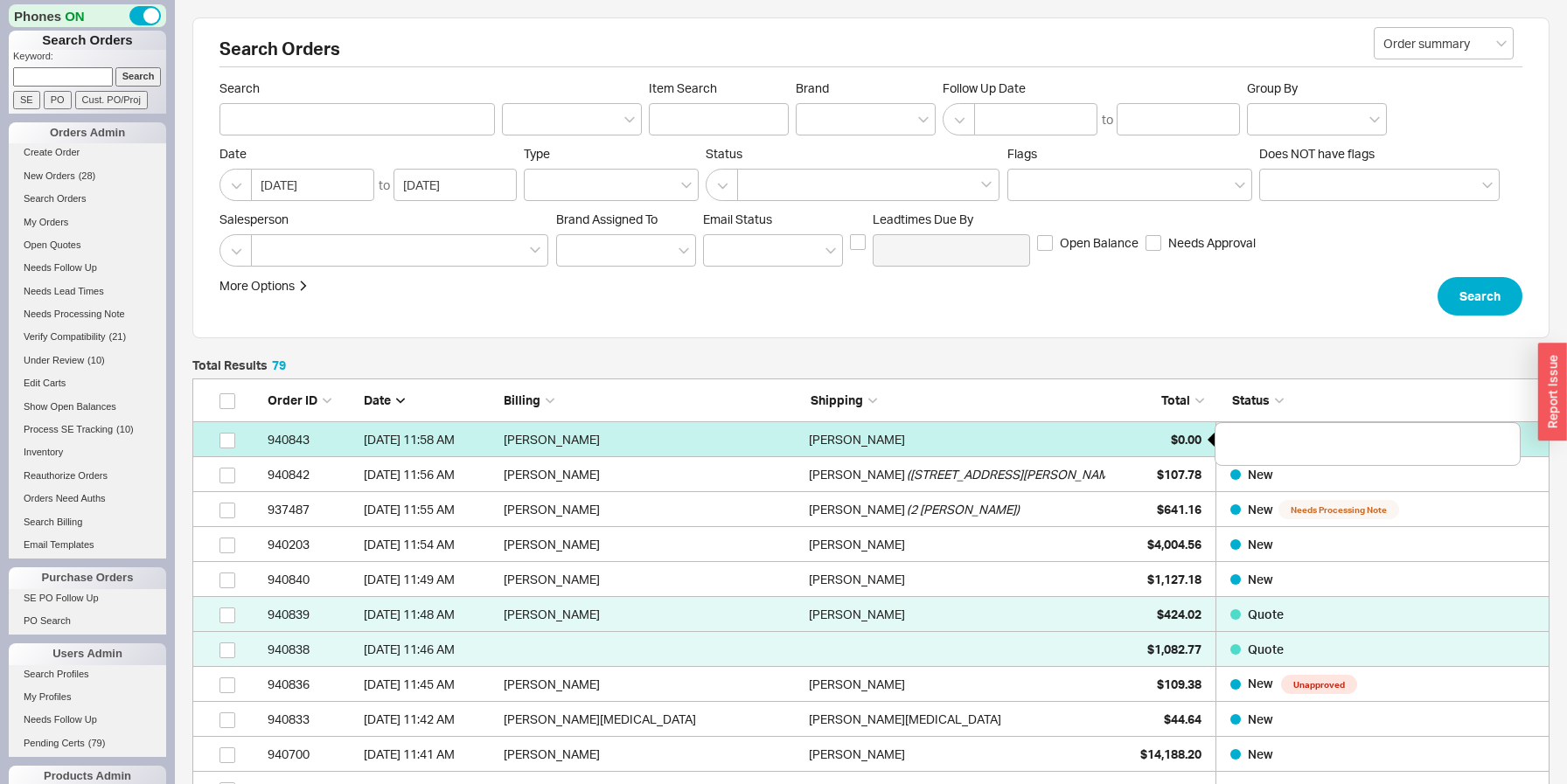
scroll to position [2841, 1358]
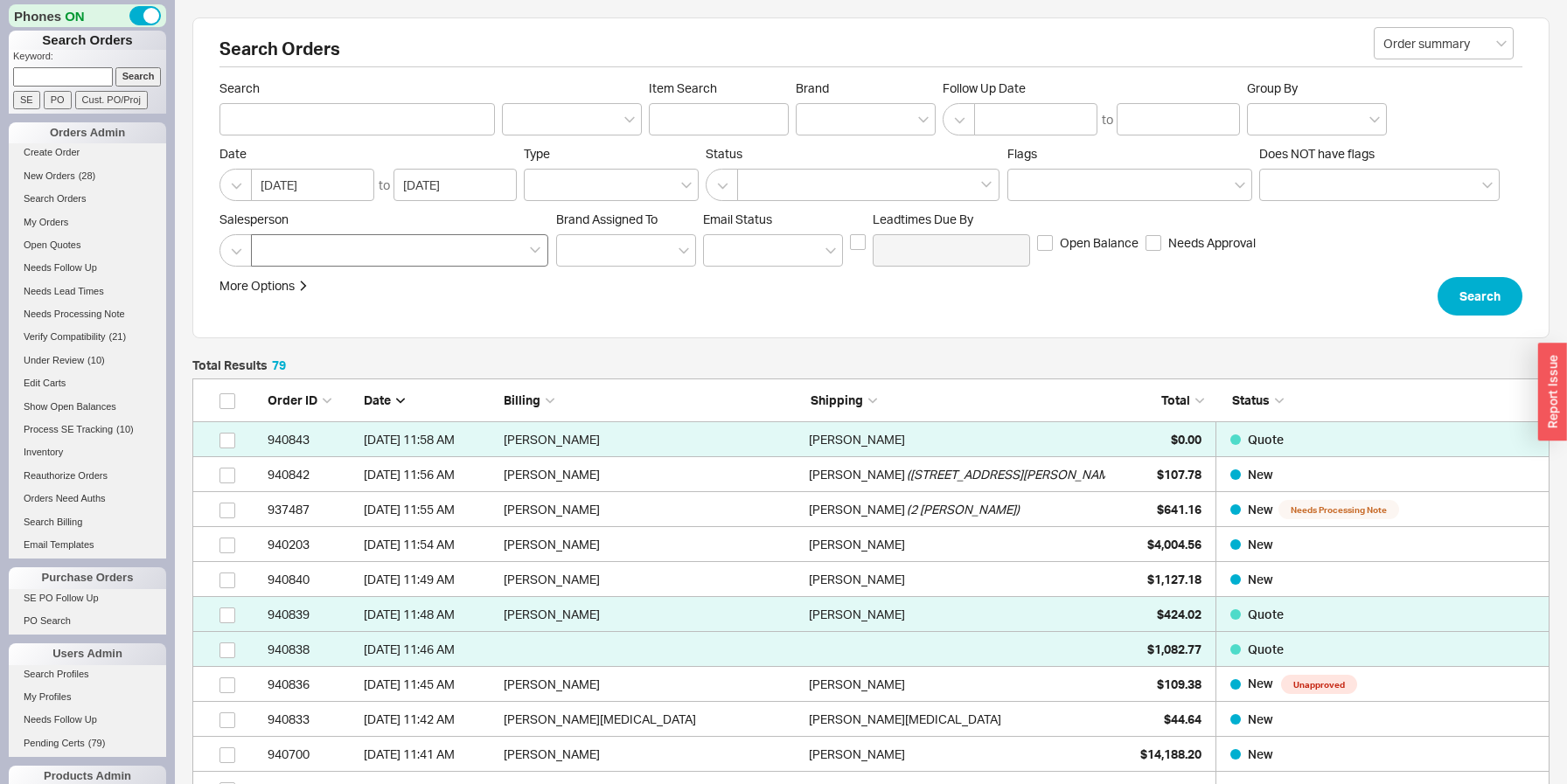
click at [372, 255] on div at bounding box center [399, 251] width 297 height 33
click at [273, 255] on input at bounding box center [266, 250] width 13 height 20
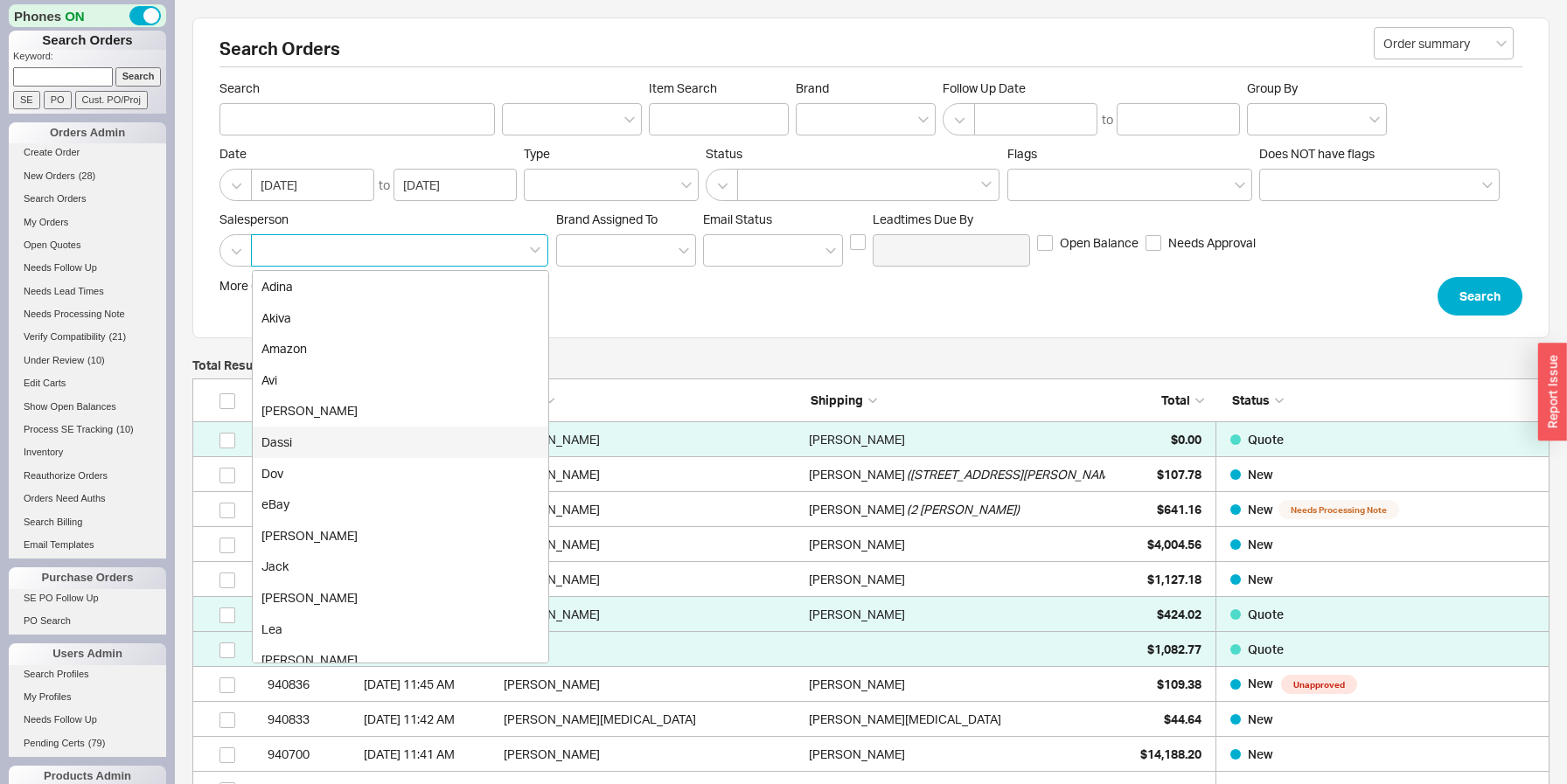
scroll to position [323, 0]
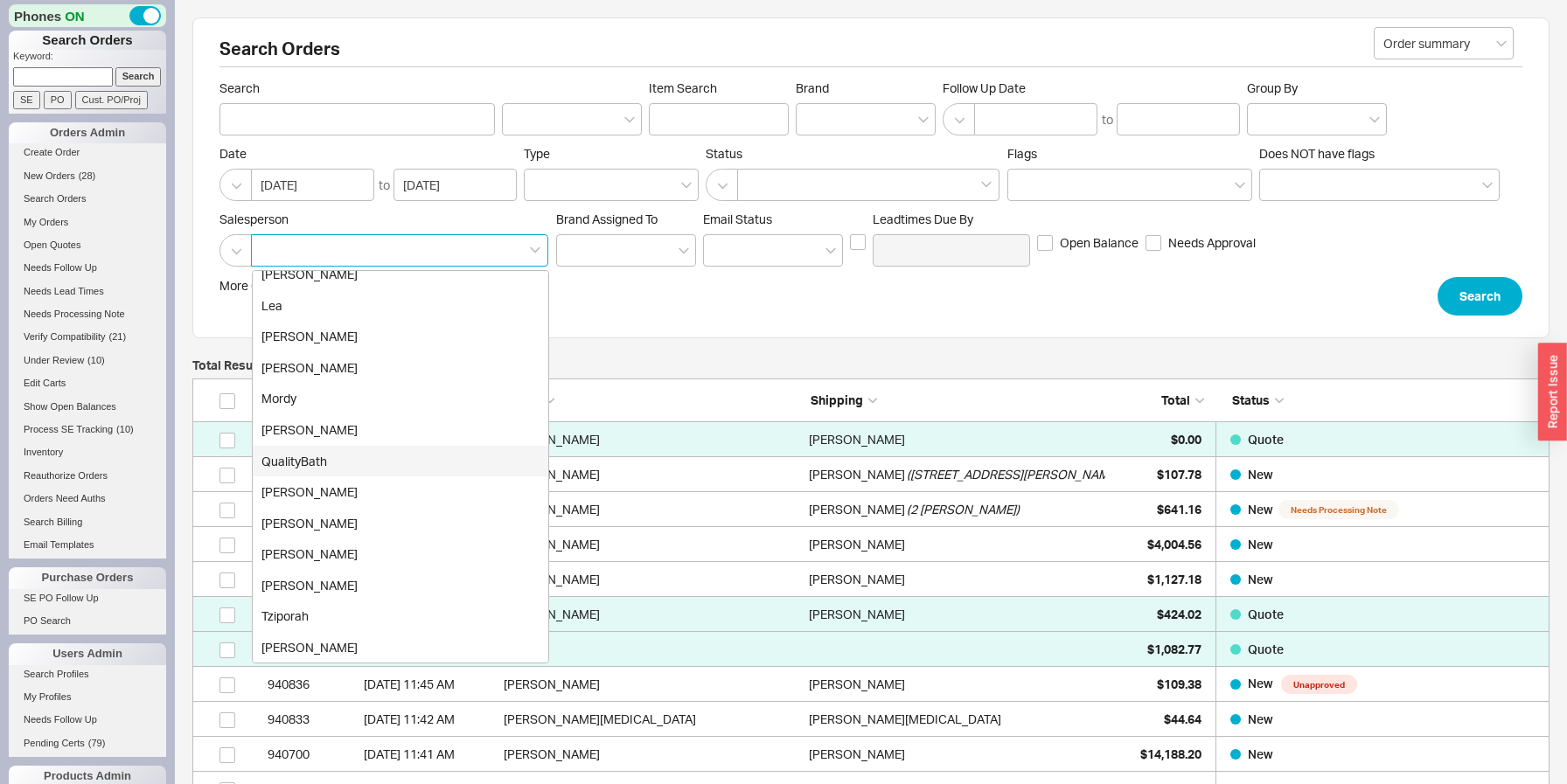
click at [393, 455] on div "QualityBath" at bounding box center [400, 461] width 295 height 32
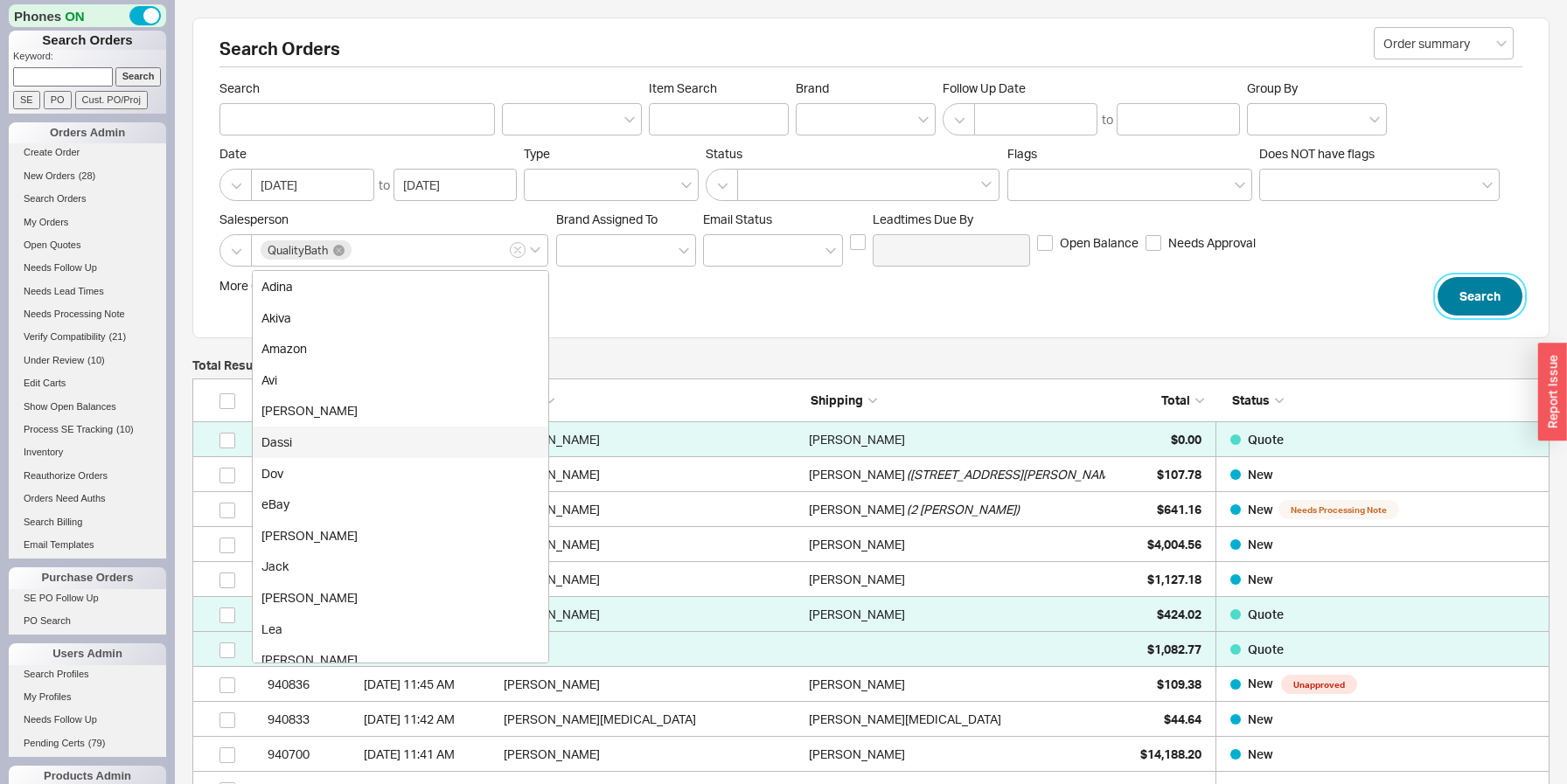
click at [1465, 299] on button "Search" at bounding box center [1480, 296] width 85 height 39
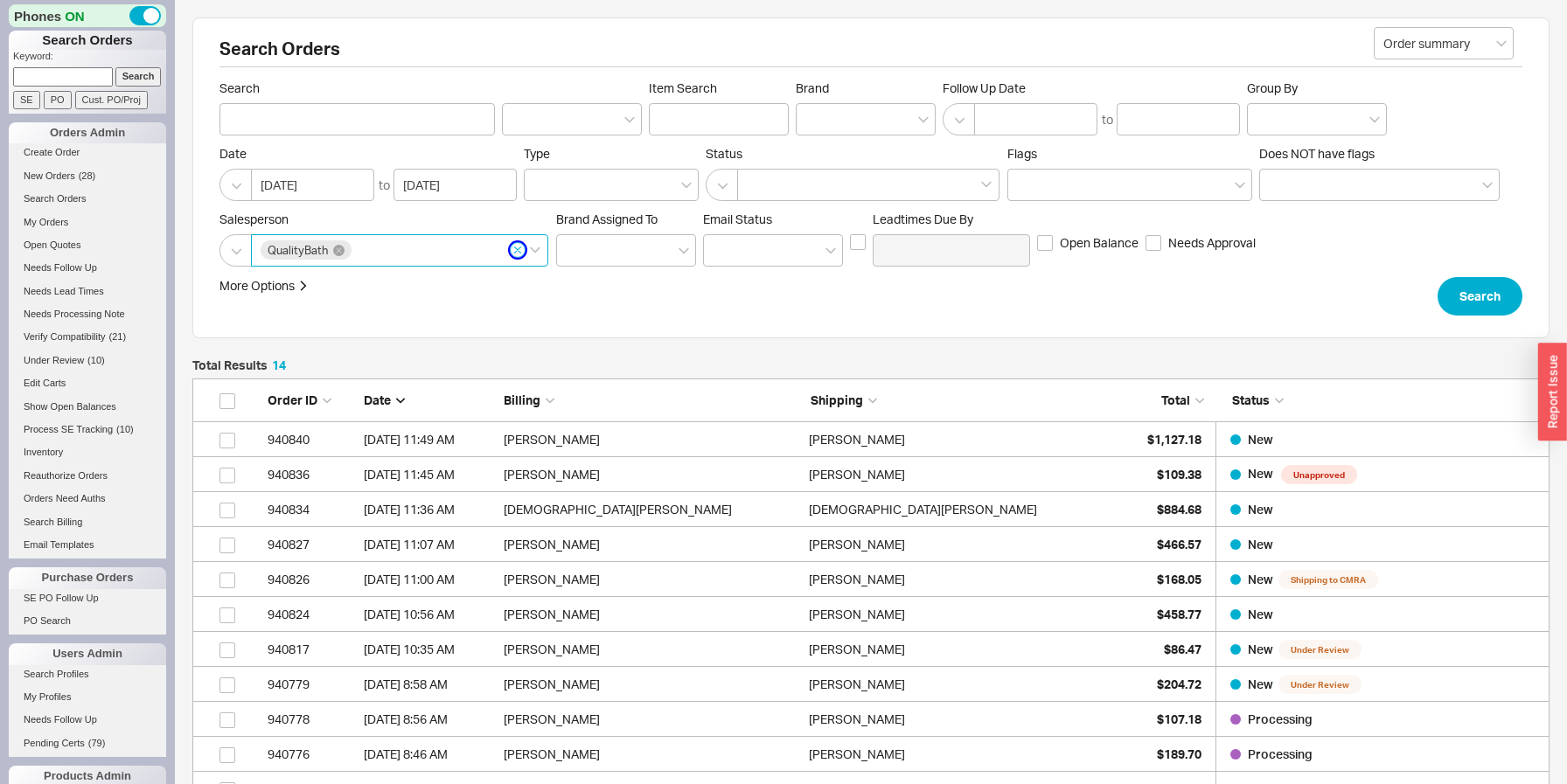
click at [523, 254] on button "QualityBath" at bounding box center [517, 250] width 15 height 15
click at [367, 254] on input "QualityBath" at bounding box center [360, 250] width 13 height 20
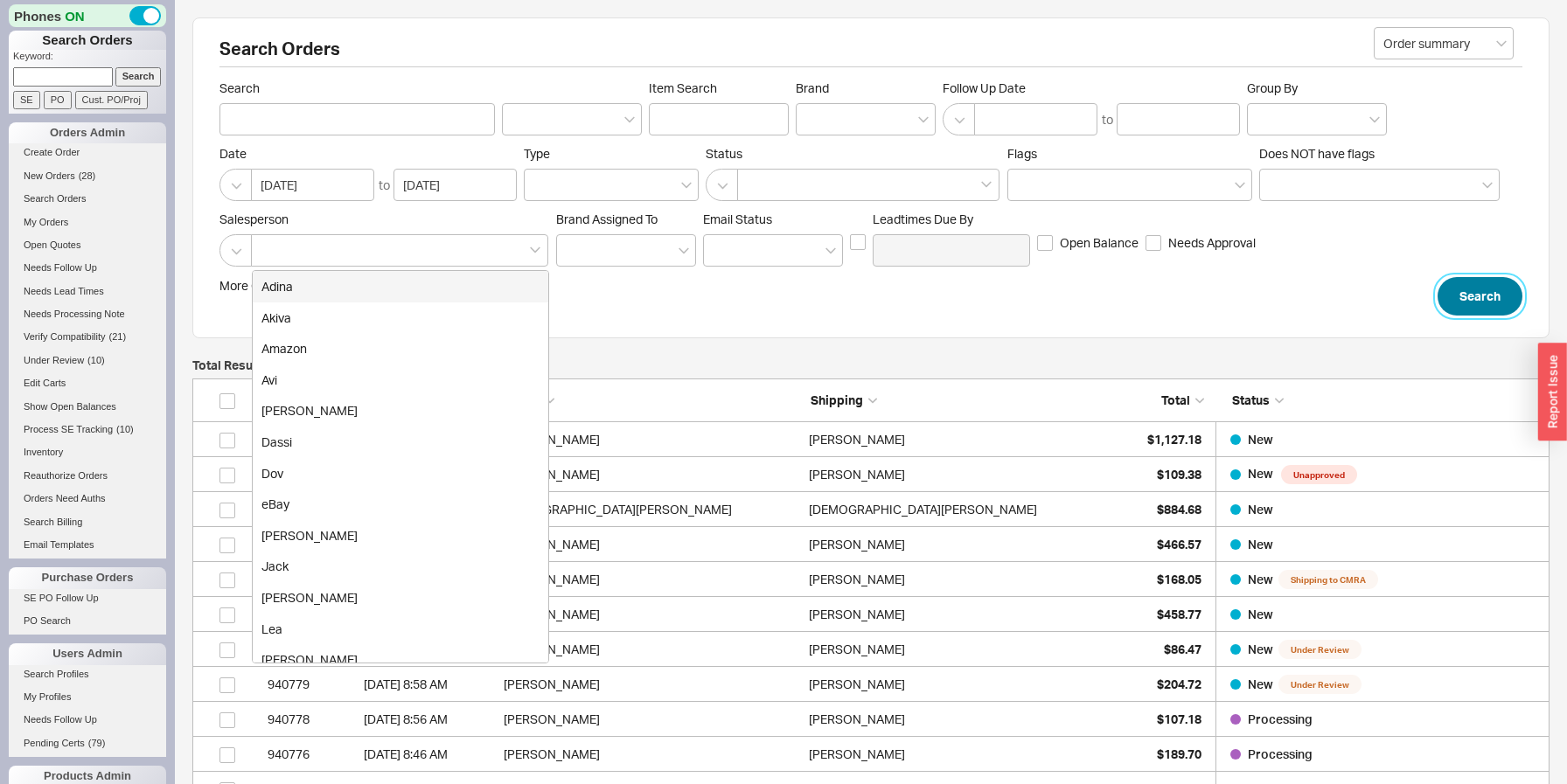
click at [1477, 298] on button "Search" at bounding box center [1480, 296] width 85 height 39
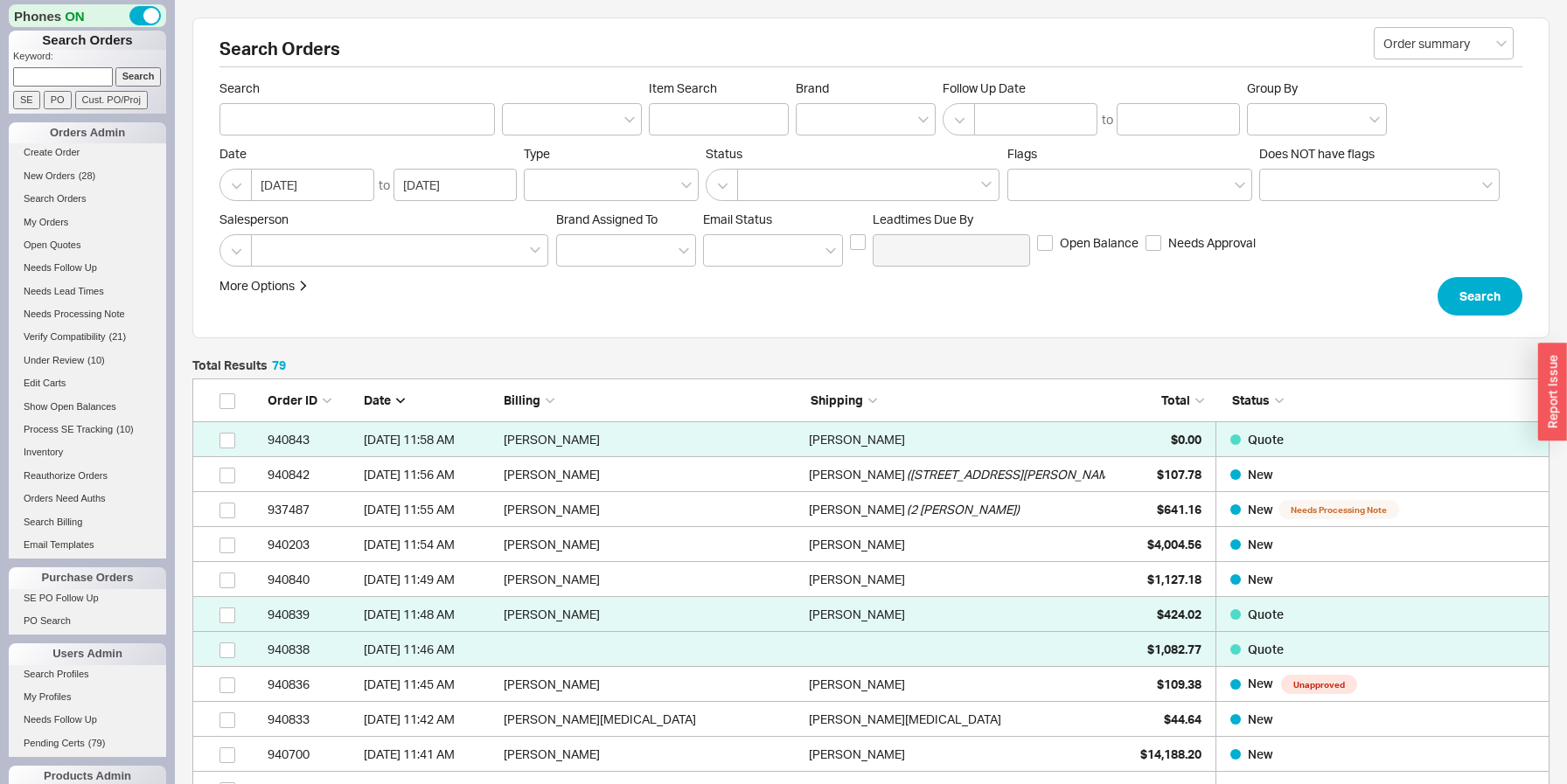
scroll to position [2841, 1358]
click at [1179, 397] on span "Total" at bounding box center [1176, 399] width 29 height 14
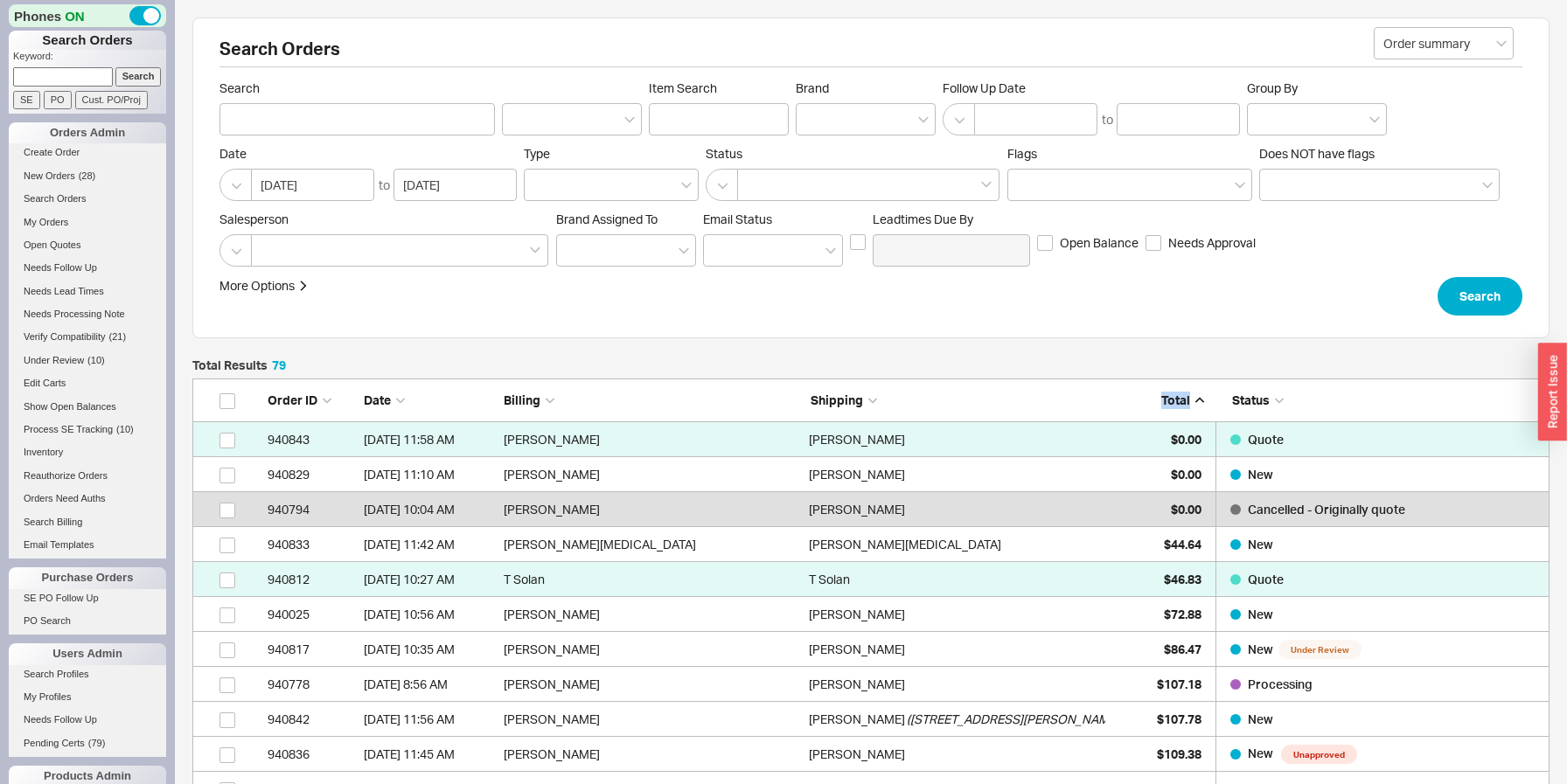
click at [1179, 397] on span "Total" at bounding box center [1176, 399] width 29 height 14
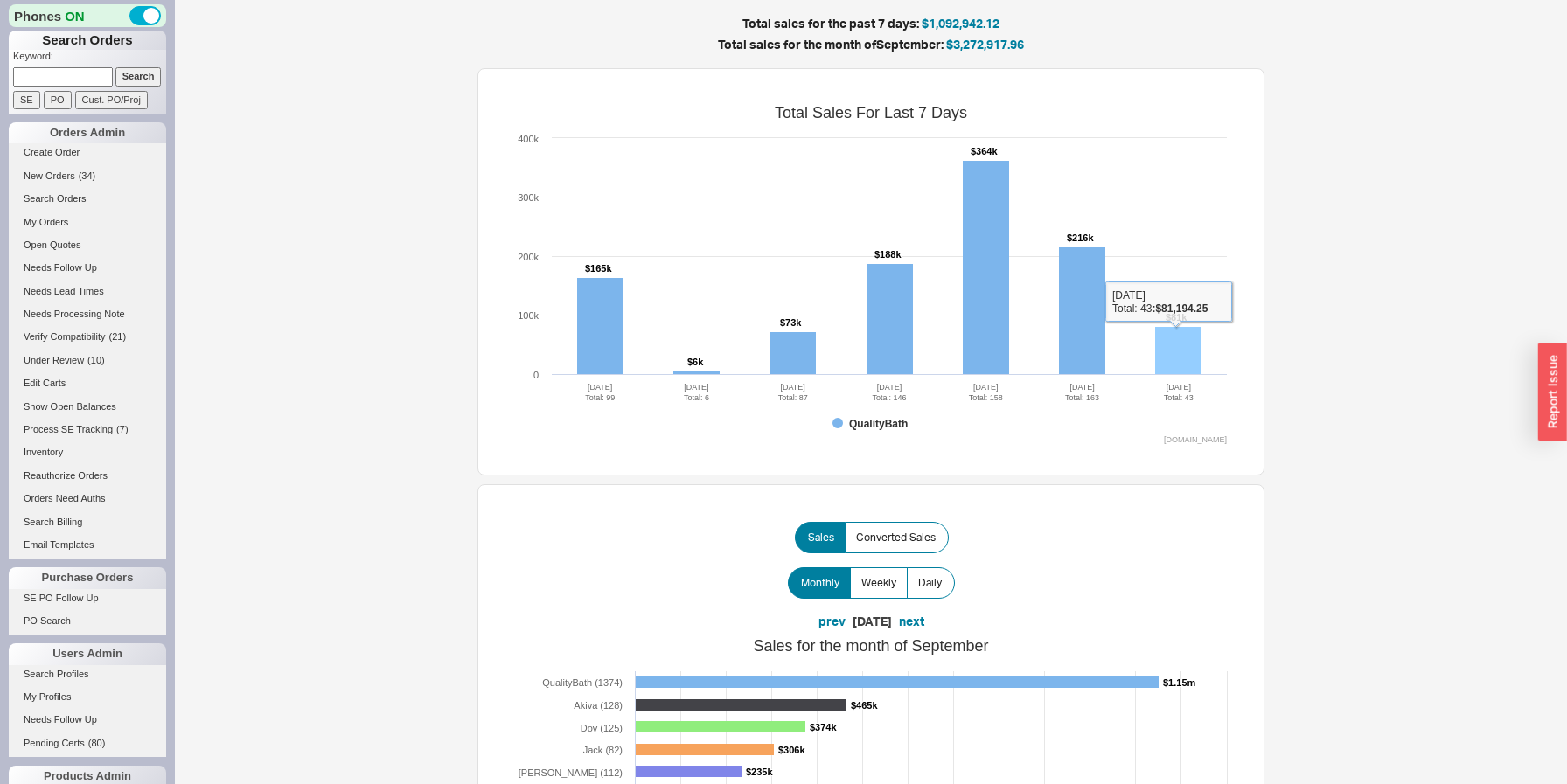
click at [1181, 346] on rect at bounding box center [1178, 351] width 46 height 48
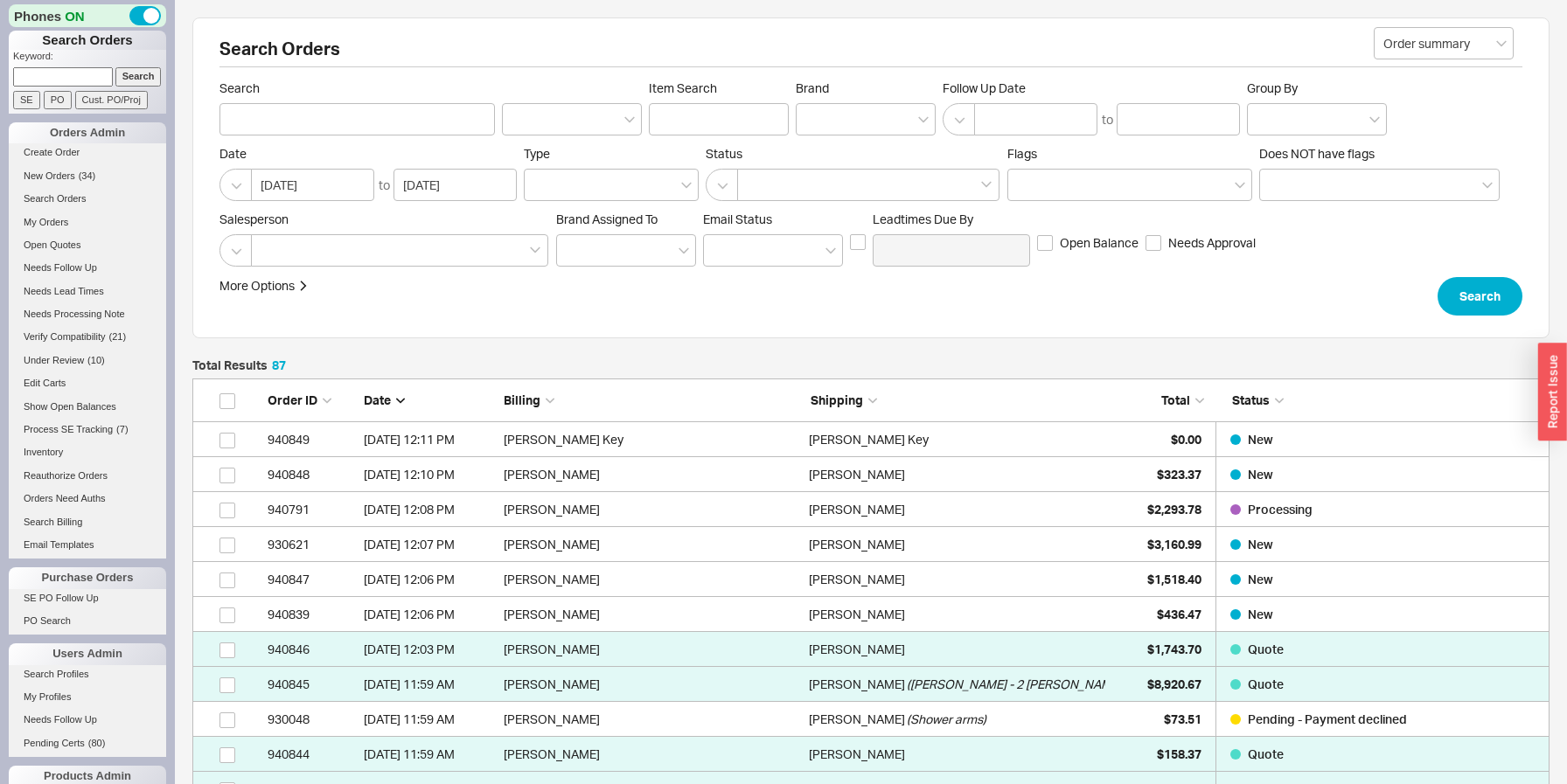
scroll to position [3121, 1358]
